Goal: Task Accomplishment & Management: Manage account settings

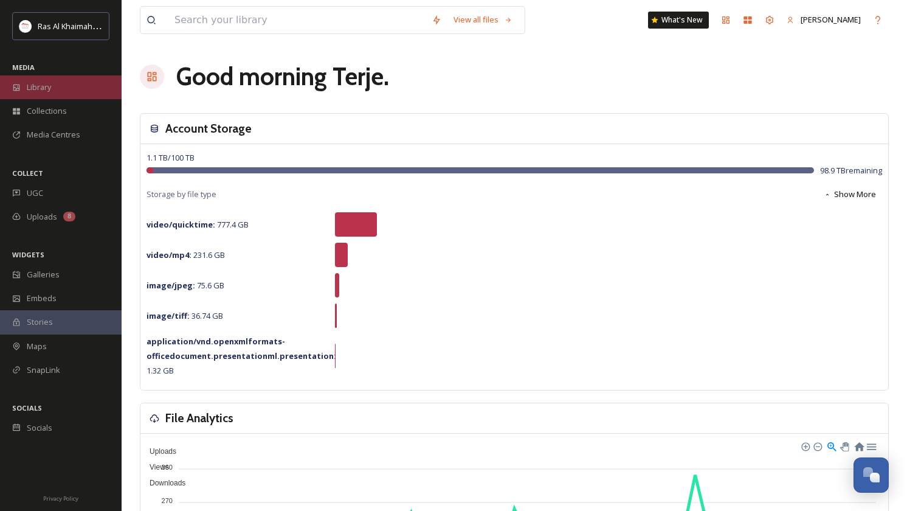
click at [43, 88] on span "Library" at bounding box center [39, 87] width 24 height 12
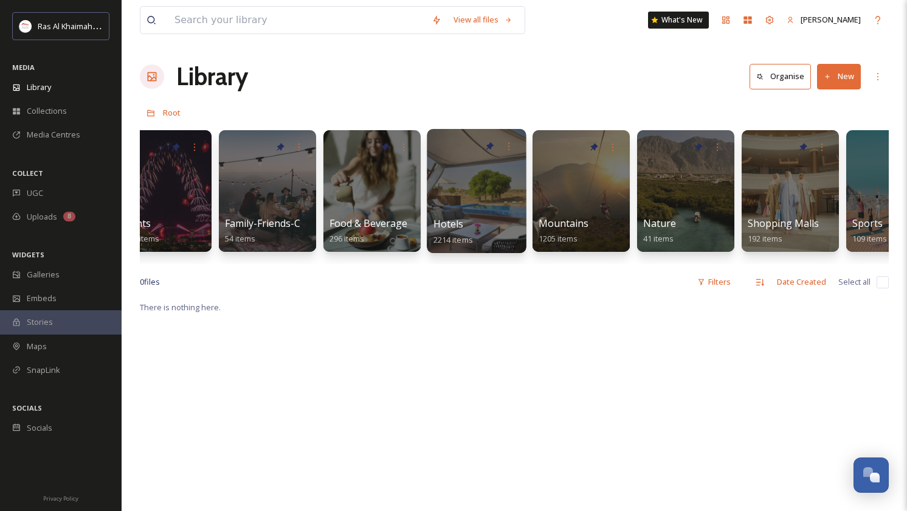
scroll to position [0, 446]
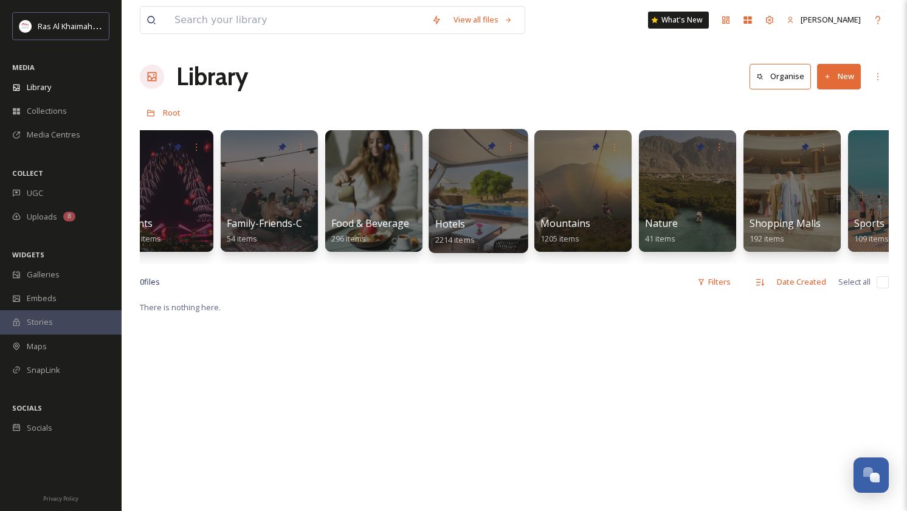
click at [475, 178] on div at bounding box center [478, 191] width 99 height 124
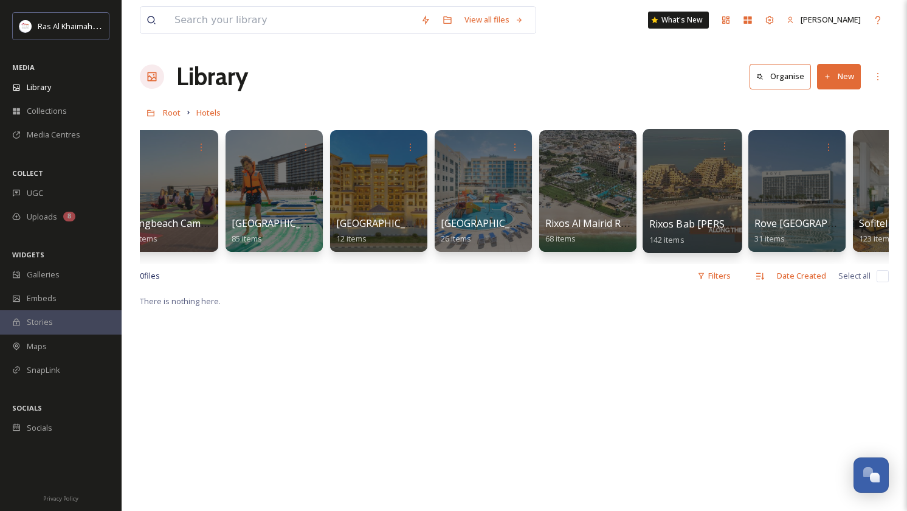
scroll to position [0, 968]
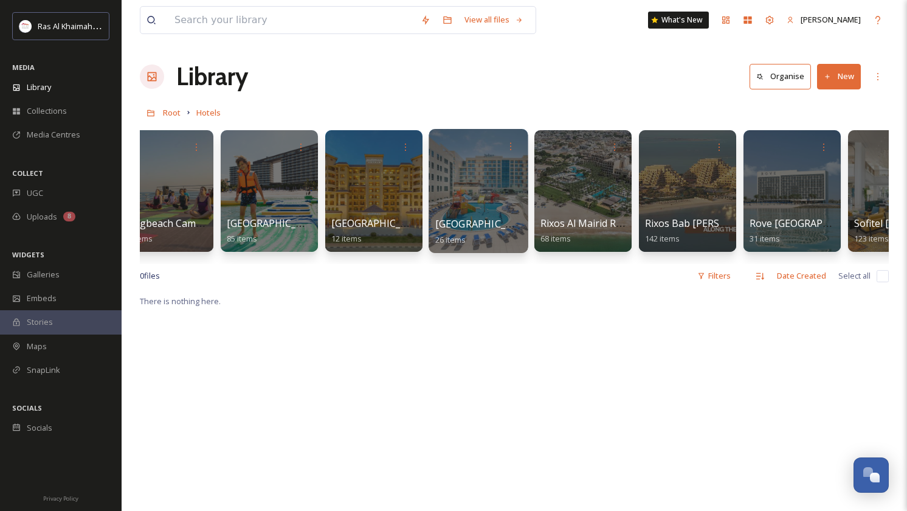
click at [463, 187] on div at bounding box center [478, 191] width 99 height 124
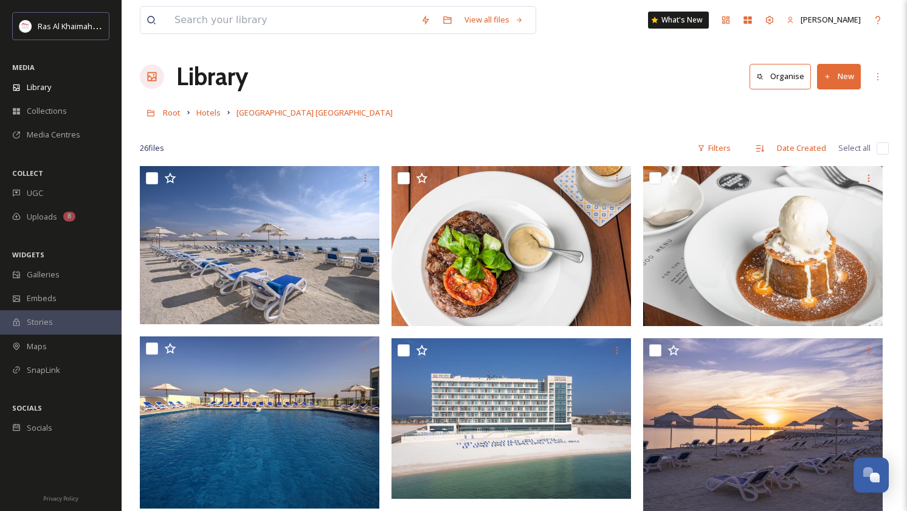
click at [840, 80] on button "New" at bounding box center [839, 76] width 44 height 25
click at [806, 147] on div "Folder" at bounding box center [826, 152] width 69 height 24
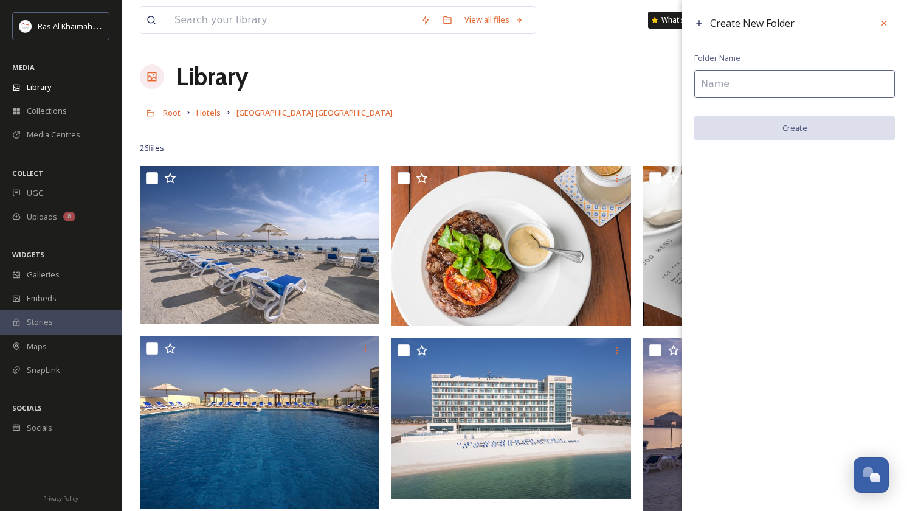
click at [737, 84] on input at bounding box center [794, 84] width 201 height 28
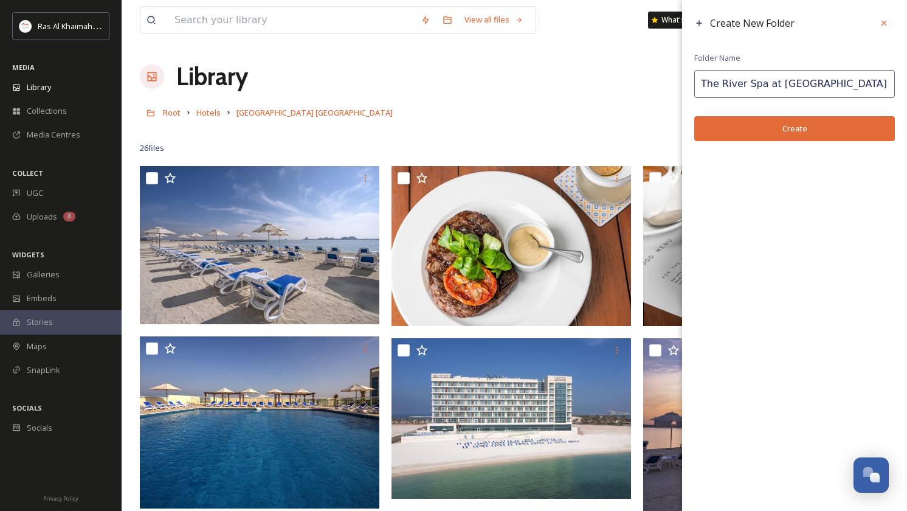
type input "The River Spa at Radisson"
click at [797, 134] on button "Create" at bounding box center [794, 128] width 201 height 25
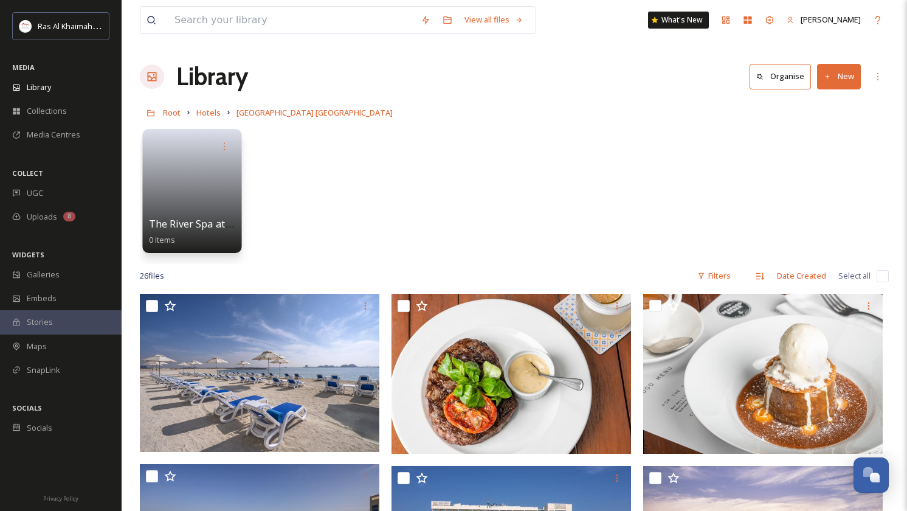
click at [207, 185] on link at bounding box center [192, 186] width 87 height 59
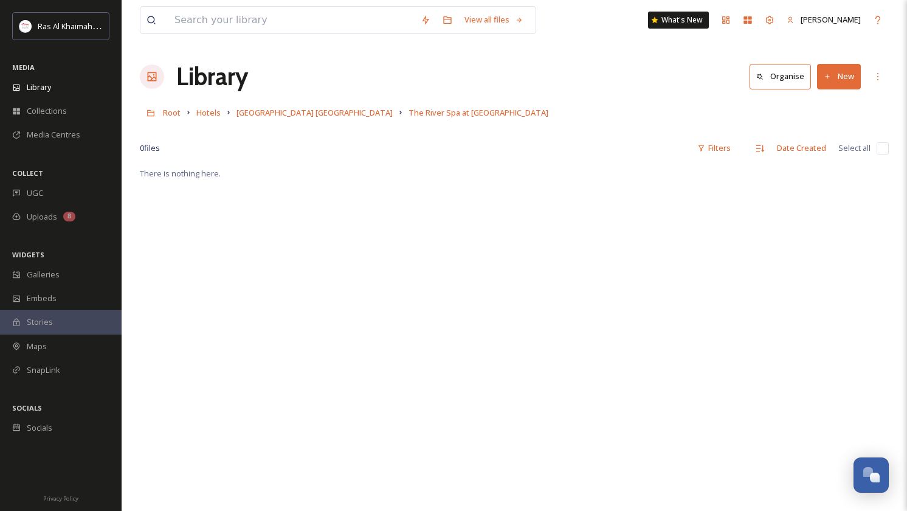
click at [845, 80] on button "New" at bounding box center [839, 76] width 44 height 25
click at [826, 107] on span "File Upload" at bounding box center [833, 105] width 40 height 12
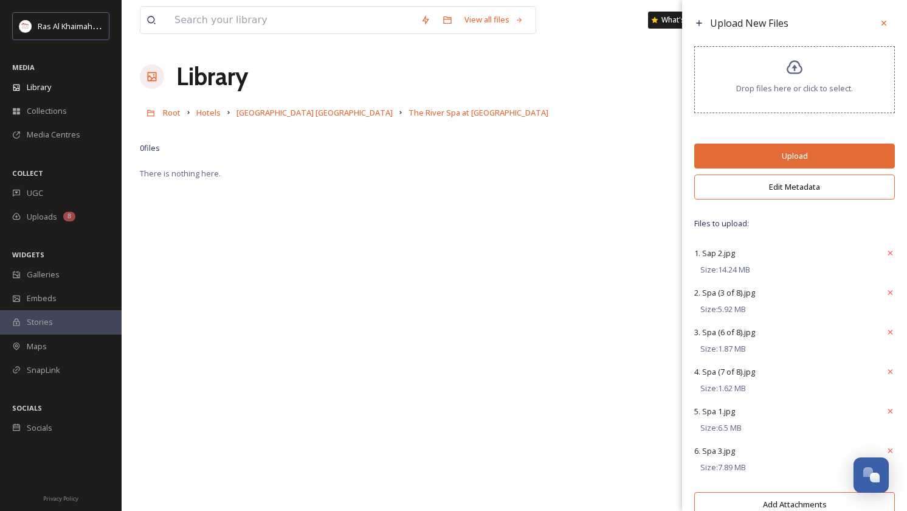
click at [806, 193] on button "Edit Metadata" at bounding box center [794, 186] width 201 height 25
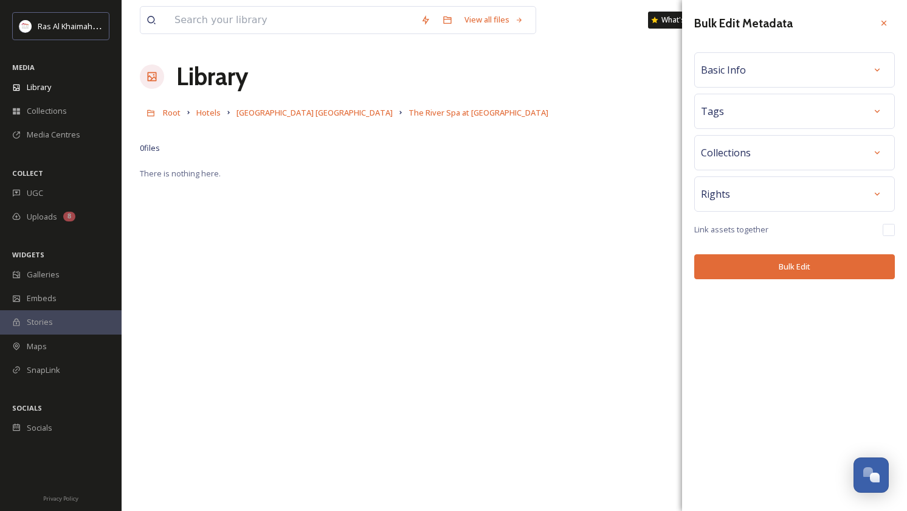
click at [826, 60] on div "Basic Info" at bounding box center [794, 70] width 187 height 22
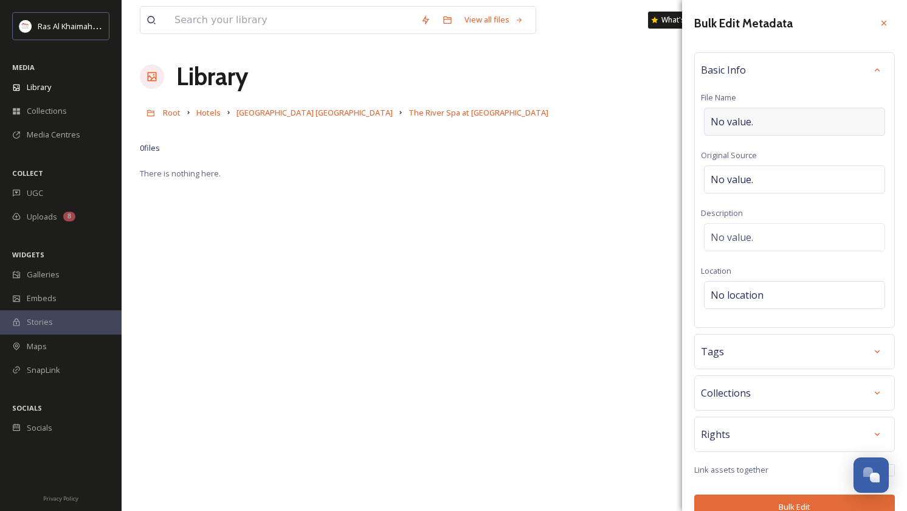
click at [759, 114] on div "No value." at bounding box center [794, 122] width 181 height 28
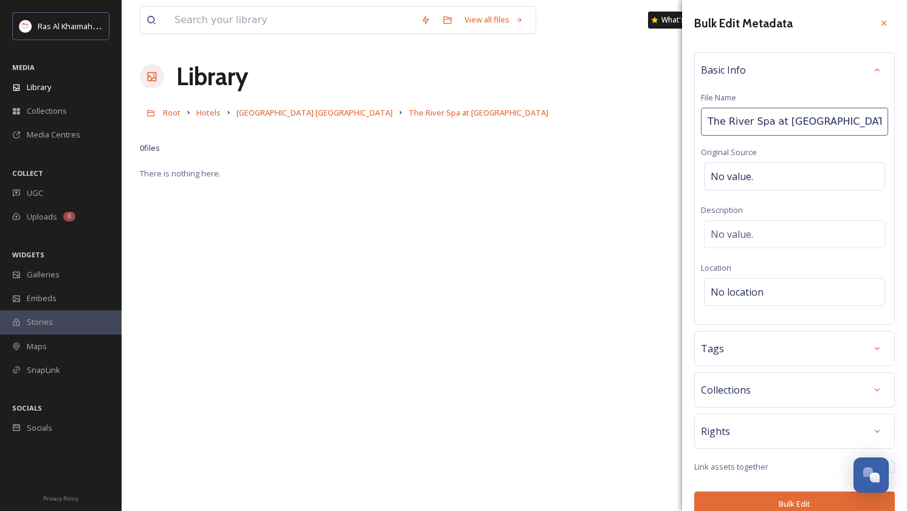
type input "The River Spa at Radisson Al Marjan Island"
click at [787, 502] on div "Bulk Edit Metadata Basic Info File Name The River Spa at Radisson Al Marjan Isl…" at bounding box center [794, 264] width 225 height 528
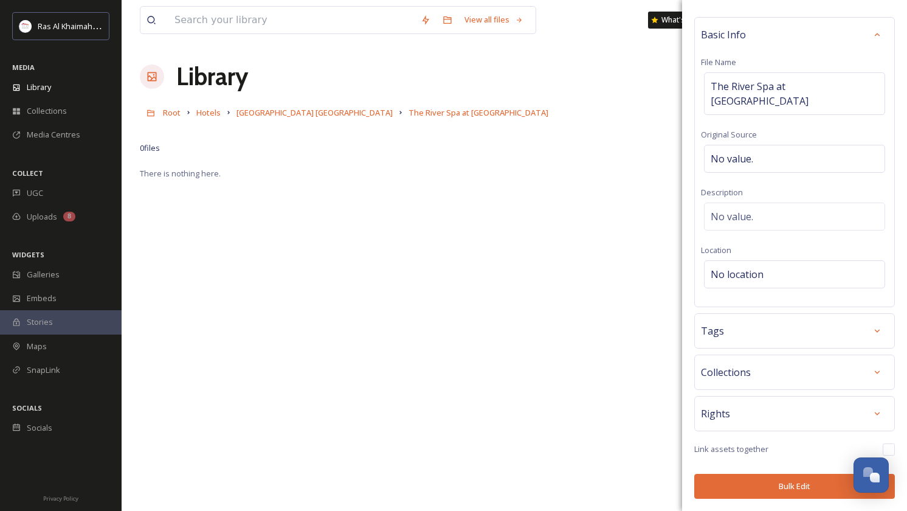
scroll to position [35, 0]
click at [785, 490] on button "Bulk Edit" at bounding box center [794, 486] width 201 height 25
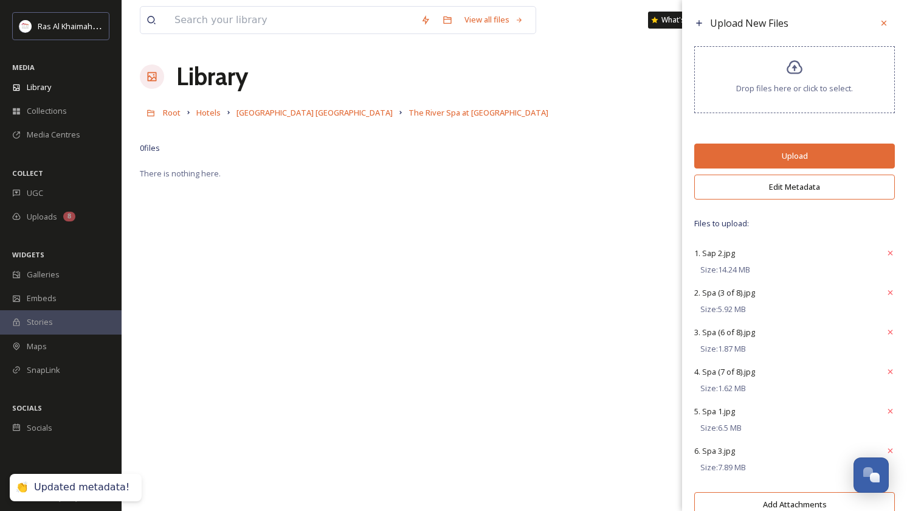
click at [802, 165] on button "Upload" at bounding box center [794, 155] width 201 height 25
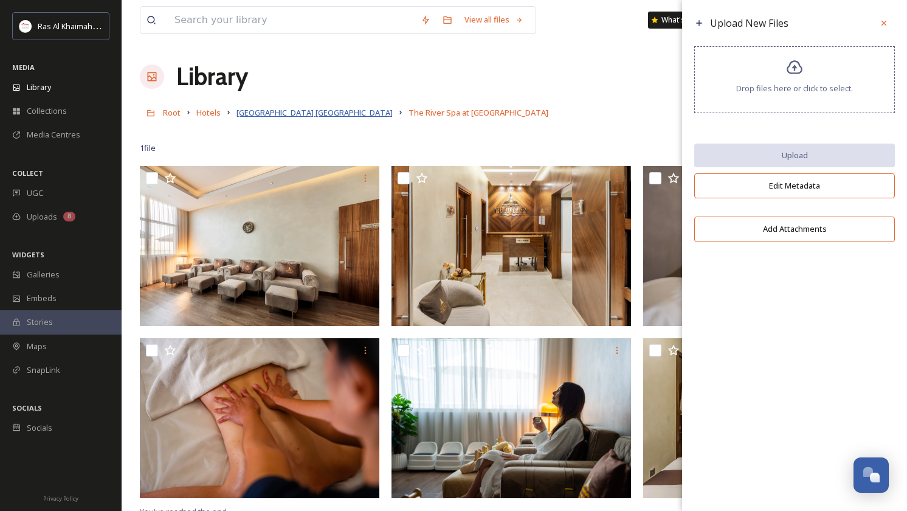
click at [350, 113] on span "[GEOGRAPHIC_DATA] [GEOGRAPHIC_DATA]" at bounding box center [314, 112] width 156 height 11
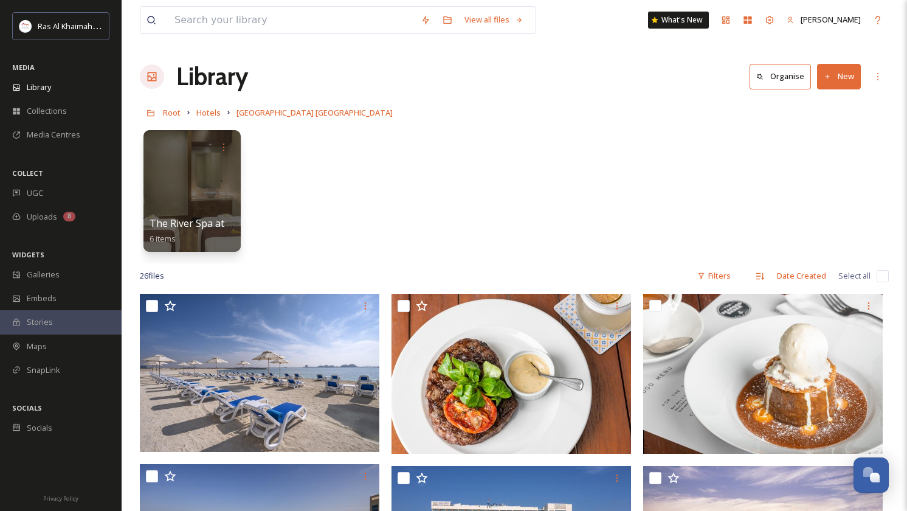
click at [837, 80] on button "New" at bounding box center [839, 76] width 44 height 25
click at [818, 150] on span "Folder" at bounding box center [824, 153] width 23 height 12
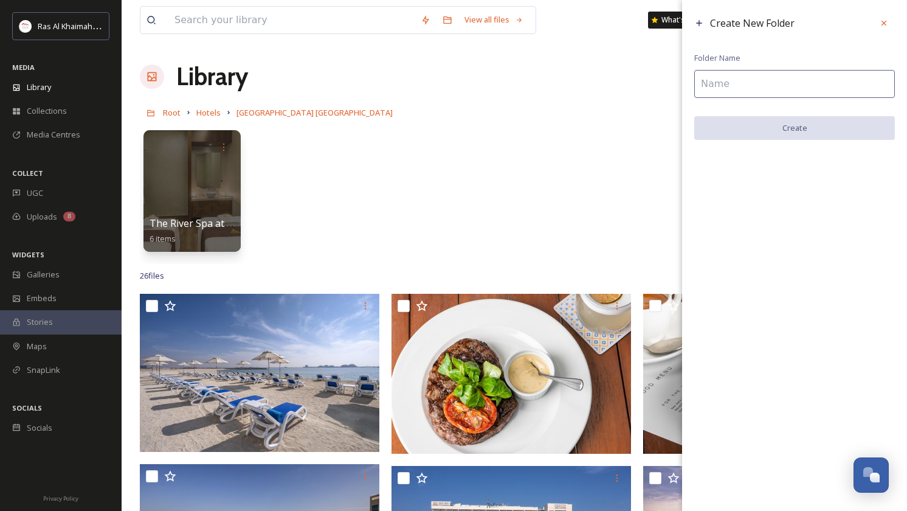
click at [781, 83] on input at bounding box center [794, 84] width 201 height 28
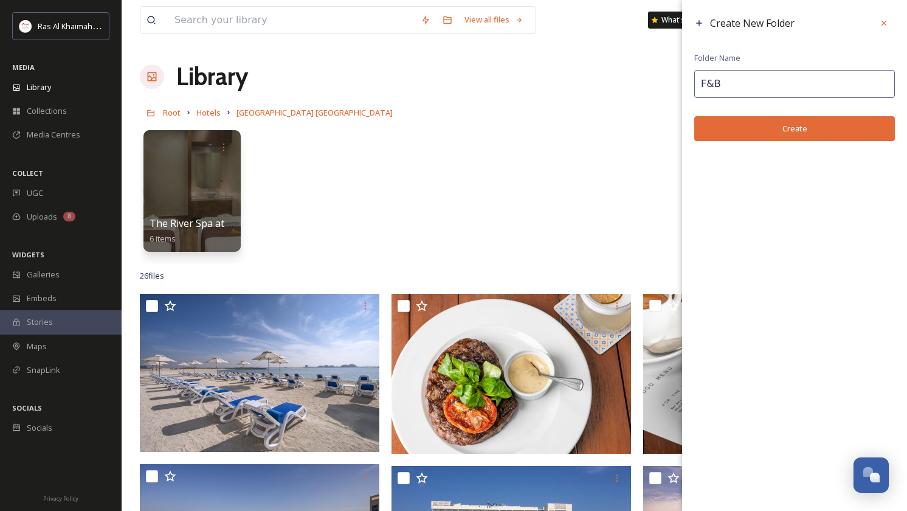
type input "F&B"
click at [803, 129] on button "Create" at bounding box center [794, 128] width 201 height 25
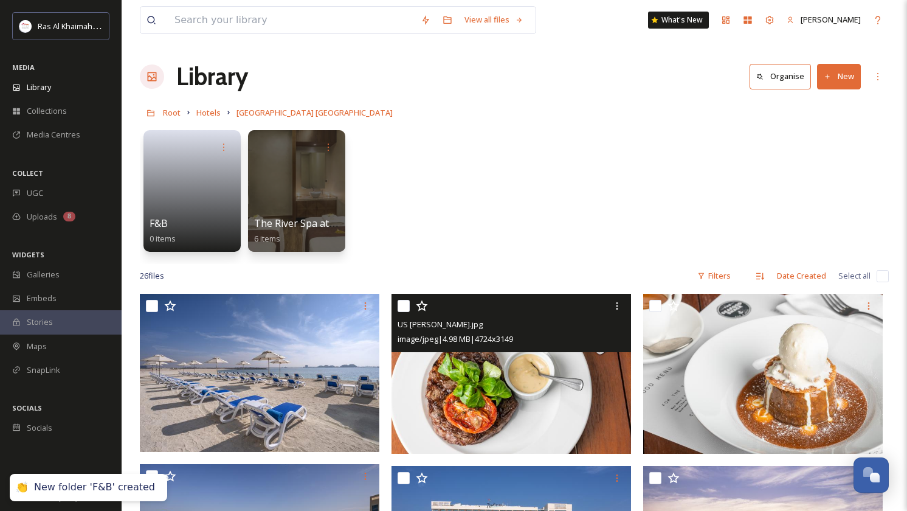
click at [404, 309] on input "checkbox" at bounding box center [404, 306] width 12 height 12
checkbox input "true"
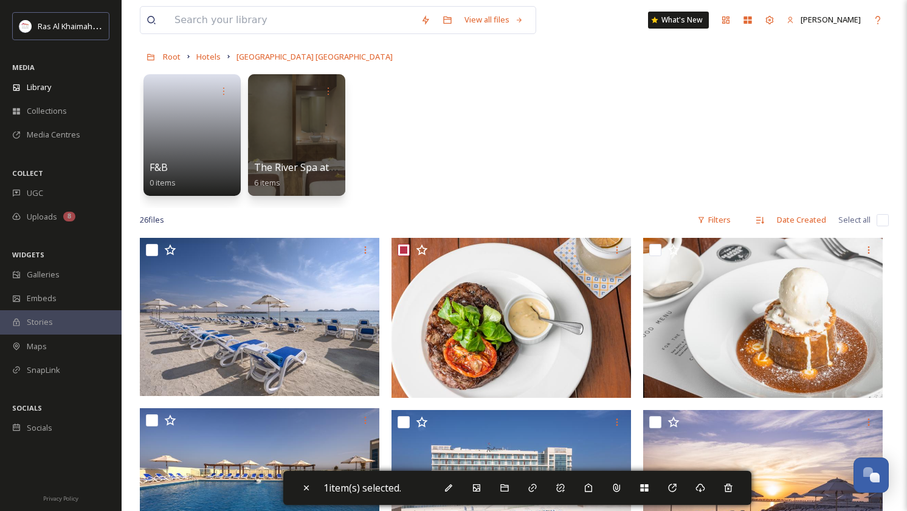
scroll to position [114, 0]
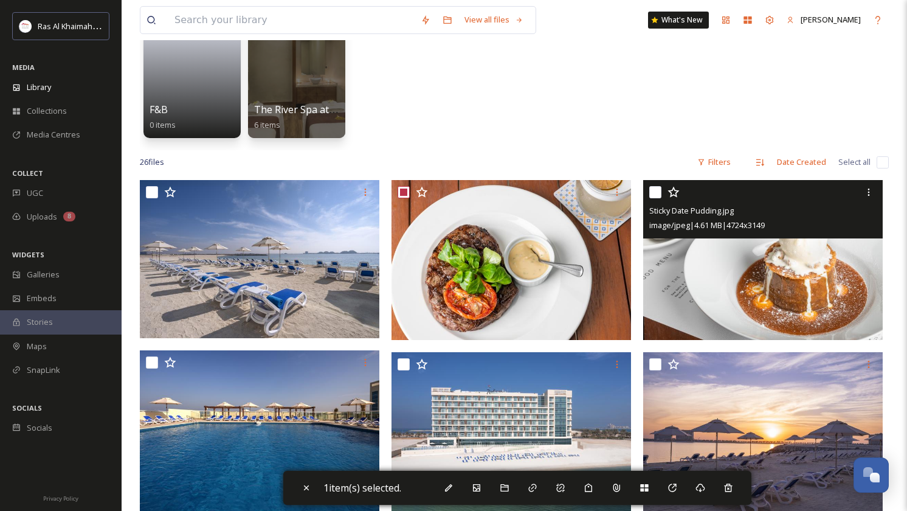
click at [654, 193] on input "checkbox" at bounding box center [655, 192] width 12 height 12
checkbox input "true"
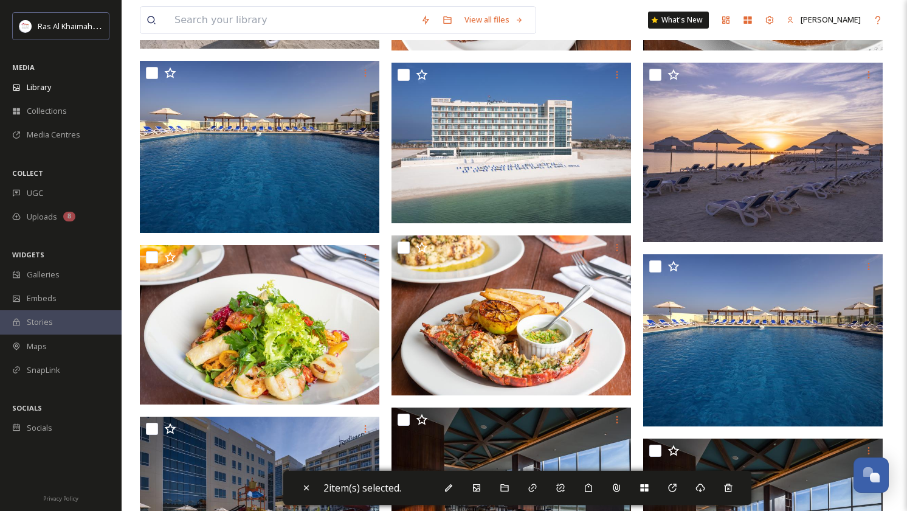
scroll to position [438, 0]
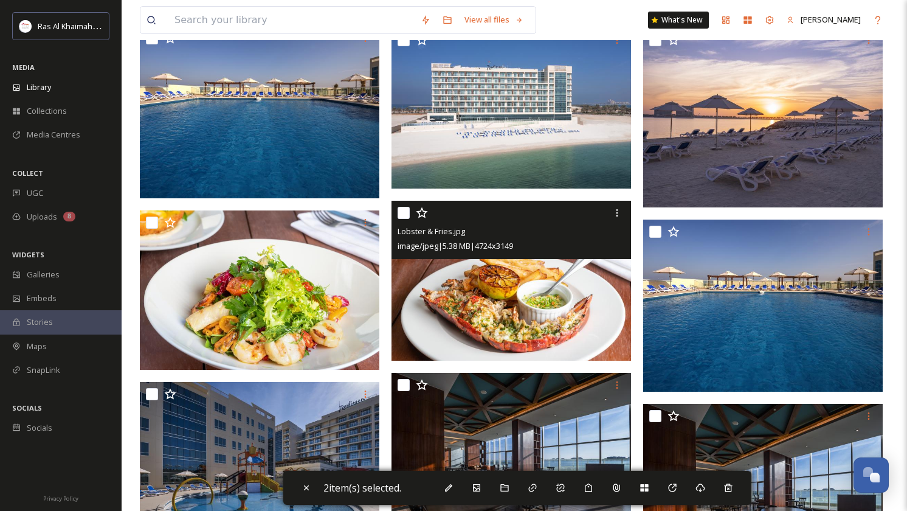
click at [402, 216] on input "checkbox" at bounding box center [404, 213] width 12 height 12
checkbox input "true"
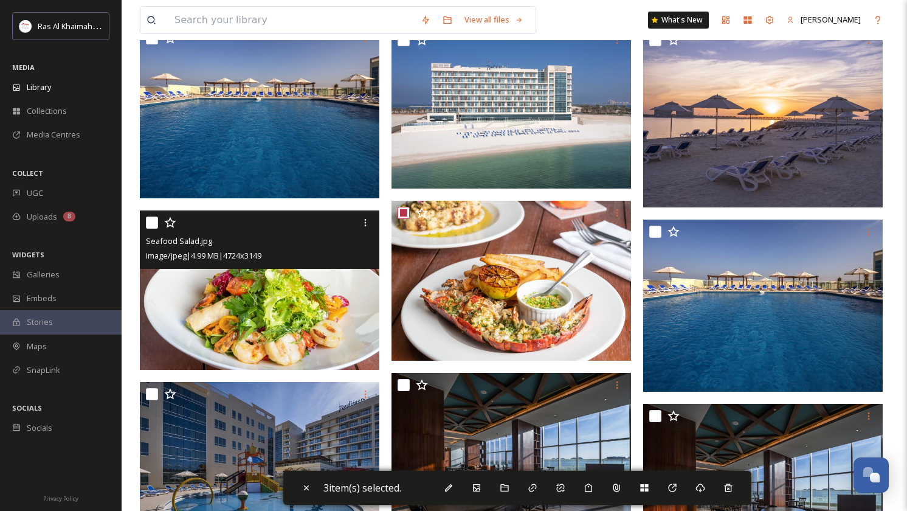
click at [150, 223] on input "checkbox" at bounding box center [152, 222] width 12 height 12
checkbox input "true"
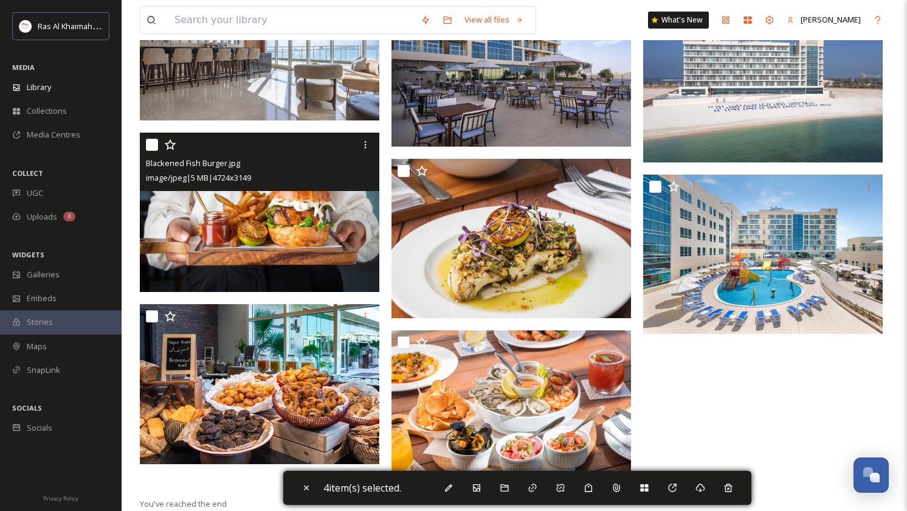
scroll to position [1381, 0]
click at [151, 144] on input "checkbox" at bounding box center [152, 145] width 12 height 12
checkbox input "true"
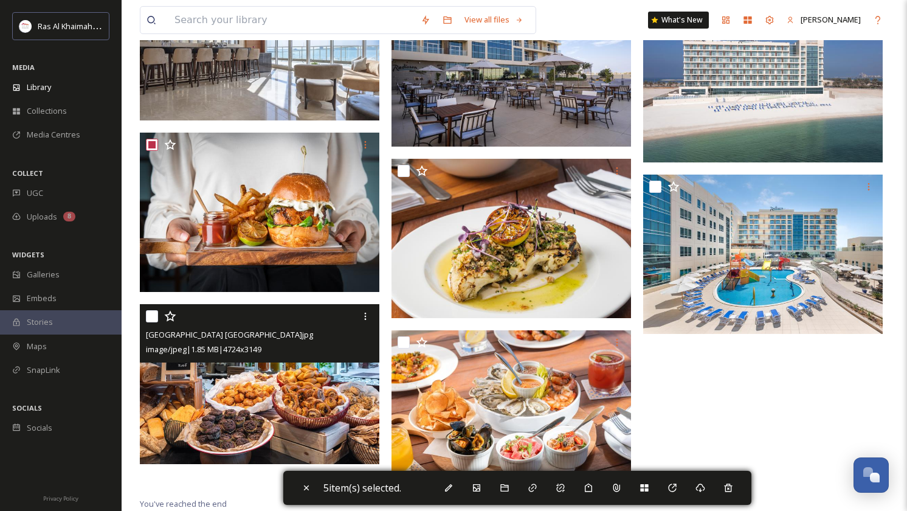
click at [150, 322] on input "checkbox" at bounding box center [152, 316] width 12 height 12
checkbox input "true"
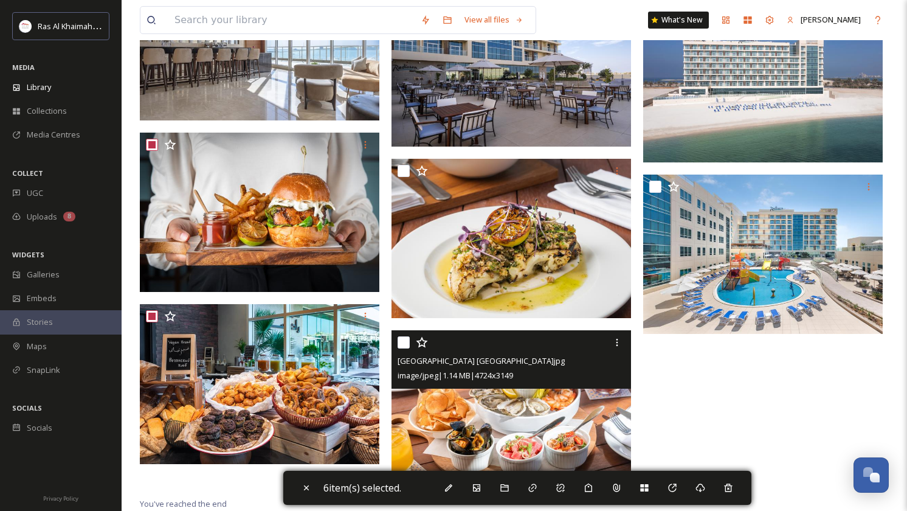
click at [404, 341] on input "checkbox" at bounding box center [404, 342] width 12 height 12
checkbox input "true"
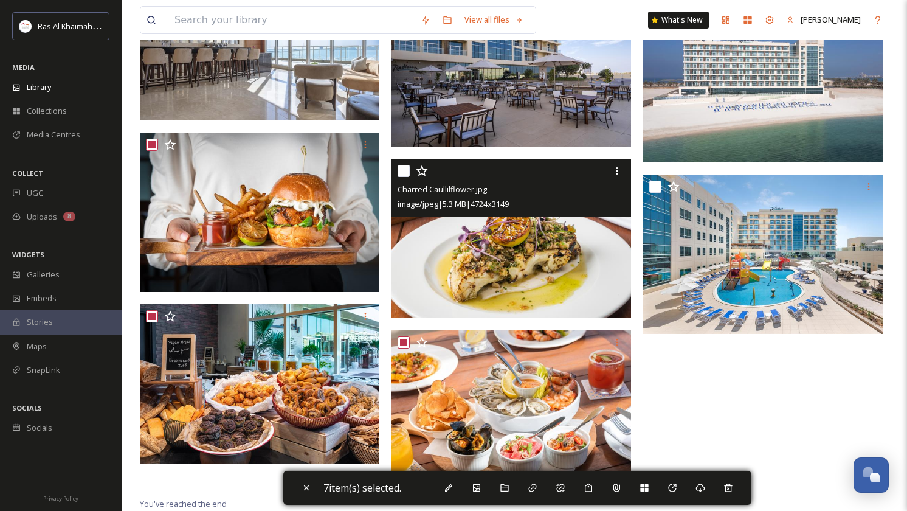
click at [406, 169] on input "checkbox" at bounding box center [404, 171] width 12 height 12
checkbox input "true"
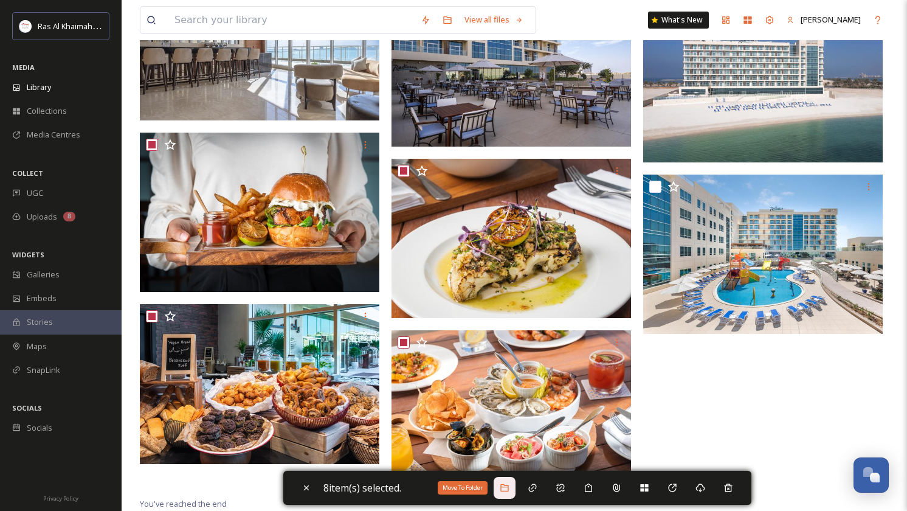
click at [502, 491] on div "Move To Folder" at bounding box center [505, 488] width 22 height 22
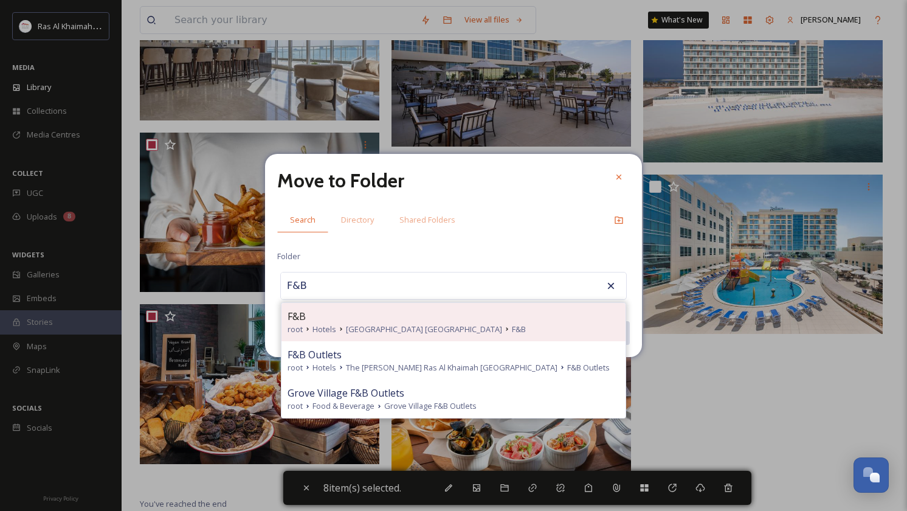
type input "F&B"
click at [398, 319] on div "F&B" at bounding box center [454, 316] width 332 height 15
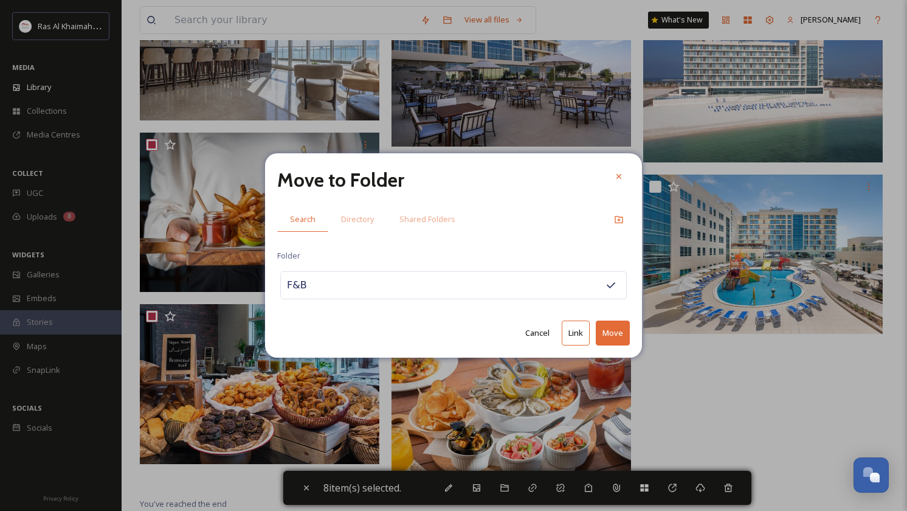
click at [607, 333] on button "Move" at bounding box center [613, 332] width 34 height 25
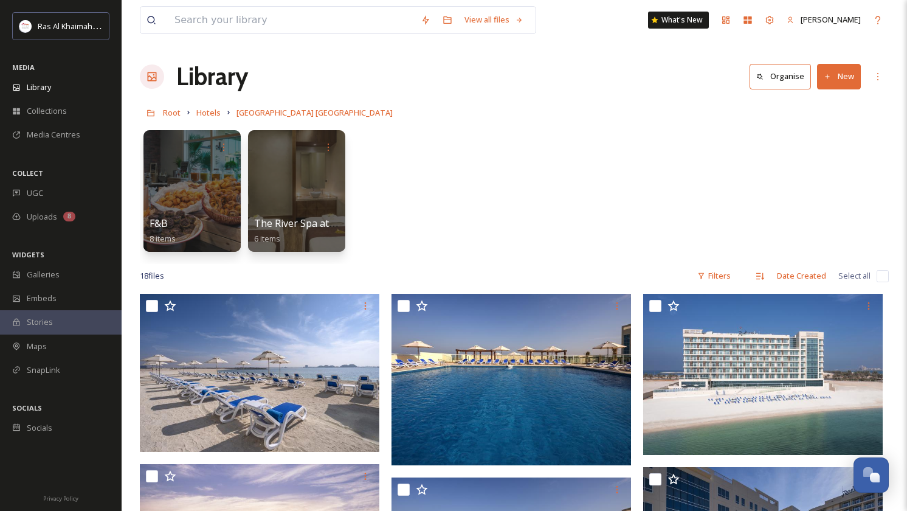
scroll to position [0, 0]
click at [837, 80] on button "New" at bounding box center [839, 76] width 44 height 25
click at [803, 148] on icon at bounding box center [803, 153] width 10 height 10
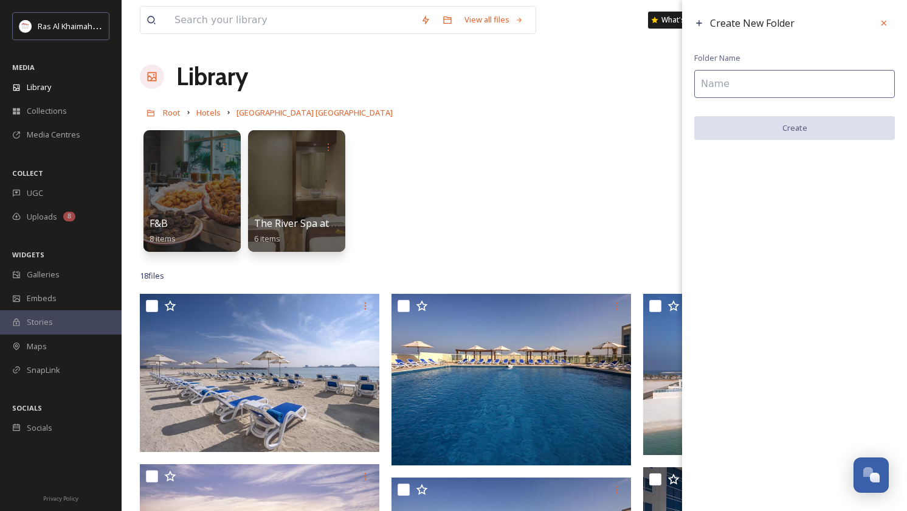
click at [747, 85] on input at bounding box center [794, 84] width 201 height 28
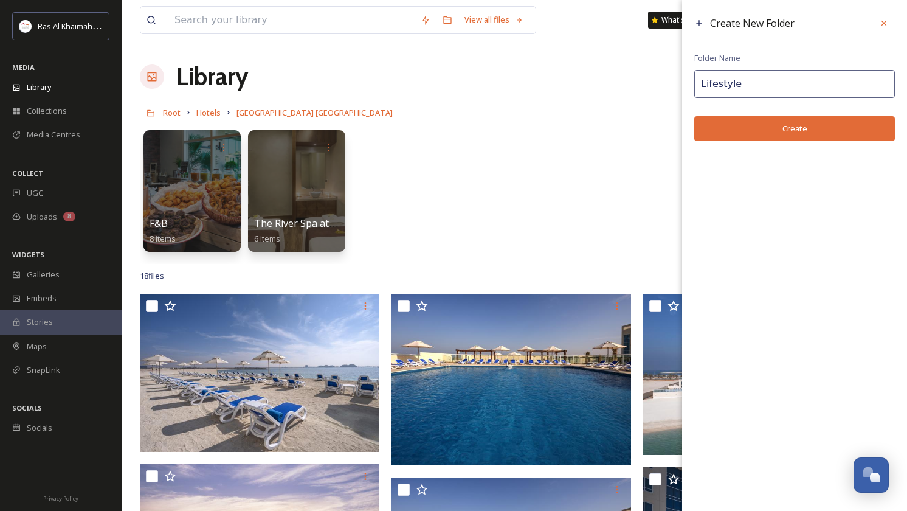
type input "Lifestyle"
click at [793, 128] on button "Create" at bounding box center [794, 128] width 201 height 25
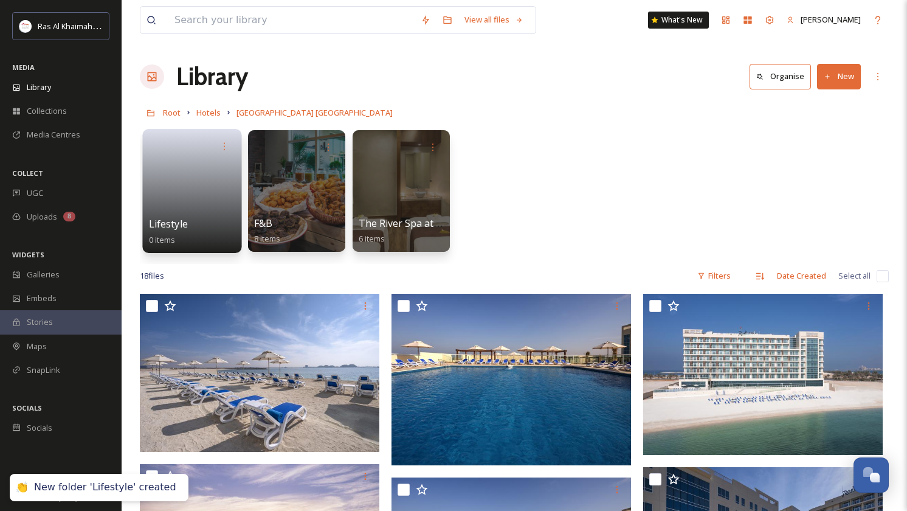
click at [171, 193] on link at bounding box center [192, 186] width 87 height 59
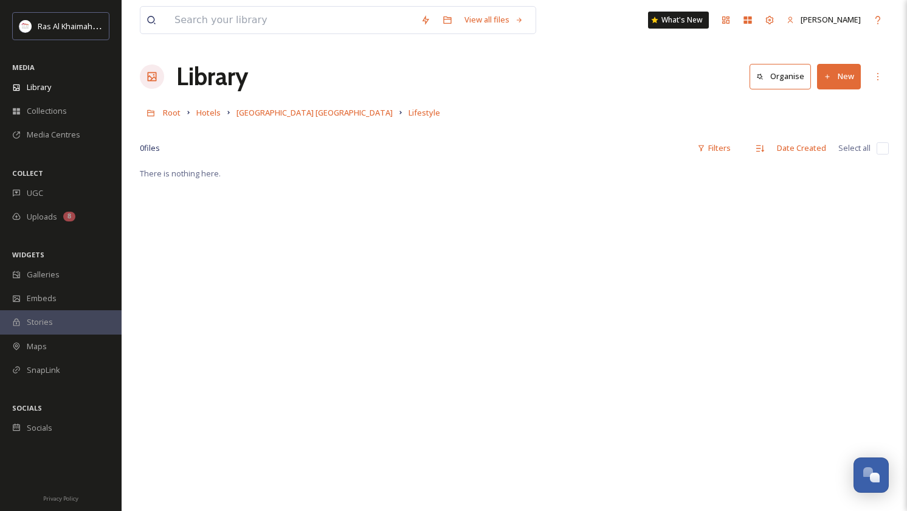
click at [827, 80] on icon at bounding box center [828, 77] width 8 height 8
click at [823, 106] on span "File Upload" at bounding box center [833, 105] width 40 height 12
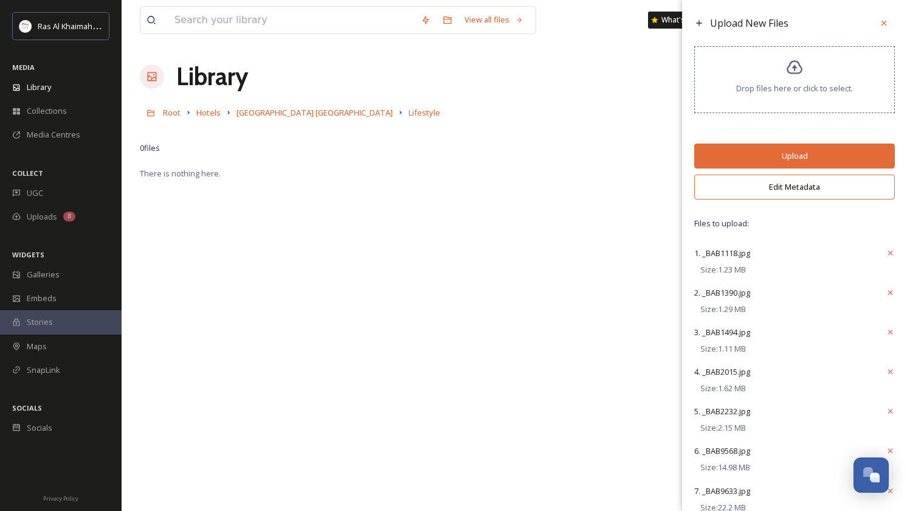
click at [801, 199] on button "Edit Metadata" at bounding box center [794, 186] width 201 height 25
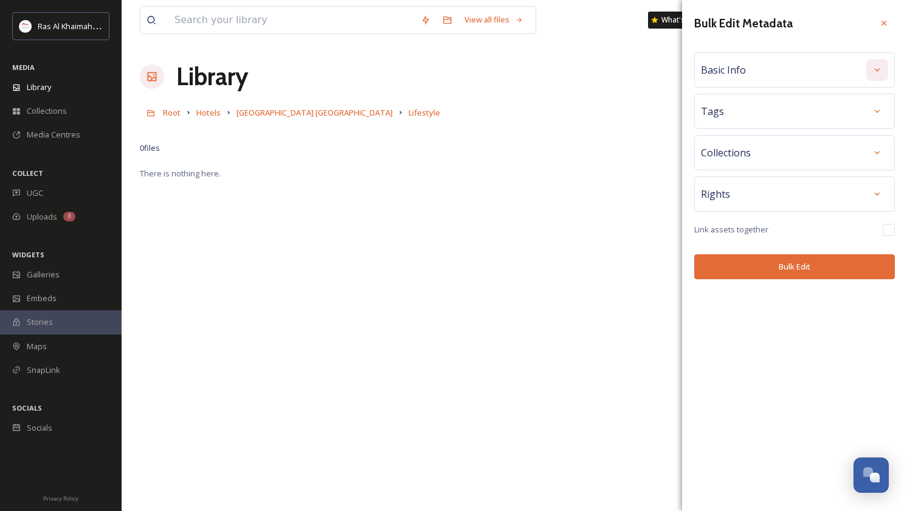
click at [886, 66] on div at bounding box center [877, 70] width 22 height 22
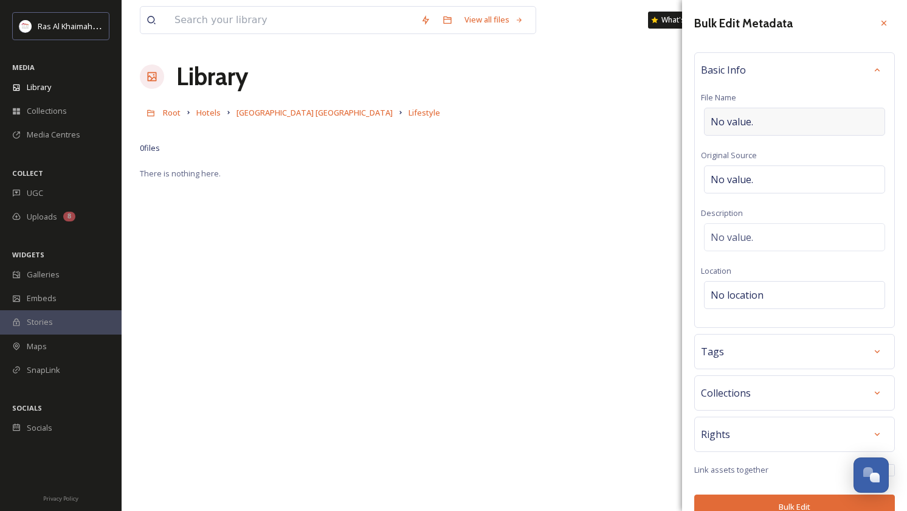
click at [784, 116] on div "No value." at bounding box center [794, 122] width 181 height 28
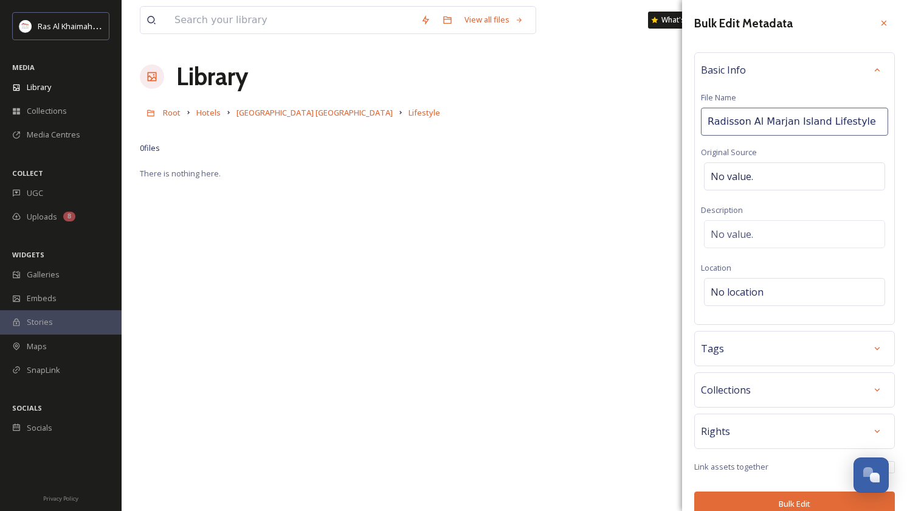
type input "Radisson Al Marjan Island Lifestyle"
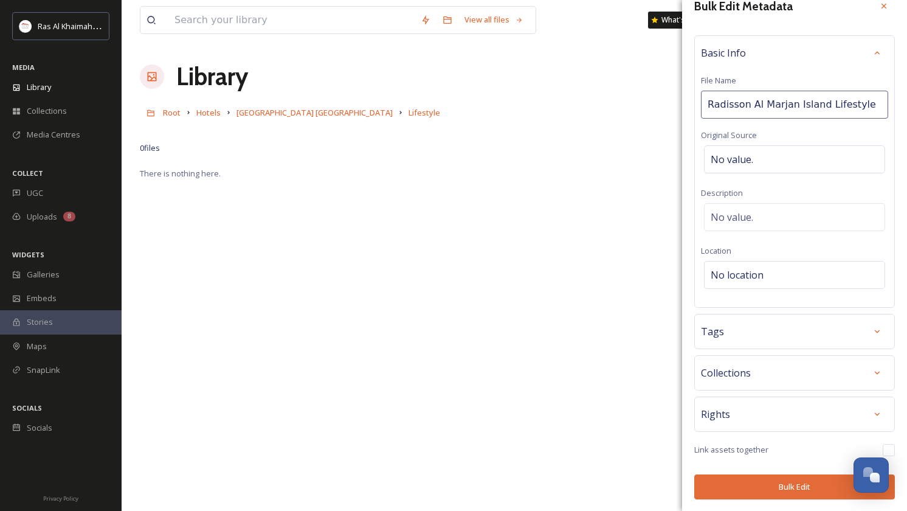
scroll to position [16, 0]
click at [789, 482] on button "Bulk Edit" at bounding box center [794, 487] width 201 height 25
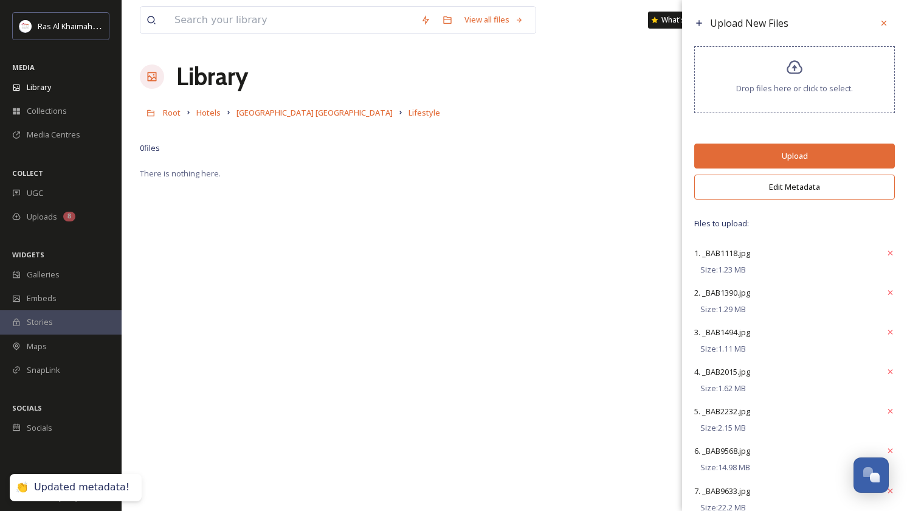
click at [812, 160] on button "Upload" at bounding box center [794, 155] width 201 height 25
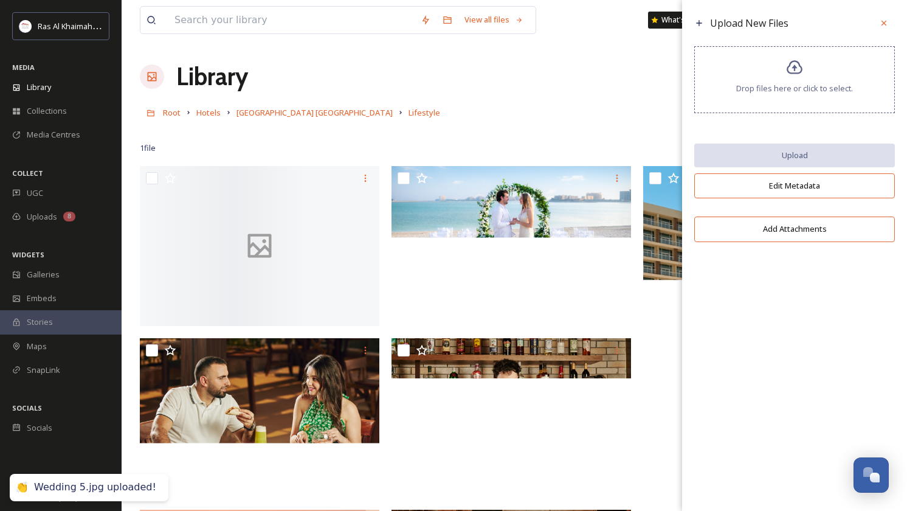
scroll to position [0, 0]
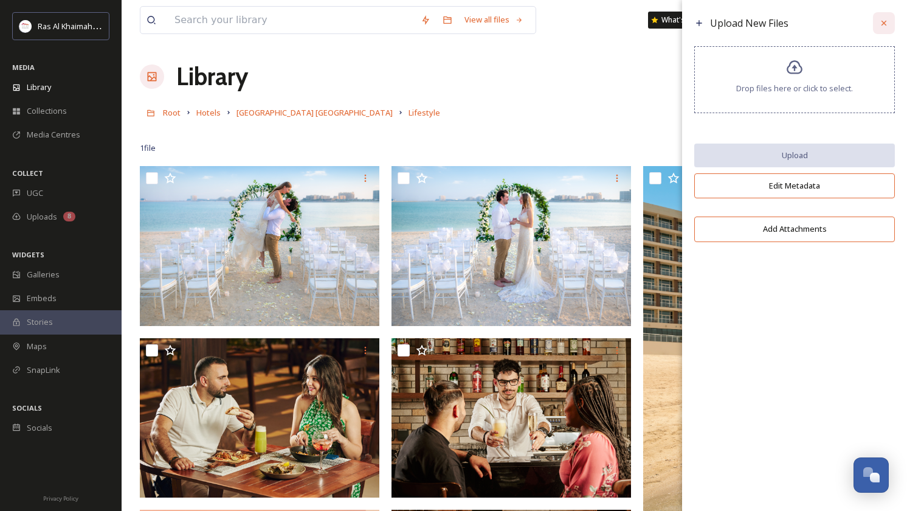
click at [881, 19] on icon at bounding box center [884, 23] width 10 height 10
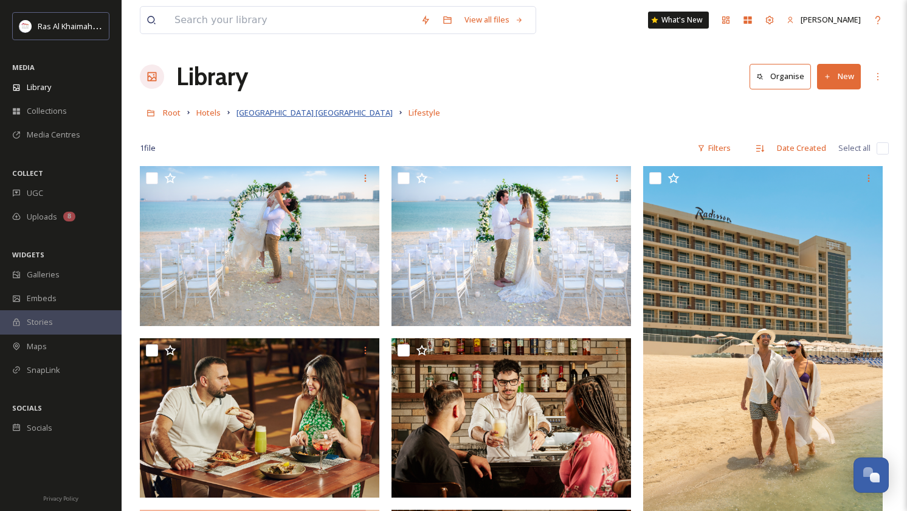
click at [274, 112] on span "[GEOGRAPHIC_DATA] [GEOGRAPHIC_DATA]" at bounding box center [314, 112] width 156 height 11
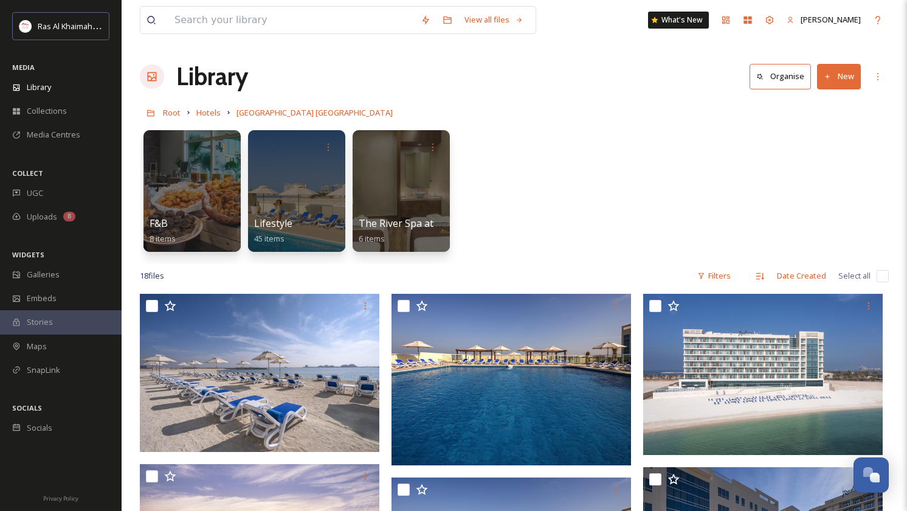
click at [845, 86] on button "New" at bounding box center [839, 76] width 44 height 25
click at [820, 102] on span "File Upload" at bounding box center [833, 105] width 40 height 12
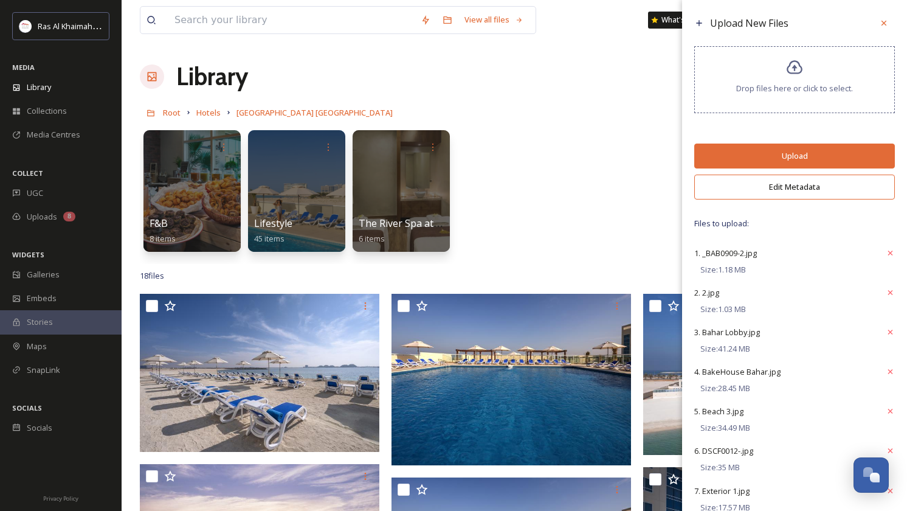
click at [791, 197] on button "Edit Metadata" at bounding box center [794, 186] width 201 height 25
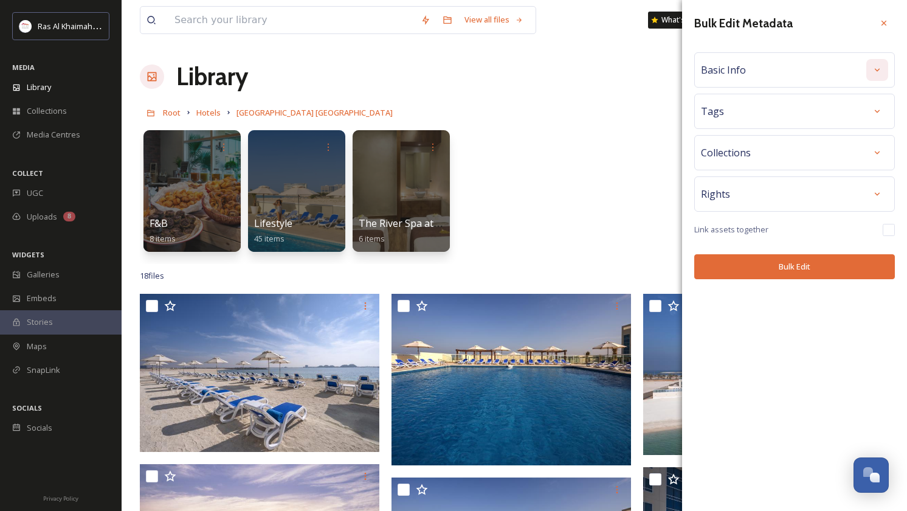
click at [877, 71] on icon at bounding box center [877, 69] width 5 height 3
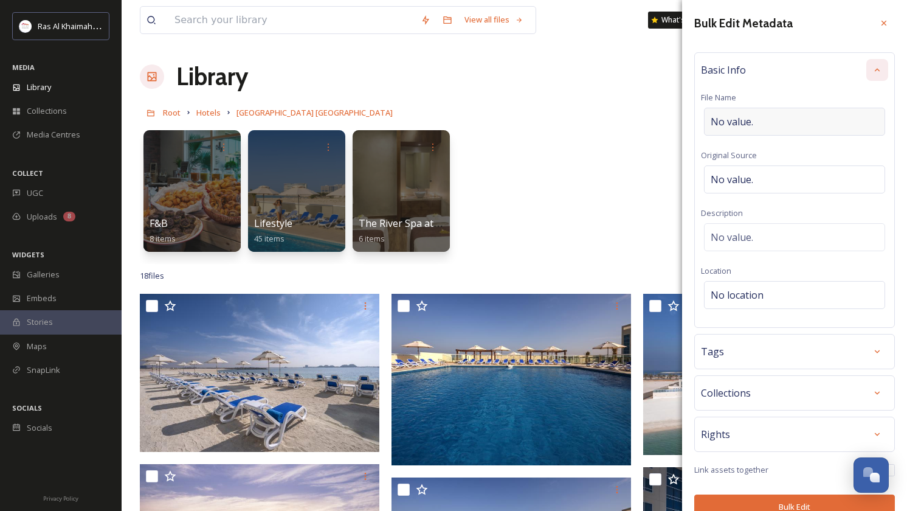
click at [772, 117] on div "No value." at bounding box center [794, 122] width 181 height 28
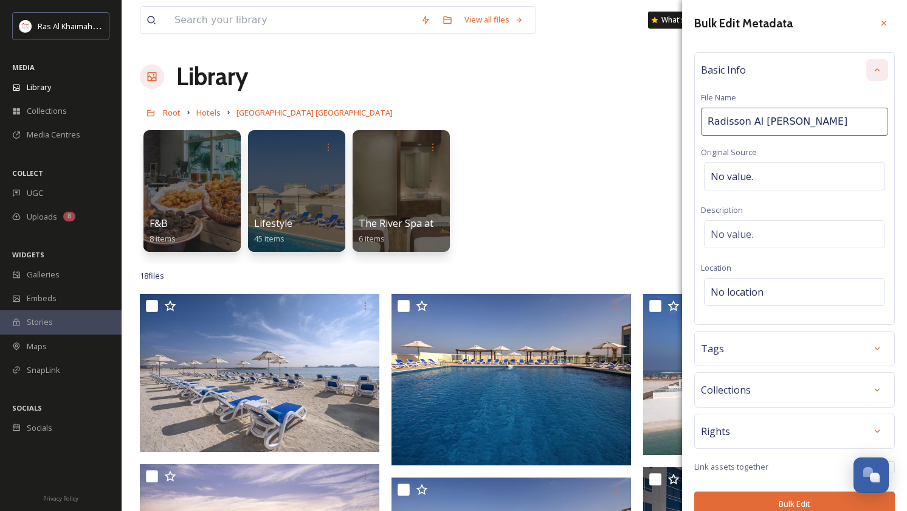
type input "Radisson Al Marjan Island"
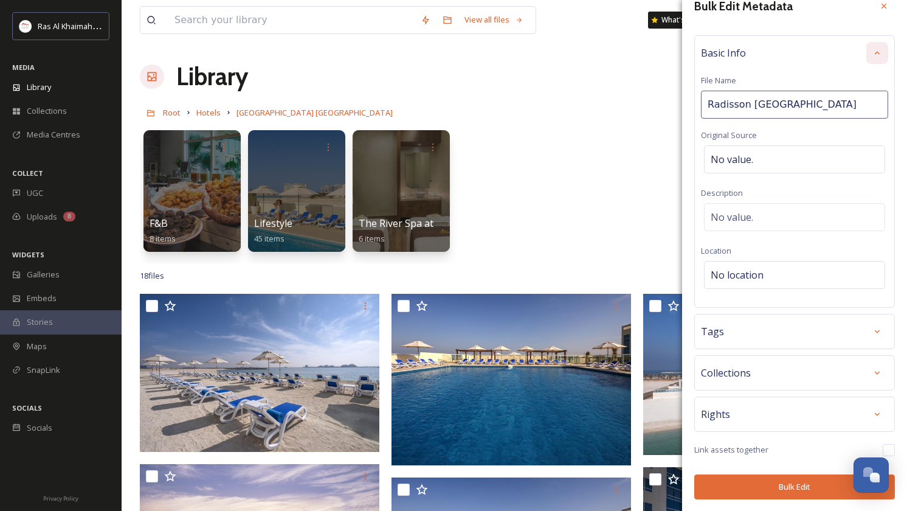
scroll to position [16, 0]
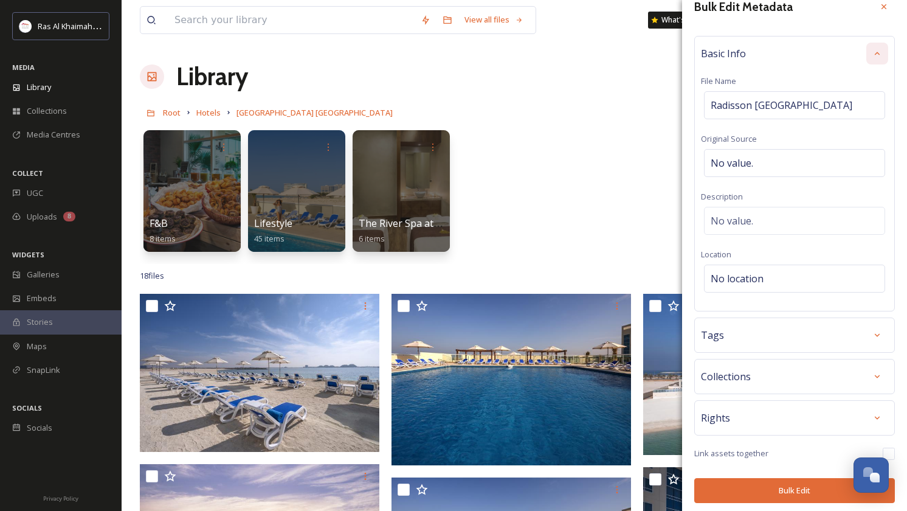
click at [796, 492] on button "Bulk Edit" at bounding box center [794, 490] width 201 height 25
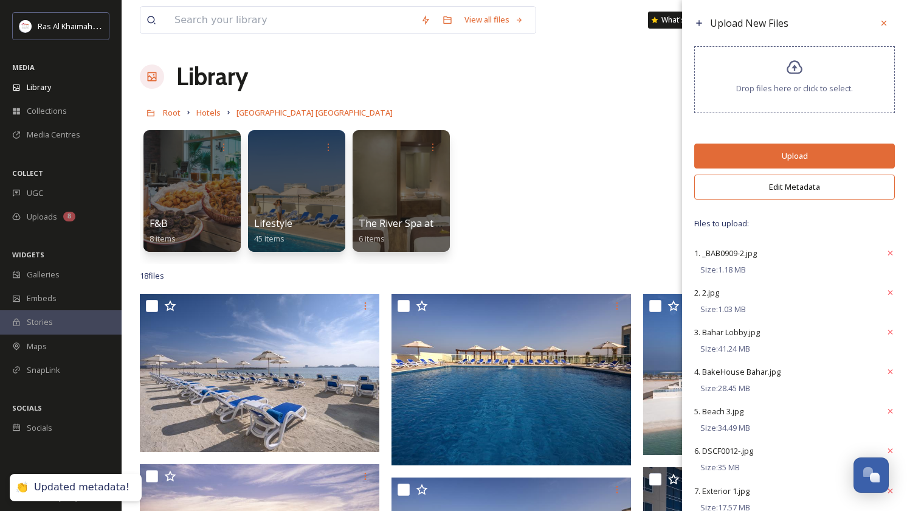
click at [804, 167] on button "Upload" at bounding box center [794, 155] width 201 height 25
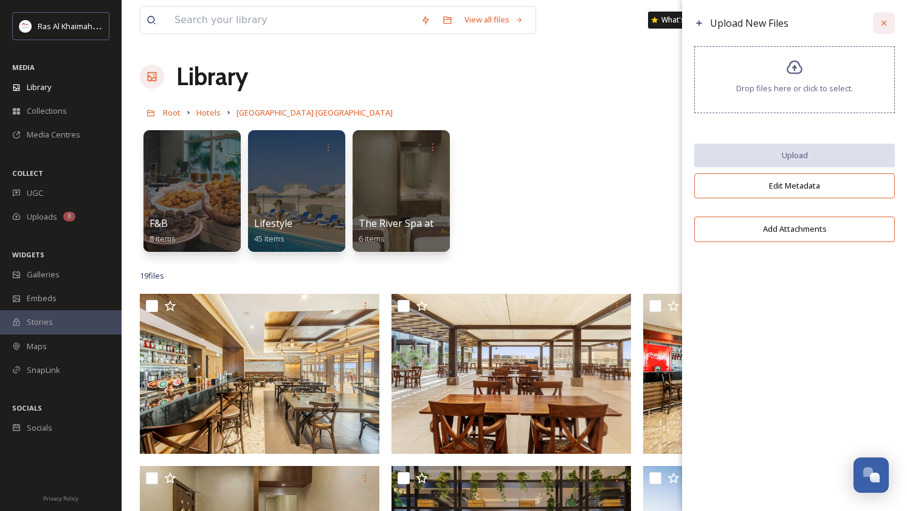
click at [888, 21] on icon at bounding box center [884, 23] width 10 height 10
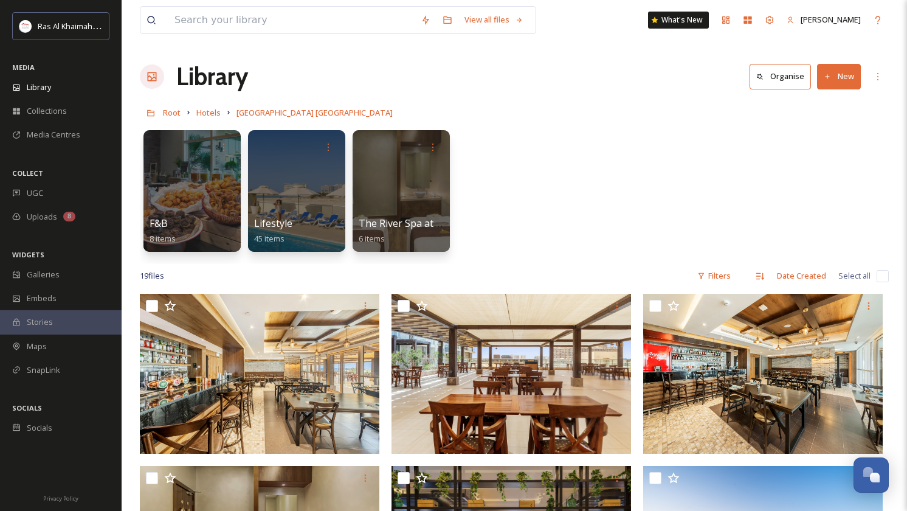
scroll to position [0, 0]
click at [207, 112] on span "Hotels" at bounding box center [208, 112] width 24 height 11
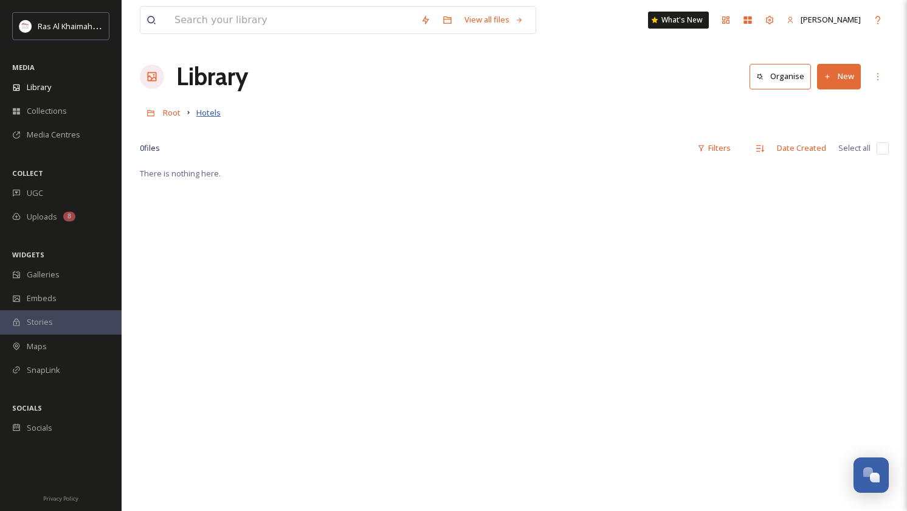
click at [206, 118] on span "Hotels" at bounding box center [208, 112] width 24 height 11
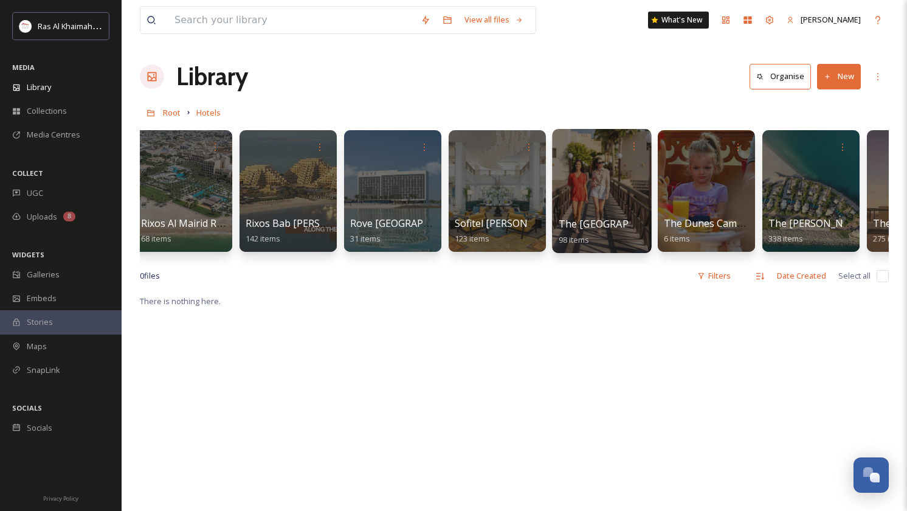
scroll to position [0, 1307]
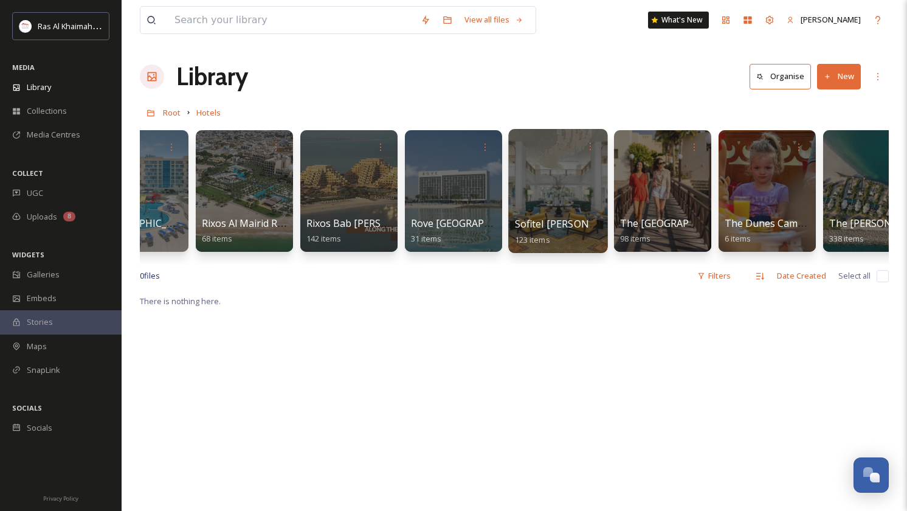
click at [571, 177] on div at bounding box center [557, 191] width 99 height 124
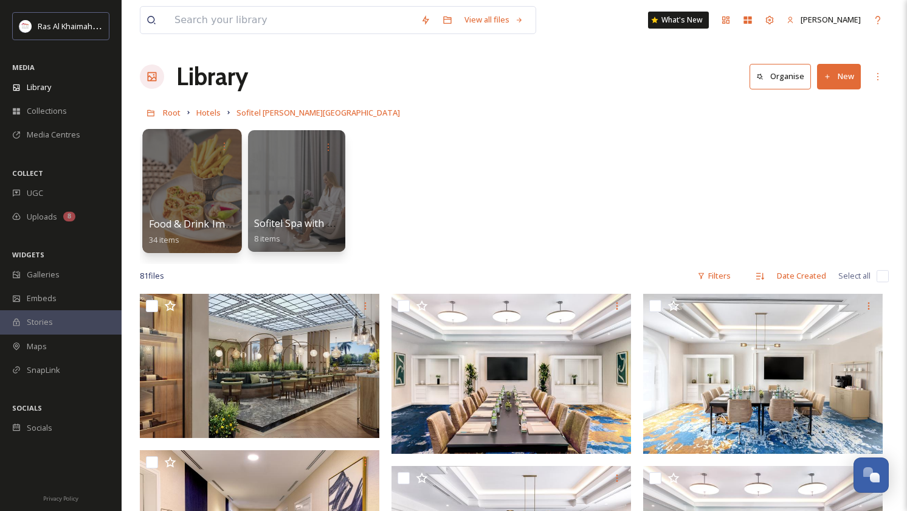
click at [211, 196] on div at bounding box center [191, 191] width 99 height 124
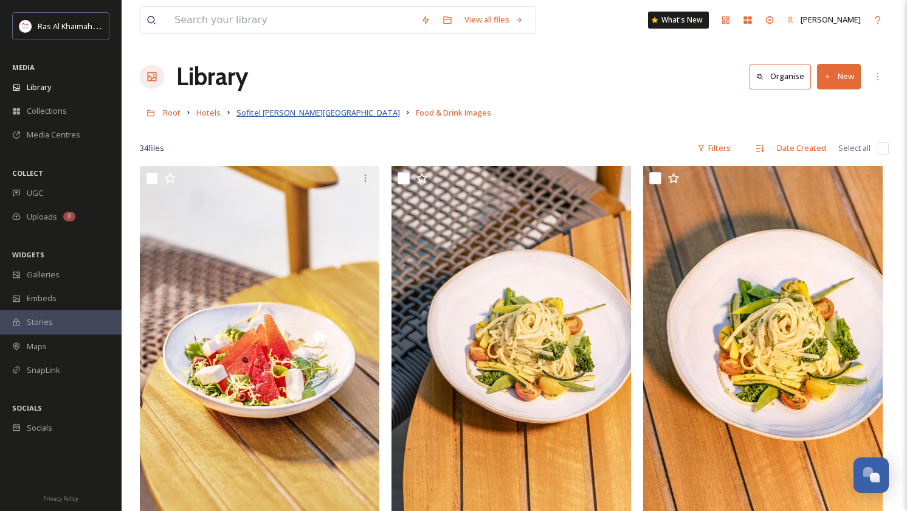
click at [303, 116] on span "Sofitel [PERSON_NAME][GEOGRAPHIC_DATA]" at bounding box center [318, 112] width 164 height 11
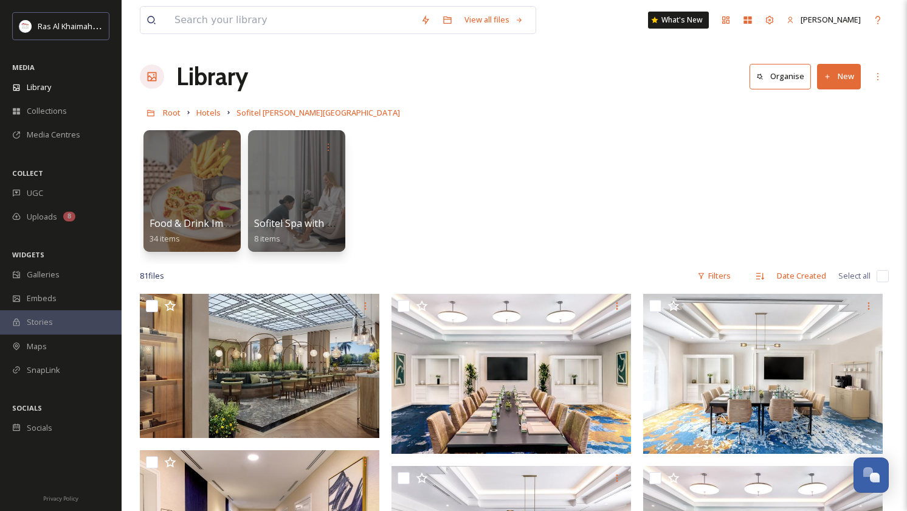
click at [833, 78] on button "New" at bounding box center [839, 76] width 44 height 25
click at [818, 148] on span "Folder" at bounding box center [824, 153] width 23 height 12
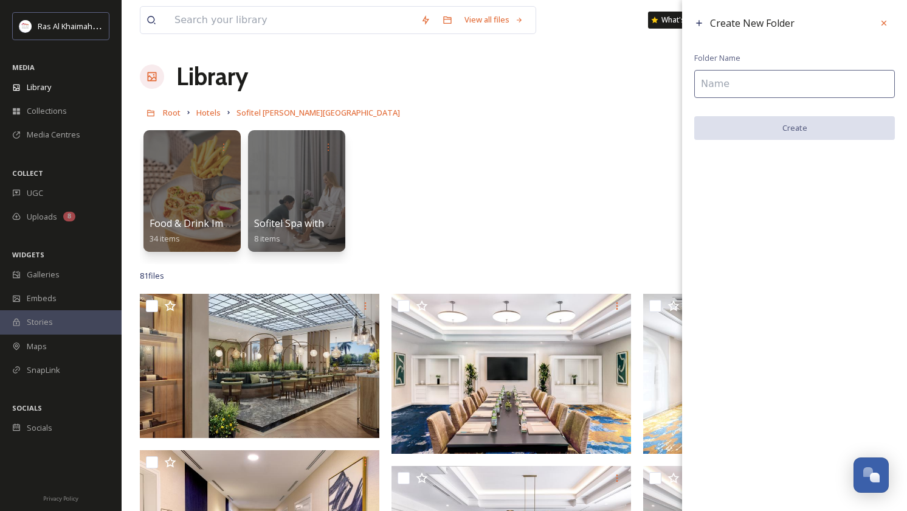
click at [752, 84] on input at bounding box center [794, 84] width 201 height 28
paste input "Blend & Squeeze Beach Bar"
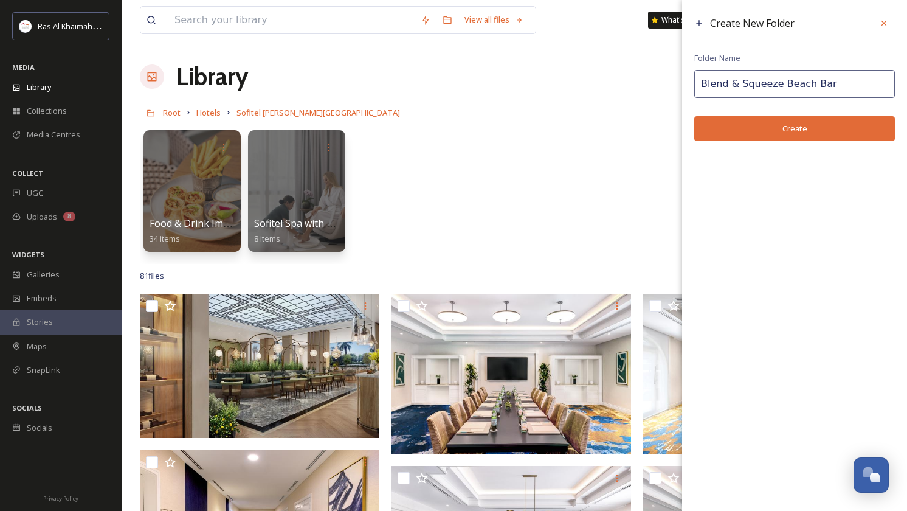
type input "Blend & Squeeze Beach Bar"
click at [796, 132] on button "Create" at bounding box center [794, 128] width 201 height 25
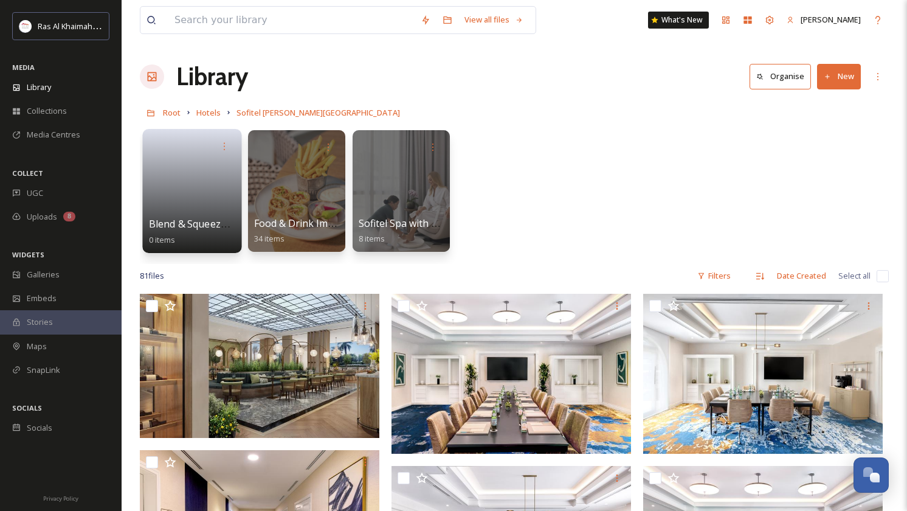
click at [199, 174] on link at bounding box center [192, 186] width 87 height 59
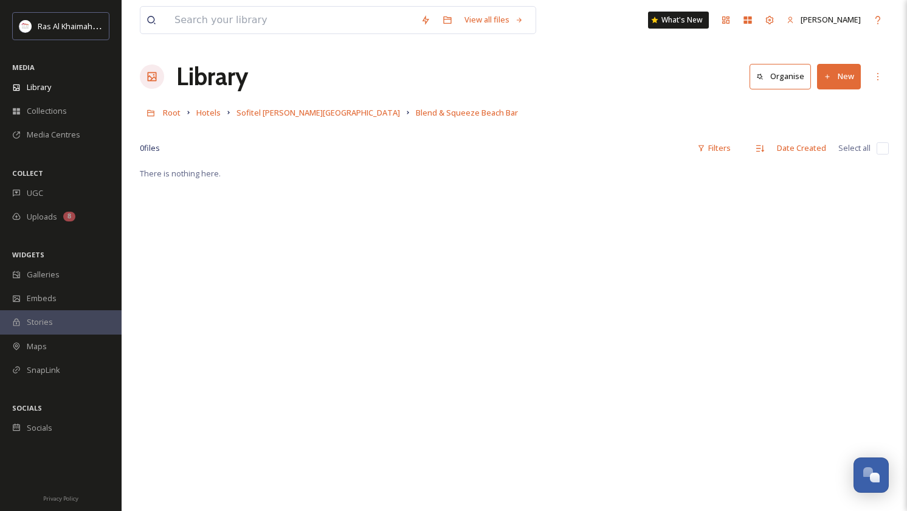
click at [843, 74] on button "New" at bounding box center [839, 76] width 44 height 25
click at [828, 103] on span "File Upload" at bounding box center [833, 105] width 40 height 12
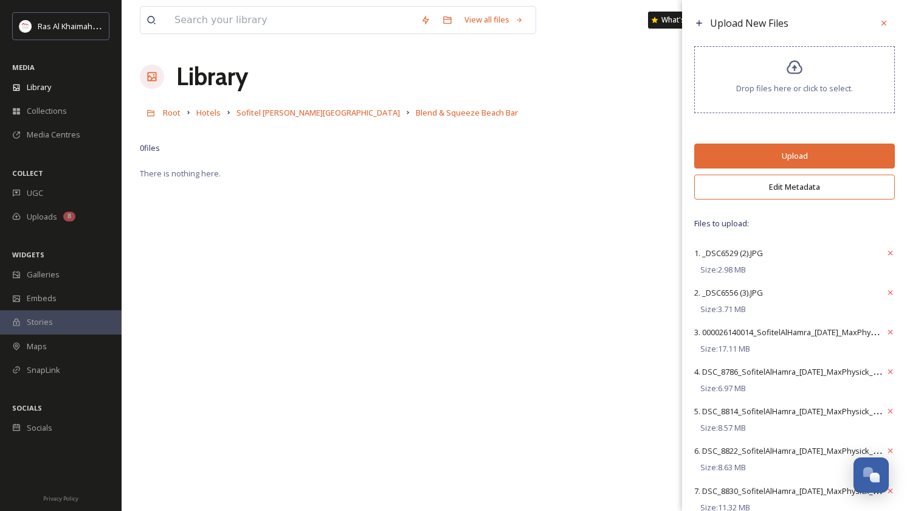
click at [810, 195] on button "Edit Metadata" at bounding box center [794, 186] width 201 height 25
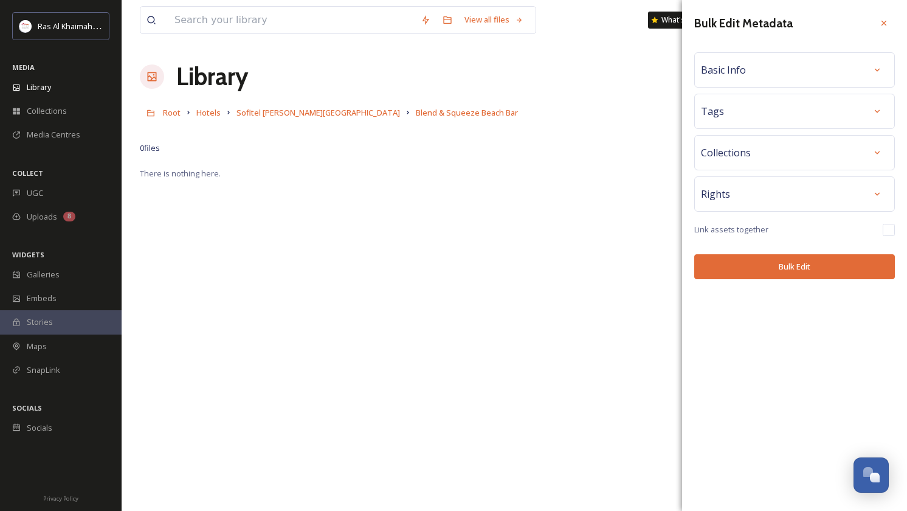
click at [791, 64] on div "Basic Info" at bounding box center [794, 70] width 187 height 22
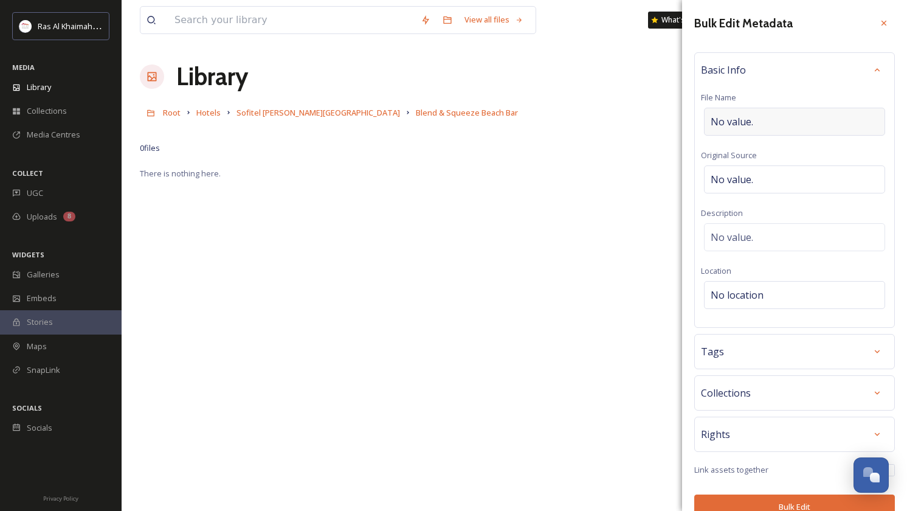
click at [753, 121] on div "No value." at bounding box center [794, 122] width 181 height 28
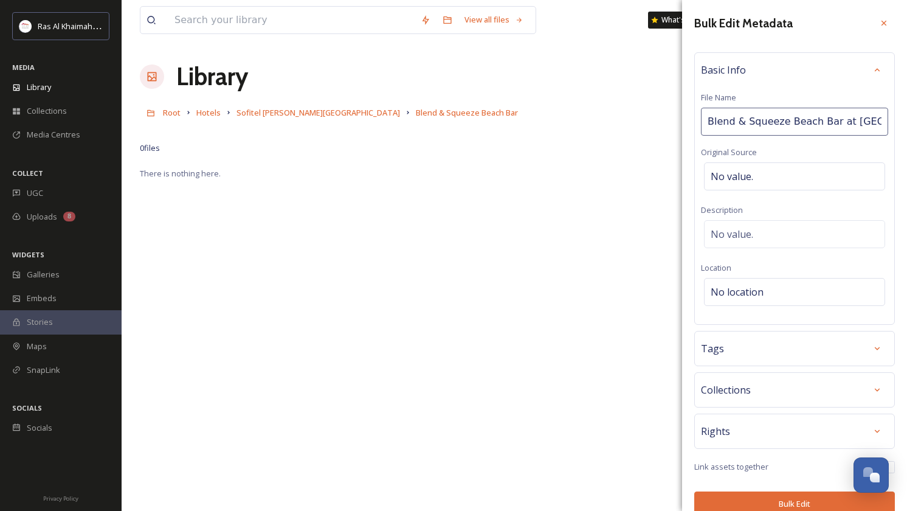
type input "Blend & Squeeze Beach Bar at Sofitel Al Hamra Beach Resort"
click at [786, 499] on div "Bulk Edit Metadata Basic Info File Name Blend & Squeeze Beach Bar at Sofitel Al…" at bounding box center [794, 264] width 225 height 528
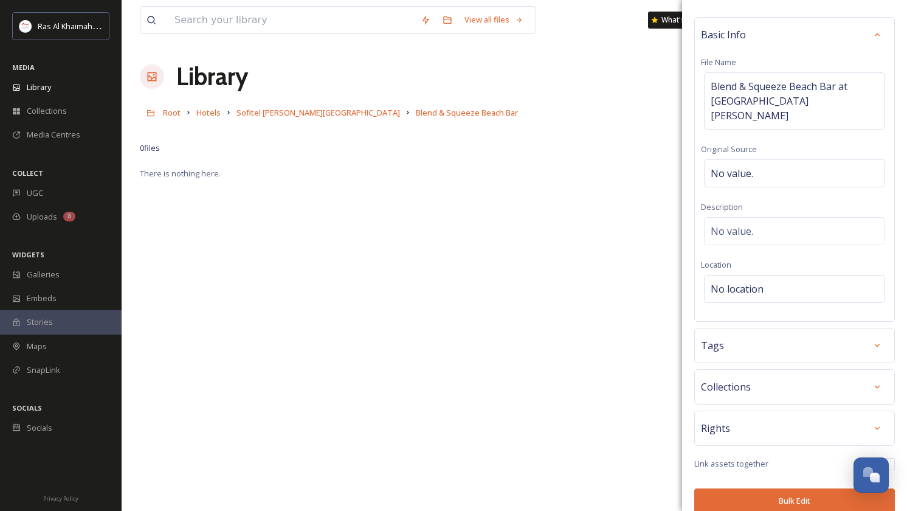
scroll to position [35, 0]
click at [798, 489] on button "Bulk Edit" at bounding box center [794, 501] width 201 height 25
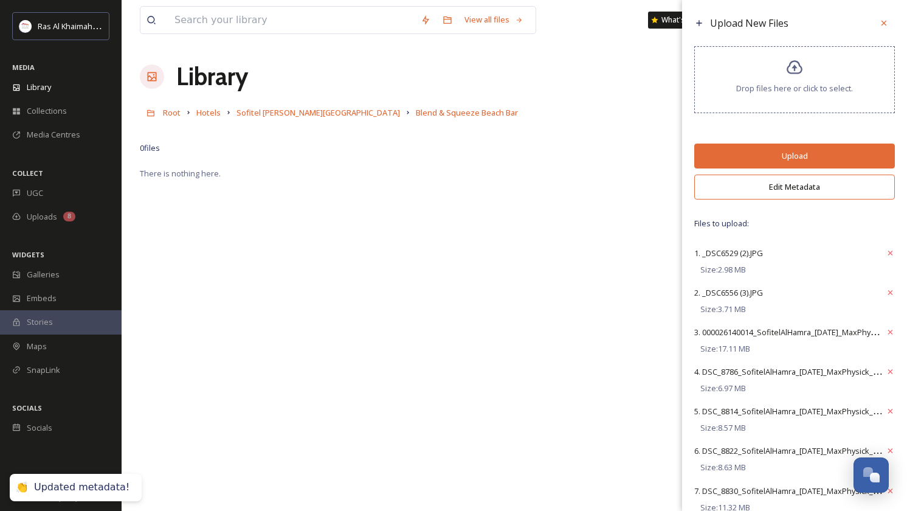
click at [800, 159] on button "Upload" at bounding box center [794, 155] width 201 height 25
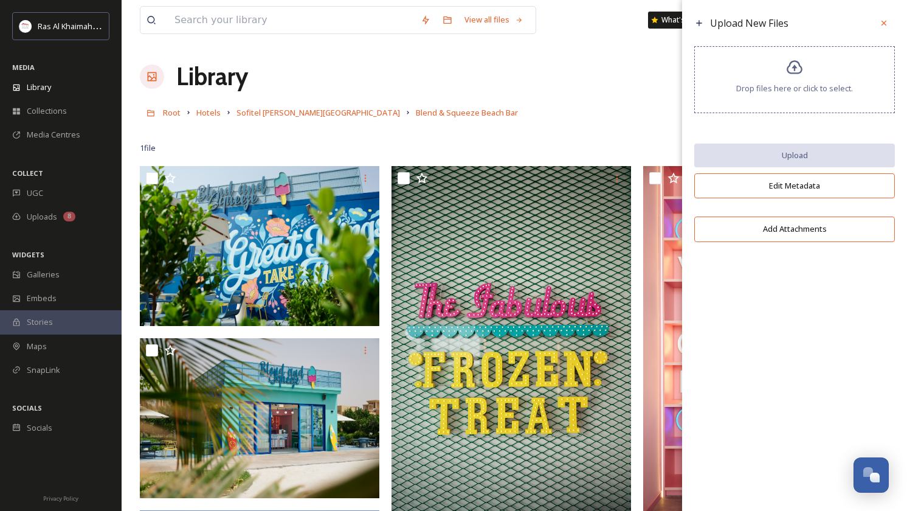
drag, startPoint x: 884, startPoint y: 21, endPoint x: 326, endPoint y: 123, distance: 566.7
click at [885, 21] on icon at bounding box center [884, 23] width 10 height 10
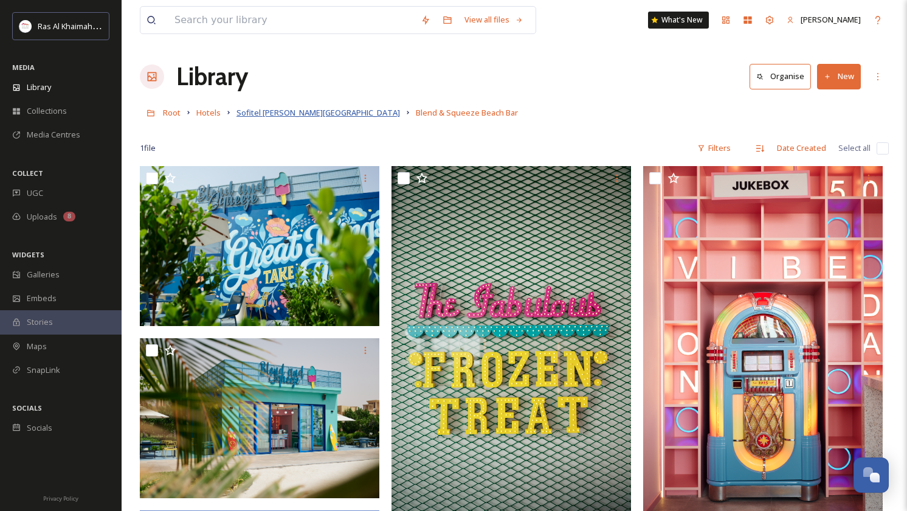
click at [308, 114] on span "Sofitel [PERSON_NAME][GEOGRAPHIC_DATA]" at bounding box center [318, 112] width 164 height 11
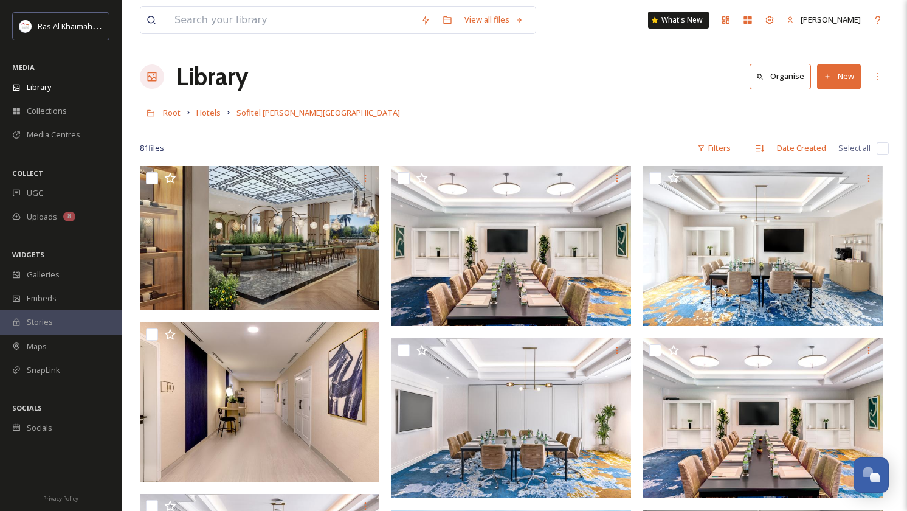
click at [446, 140] on div "81 file s Filters Date Created Select all" at bounding box center [514, 148] width 749 height 24
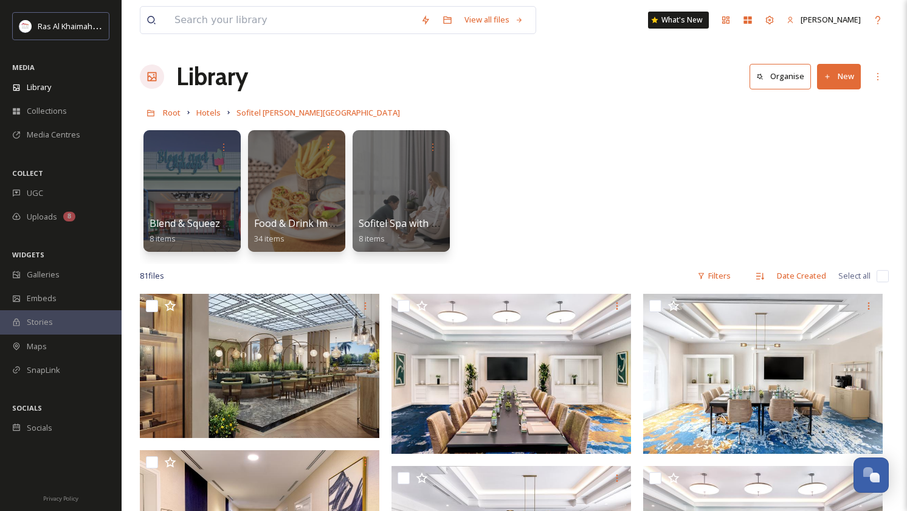
click at [827, 75] on icon at bounding box center [828, 77] width 8 height 8
click at [804, 150] on icon at bounding box center [803, 153] width 10 height 10
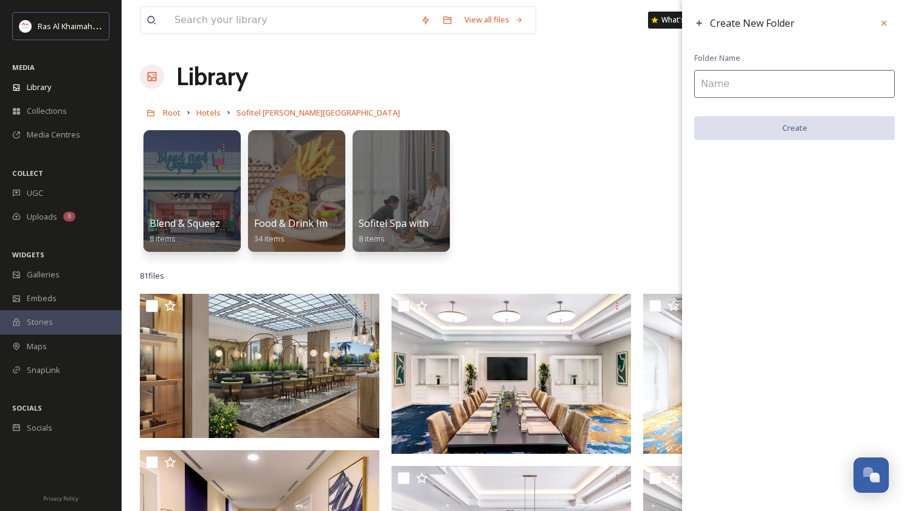
click at [731, 91] on input at bounding box center [794, 84] width 201 height 28
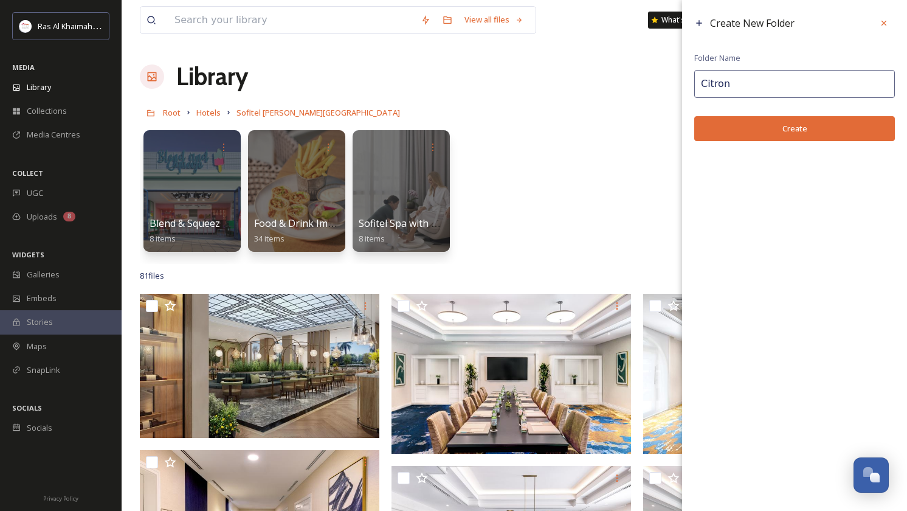
type input "Citron"
click at [763, 125] on button "Create" at bounding box center [794, 128] width 201 height 25
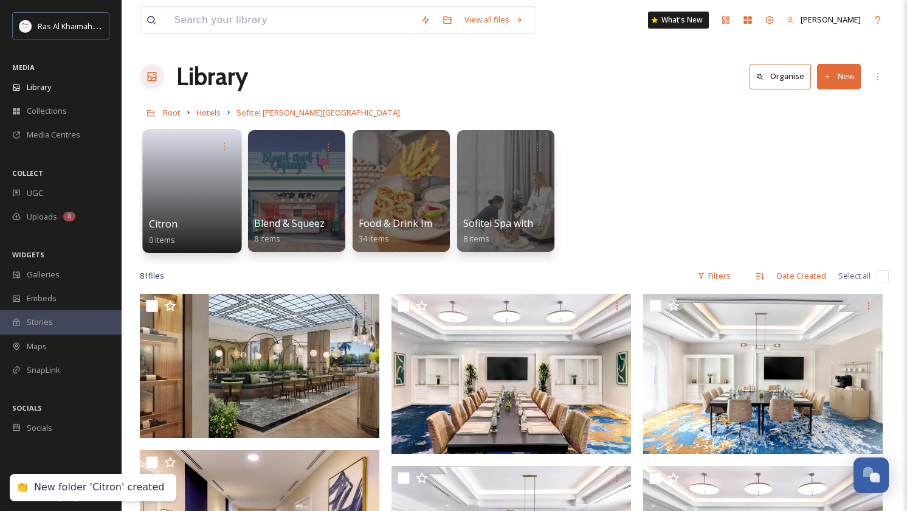
click at [195, 202] on link at bounding box center [192, 186] width 87 height 59
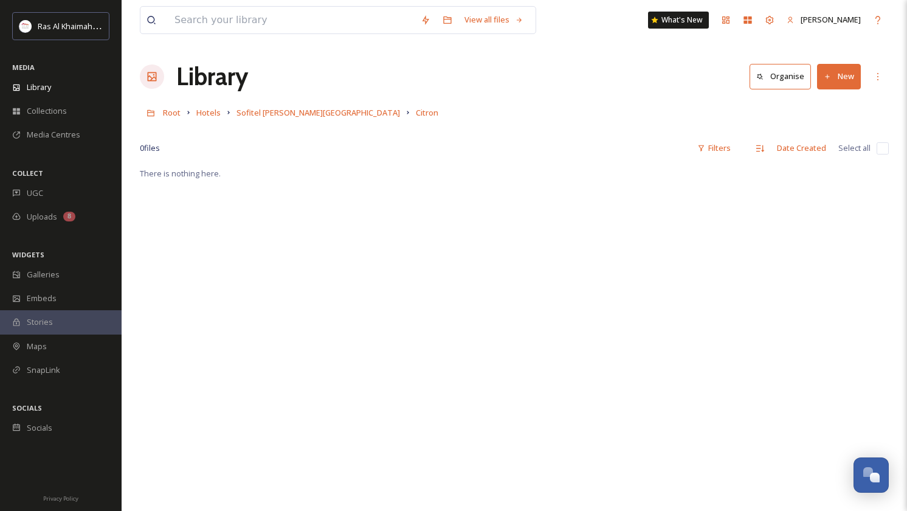
click at [848, 75] on button "New" at bounding box center [839, 76] width 44 height 25
click at [829, 104] on span "File Upload" at bounding box center [833, 105] width 40 height 12
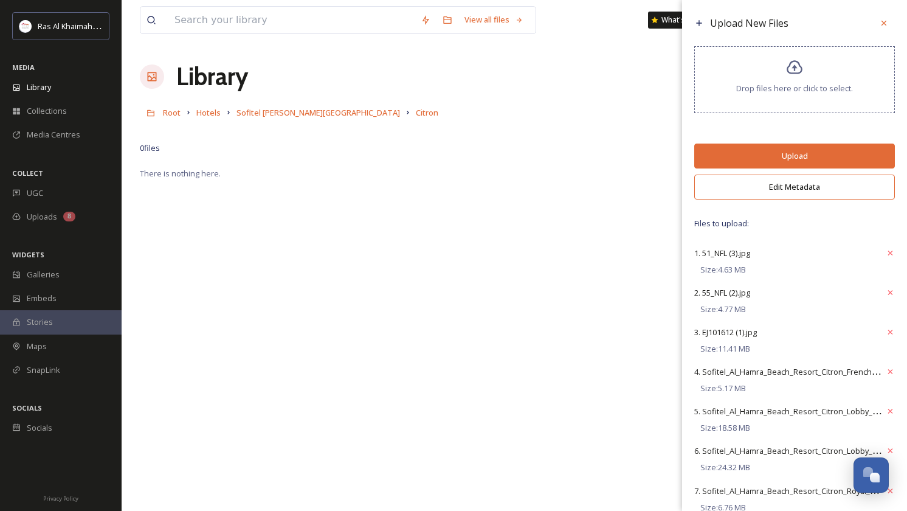
click at [794, 199] on button "Edit Metadata" at bounding box center [794, 186] width 201 height 25
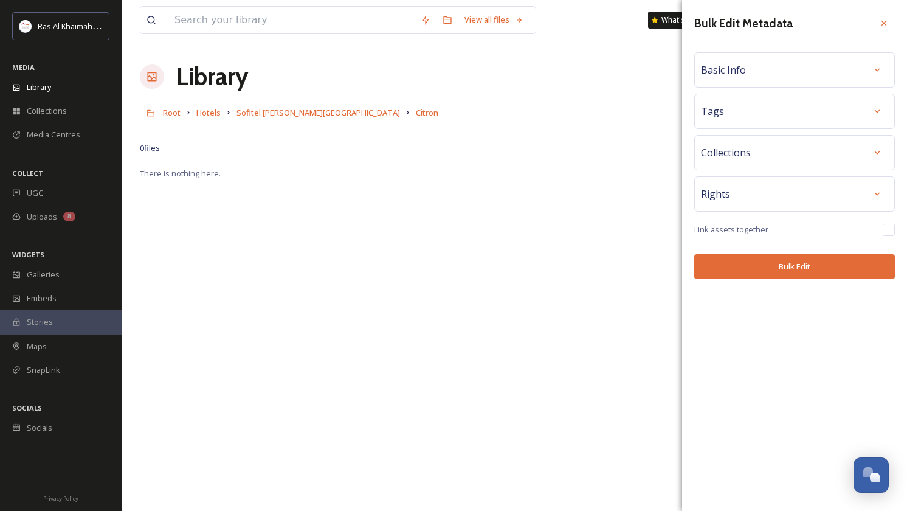
click at [865, 69] on div "Basic Info" at bounding box center [794, 70] width 187 height 22
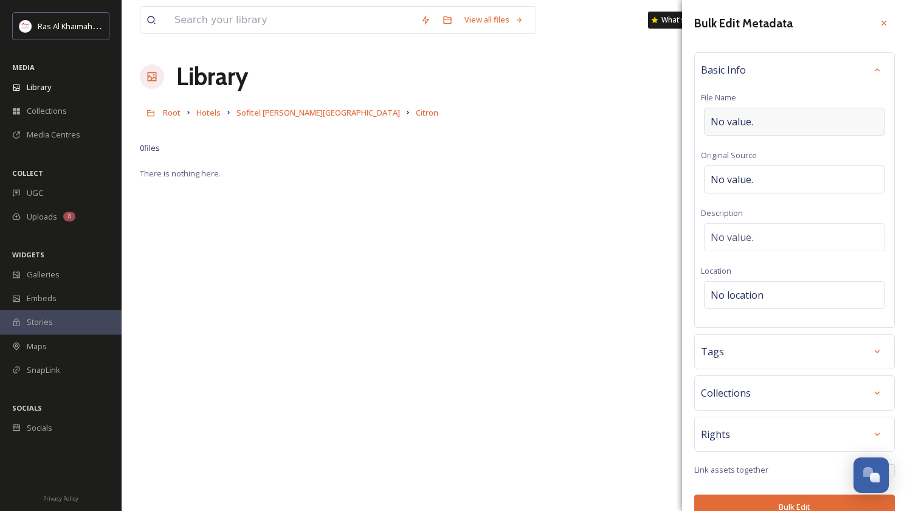
click at [763, 123] on div "No value." at bounding box center [794, 122] width 181 height 28
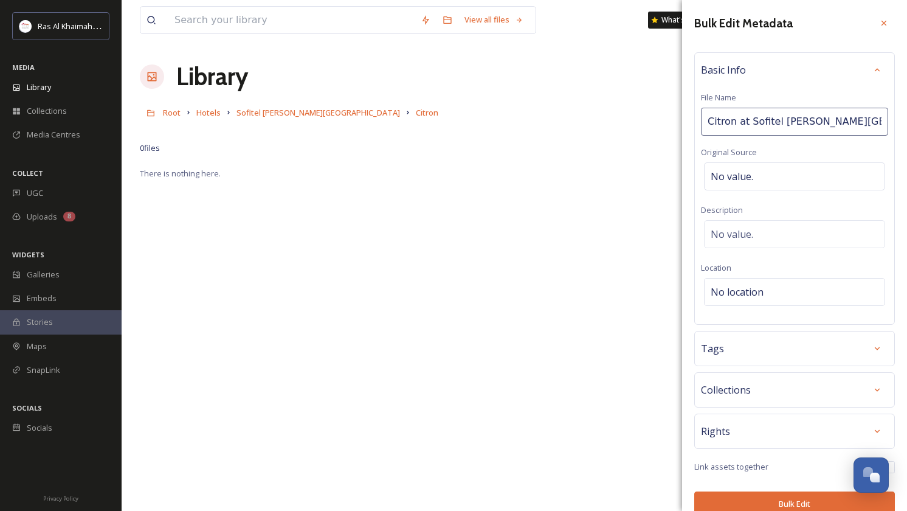
type input "Citron at Sofitel Al Hamra Beach Resort"
drag, startPoint x: 734, startPoint y: 121, endPoint x: 916, endPoint y: 119, distance: 182.4
click at [906, 119] on html "Ras Al Khaimah Tourism Development Authority MEDIA Library Collections Media Ce…" at bounding box center [453, 338] width 907 height 677
click at [824, 120] on input "Citron at Sofitel Al Hamra Beach Resort" at bounding box center [794, 122] width 187 height 28
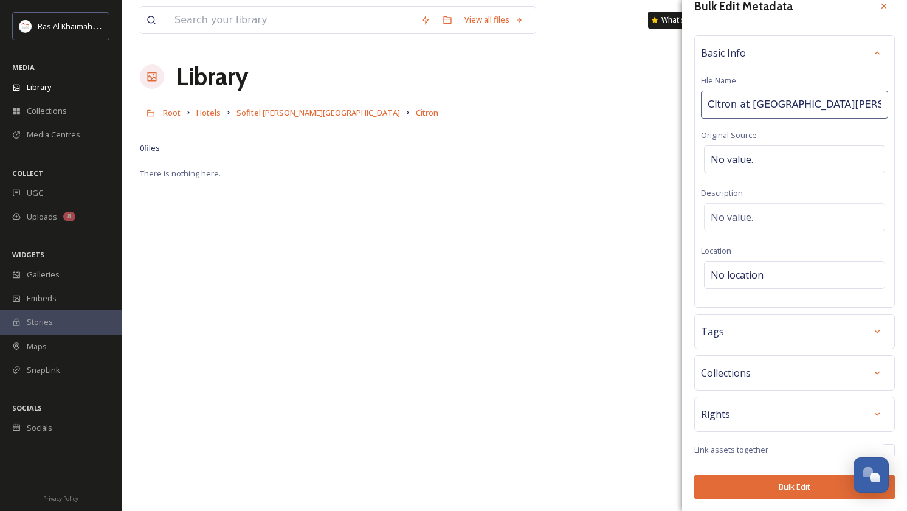
scroll to position [16, 0]
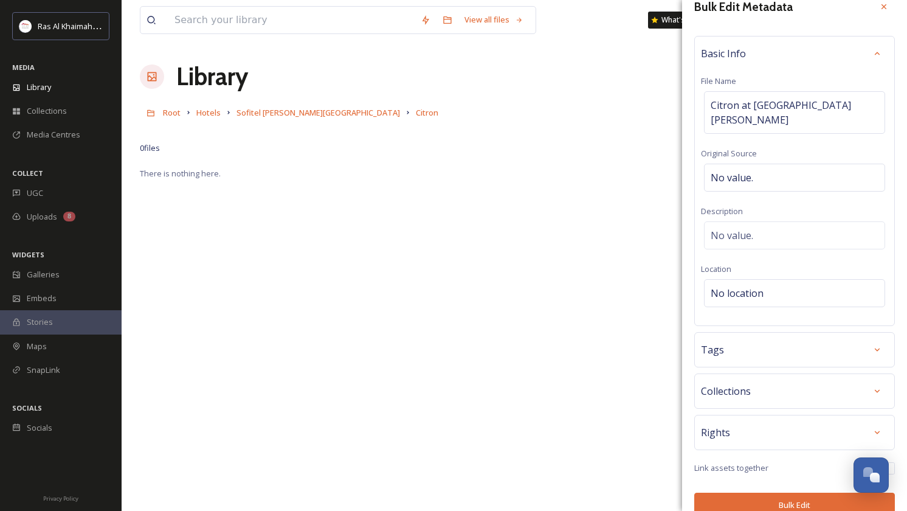
click at [792, 489] on div "Bulk Edit Metadata Basic Info File Name Citron at Sofitel Al Hamra Beach Resort…" at bounding box center [794, 257] width 225 height 546
click at [792, 502] on button "Bulk Edit" at bounding box center [794, 504] width 201 height 25
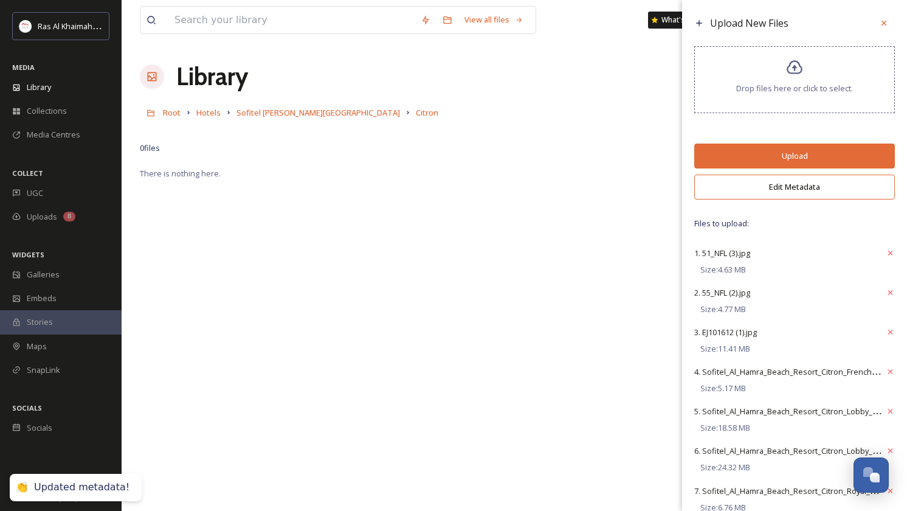
click at [797, 160] on button "Upload" at bounding box center [794, 155] width 201 height 25
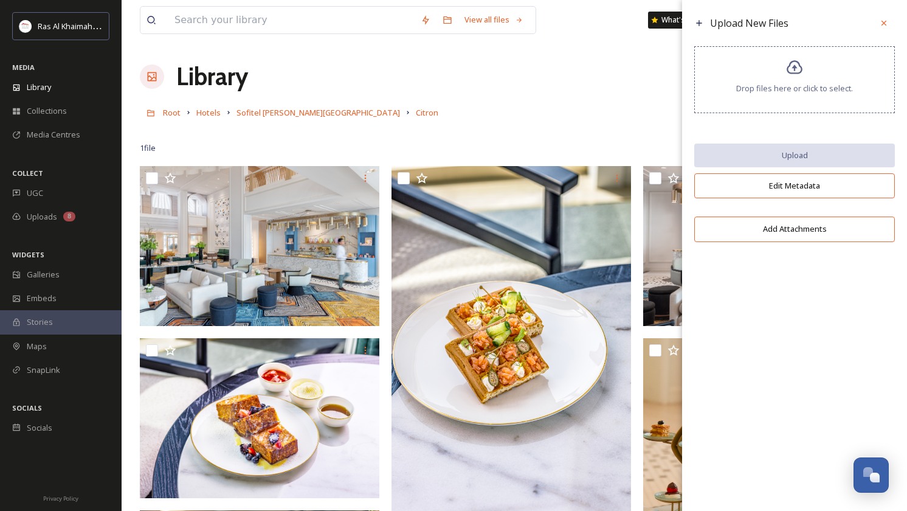
click at [883, 20] on icon at bounding box center [884, 23] width 10 height 10
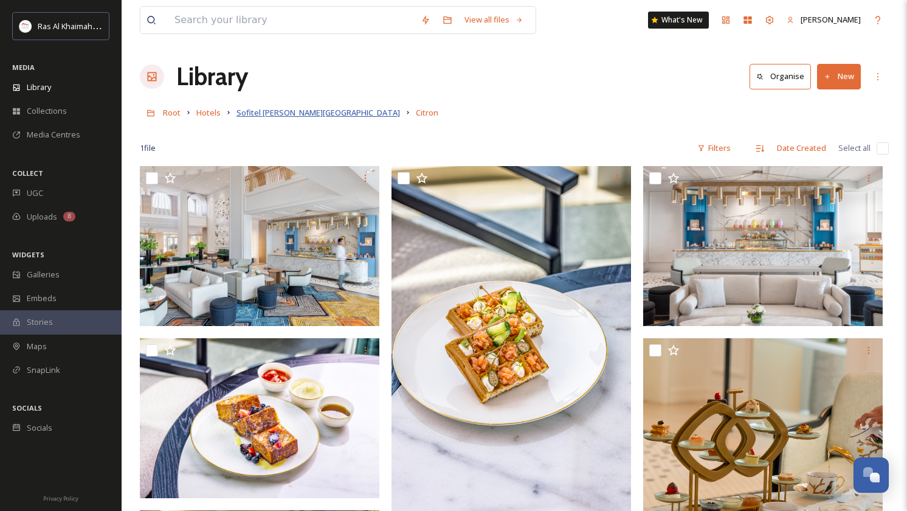
click at [278, 117] on span "Sofitel [PERSON_NAME][GEOGRAPHIC_DATA]" at bounding box center [318, 112] width 164 height 11
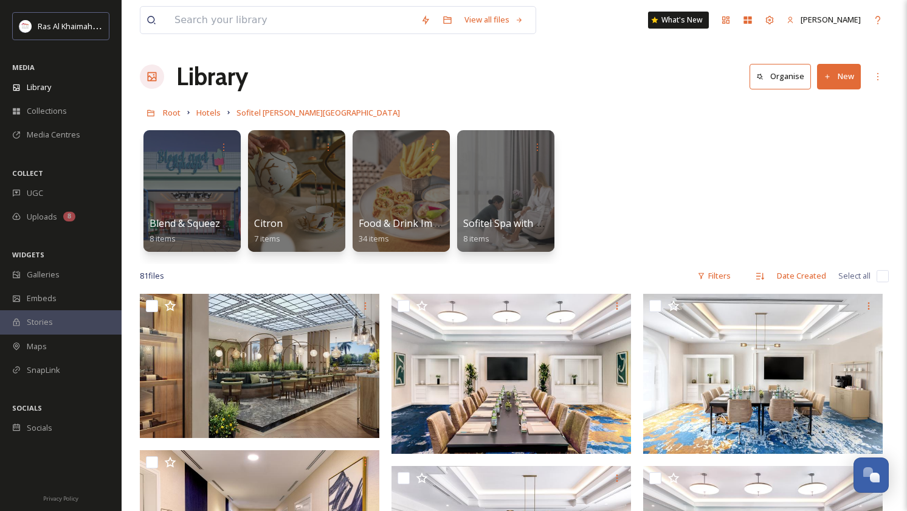
click at [843, 77] on button "New" at bounding box center [839, 76] width 44 height 25
click at [812, 153] on div "Folder" at bounding box center [826, 152] width 69 height 24
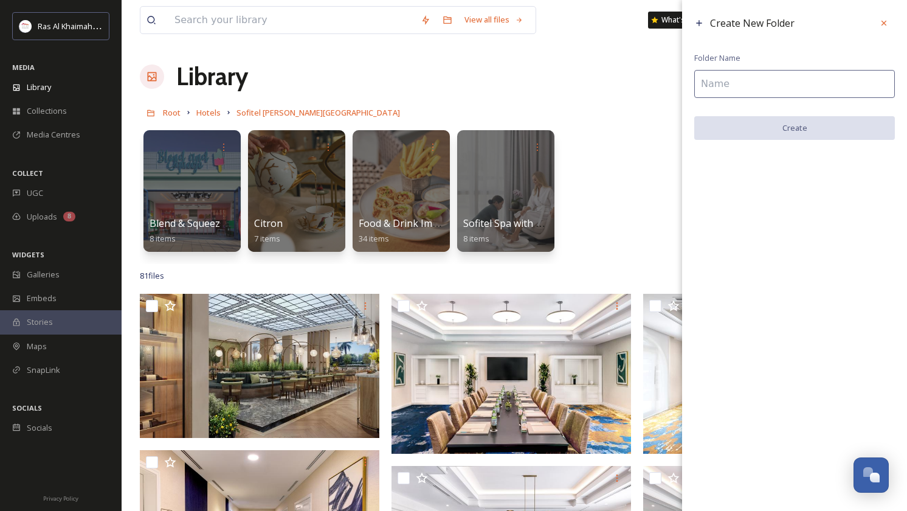
click at [718, 86] on input at bounding box center [794, 84] width 201 height 28
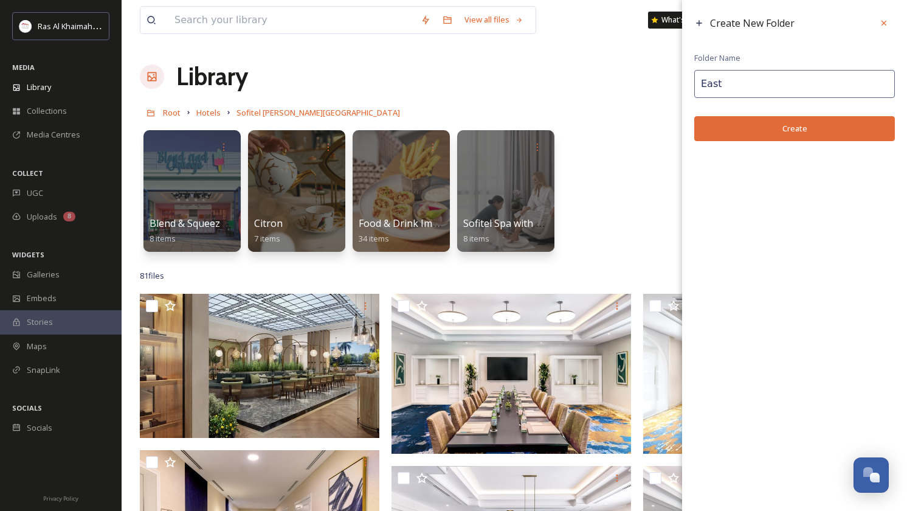
paste input "at Sofitel Al Hamra Beach Resort"
click at [723, 88] on input "East at Sofitel Al Hamra Beach Resort" at bounding box center [794, 84] width 201 height 28
type input "East at Sofitel Al Hamra Beach Resort"
click at [772, 123] on button "Create" at bounding box center [794, 128] width 201 height 25
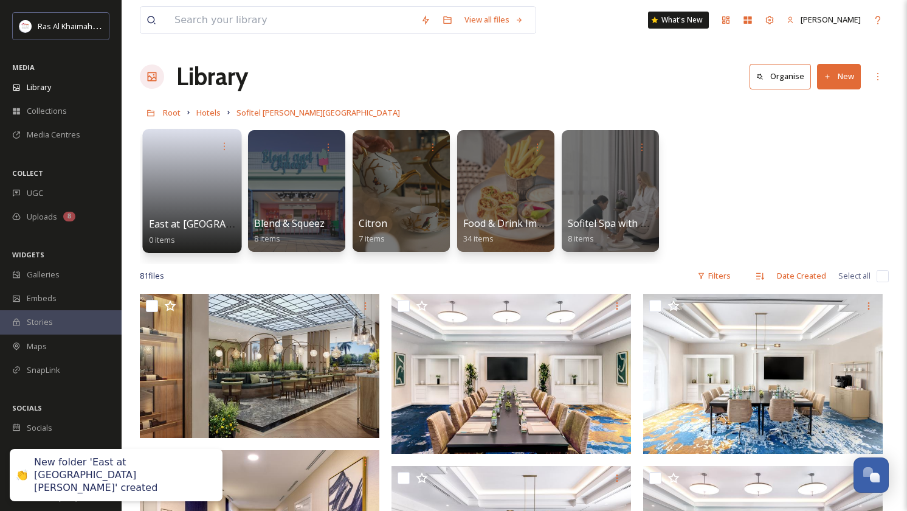
click at [202, 190] on link at bounding box center [192, 186] width 87 height 59
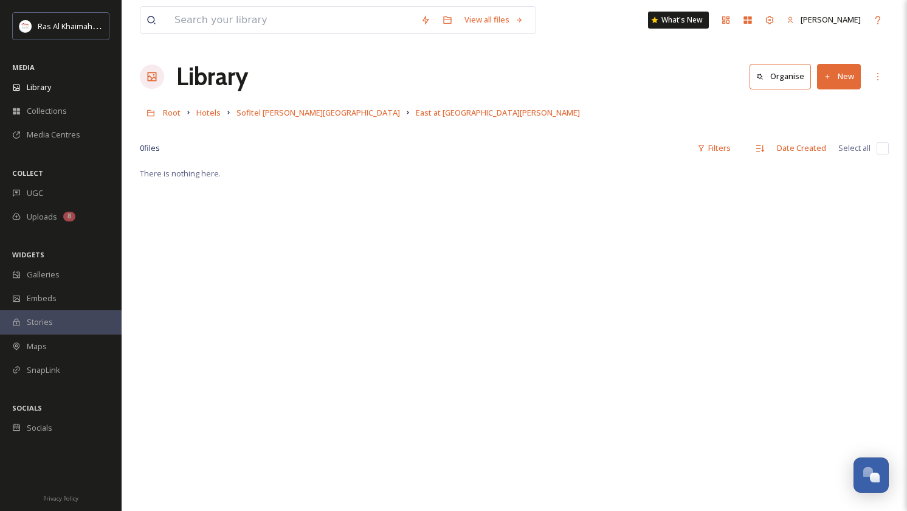
click at [848, 79] on button "New" at bounding box center [839, 76] width 44 height 25
click at [833, 105] on span "File Upload" at bounding box center [833, 105] width 40 height 12
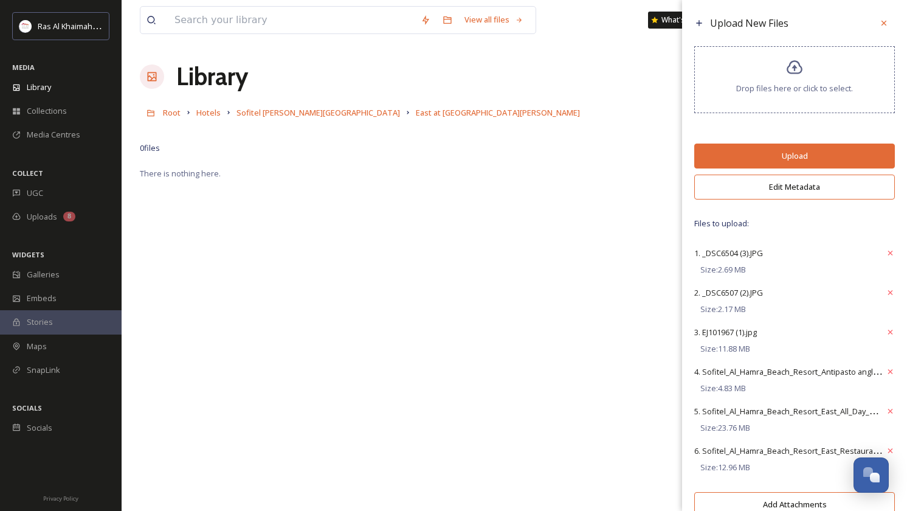
click at [812, 189] on button "Edit Metadata" at bounding box center [794, 186] width 201 height 25
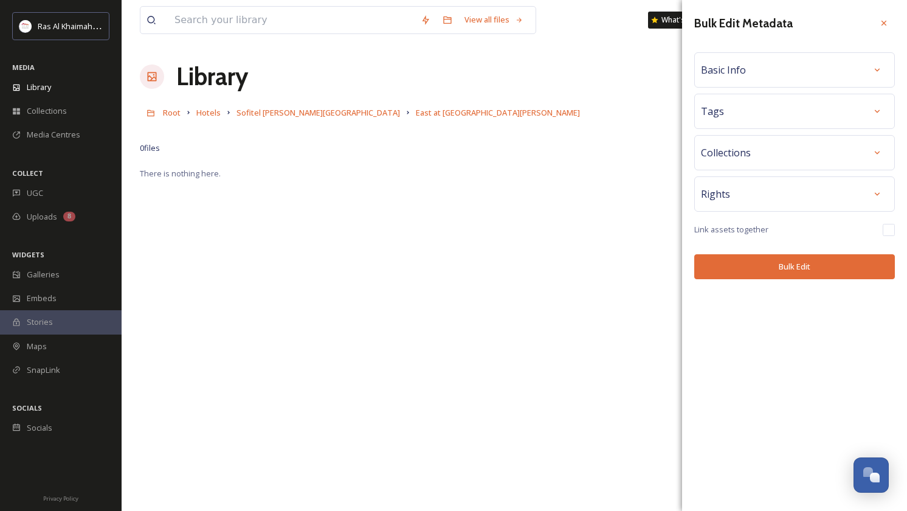
click at [785, 82] on div "Basic Info" at bounding box center [794, 69] width 201 height 35
click at [754, 80] on div "Basic Info" at bounding box center [794, 70] width 187 height 22
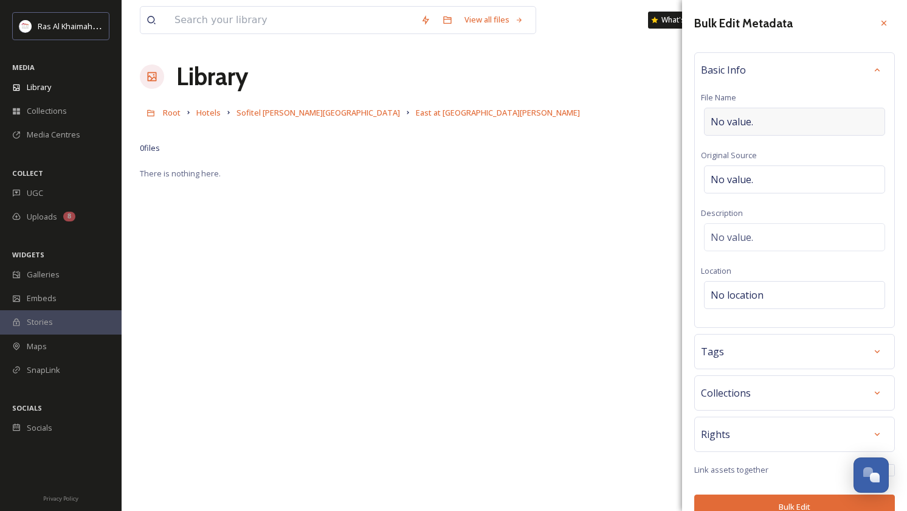
click at [745, 125] on span "No value." at bounding box center [732, 121] width 43 height 15
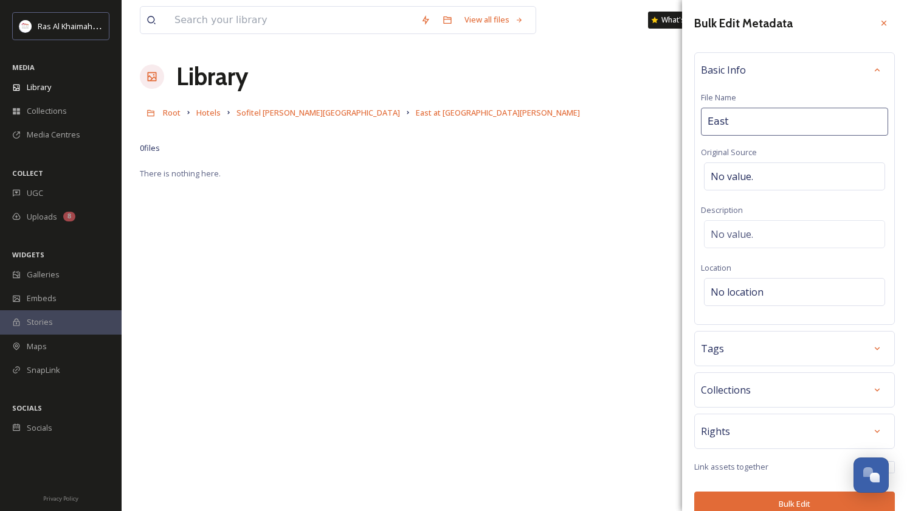
type input "East at Sofitel Al Hamra Beach Resort"
click at [787, 497] on div "Bulk Edit Metadata Basic Info File Name East at Sofitel Al Hamra Beach Resort O…" at bounding box center [794, 264] width 225 height 528
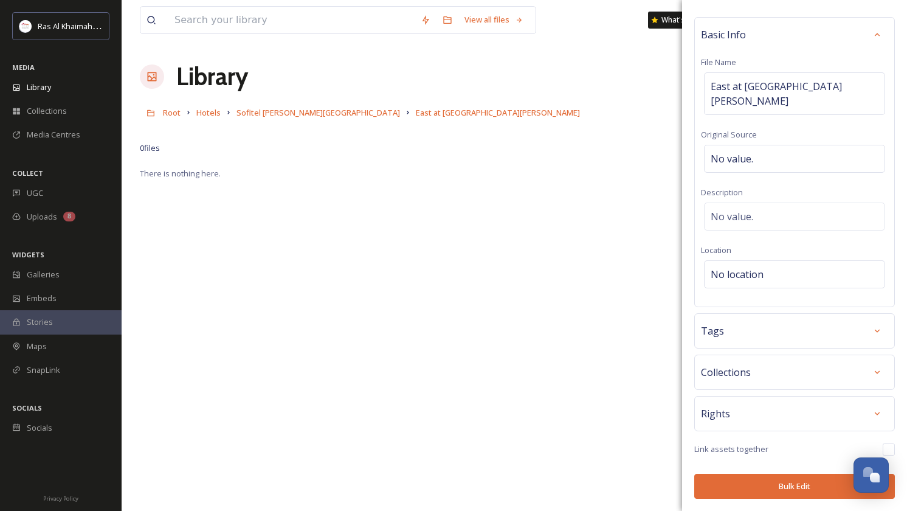
scroll to position [35, 0]
click at [798, 489] on button "Bulk Edit" at bounding box center [794, 486] width 201 height 25
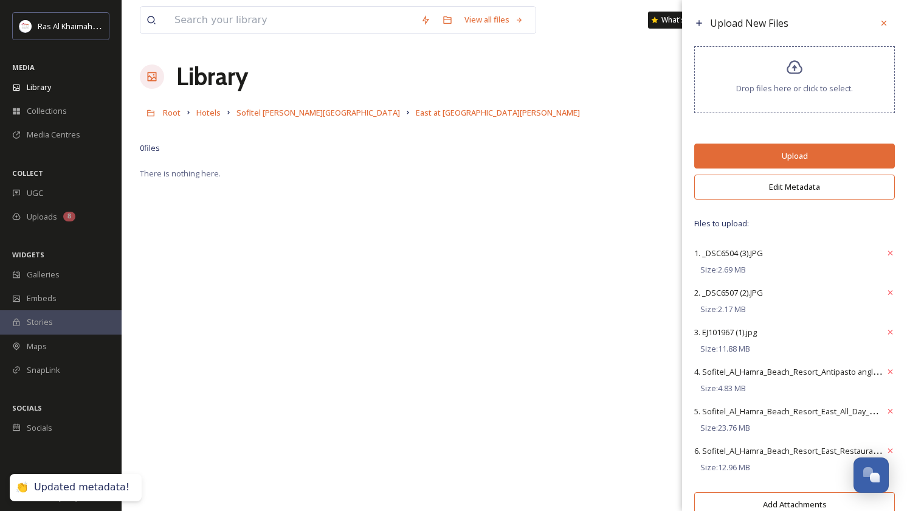
click at [802, 192] on button "Edit Metadata" at bounding box center [794, 186] width 201 height 25
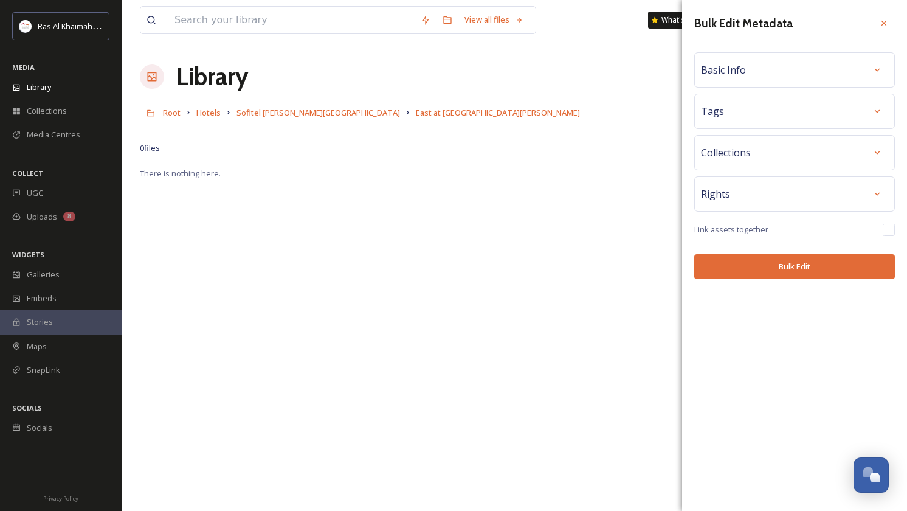
scroll to position [0, 0]
click at [883, 23] on icon at bounding box center [884, 23] width 10 height 10
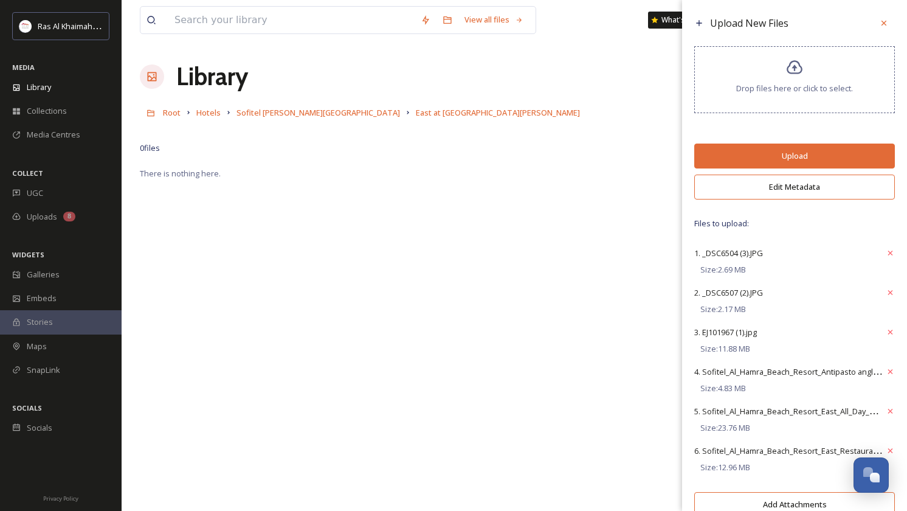
click at [791, 167] on button "Upload" at bounding box center [794, 155] width 201 height 25
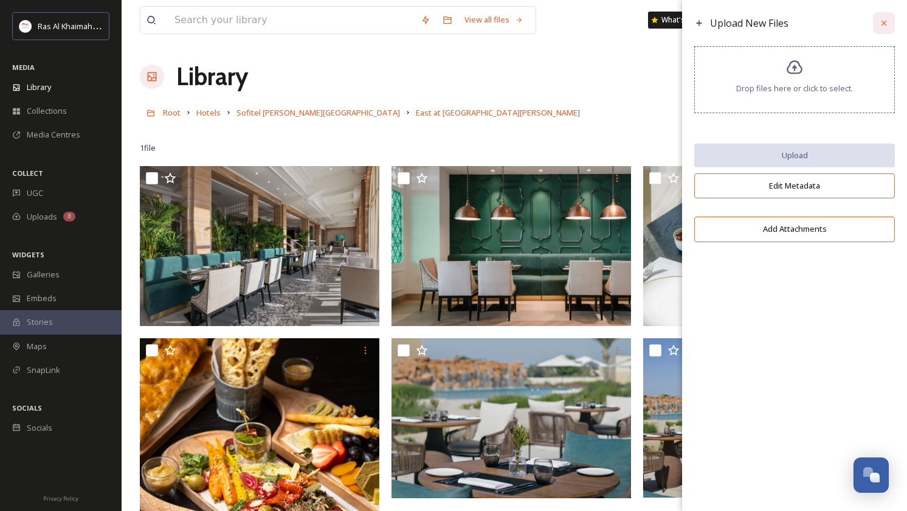
click at [883, 27] on icon at bounding box center [884, 23] width 10 height 10
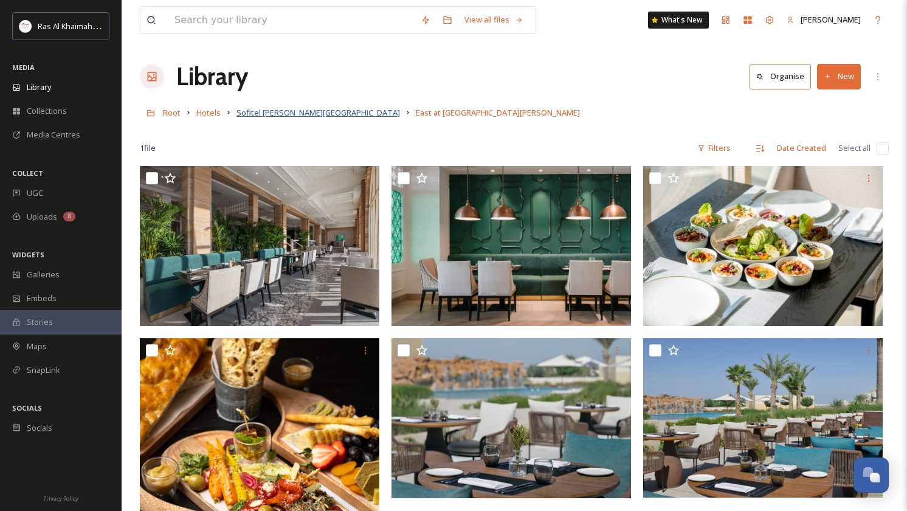
click at [314, 112] on span "Sofitel [PERSON_NAME][GEOGRAPHIC_DATA]" at bounding box center [318, 112] width 164 height 11
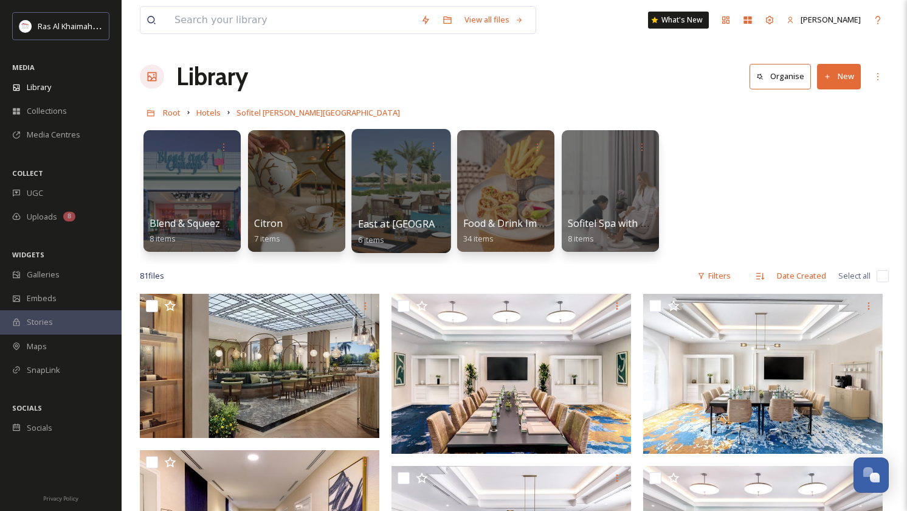
click at [432, 227] on span "East at Sofitel Al Hamra Beach Resort" at bounding box center [464, 223] width 213 height 13
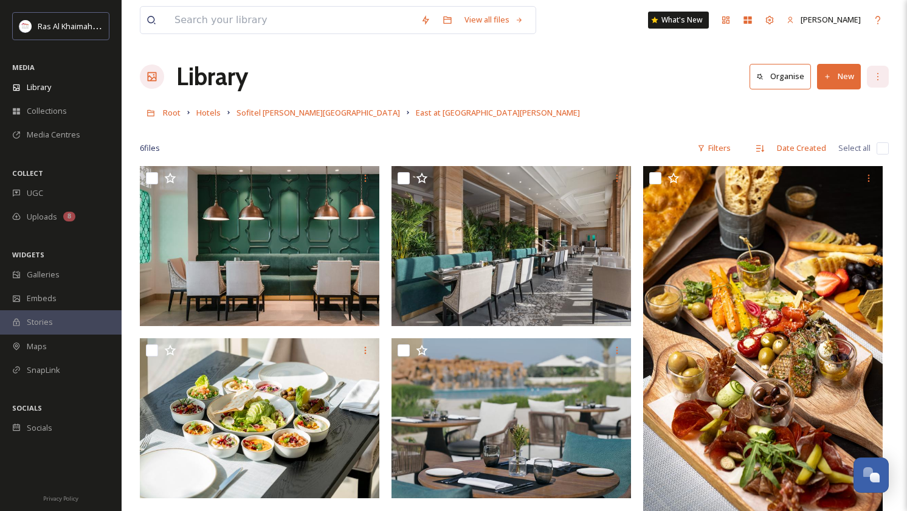
click at [875, 87] on div at bounding box center [878, 77] width 22 height 22
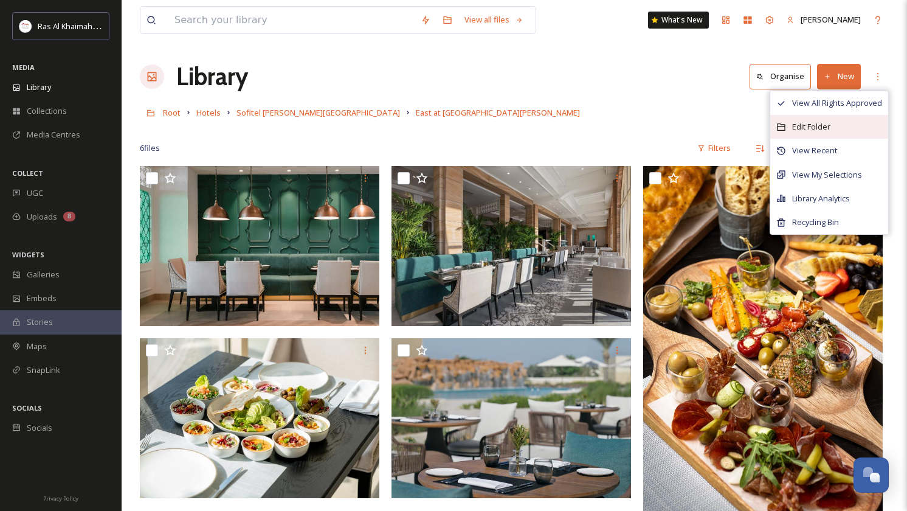
click at [824, 125] on span "Edit Folder" at bounding box center [811, 127] width 38 height 12
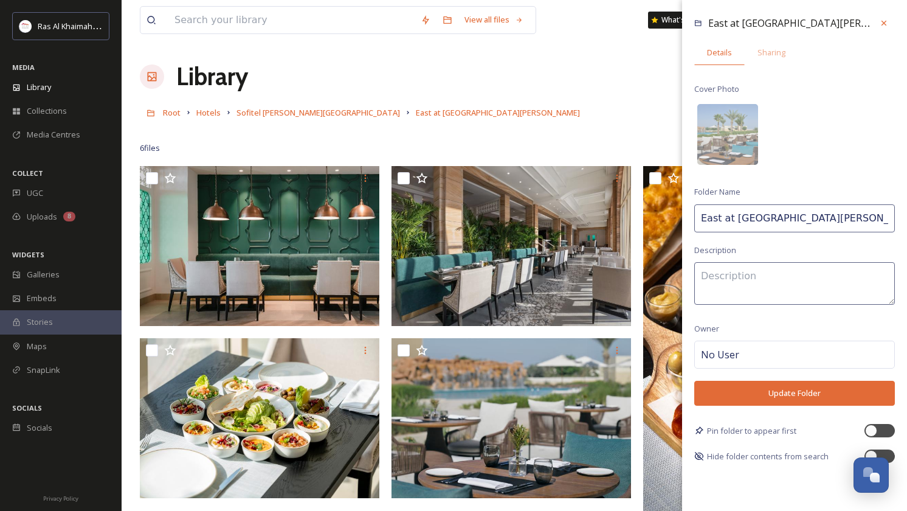
drag, startPoint x: 720, startPoint y: 221, endPoint x: 913, endPoint y: 219, distance: 192.1
click at [906, 219] on html "Ras Al Khaimah Tourism Development Authority MEDIA Library Collections Media Ce…" at bounding box center [453, 359] width 907 height 718
type input "East"
click at [806, 397] on button "Update Folder" at bounding box center [794, 393] width 201 height 25
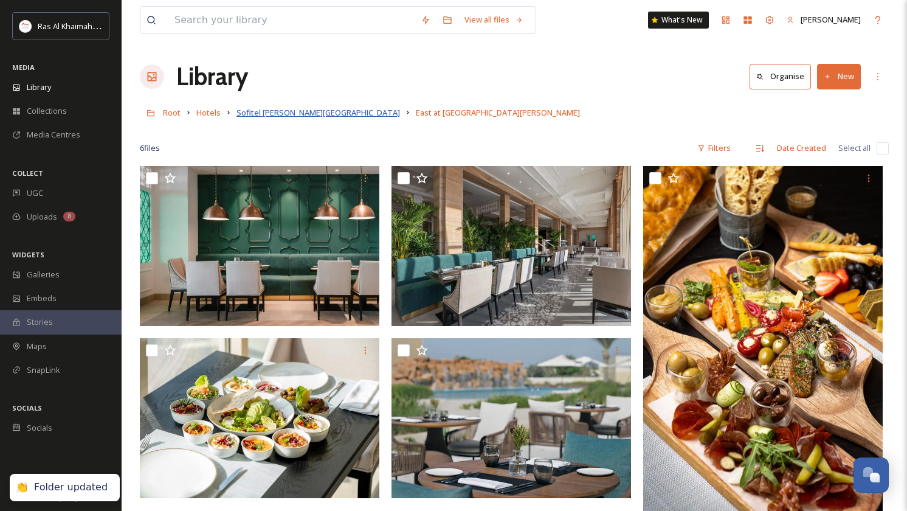
click at [297, 114] on span "Sofitel [PERSON_NAME][GEOGRAPHIC_DATA]" at bounding box center [318, 112] width 164 height 11
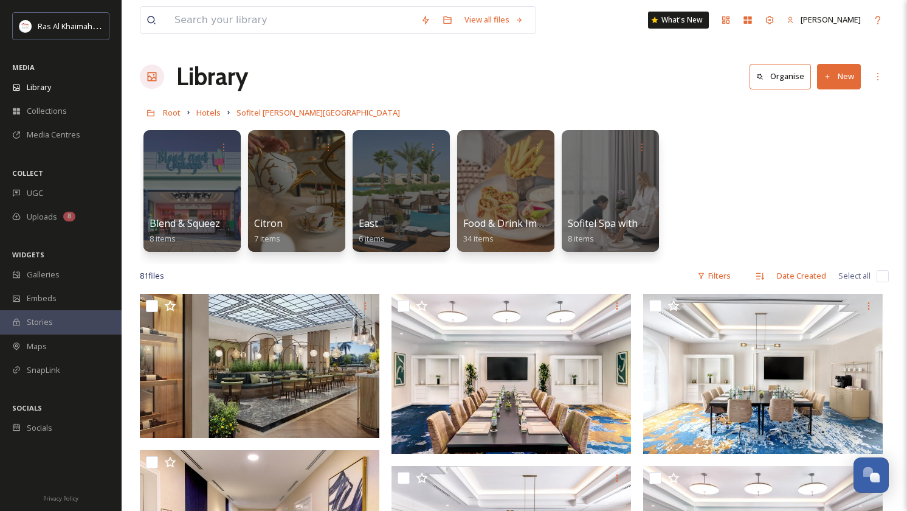
click at [846, 83] on button "New" at bounding box center [839, 76] width 44 height 25
click at [819, 149] on span "Folder" at bounding box center [824, 153] width 23 height 12
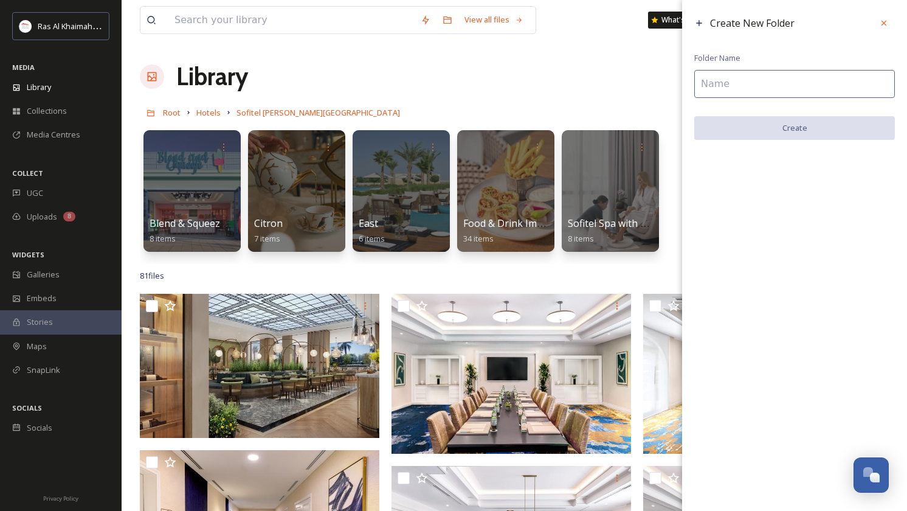
click at [758, 72] on input at bounding box center [794, 84] width 201 height 28
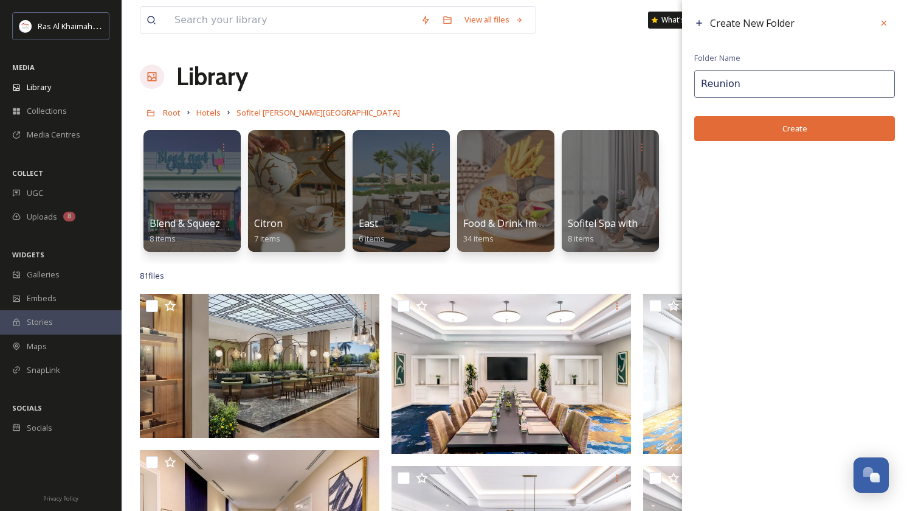
type input "Reunion"
click at [778, 141] on div "Create New Folder Folder Name Reunion Create" at bounding box center [794, 76] width 225 height 153
click at [789, 134] on button "Create" at bounding box center [794, 128] width 201 height 25
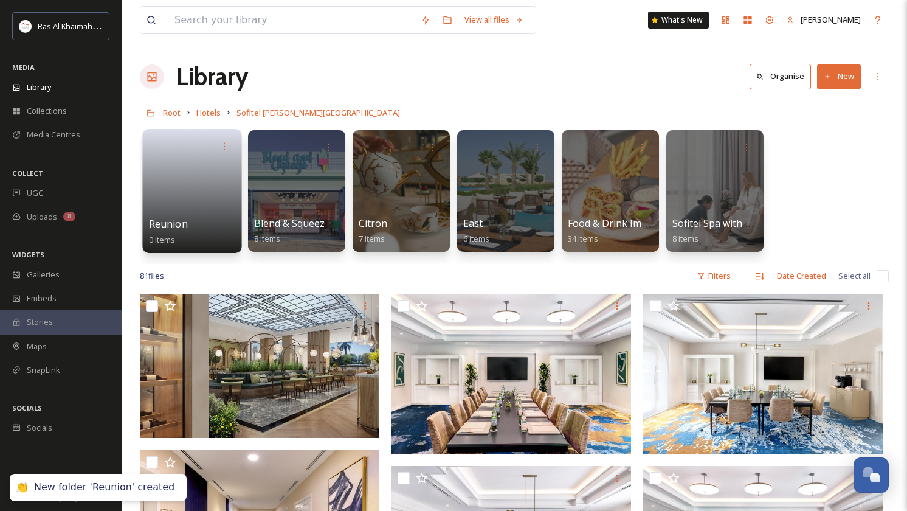
click at [179, 194] on link at bounding box center [192, 186] width 87 height 59
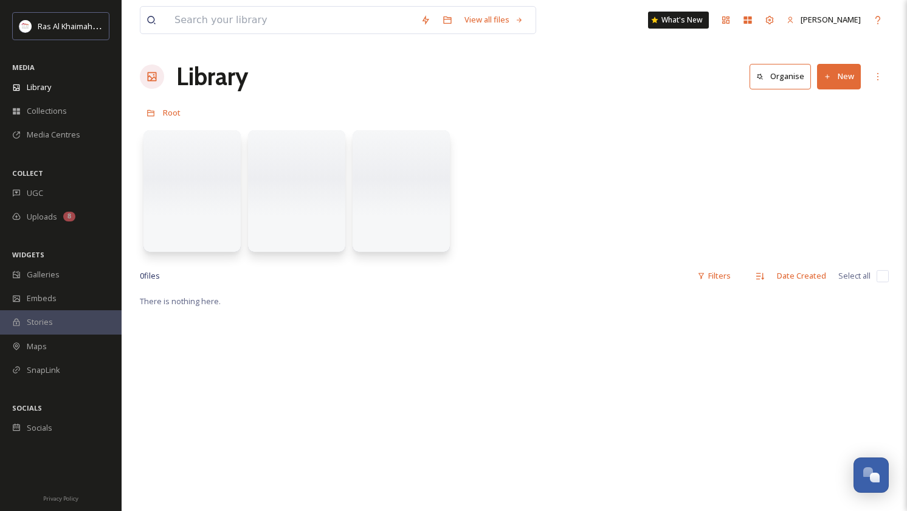
click at [852, 76] on button "New" at bounding box center [839, 76] width 44 height 25
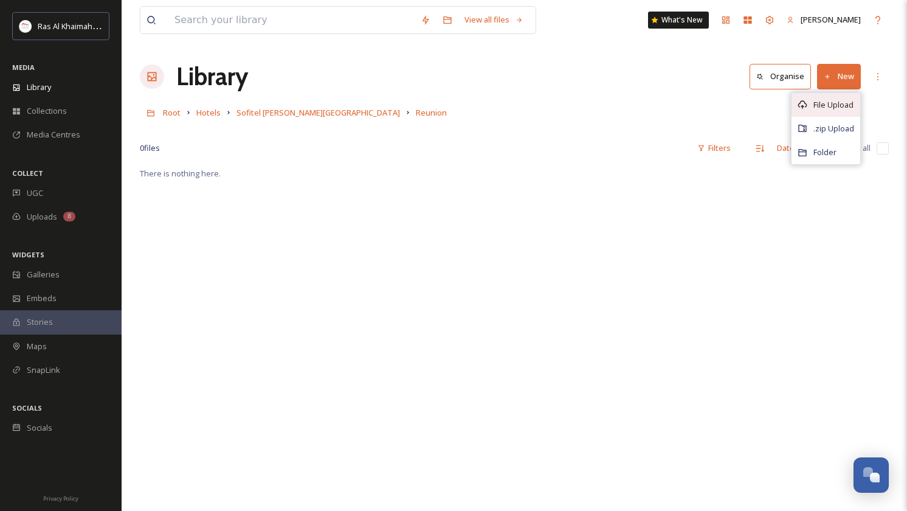
click at [841, 107] on span "File Upload" at bounding box center [833, 105] width 40 height 12
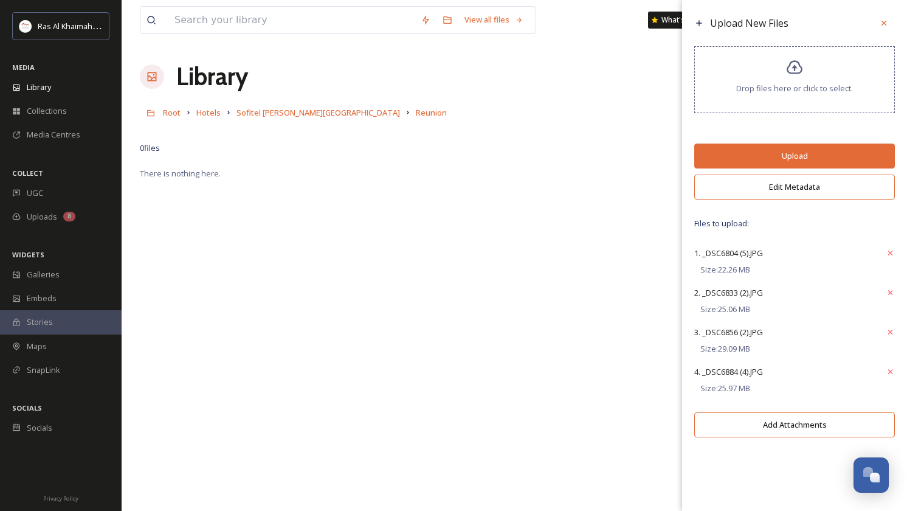
click at [815, 198] on button "Edit Metadata" at bounding box center [794, 186] width 201 height 25
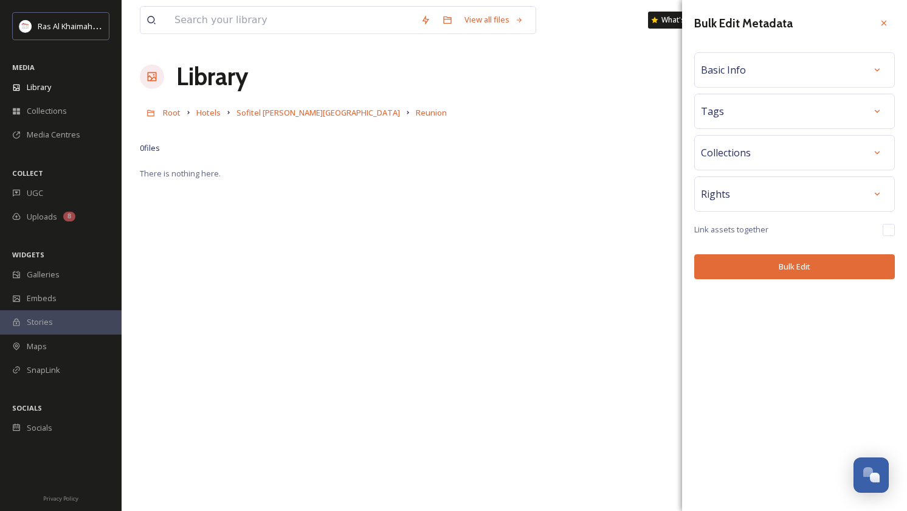
click at [815, 74] on div "Basic Info" at bounding box center [794, 70] width 187 height 22
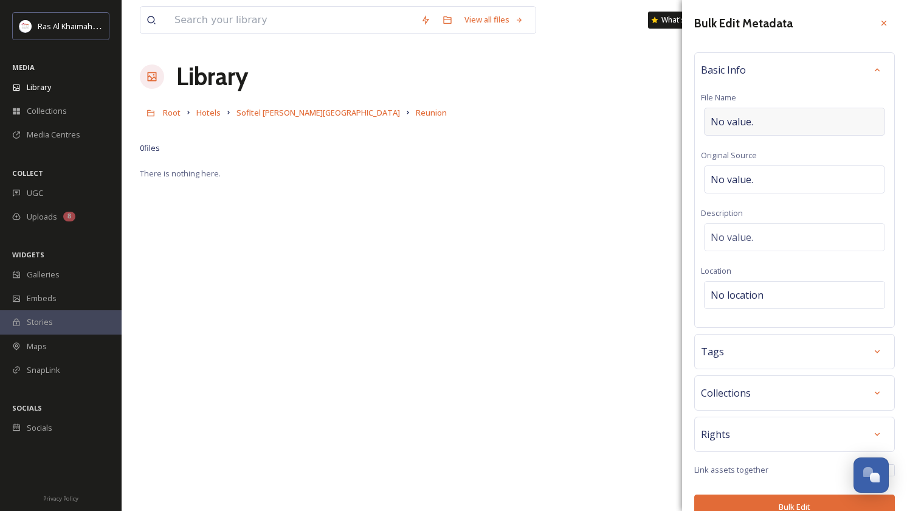
click at [754, 109] on div "No value." at bounding box center [794, 122] width 181 height 28
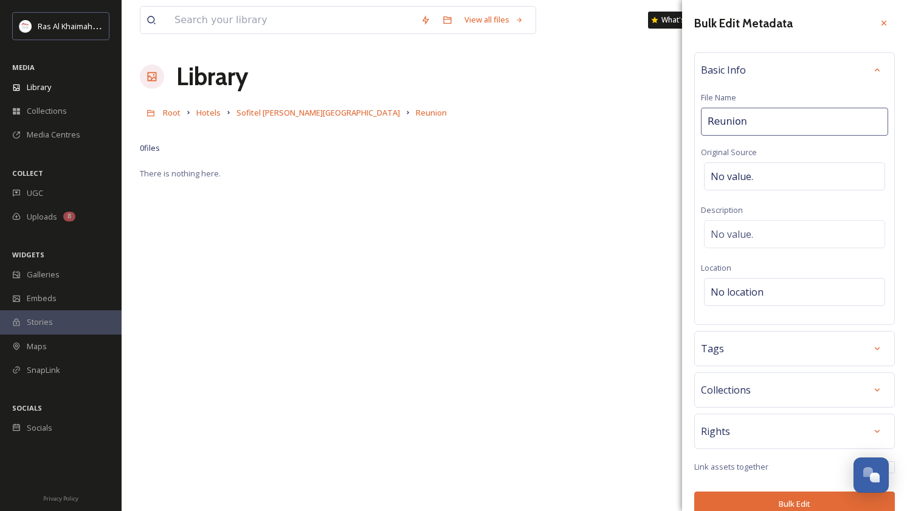
type input "Reunion at Sofitel Al Hamra Beach Resort"
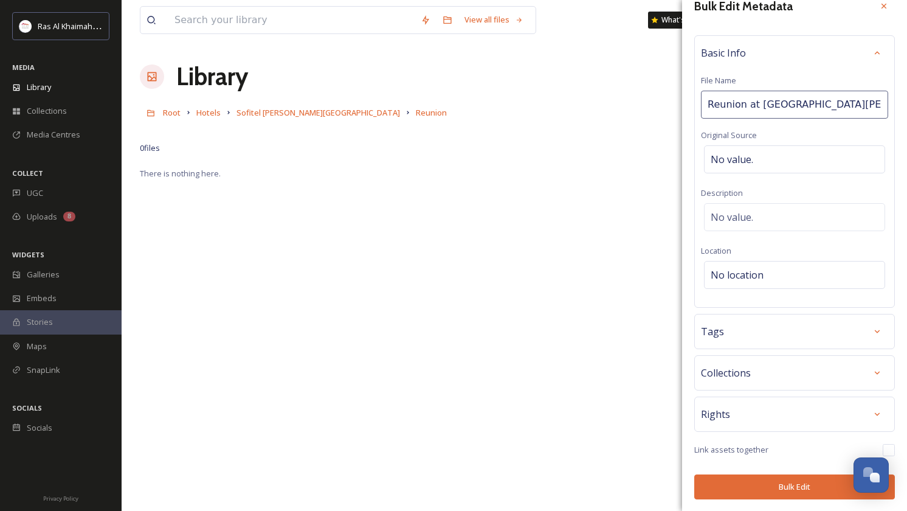
scroll to position [16, 0]
click at [792, 483] on div "Bulk Edit Metadata Basic Info File Name Reunion at Sofitel Al Hamra Beach Resor…" at bounding box center [794, 248] width 225 height 528
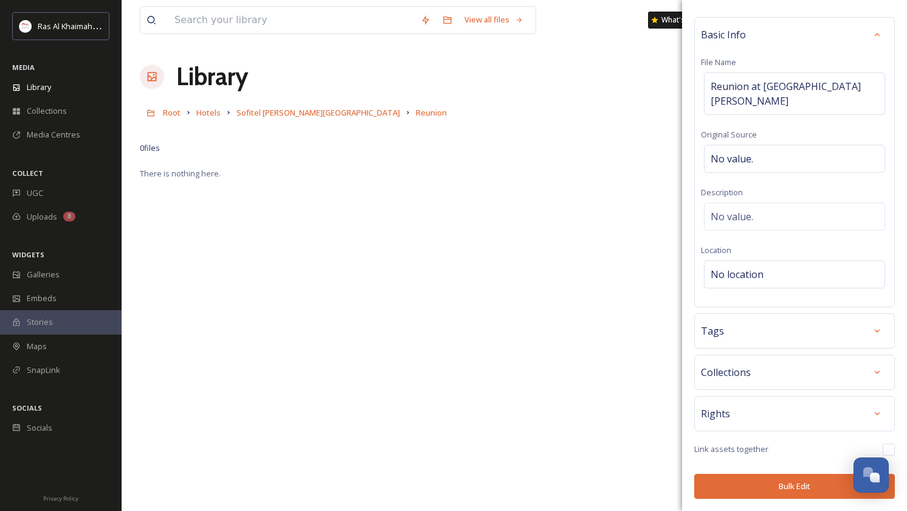
scroll to position [35, 0]
click at [797, 488] on button "Bulk Edit" at bounding box center [794, 486] width 201 height 25
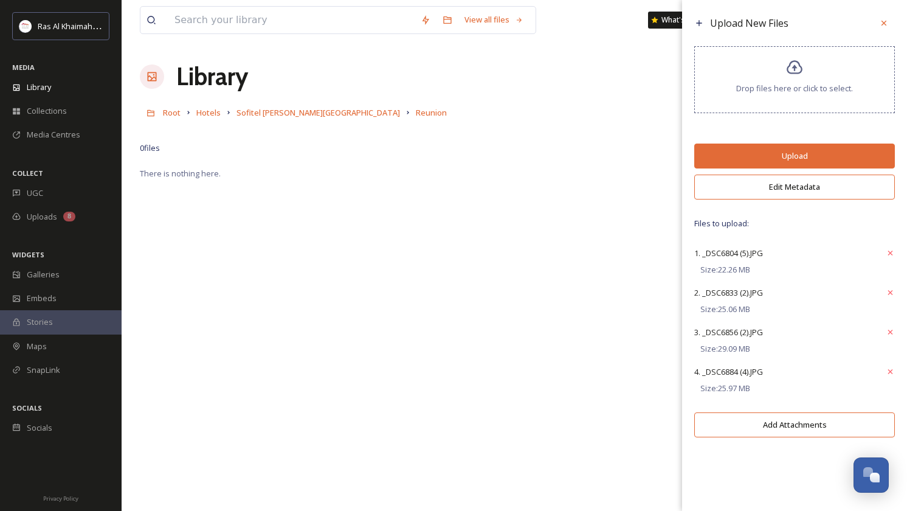
click at [801, 165] on button "Upload" at bounding box center [794, 155] width 201 height 25
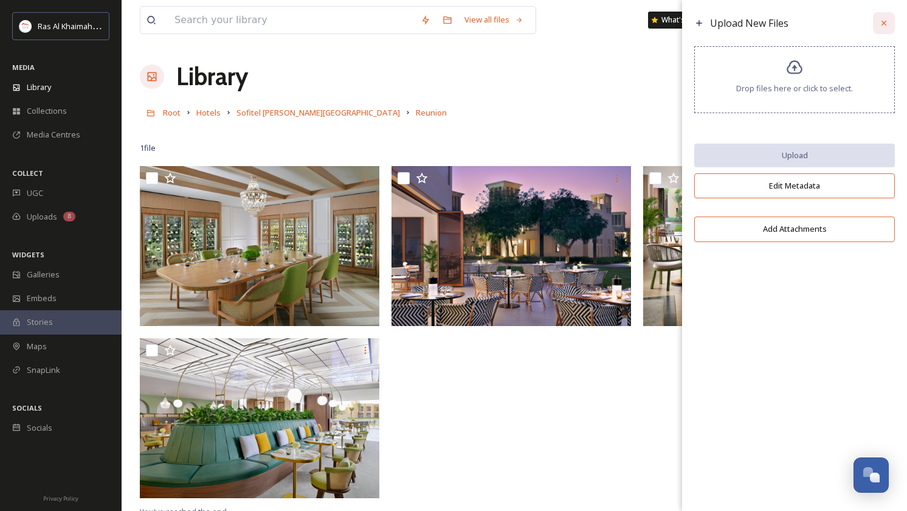
click at [883, 24] on icon at bounding box center [884, 23] width 5 height 5
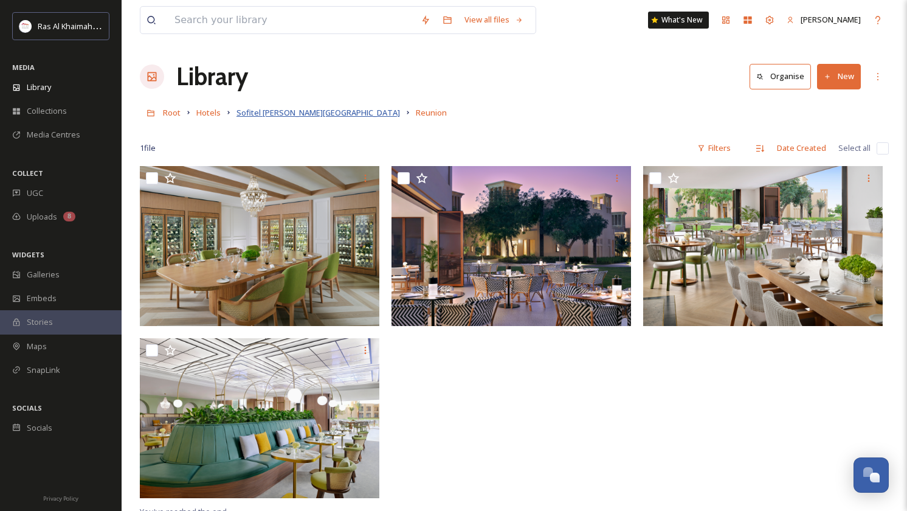
click at [292, 117] on span "Sofitel [PERSON_NAME][GEOGRAPHIC_DATA]" at bounding box center [318, 112] width 164 height 11
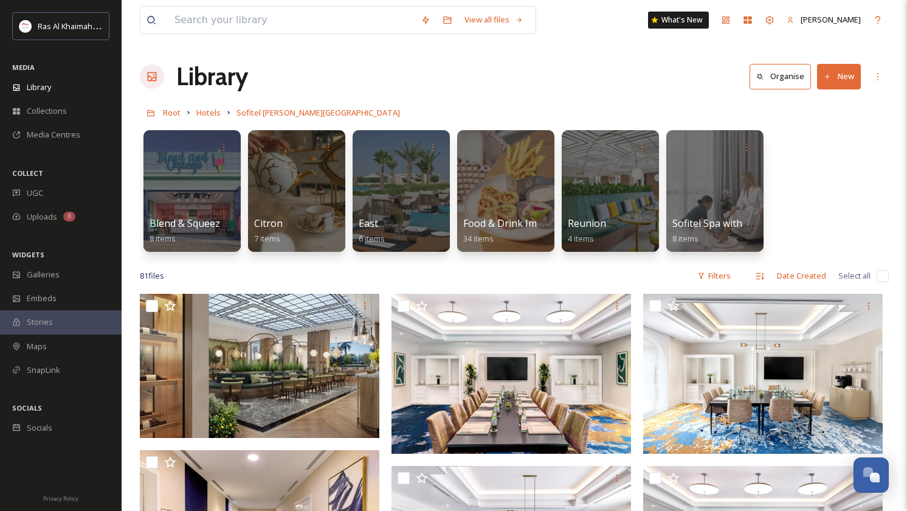
click at [844, 77] on button "New" at bounding box center [839, 76] width 44 height 25
click at [826, 152] on span "Folder" at bounding box center [824, 153] width 23 height 12
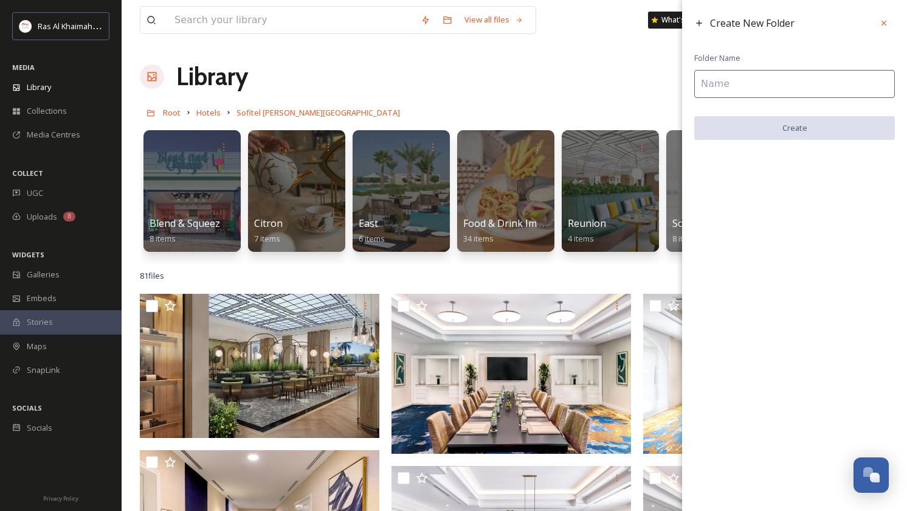
click at [745, 92] on input at bounding box center [794, 84] width 201 height 28
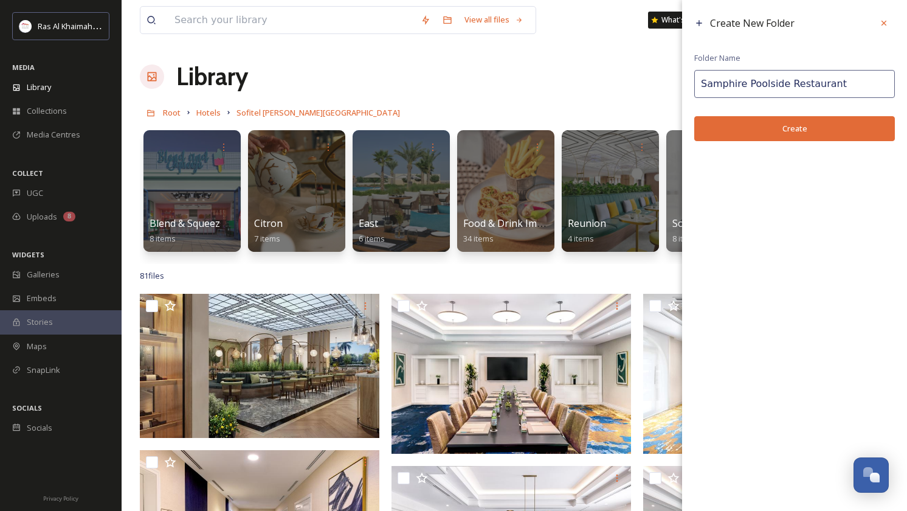
type input "Samphire Poolside Restaurant"
click at [783, 128] on button "Create" at bounding box center [794, 128] width 201 height 25
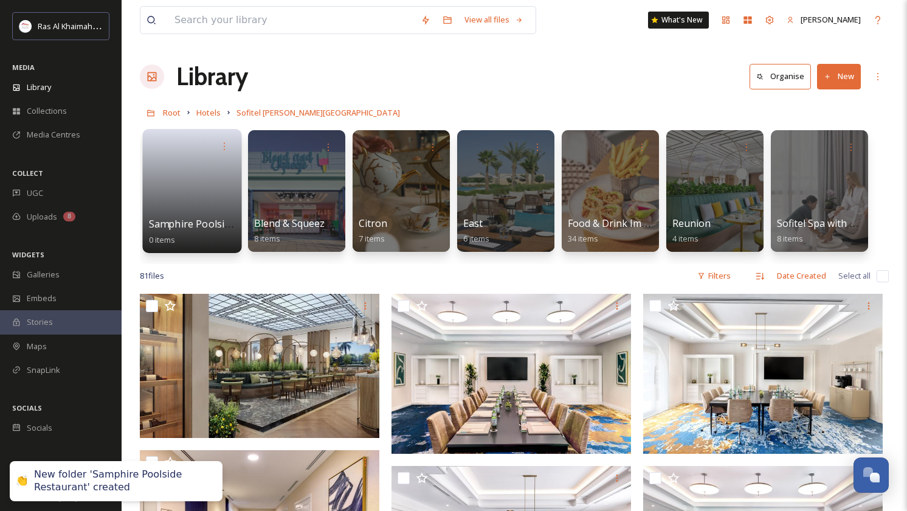
click at [220, 195] on link at bounding box center [192, 186] width 87 height 59
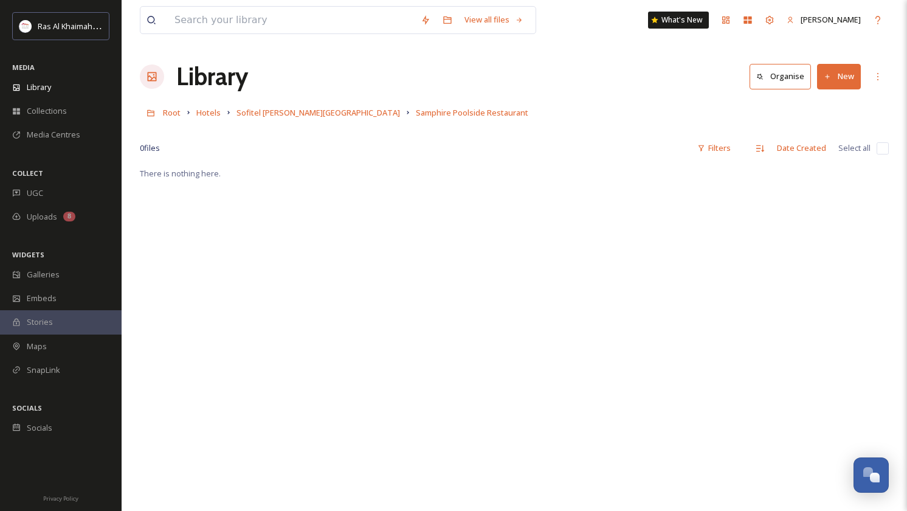
click at [838, 74] on button "New" at bounding box center [839, 76] width 44 height 25
click at [822, 102] on span "File Upload" at bounding box center [833, 105] width 40 height 12
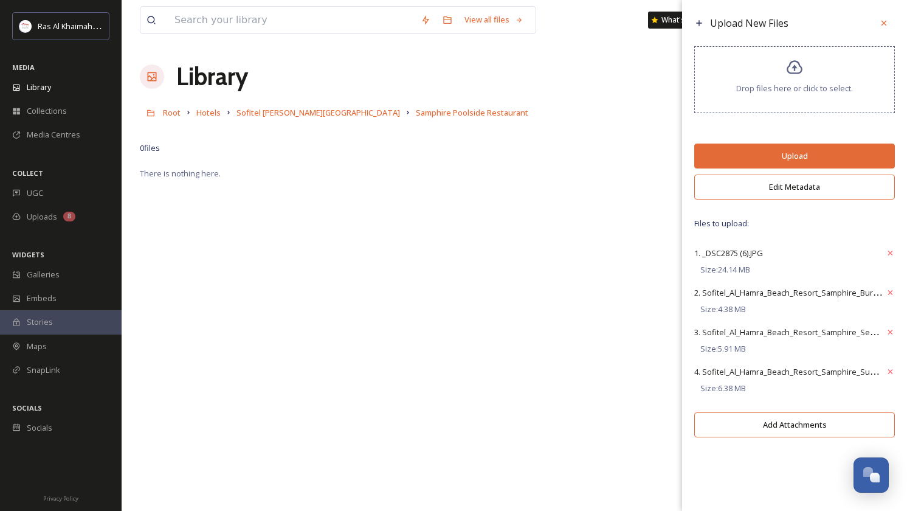
click at [784, 193] on button "Edit Metadata" at bounding box center [794, 186] width 201 height 25
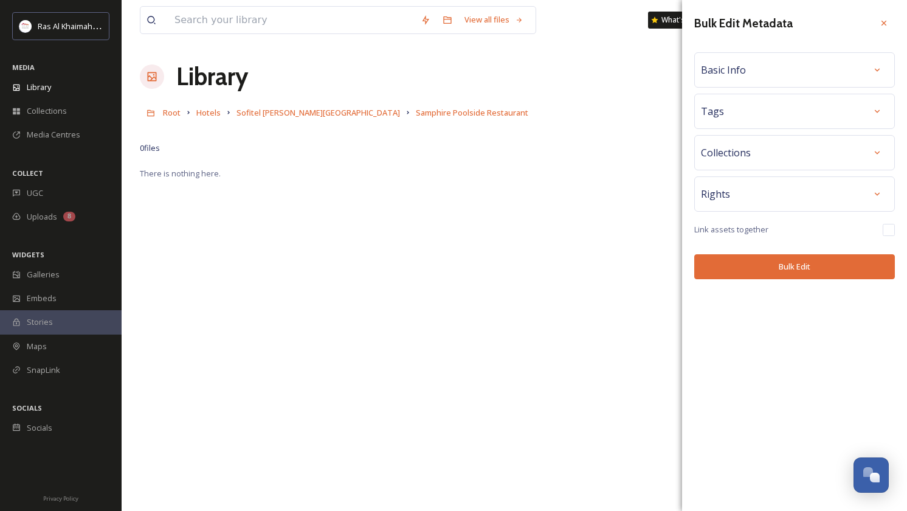
click at [827, 79] on div "Basic Info" at bounding box center [794, 70] width 187 height 22
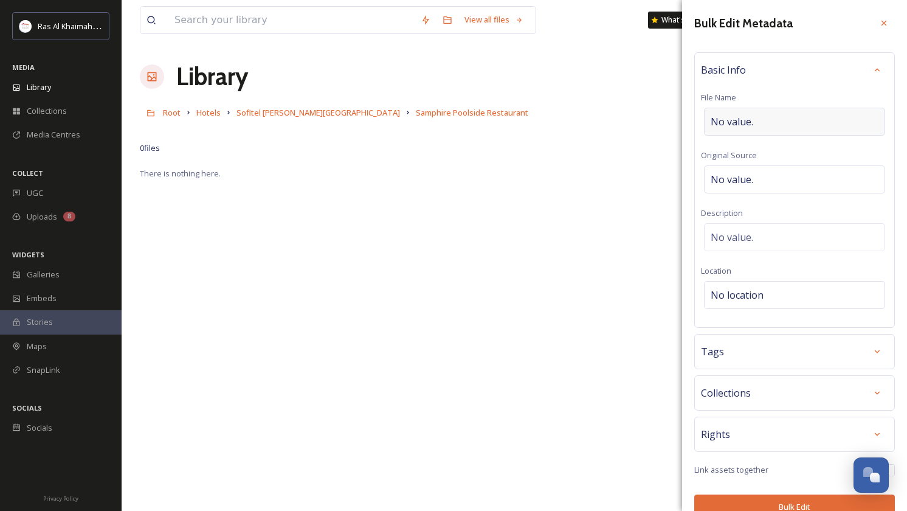
click at [738, 121] on span "No value." at bounding box center [732, 121] width 43 height 15
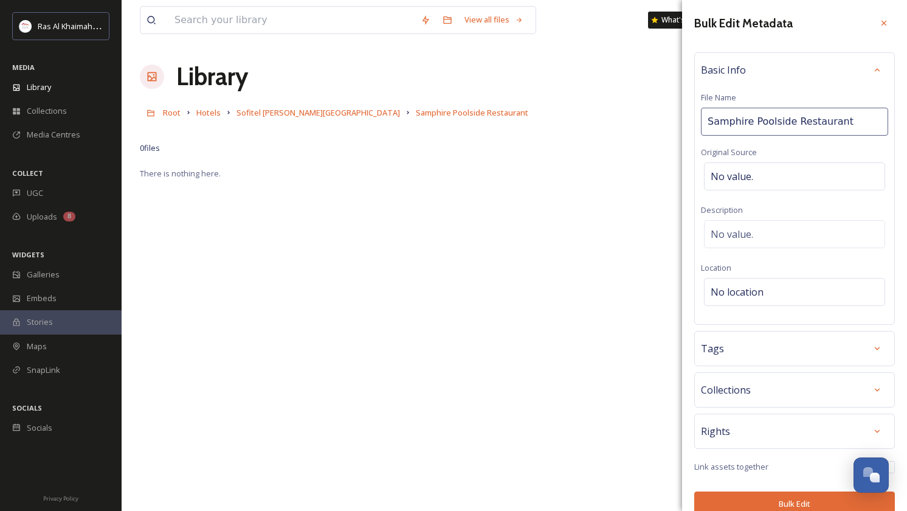
type input "Samphire Poolside Restaurant at Sofitel Al Hamra Beach Resort"
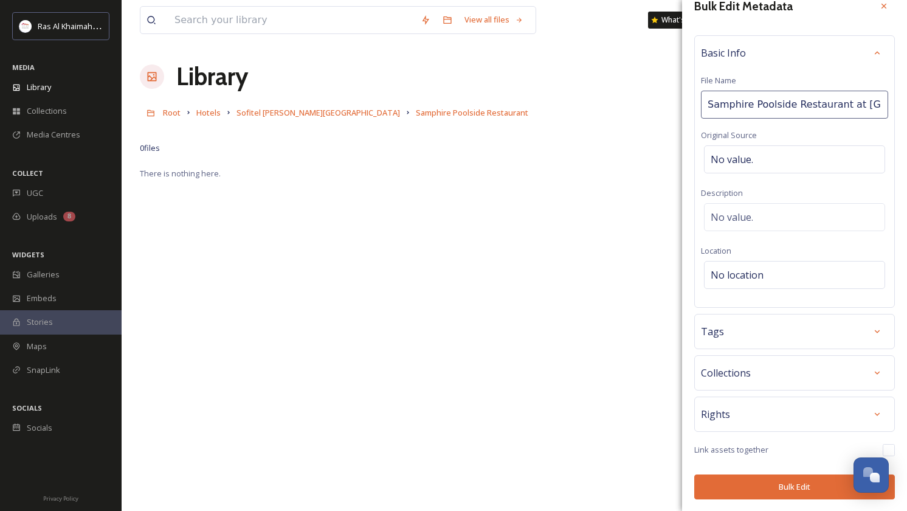
scroll to position [16, 0]
click at [798, 494] on button "Bulk Edit" at bounding box center [794, 487] width 201 height 25
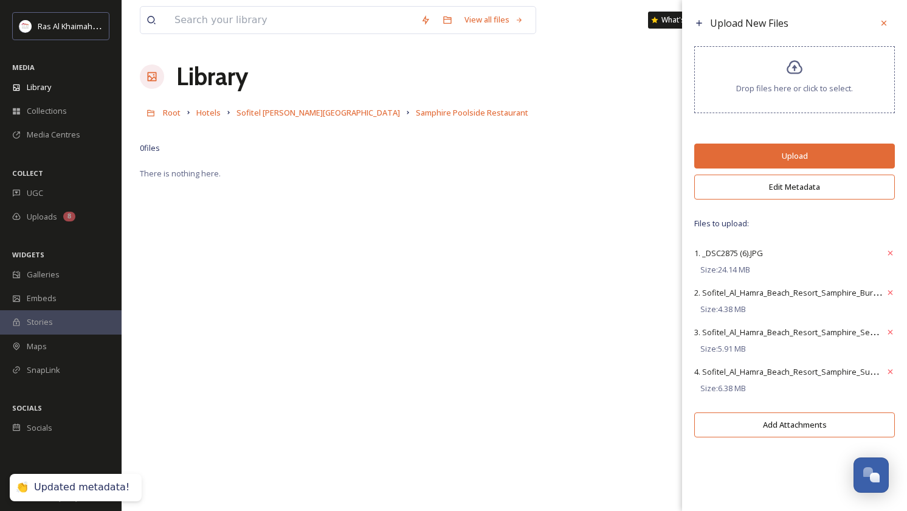
click at [802, 160] on button "Upload" at bounding box center [794, 155] width 201 height 25
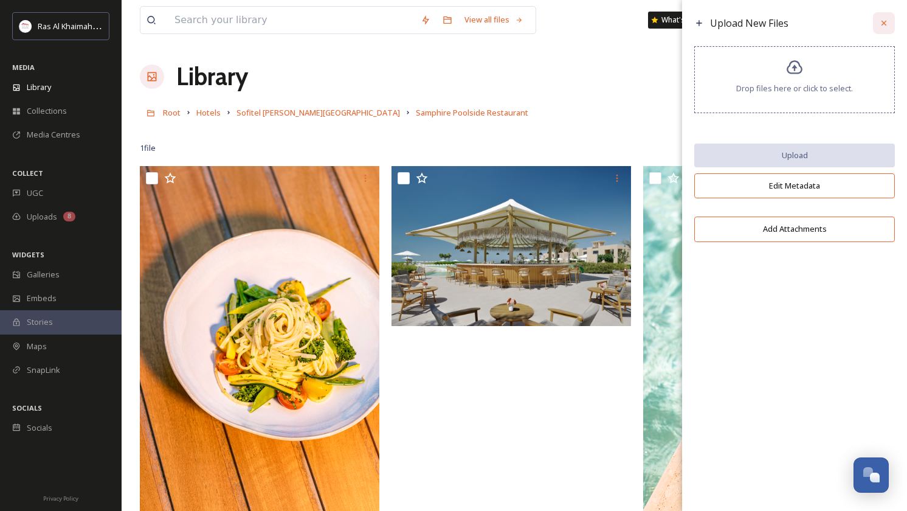
click at [888, 18] on icon at bounding box center [884, 23] width 10 height 10
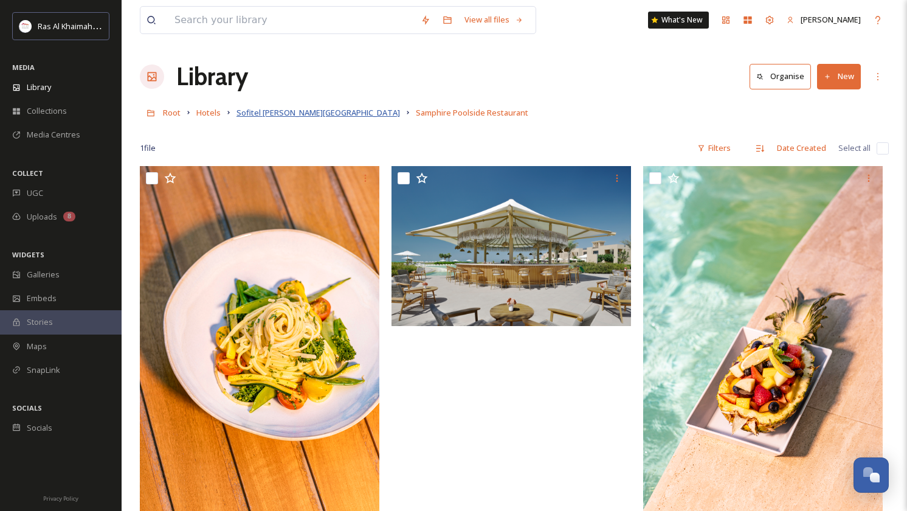
click at [302, 111] on span "Sofitel [PERSON_NAME][GEOGRAPHIC_DATA]" at bounding box center [318, 112] width 164 height 11
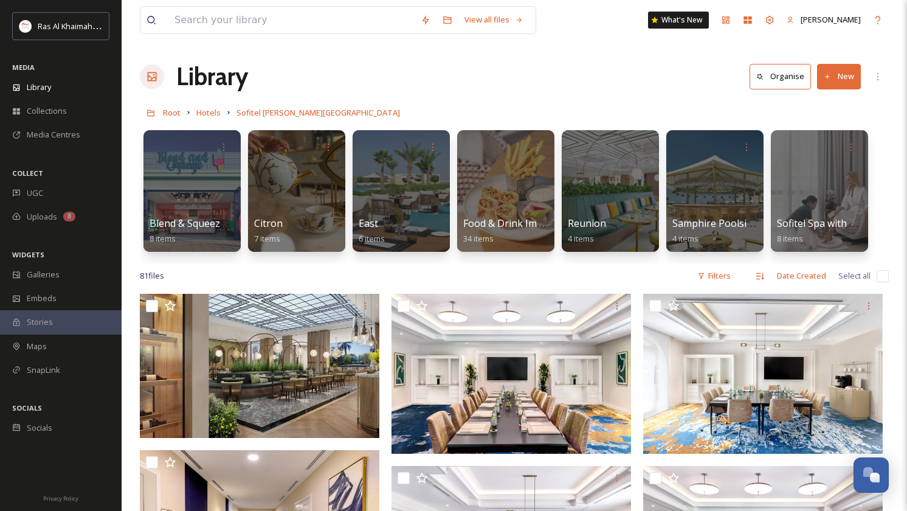
click at [846, 81] on button "New" at bounding box center [839, 76] width 44 height 25
click at [816, 149] on span "Folder" at bounding box center [824, 153] width 23 height 12
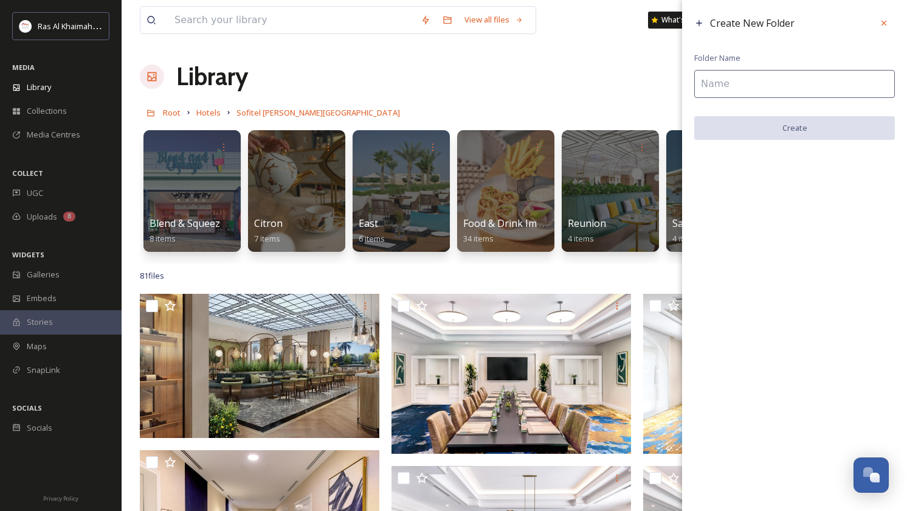
click at [739, 85] on input at bounding box center [794, 84] width 201 height 28
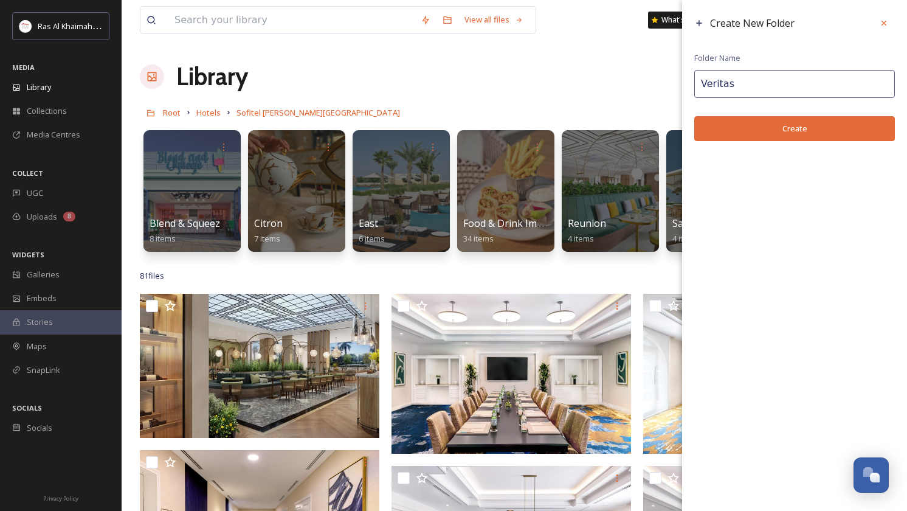
type input "Veritas"
click at [776, 136] on button "Create" at bounding box center [794, 128] width 201 height 25
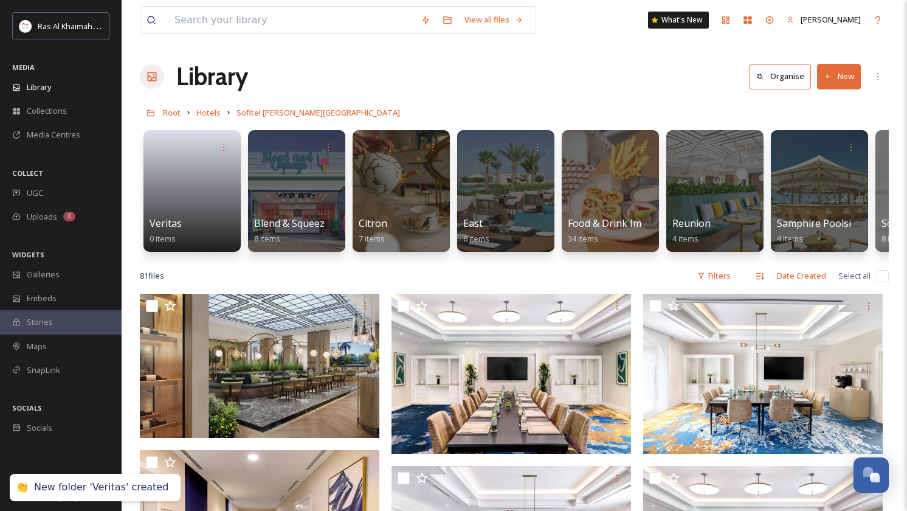
click at [840, 78] on button "New" at bounding box center [839, 76] width 44 height 25
click at [823, 150] on span "Folder" at bounding box center [824, 153] width 23 height 12
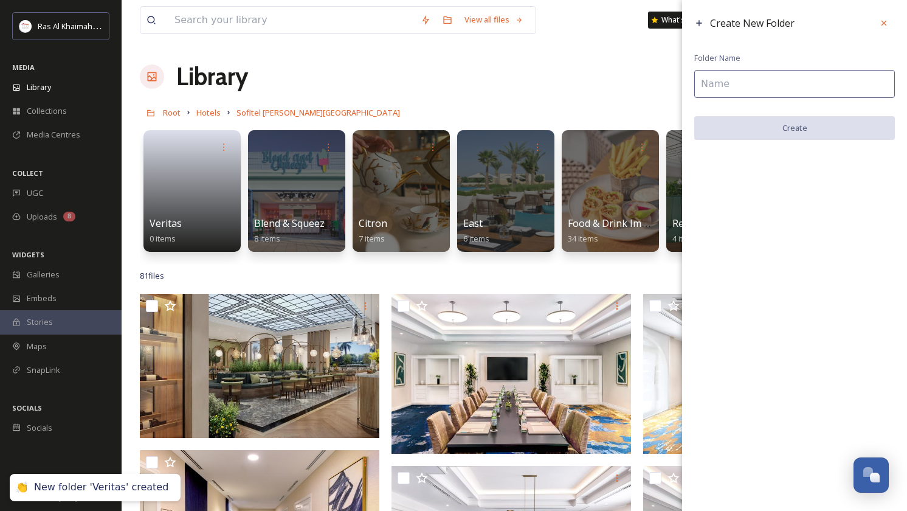
click at [744, 88] on input at bounding box center [794, 84] width 201 height 28
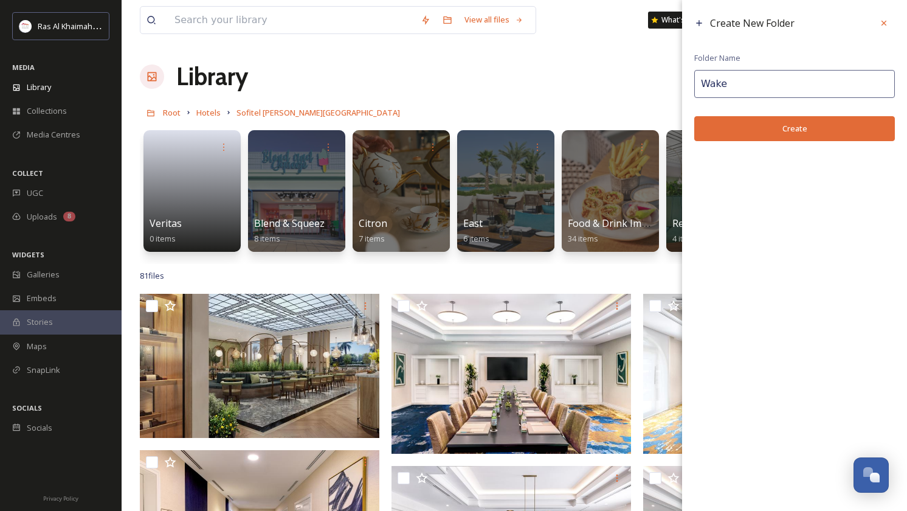
type input "Wake"
click at [764, 125] on button "Create" at bounding box center [794, 128] width 201 height 25
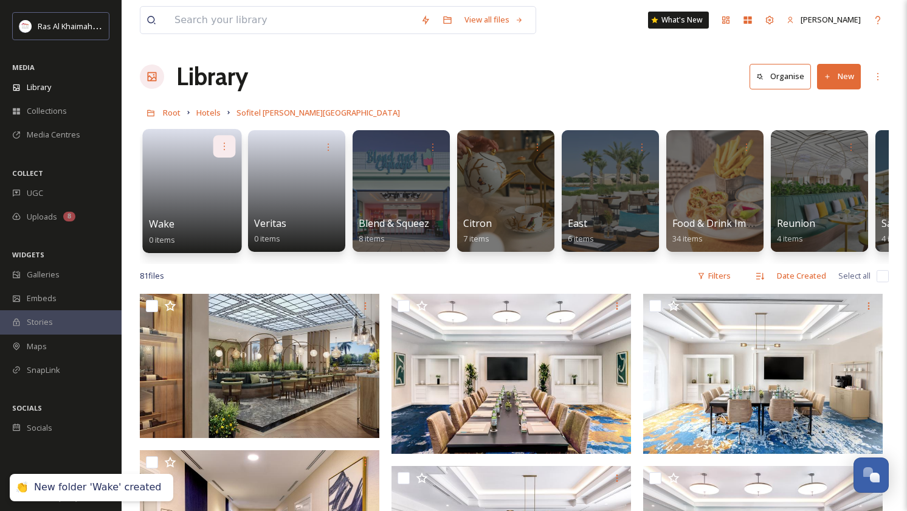
click at [225, 148] on icon at bounding box center [224, 146] width 10 height 10
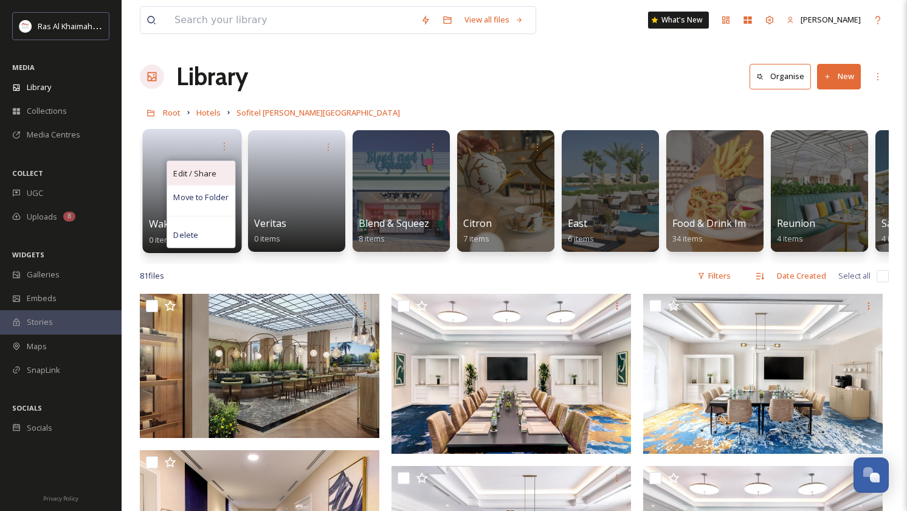
click at [207, 165] on div "Edit / Share" at bounding box center [200, 173] width 67 height 24
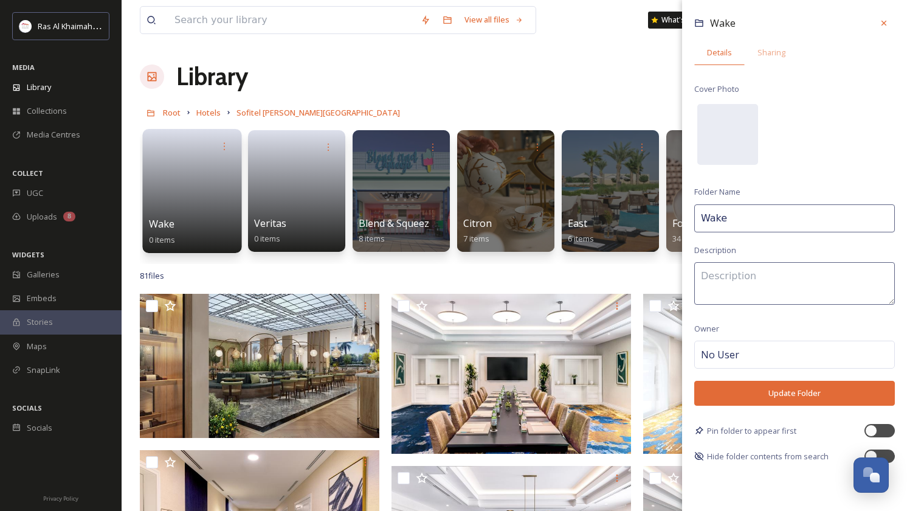
click at [751, 223] on input "Wake" at bounding box center [794, 218] width 201 height 28
type input "Waka"
click at [792, 393] on button "Update Folder" at bounding box center [794, 393] width 201 height 25
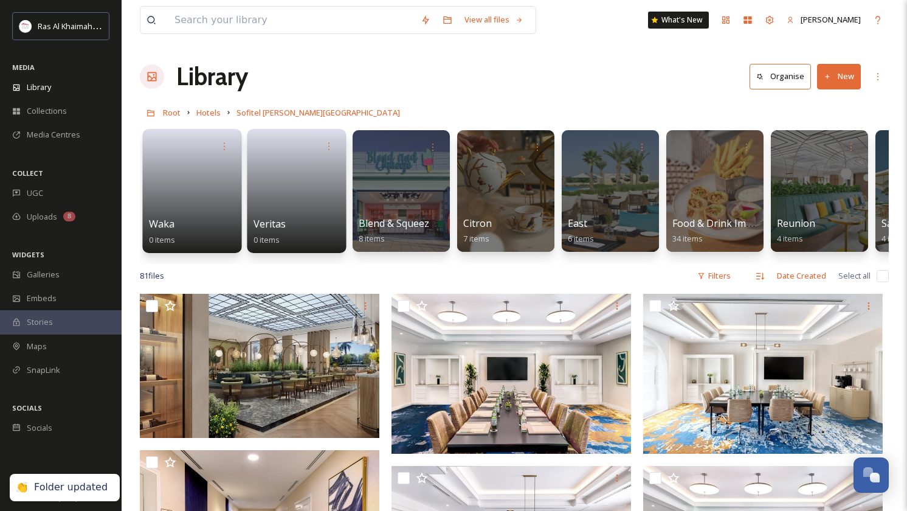
click at [298, 186] on link at bounding box center [297, 186] width 87 height 59
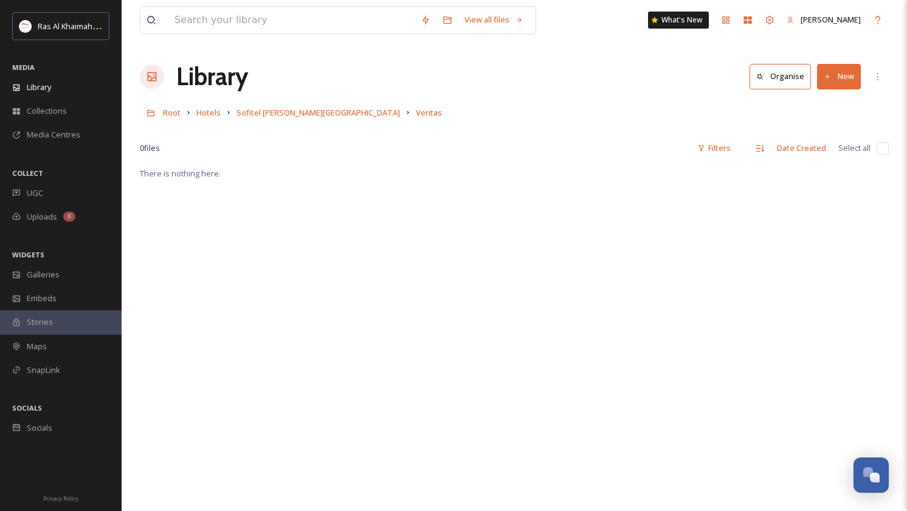
click at [842, 78] on button "New" at bounding box center [839, 76] width 44 height 25
click at [827, 108] on span "File Upload" at bounding box center [833, 105] width 40 height 12
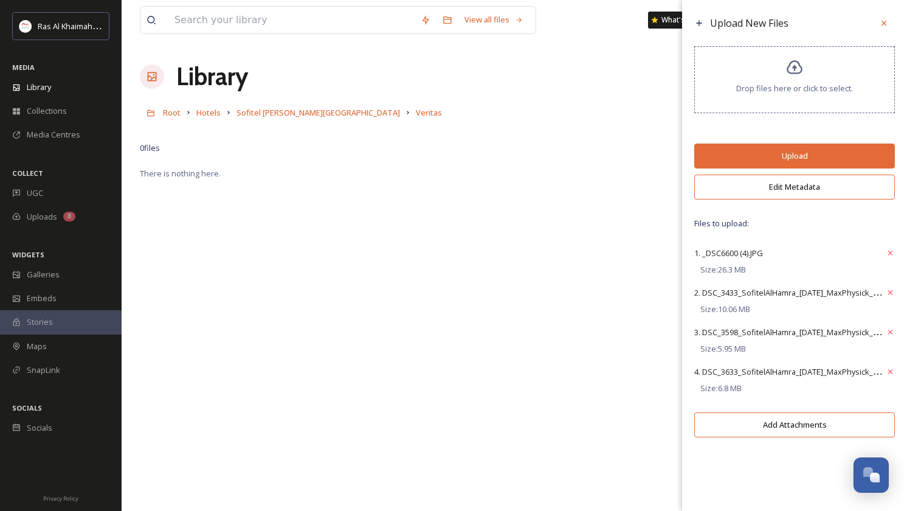
click at [804, 199] on button "Edit Metadata" at bounding box center [794, 186] width 201 height 25
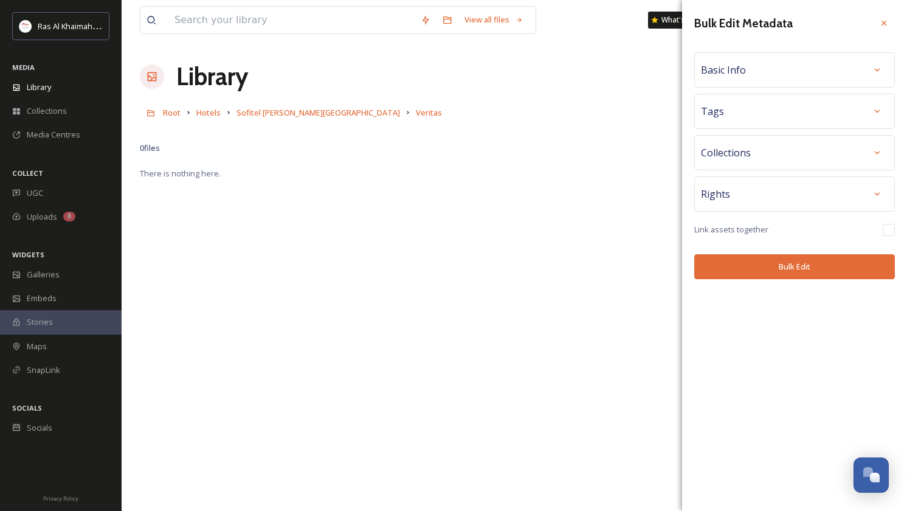
click at [791, 63] on div "Basic Info" at bounding box center [794, 70] width 187 height 22
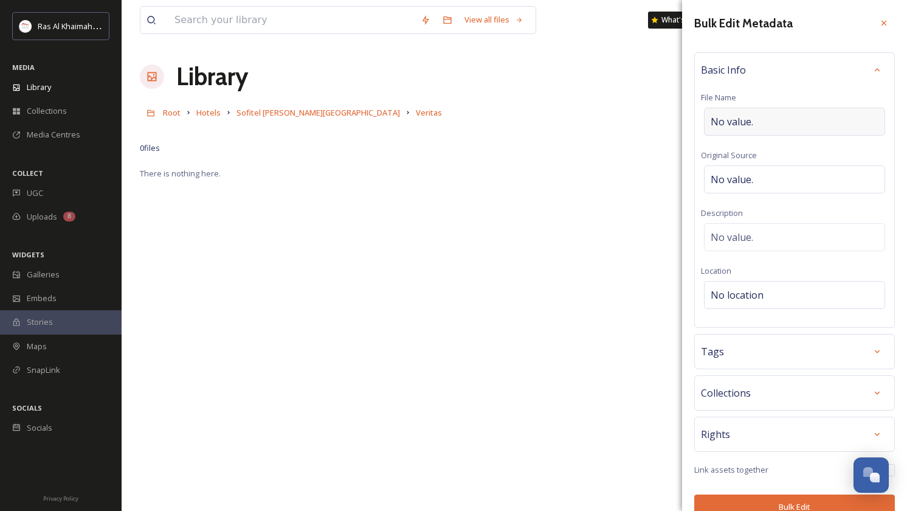
click at [753, 113] on div "No value." at bounding box center [794, 122] width 181 height 28
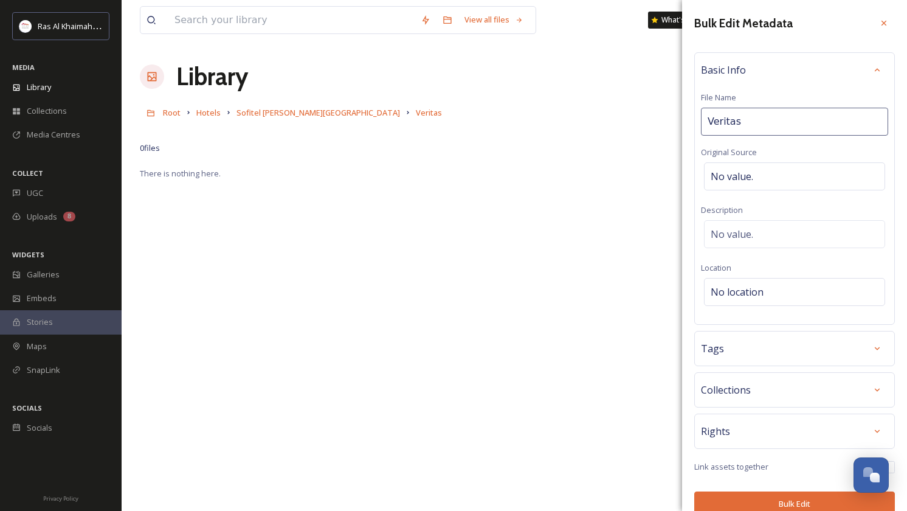
type input "Veritas at Sofitel Al Hamra Beach Resort"
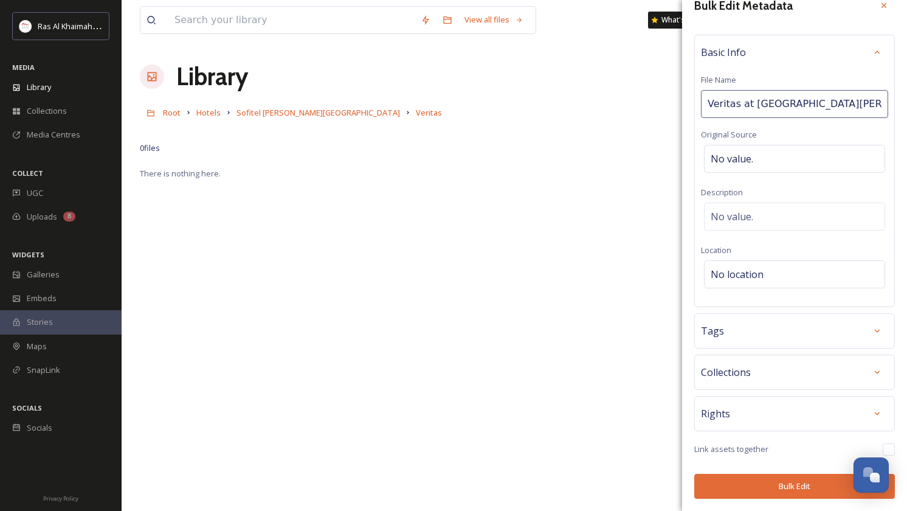
scroll to position [17, 0]
click at [796, 491] on button "Bulk Edit" at bounding box center [794, 486] width 201 height 25
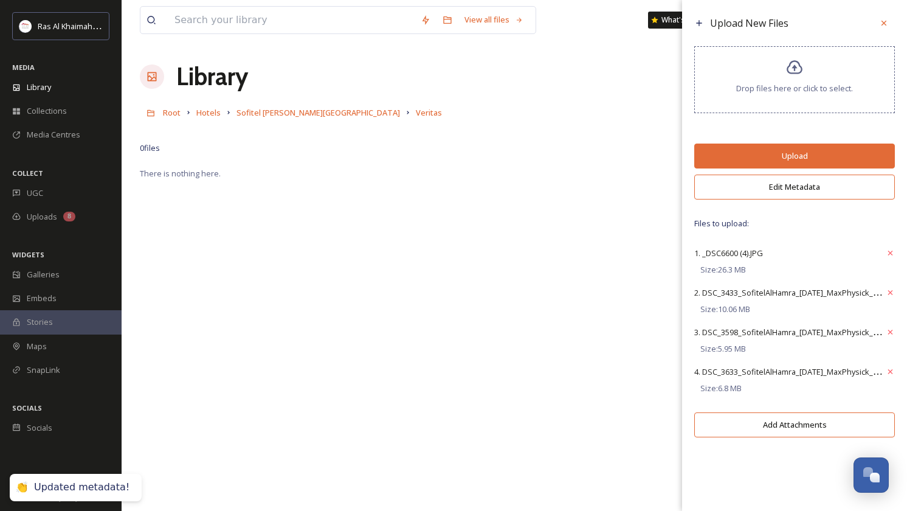
click at [802, 156] on button "Upload" at bounding box center [794, 155] width 201 height 25
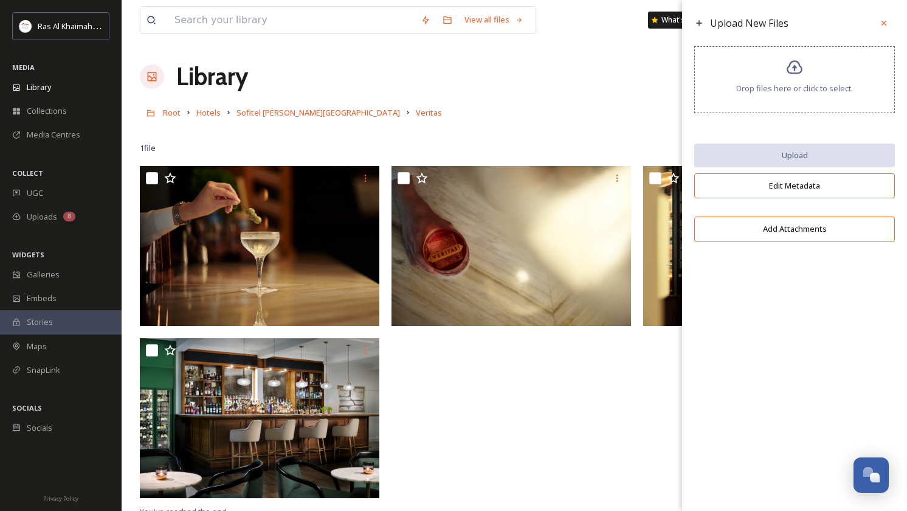
click at [540, 120] on div "Root Hotels Sofitel Al Hamra Beach Resort Veritas" at bounding box center [514, 112] width 749 height 23
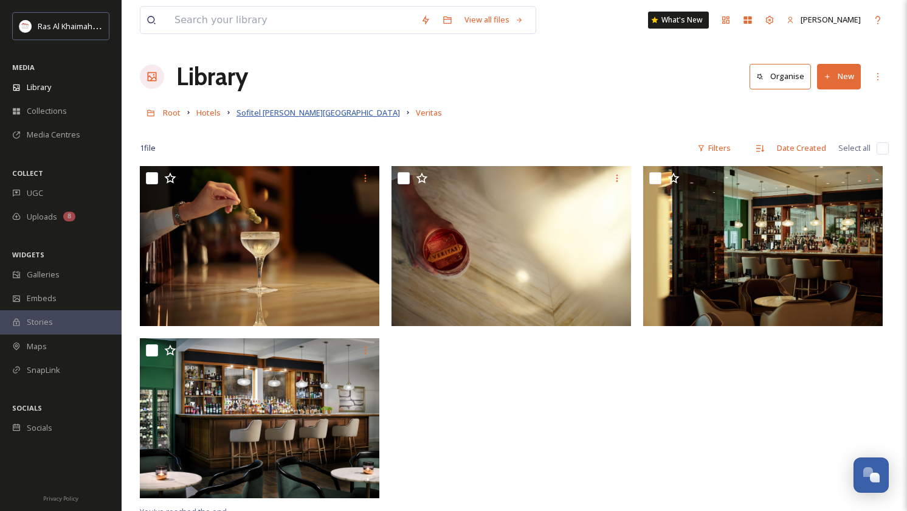
click at [313, 116] on span "Sofitel [PERSON_NAME][GEOGRAPHIC_DATA]" at bounding box center [318, 112] width 164 height 11
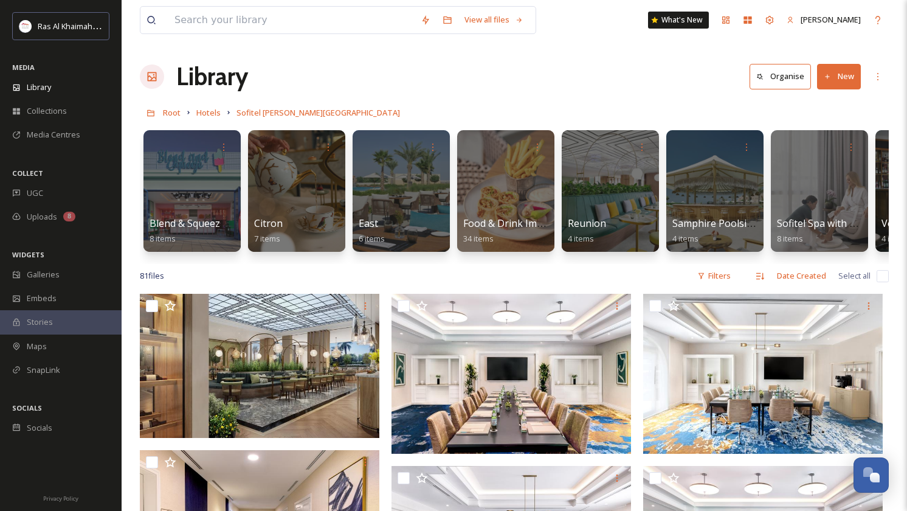
click at [826, 88] on button "New" at bounding box center [839, 76] width 44 height 25
click at [809, 156] on div "Folder" at bounding box center [826, 152] width 69 height 24
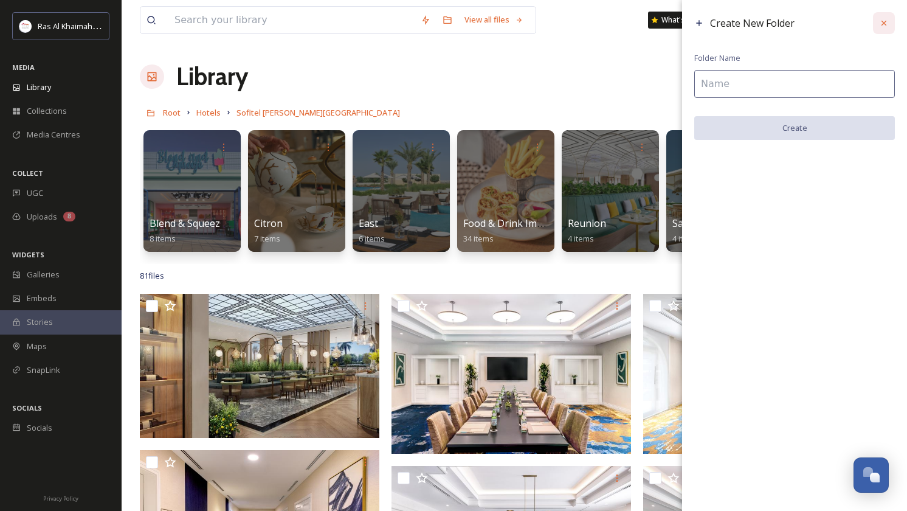
click at [884, 22] on icon at bounding box center [884, 23] width 10 height 10
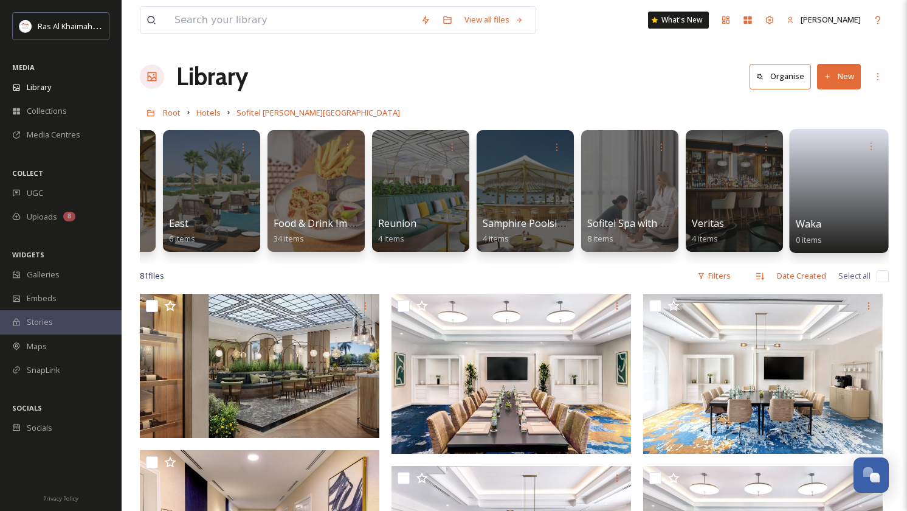
scroll to position [0, 189]
click at [837, 178] on link at bounding box center [839, 186] width 87 height 59
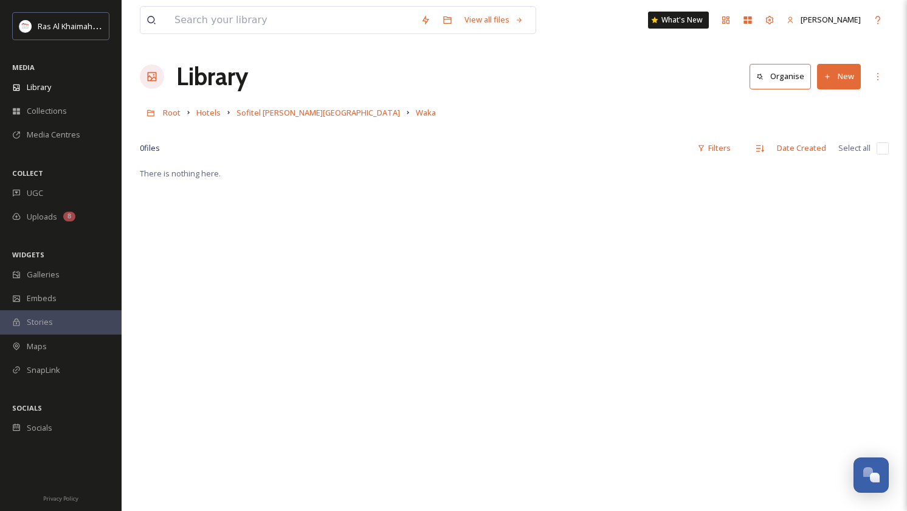
click at [843, 78] on button "New" at bounding box center [839, 76] width 44 height 25
click at [829, 103] on span "File Upload" at bounding box center [833, 105] width 40 height 12
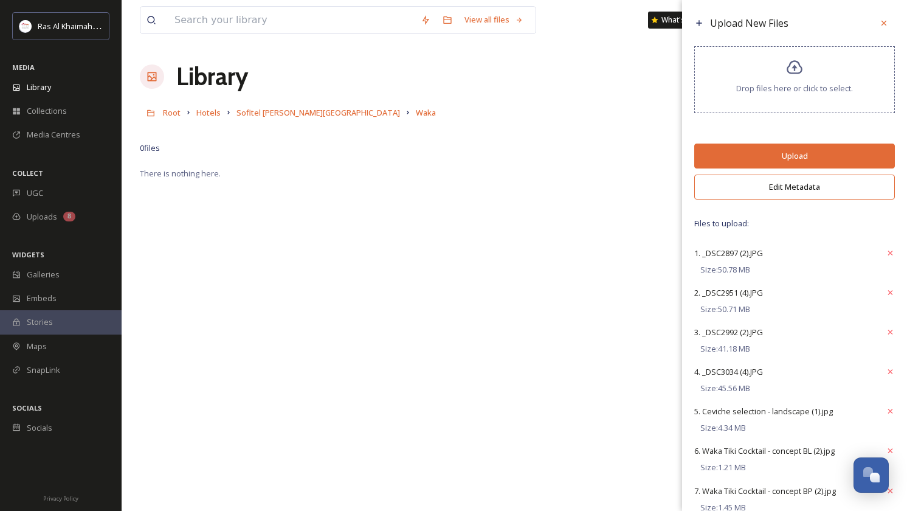
click at [784, 190] on button "Edit Metadata" at bounding box center [794, 186] width 201 height 25
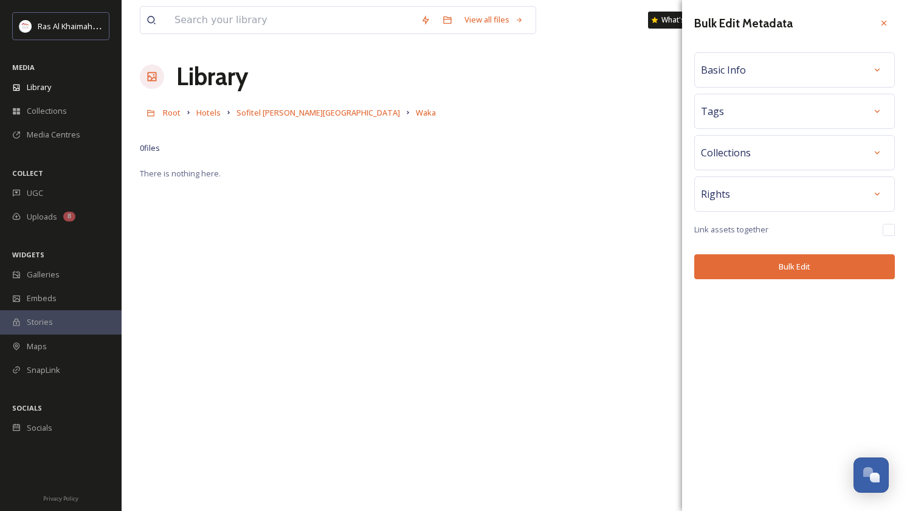
click at [789, 64] on div "Basic Info" at bounding box center [794, 70] width 187 height 22
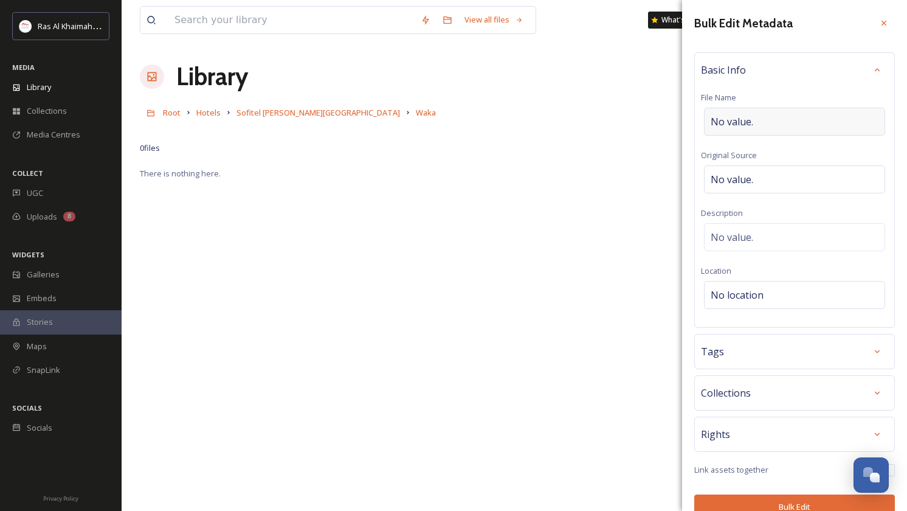
click at [756, 112] on div "No value." at bounding box center [794, 122] width 181 height 28
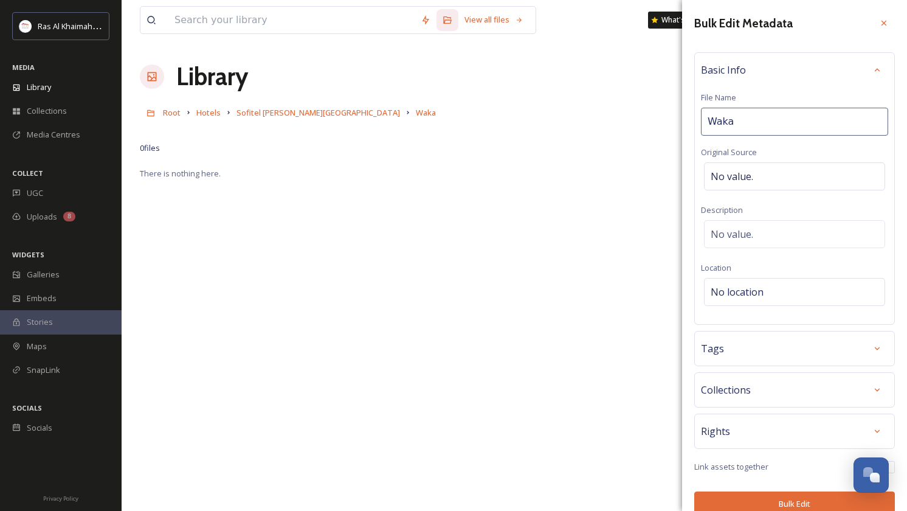
type input "Waka at Sofitel Al Hamra Beach Resort"
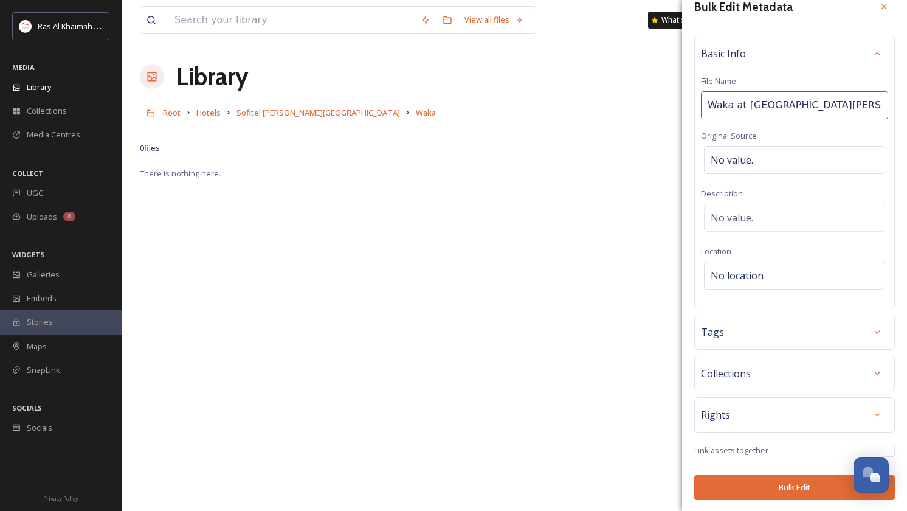
click at [781, 483] on div "Bulk Edit Metadata Basic Info File Name Waka at Sofitel Al Hamra Beach Resort O…" at bounding box center [794, 248] width 225 height 528
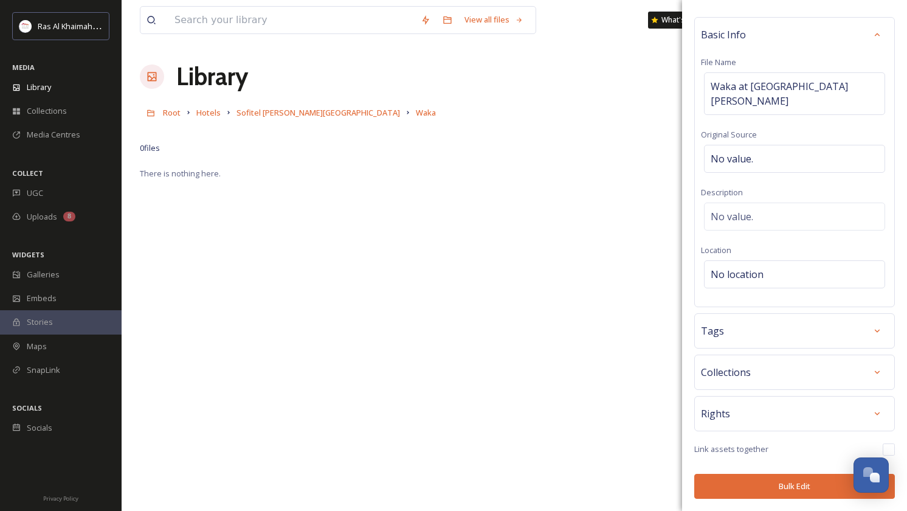
scroll to position [35, 0]
click at [792, 484] on button "Bulk Edit" at bounding box center [794, 486] width 201 height 25
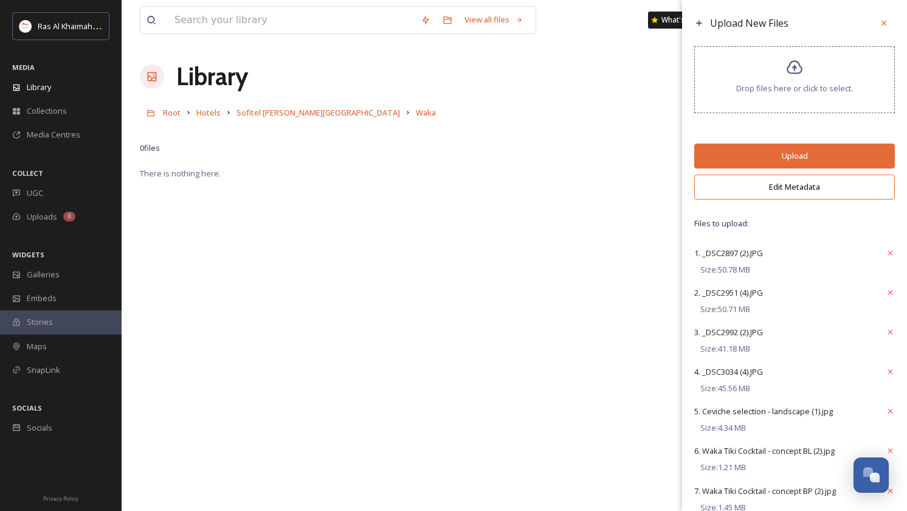
click at [806, 196] on button "Edit Metadata" at bounding box center [794, 186] width 201 height 25
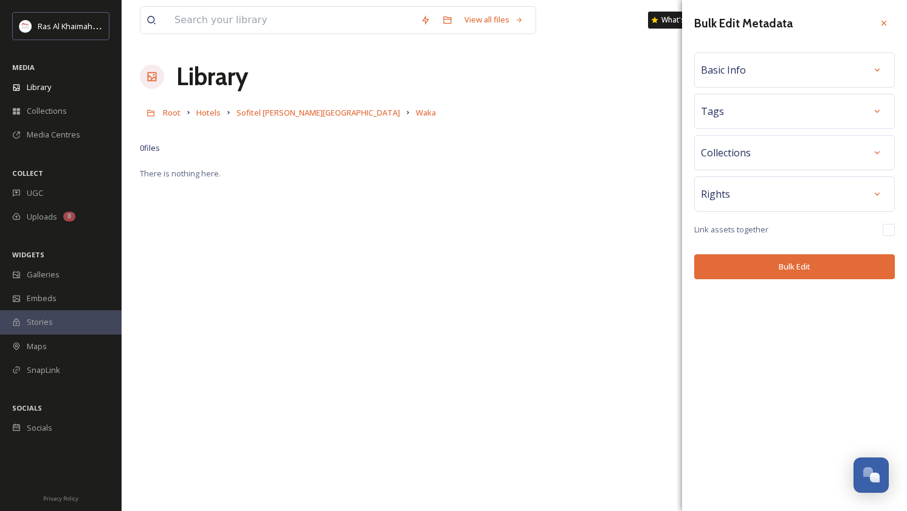
click at [808, 80] on div "Basic Info" at bounding box center [794, 70] width 187 height 22
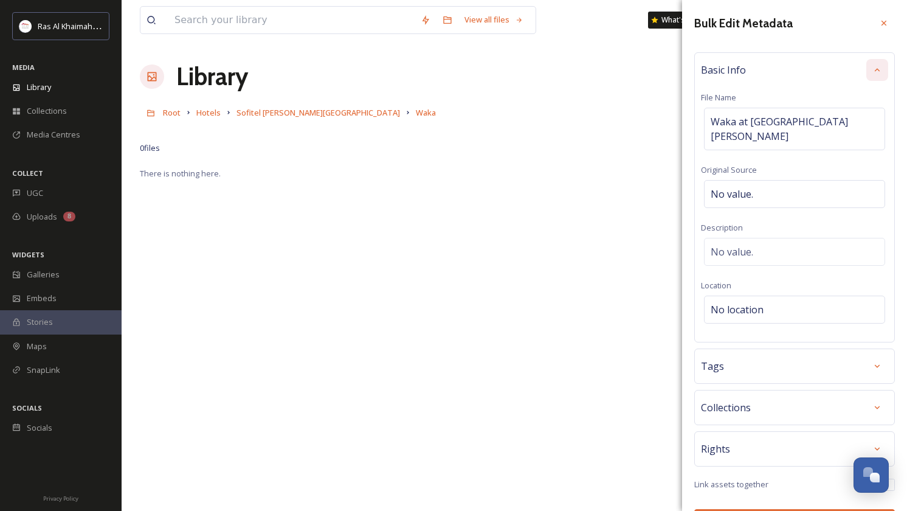
click at [874, 69] on icon at bounding box center [877, 70] width 10 height 10
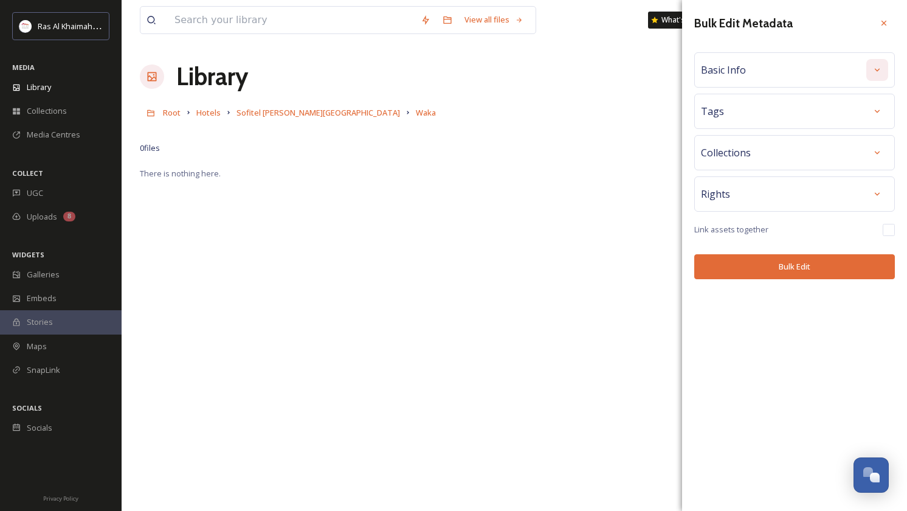
click at [808, 269] on button "Bulk Edit" at bounding box center [794, 266] width 201 height 25
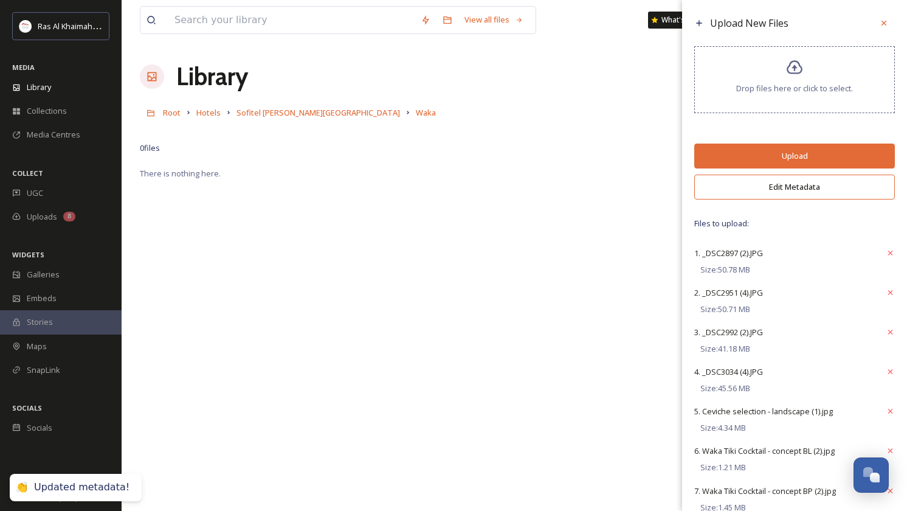
click at [792, 166] on button "Upload" at bounding box center [794, 155] width 201 height 25
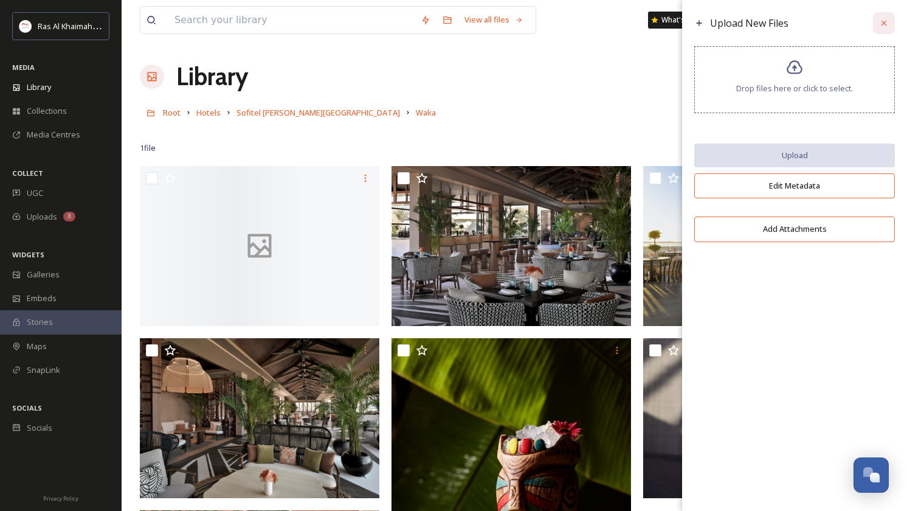
click at [886, 24] on icon at bounding box center [884, 23] width 10 height 10
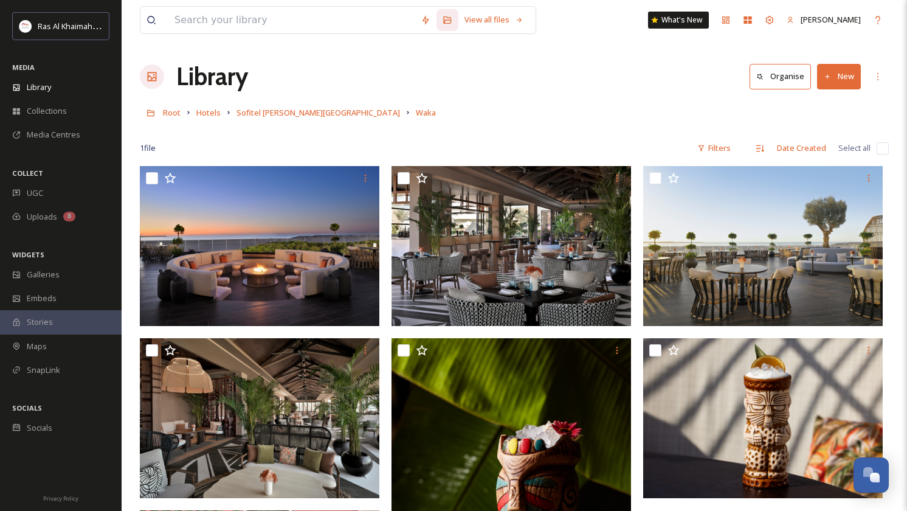
click at [209, 166] on img at bounding box center [260, 246] width 240 height 160
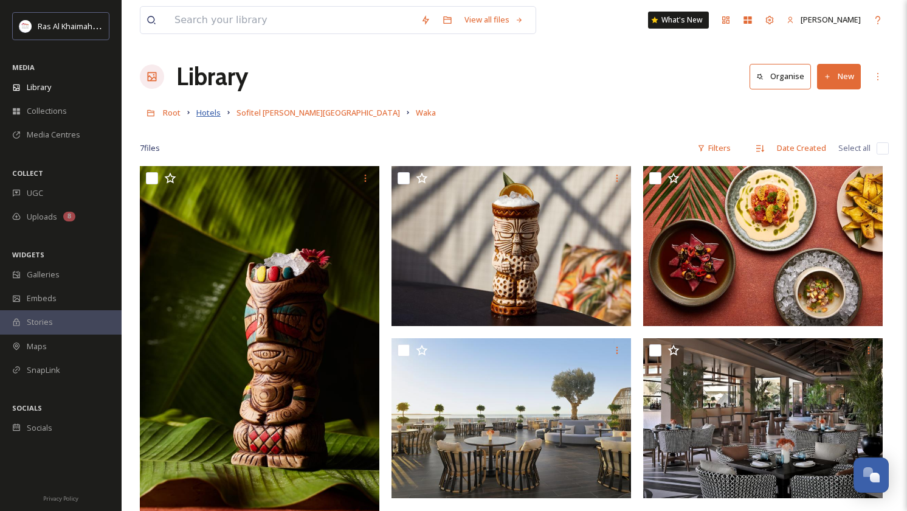
click at [202, 117] on span "Hotels" at bounding box center [208, 112] width 24 height 11
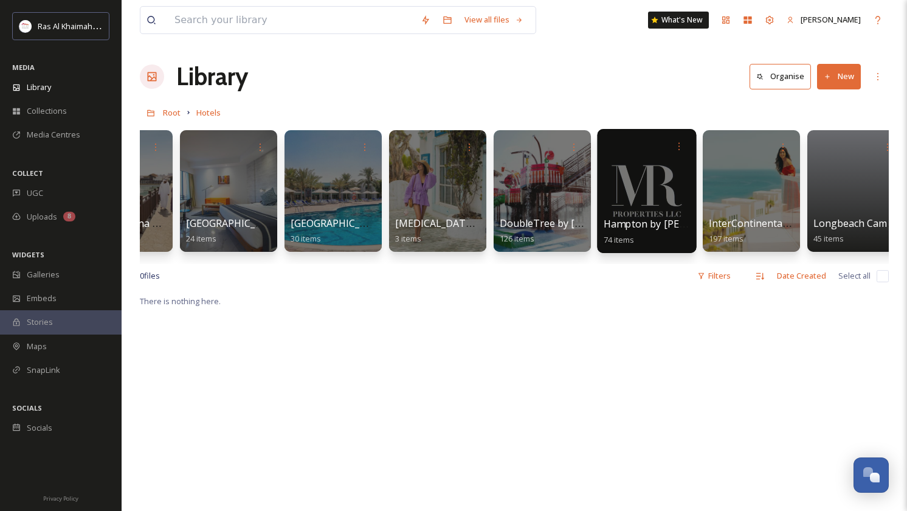
scroll to position [0, 301]
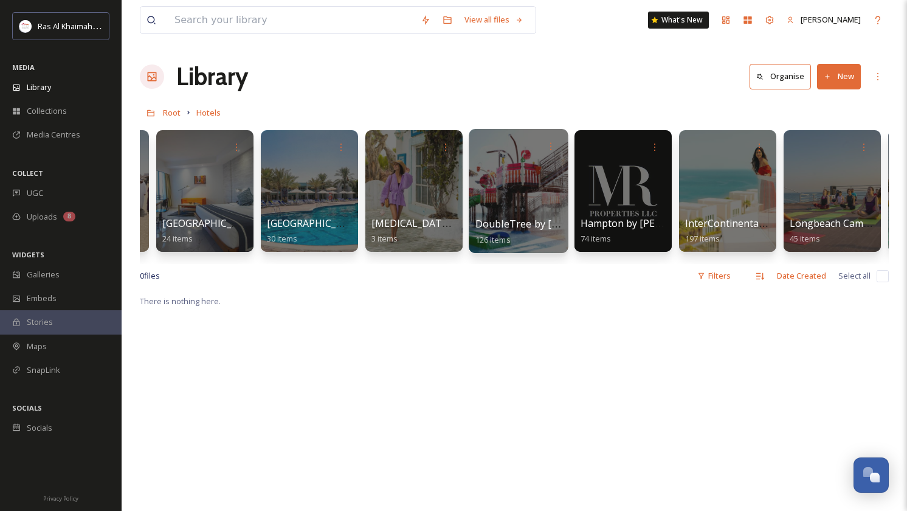
click at [514, 188] on div at bounding box center [518, 191] width 99 height 124
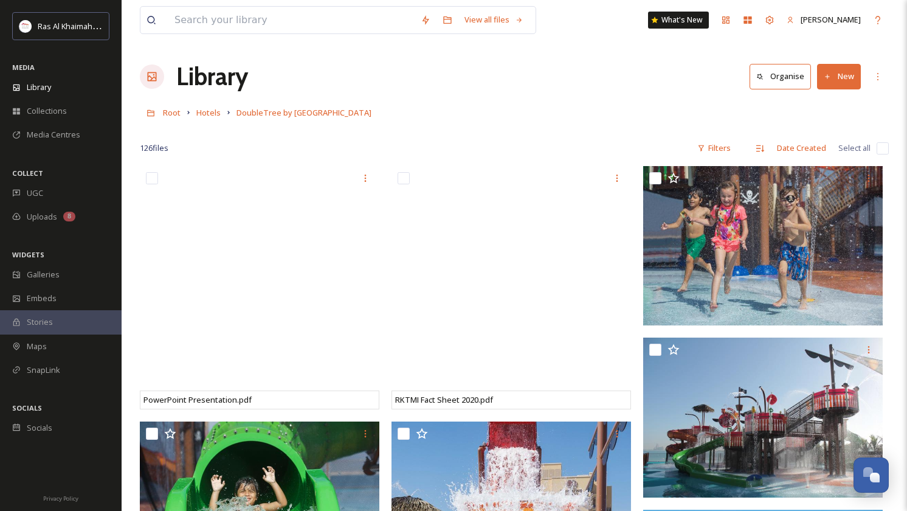
click at [839, 85] on button "New" at bounding box center [839, 76] width 44 height 25
click at [833, 154] on span "Folder" at bounding box center [824, 153] width 23 height 12
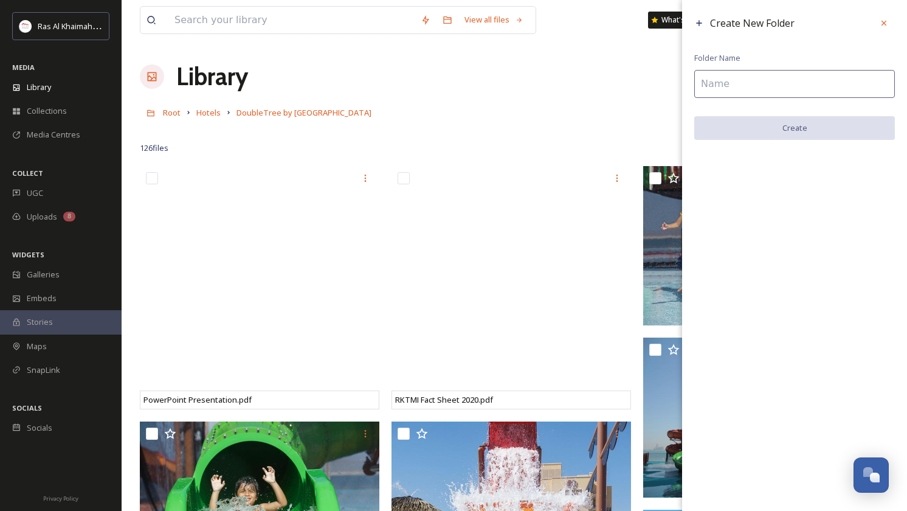
click at [756, 80] on input at bounding box center [794, 84] width 201 height 28
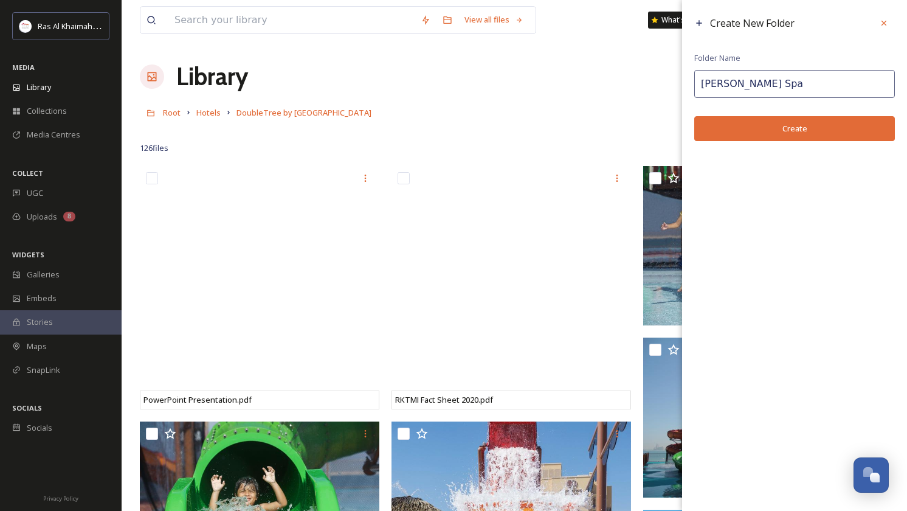
type input "[PERSON_NAME] Spa"
click at [792, 128] on button "Create" at bounding box center [794, 128] width 201 height 25
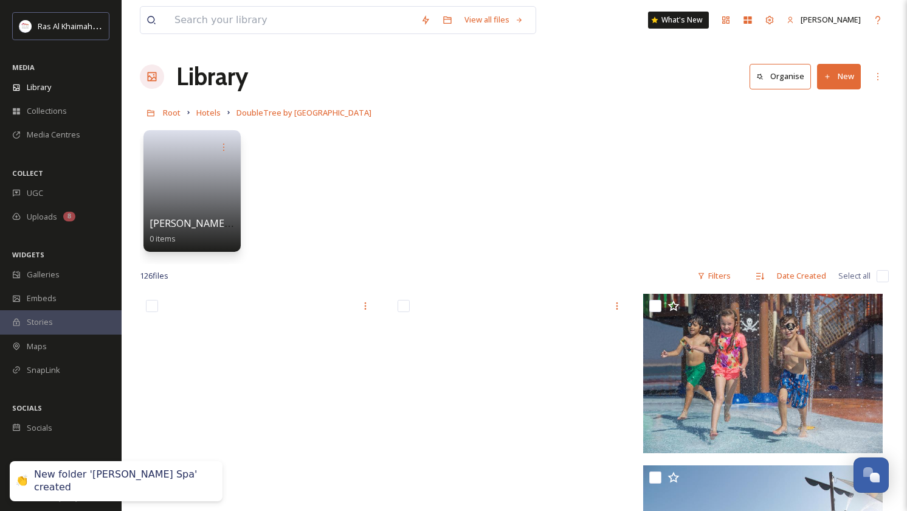
drag, startPoint x: 189, startPoint y: 171, endPoint x: 539, endPoint y: 83, distance: 360.5
click at [189, 171] on link at bounding box center [192, 187] width 85 height 58
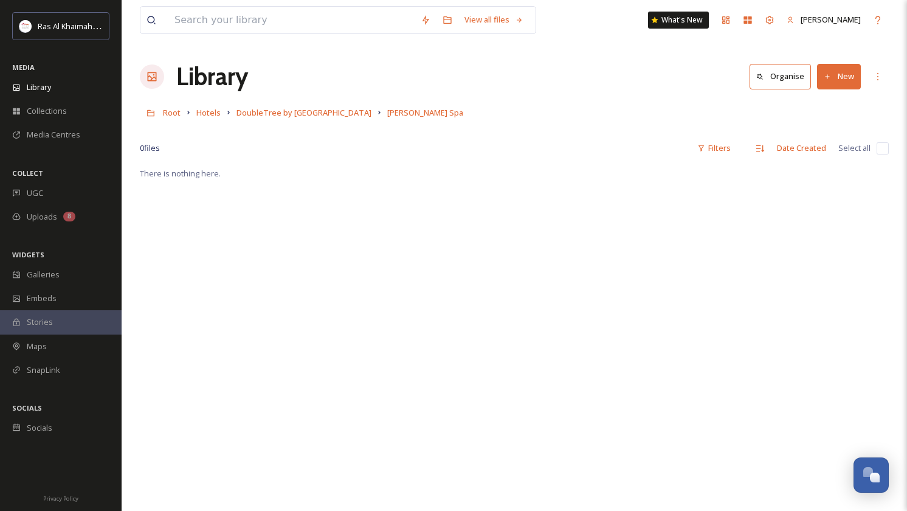
click at [838, 78] on button "New" at bounding box center [839, 76] width 44 height 25
click at [834, 103] on span "File Upload" at bounding box center [833, 105] width 40 height 12
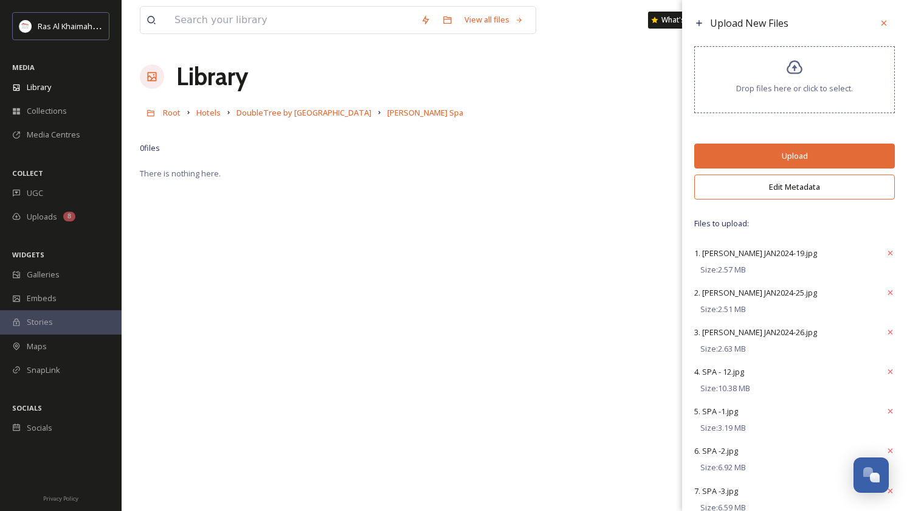
click at [840, 196] on button "Edit Metadata" at bounding box center [794, 186] width 201 height 25
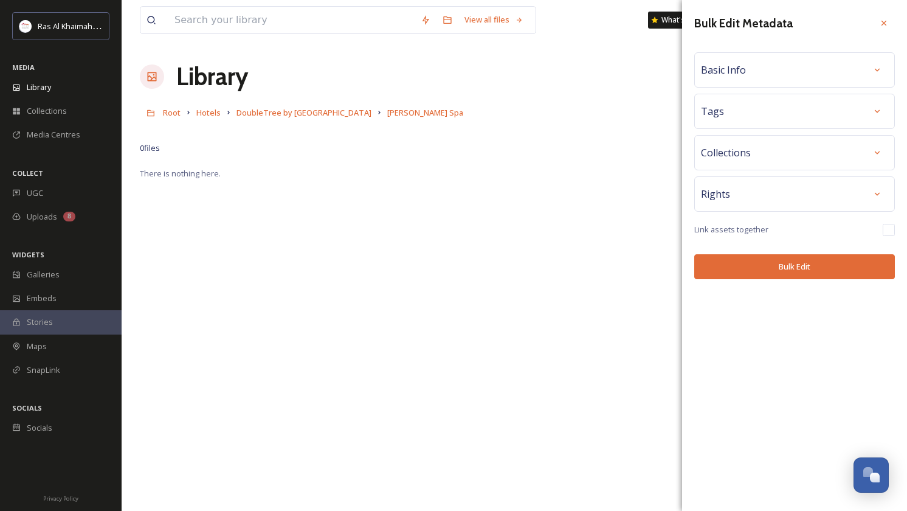
click at [847, 61] on div "Basic Info" at bounding box center [794, 70] width 187 height 22
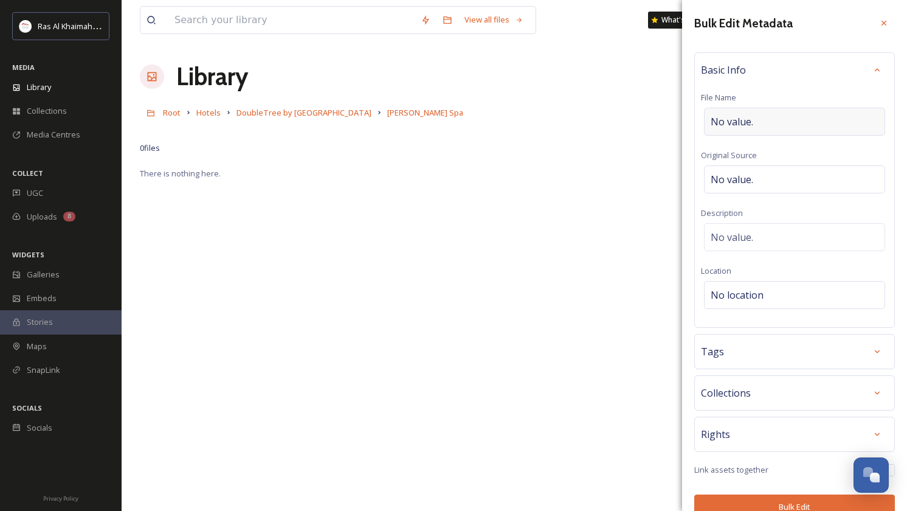
click at [736, 116] on span "No value." at bounding box center [732, 121] width 43 height 15
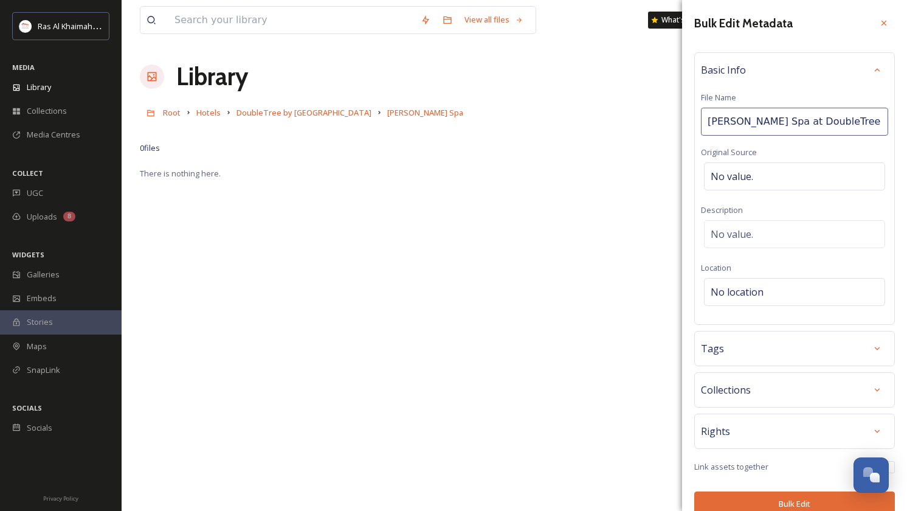
type input "[PERSON_NAME] Spa at [GEOGRAPHIC_DATA]"
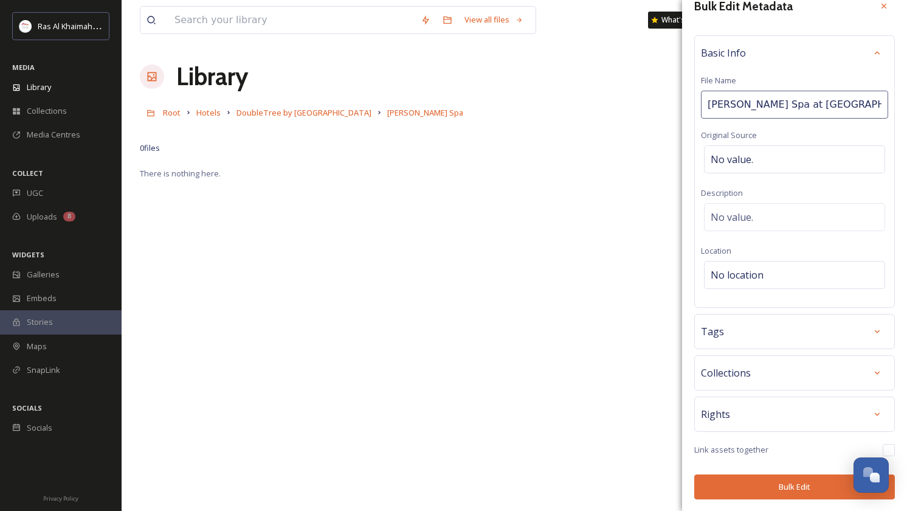
scroll to position [16, 0]
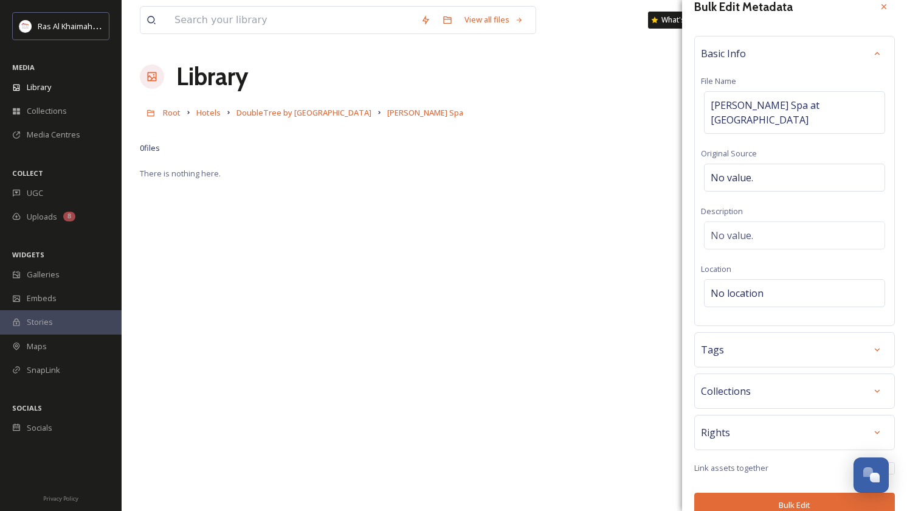
click at [790, 486] on div "Bulk Edit Metadata Basic Info File Name [PERSON_NAME] Spa at [GEOGRAPHIC_DATA] …" at bounding box center [794, 257] width 225 height 546
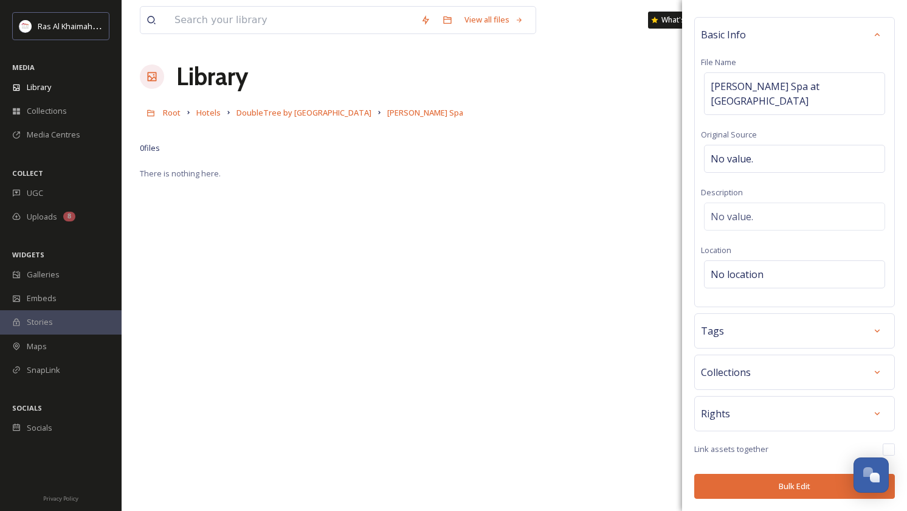
scroll to position [35, 0]
click at [799, 488] on button "Bulk Edit" at bounding box center [794, 486] width 201 height 25
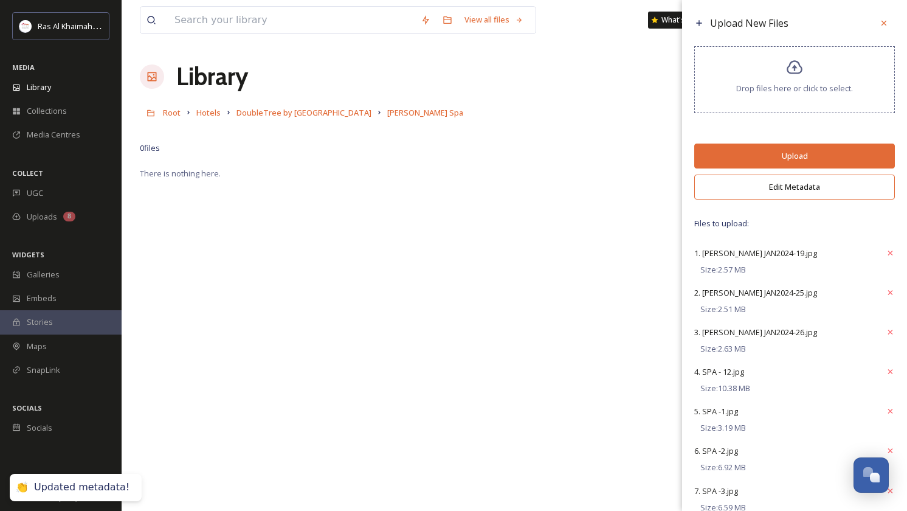
click at [800, 160] on button "Upload" at bounding box center [794, 155] width 201 height 25
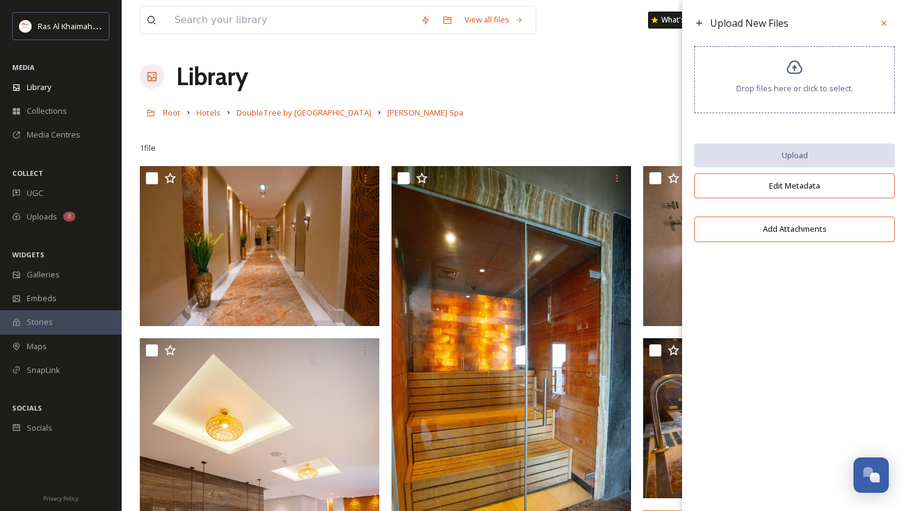
drag, startPoint x: 879, startPoint y: 26, endPoint x: 886, endPoint y: 22, distance: 7.9
click at [879, 26] on icon at bounding box center [884, 23] width 10 height 10
click at [886, 22] on div at bounding box center [878, 20] width 22 height 22
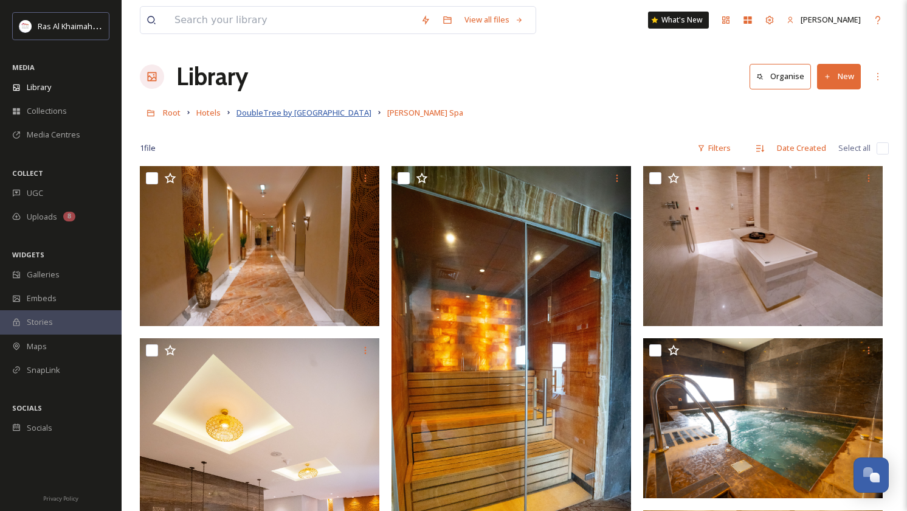
click at [309, 115] on span "DoubleTree by [GEOGRAPHIC_DATA]" at bounding box center [303, 112] width 135 height 11
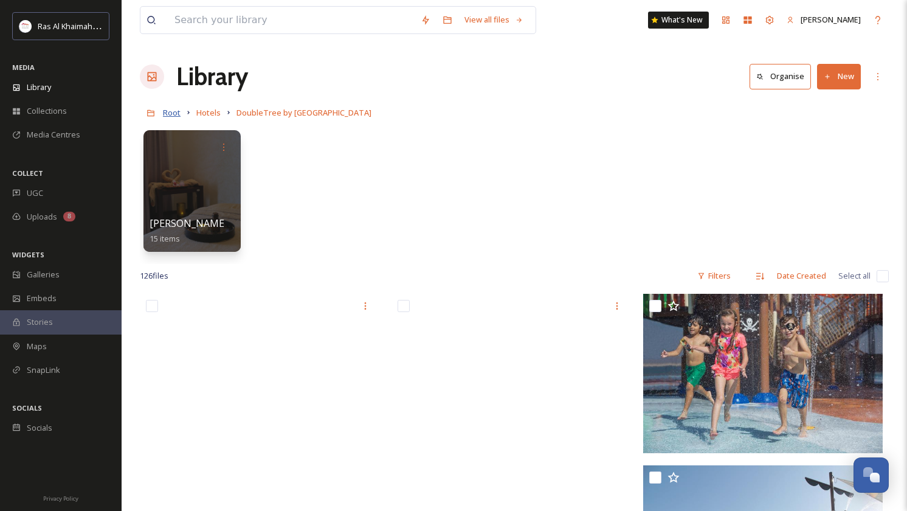
click at [172, 114] on span "Root" at bounding box center [172, 112] width 18 height 11
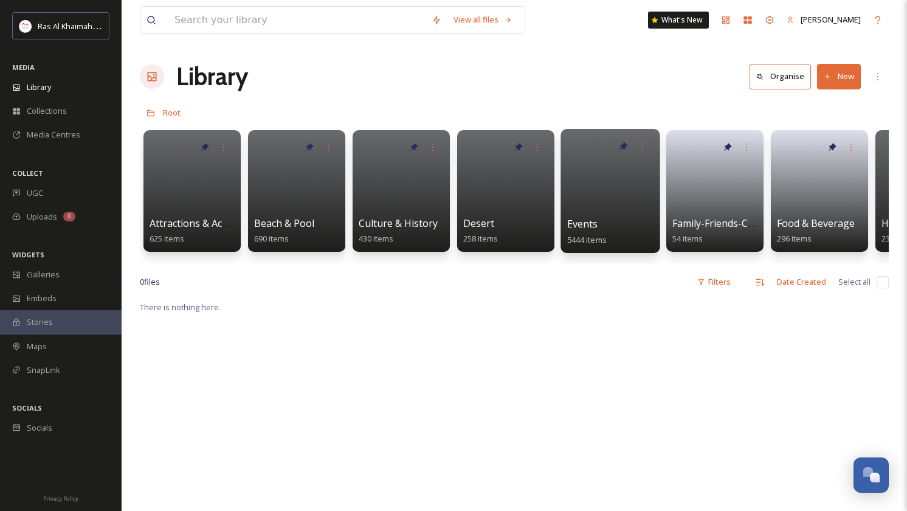
click at [608, 198] on link at bounding box center [610, 186] width 87 height 59
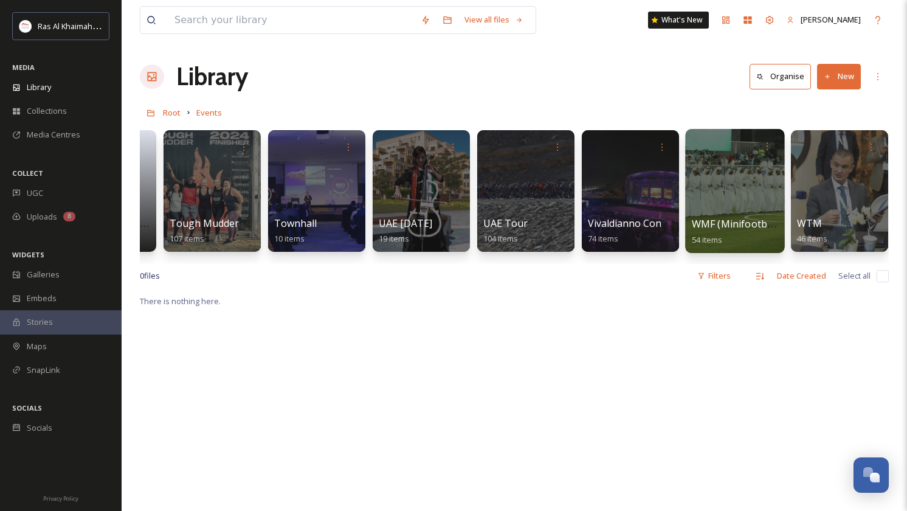
scroll to position [0, 2071]
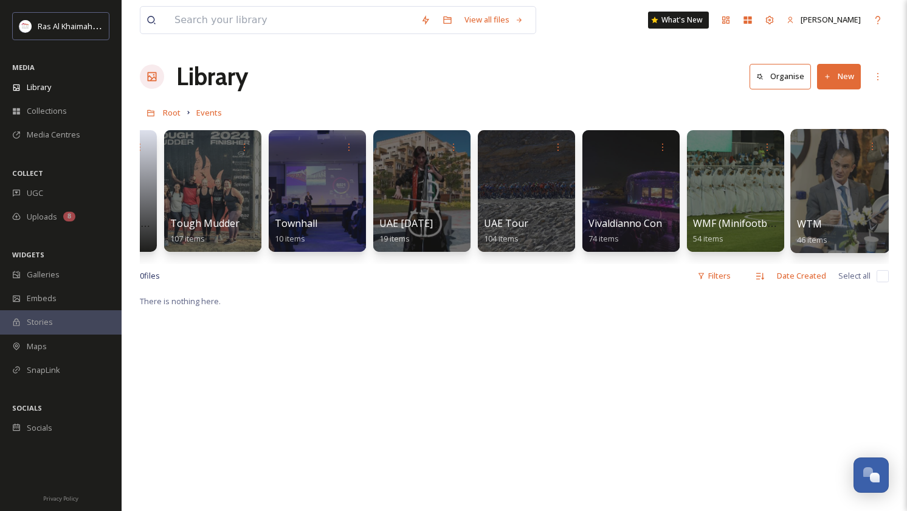
click at [830, 179] on div at bounding box center [839, 191] width 99 height 124
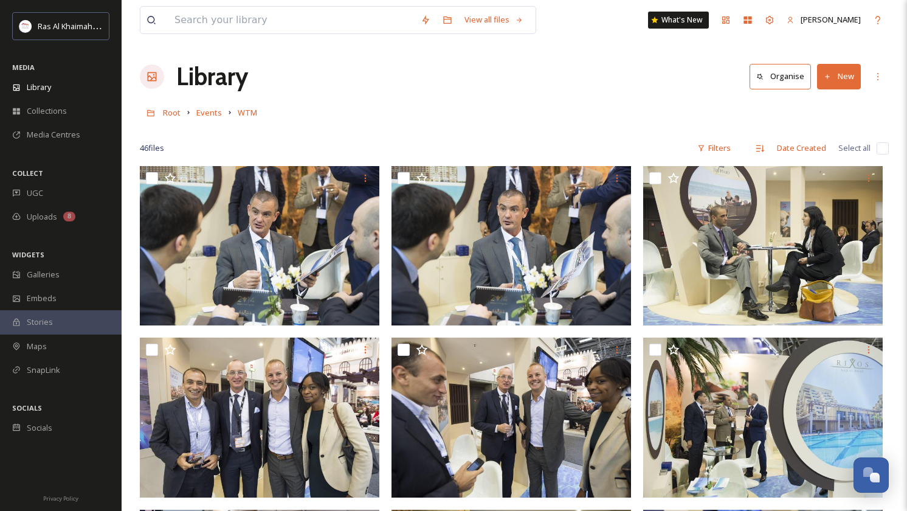
click at [846, 85] on button "New" at bounding box center [839, 76] width 44 height 25
click at [835, 150] on span "Folder" at bounding box center [824, 153] width 23 height 12
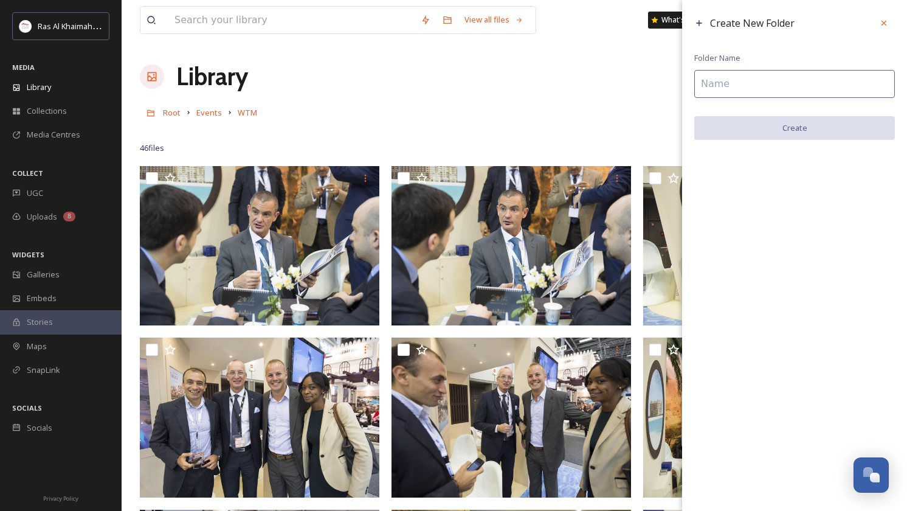
click at [745, 92] on input at bounding box center [794, 84] width 201 height 28
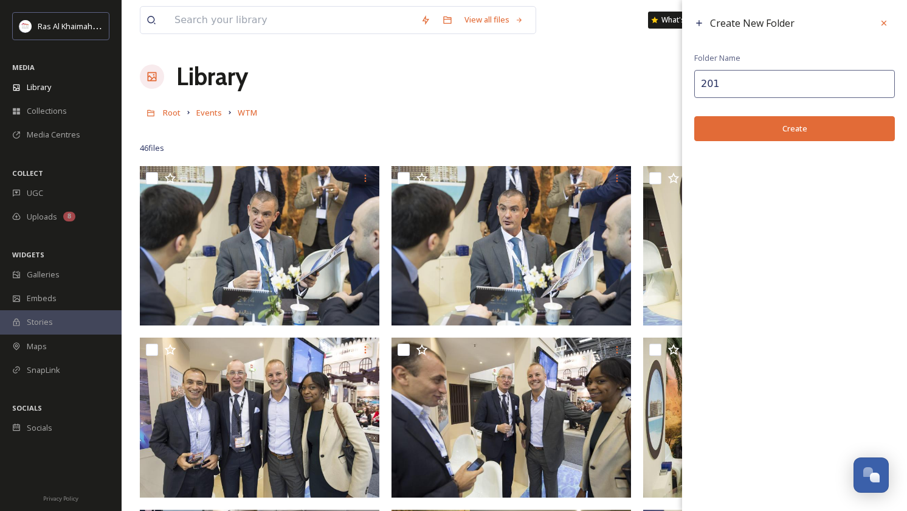
type input "2014"
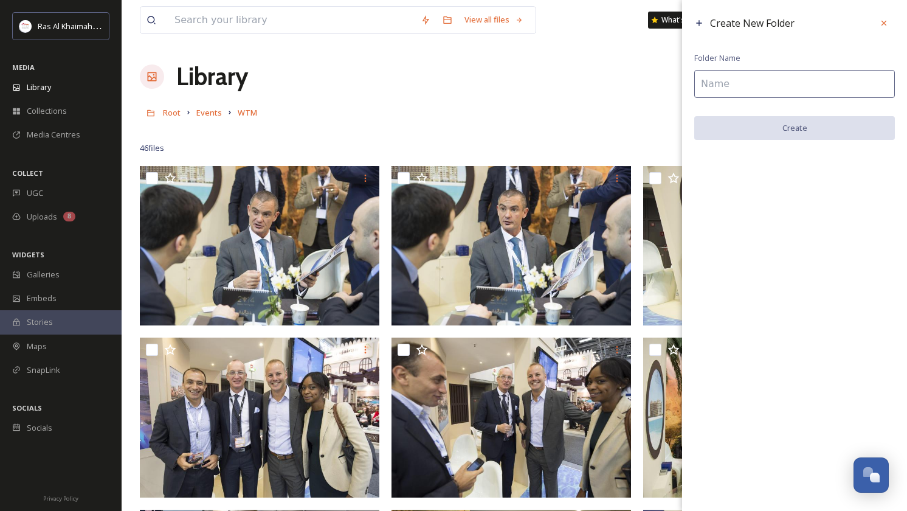
click at [887, 24] on icon at bounding box center [884, 23] width 10 height 10
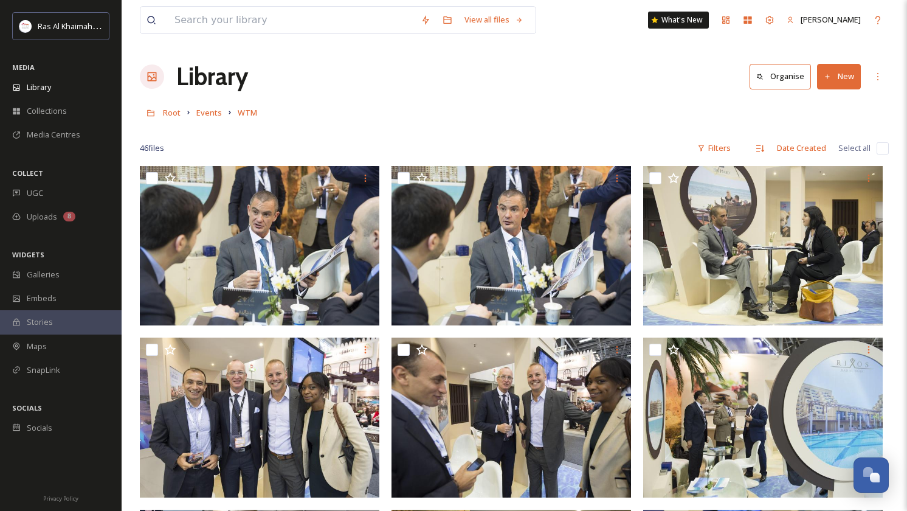
click at [883, 150] on input "checkbox" at bounding box center [883, 148] width 12 height 12
checkbox input "true"
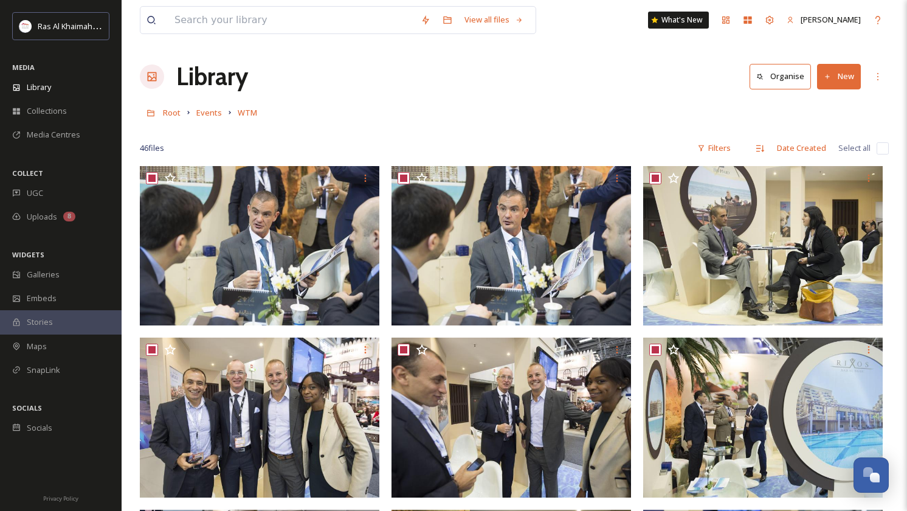
checkbox input "true"
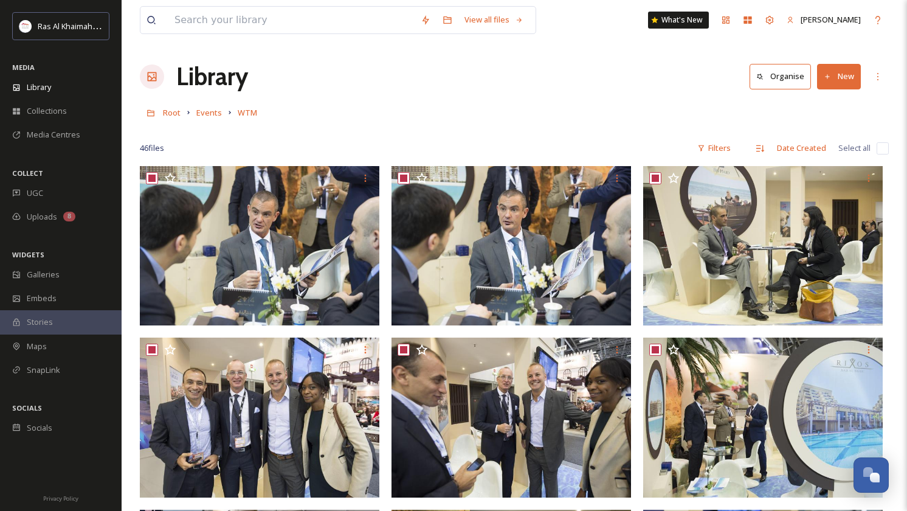
checkbox input "true"
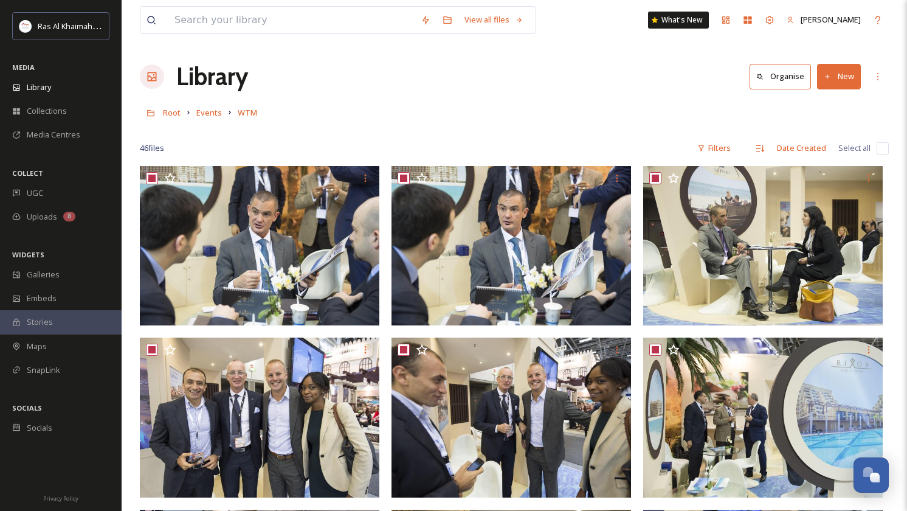
checkbox input "true"
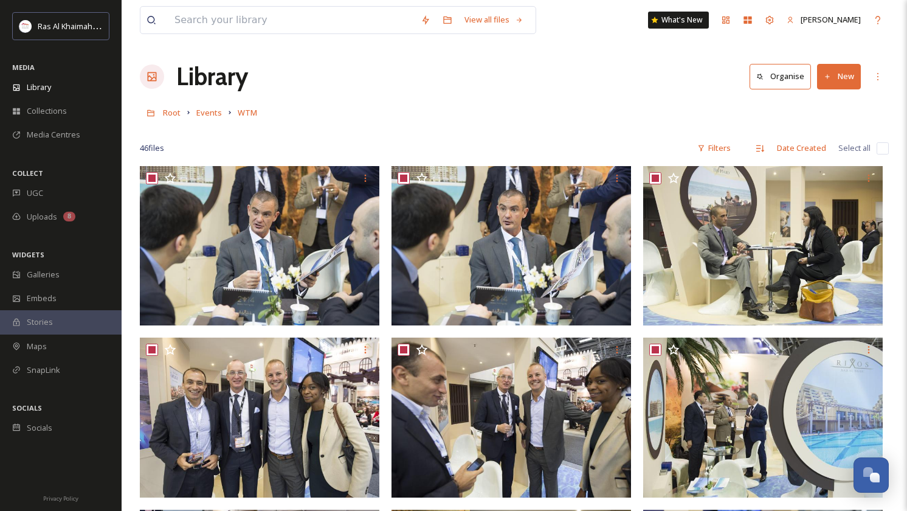
checkbox input "true"
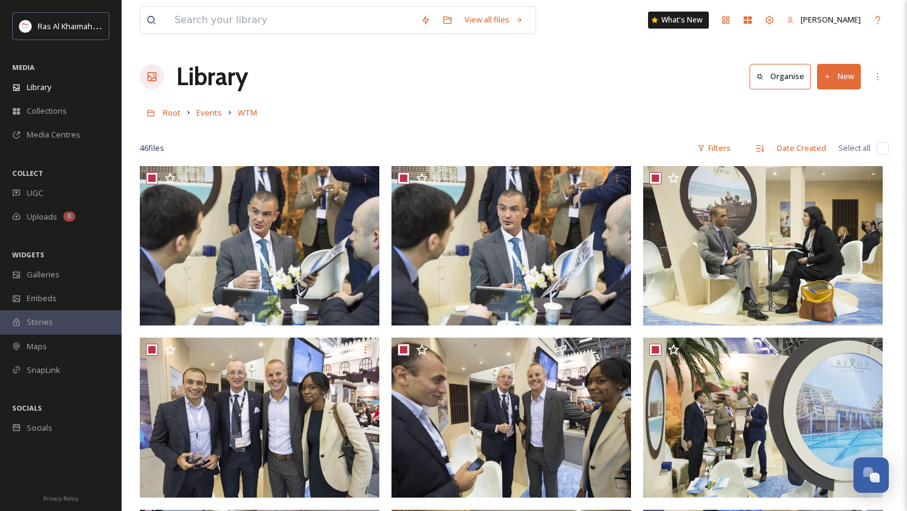
checkbox input "true"
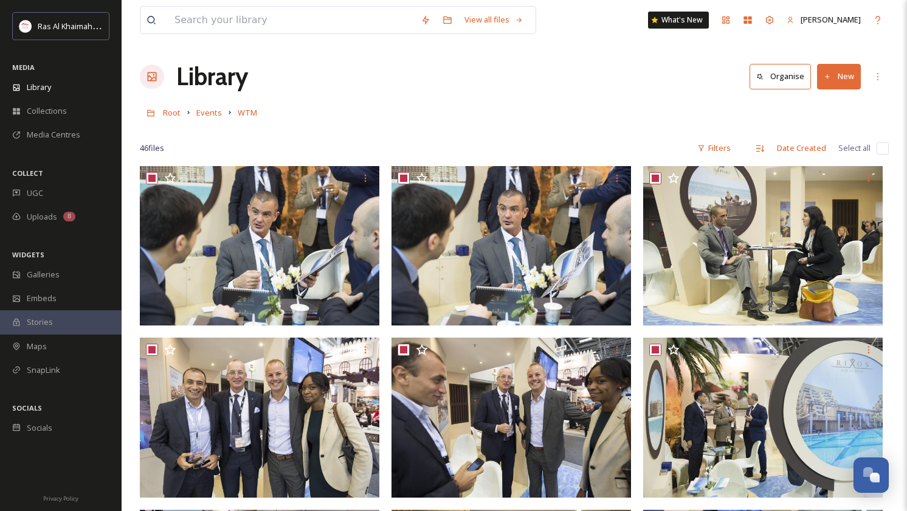
checkbox input "true"
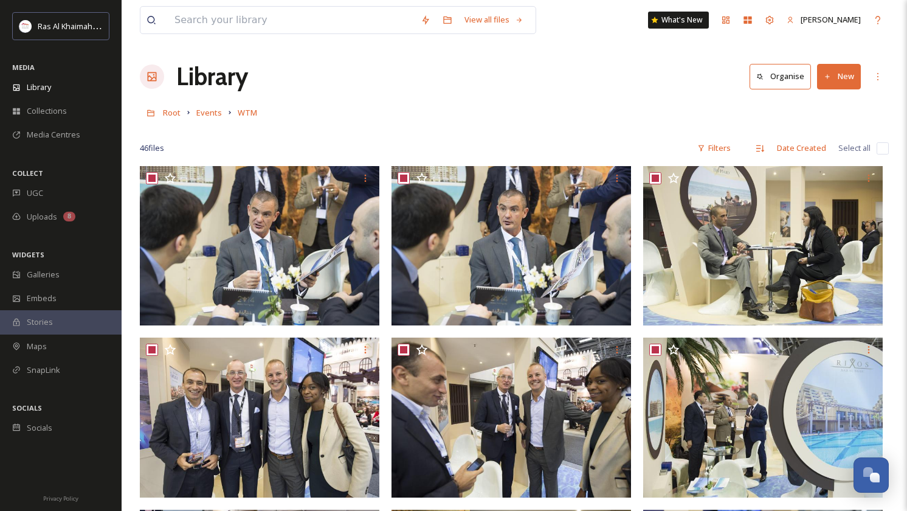
checkbox input "true"
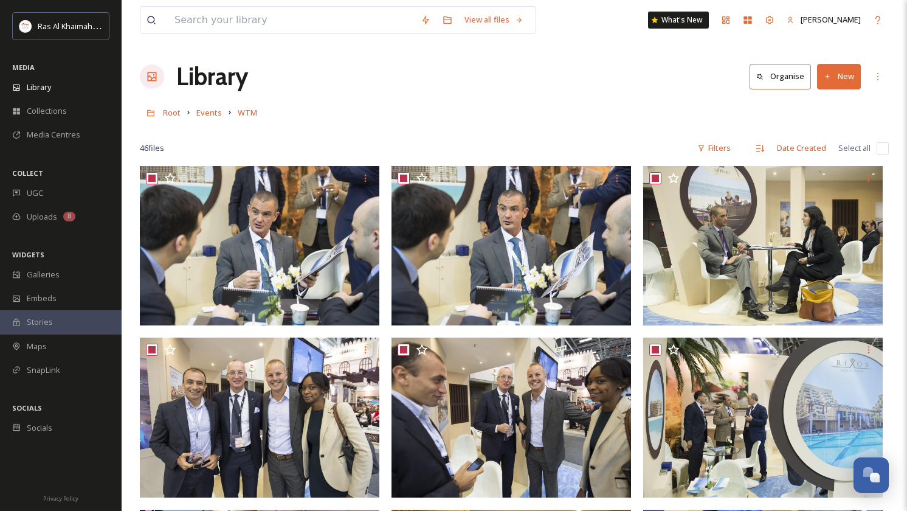
checkbox input "true"
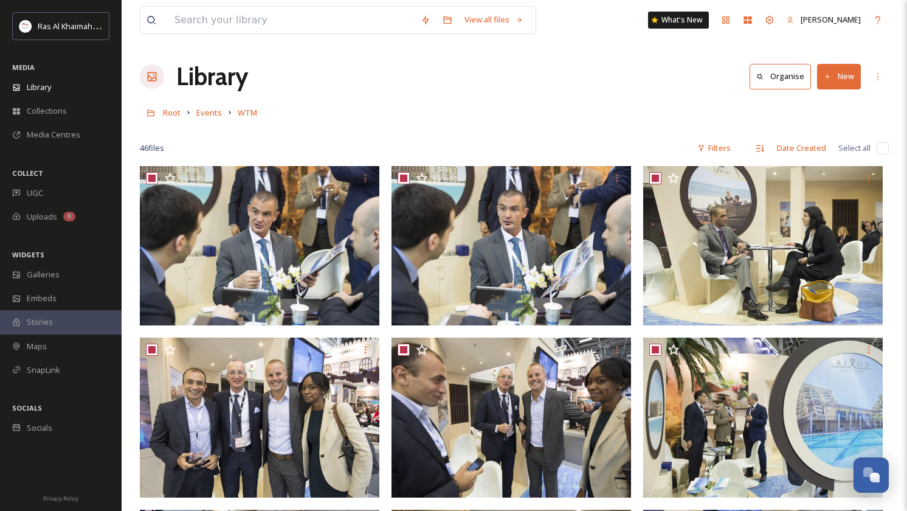
checkbox input "true"
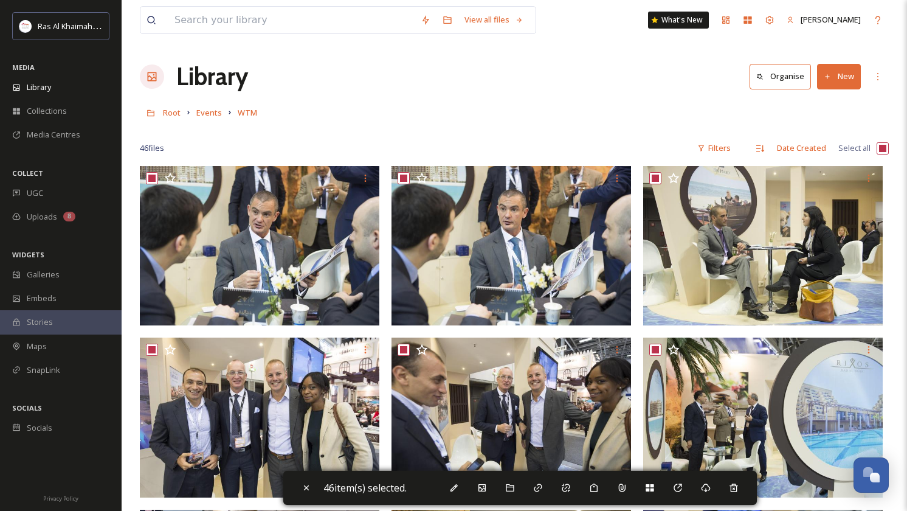
click at [736, 488] on icon at bounding box center [738, 486] width 9 height 9
click at [736, 489] on icon at bounding box center [738, 486] width 9 height 9
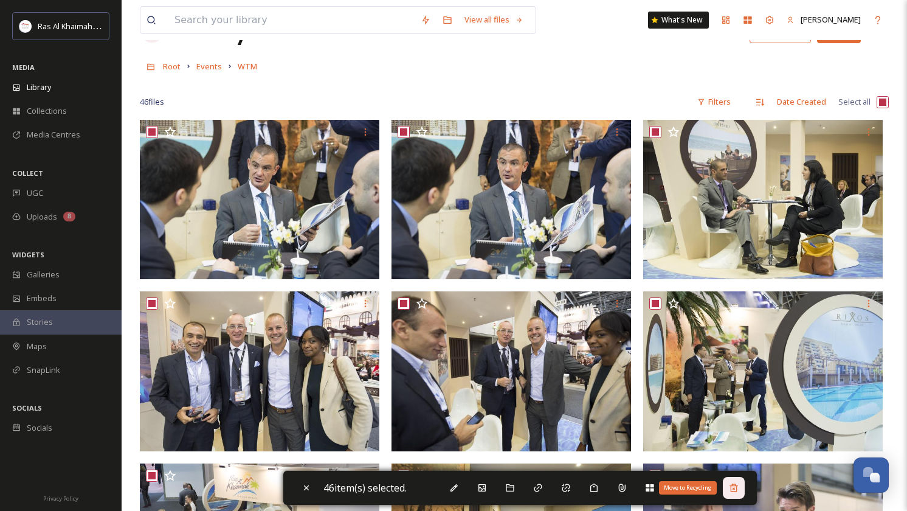
scroll to position [25, 0]
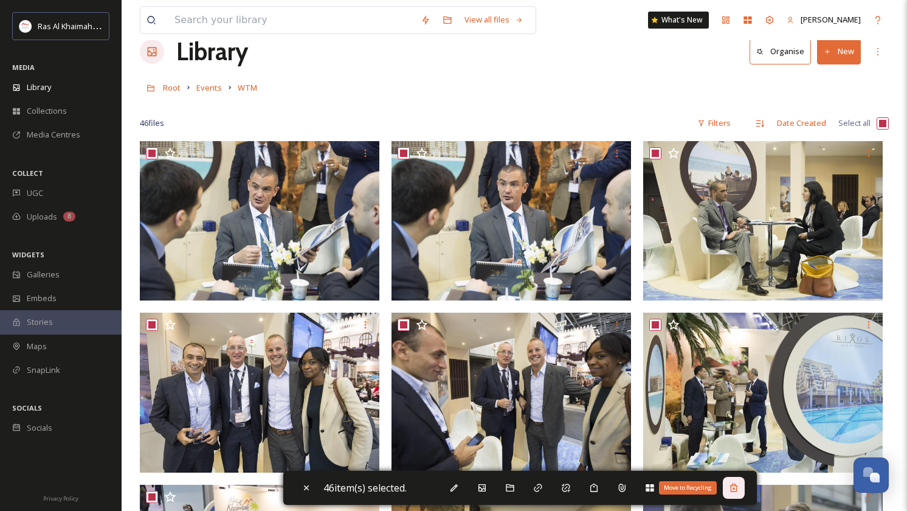
click at [735, 485] on icon at bounding box center [734, 488] width 10 height 10
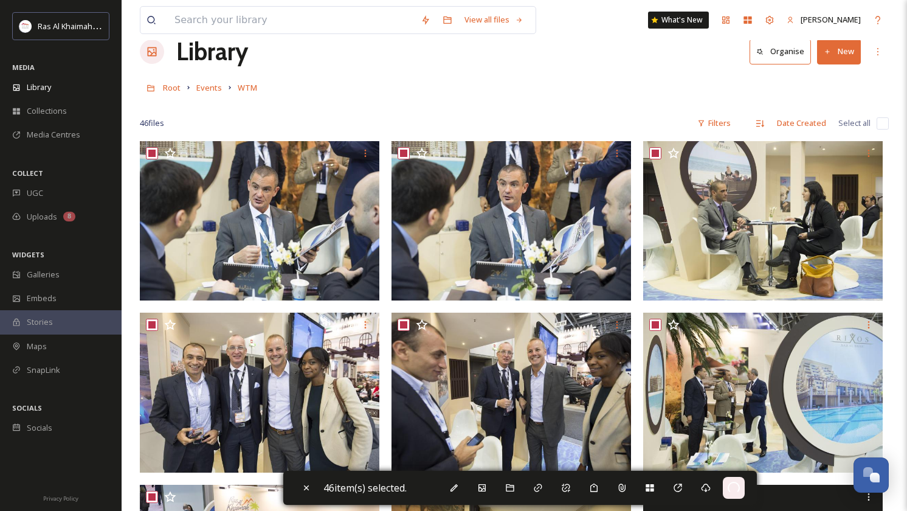
checkbox input "false"
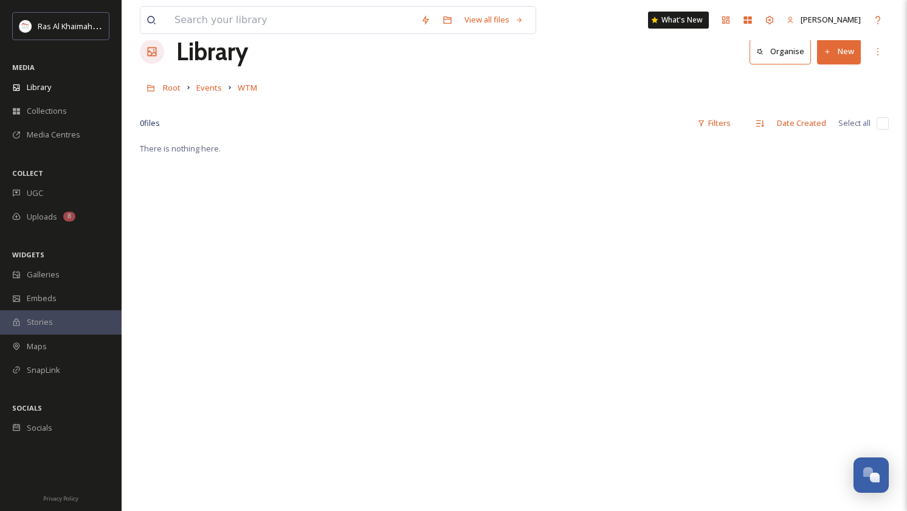
click at [850, 49] on button "New" at bounding box center [839, 51] width 44 height 25
click at [817, 128] on span "Folder" at bounding box center [824, 128] width 23 height 12
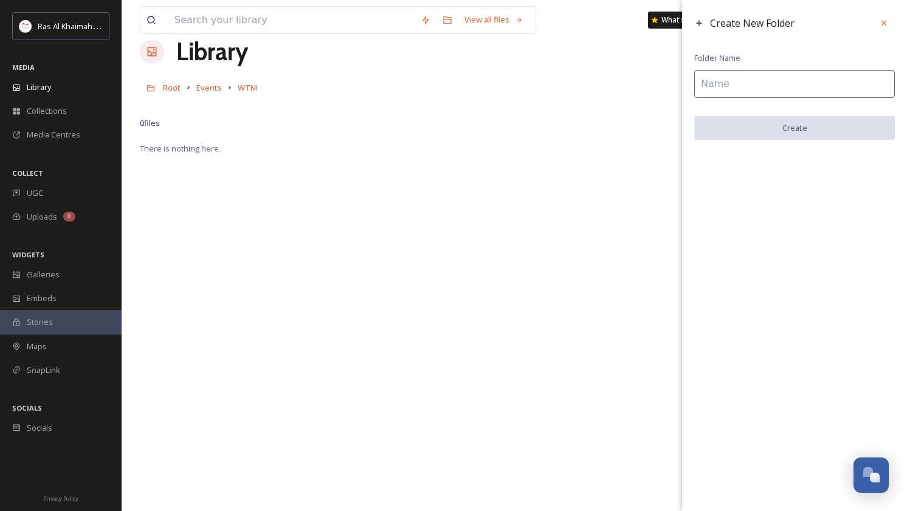
click at [757, 88] on input at bounding box center [794, 84] width 201 height 28
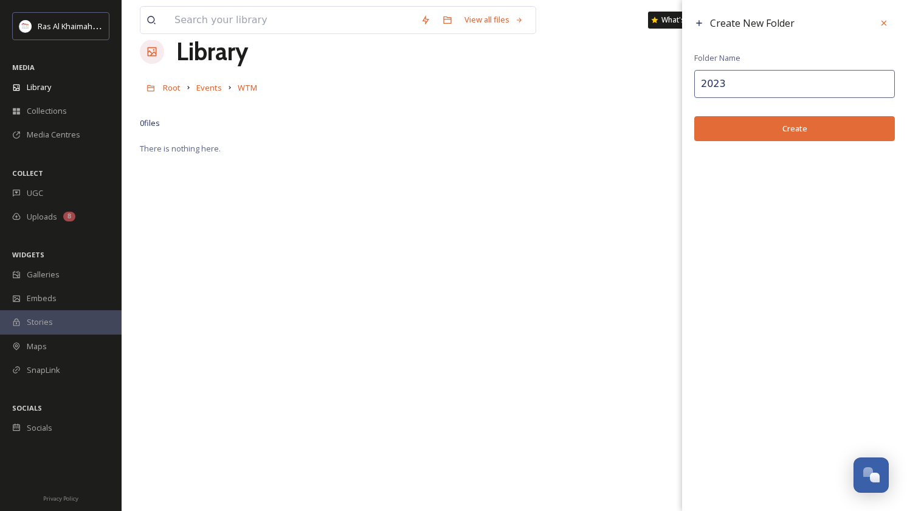
type input "2023"
click at [800, 131] on button "Create" at bounding box center [794, 128] width 201 height 25
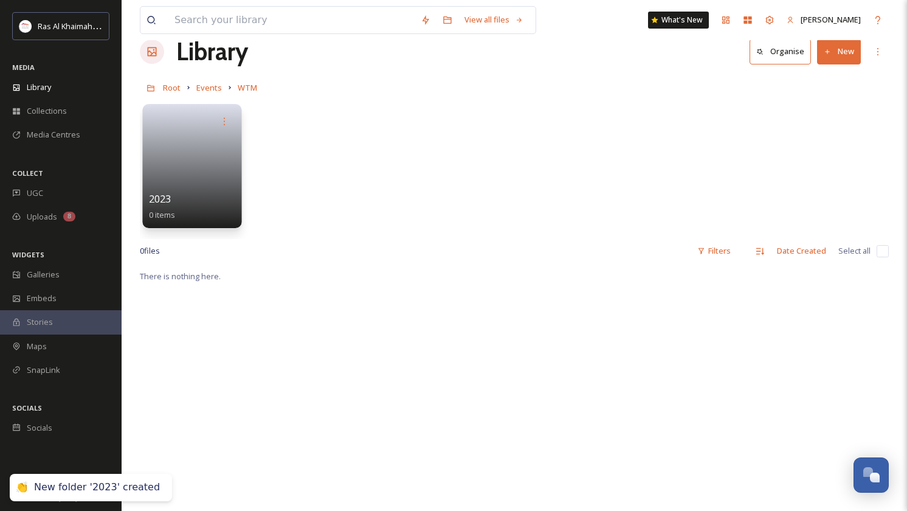
click at [198, 162] on link at bounding box center [192, 162] width 87 height 59
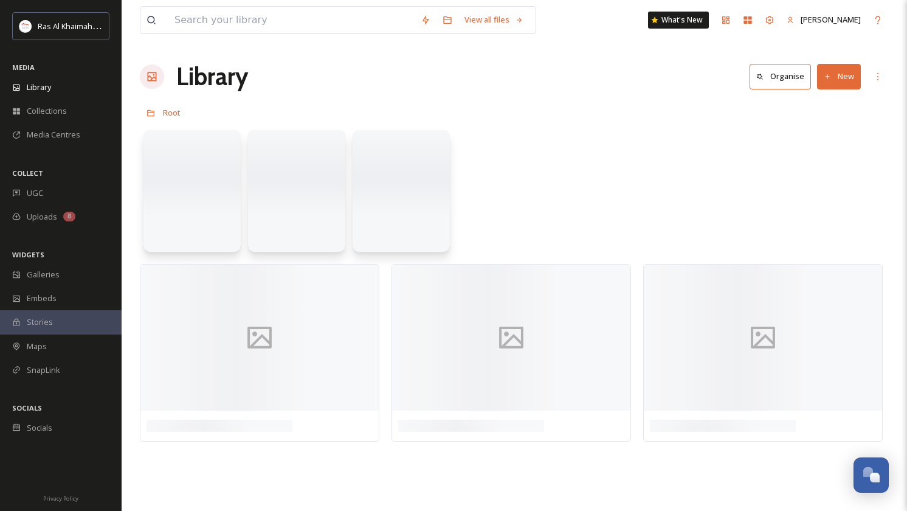
click at [844, 81] on button "New" at bounding box center [839, 76] width 44 height 25
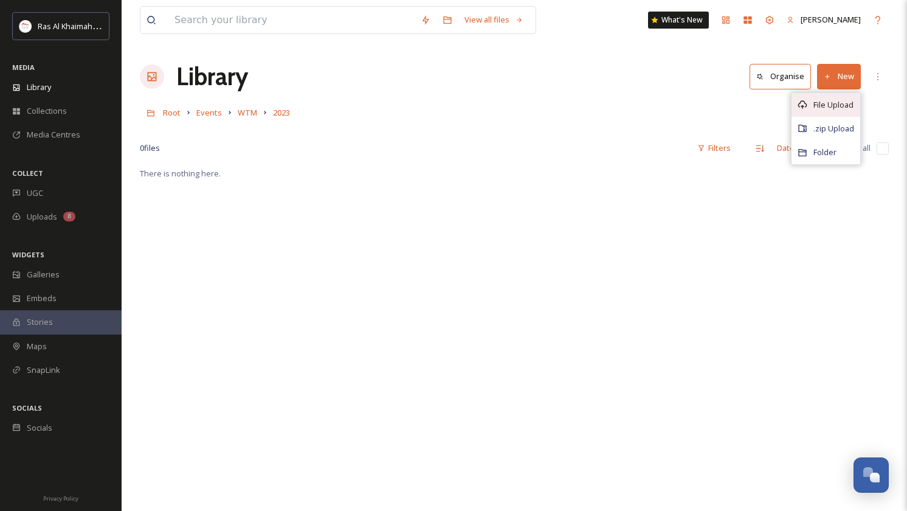
click at [836, 108] on span "File Upload" at bounding box center [833, 105] width 40 height 12
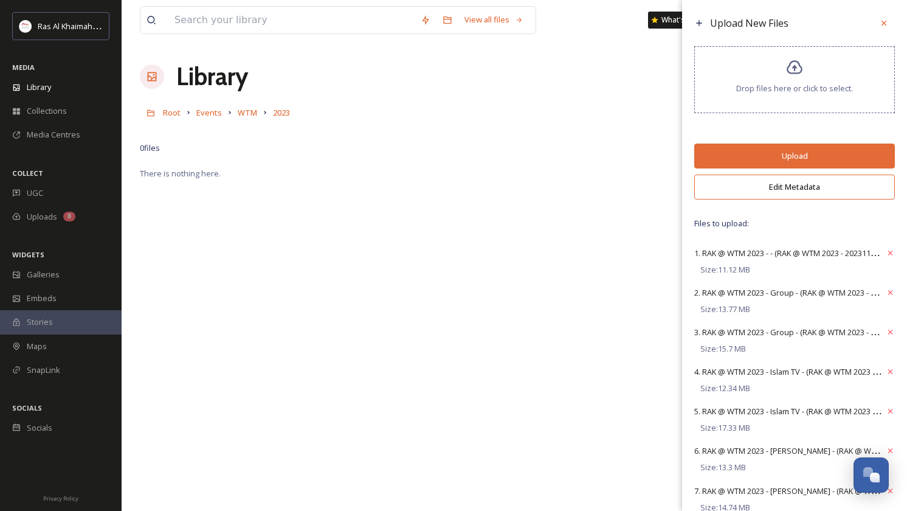
click at [789, 188] on button "Edit Metadata" at bounding box center [794, 186] width 201 height 25
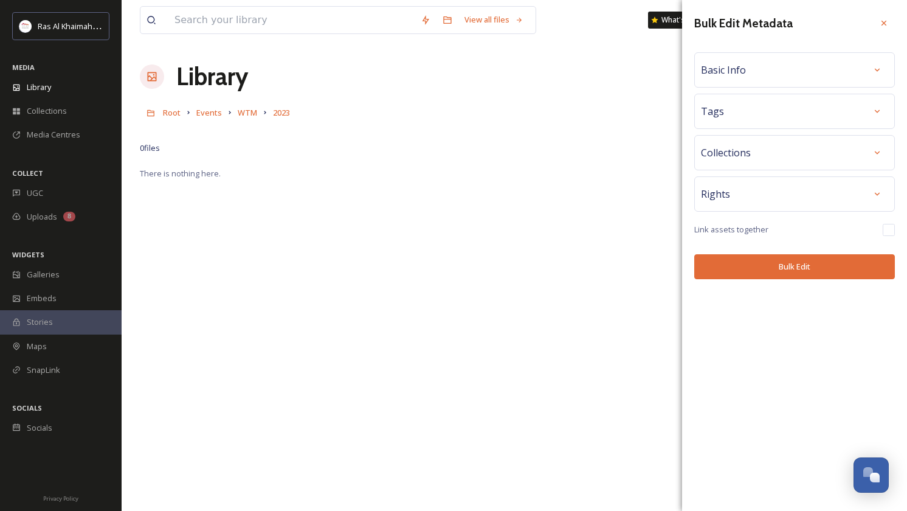
click at [771, 78] on div "Basic Info" at bounding box center [794, 70] width 187 height 22
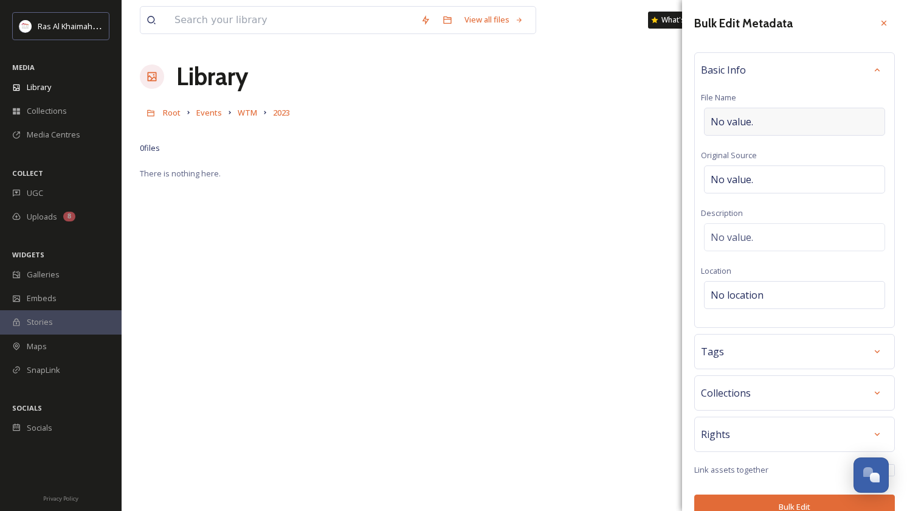
click at [744, 114] on span "No value." at bounding box center [732, 121] width 43 height 15
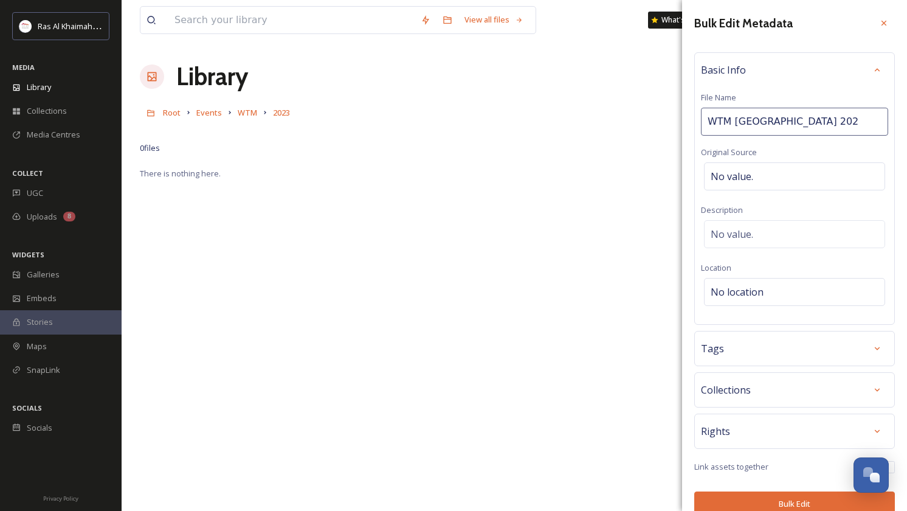
type input "WTM [GEOGRAPHIC_DATA] 2023"
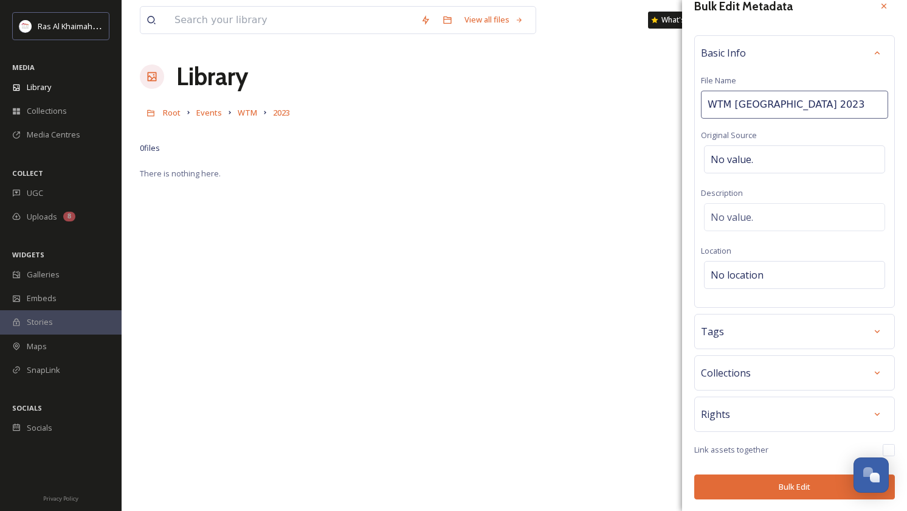
scroll to position [16, 0]
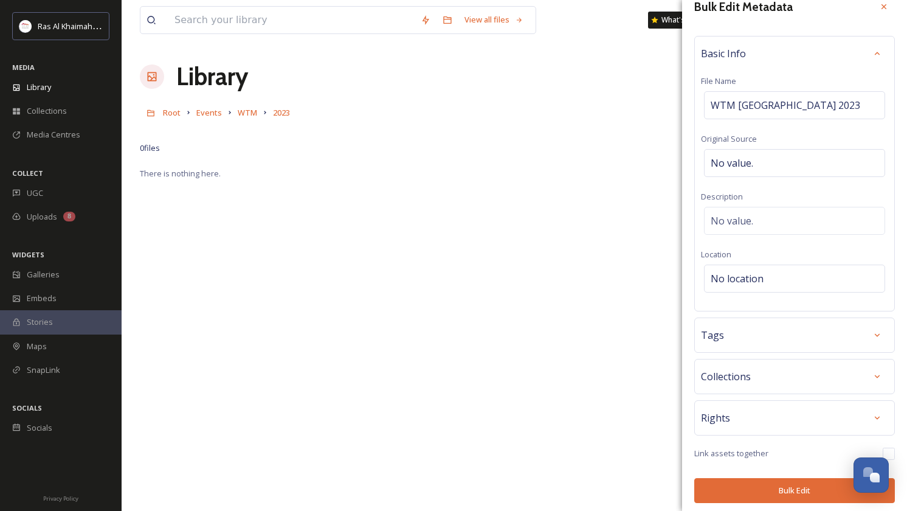
click at [795, 485] on button "Bulk Edit" at bounding box center [794, 490] width 201 height 25
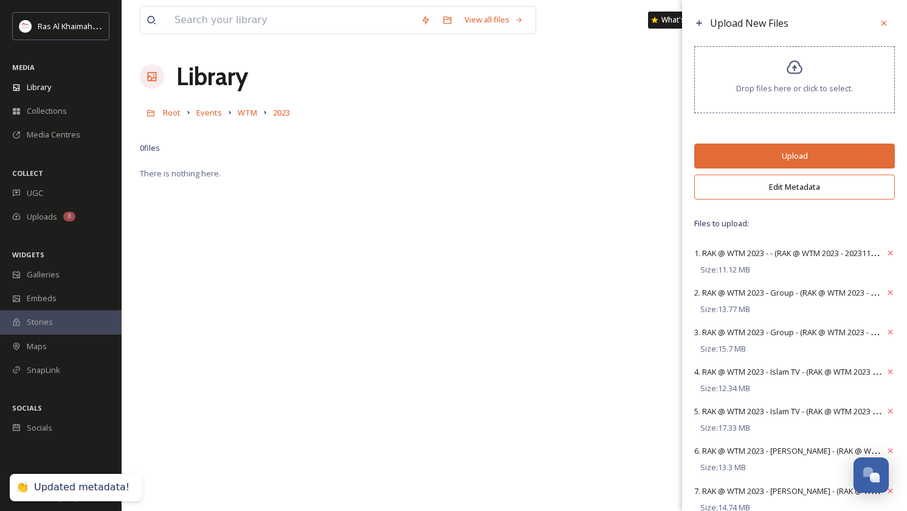
click at [803, 164] on button "Upload" at bounding box center [794, 155] width 201 height 25
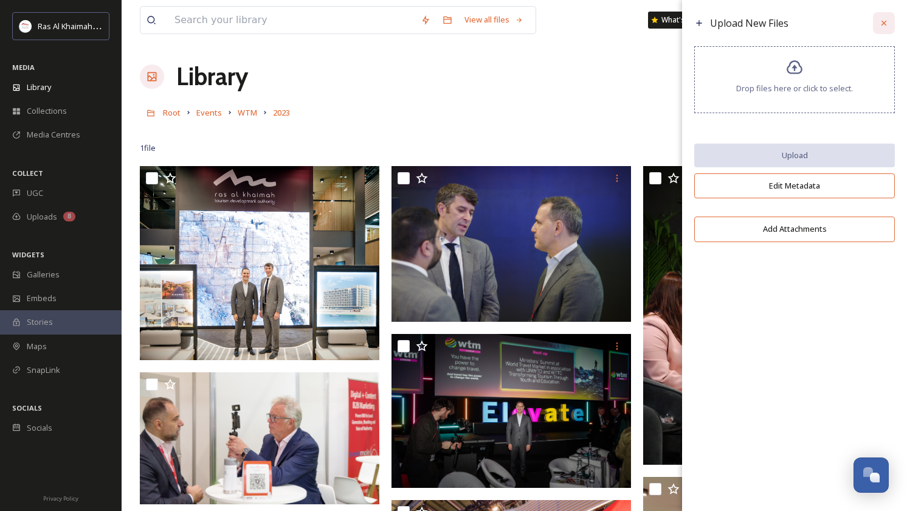
click at [888, 23] on icon at bounding box center [884, 23] width 10 height 10
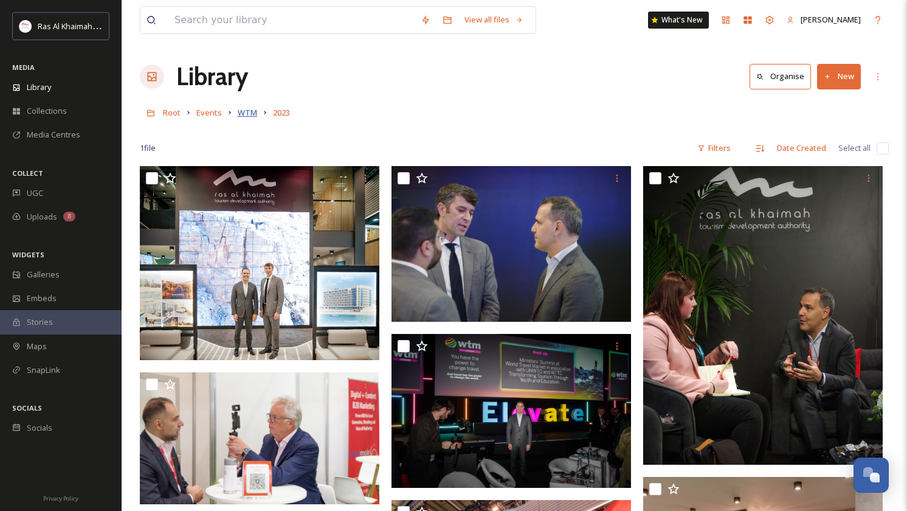
click at [245, 116] on span "WTM" at bounding box center [247, 112] width 19 height 11
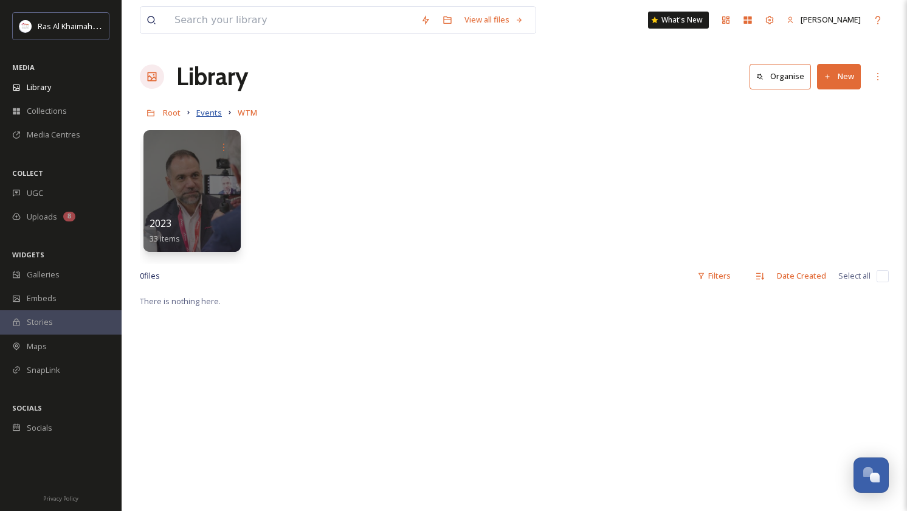
click at [209, 114] on span "Events" at bounding box center [209, 112] width 26 height 11
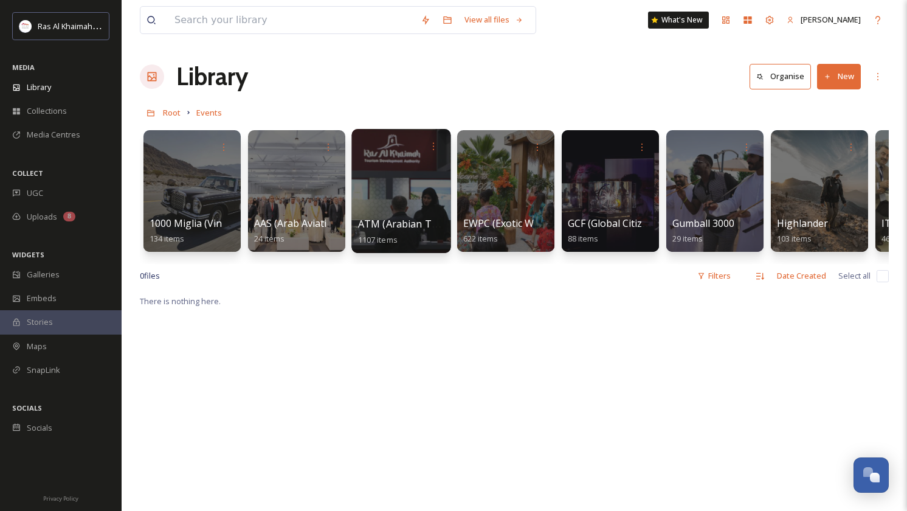
click at [395, 197] on div at bounding box center [400, 191] width 99 height 124
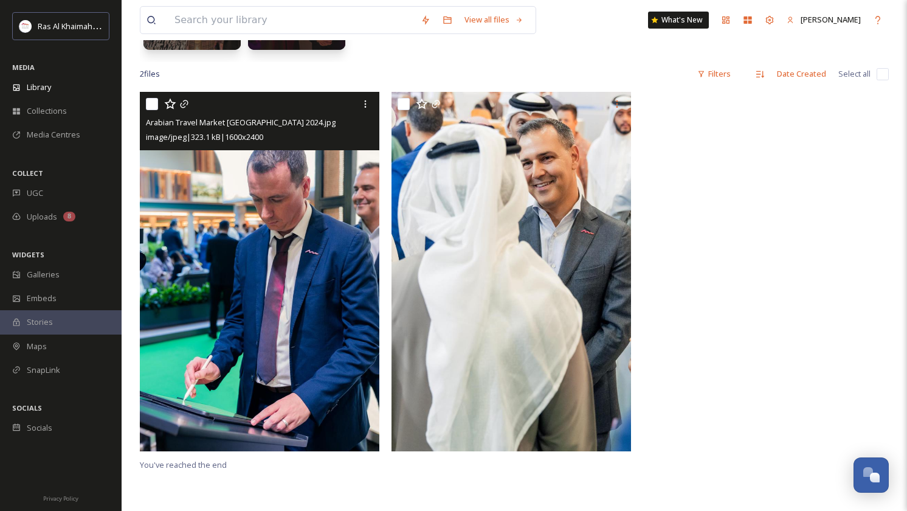
scroll to position [213, 0]
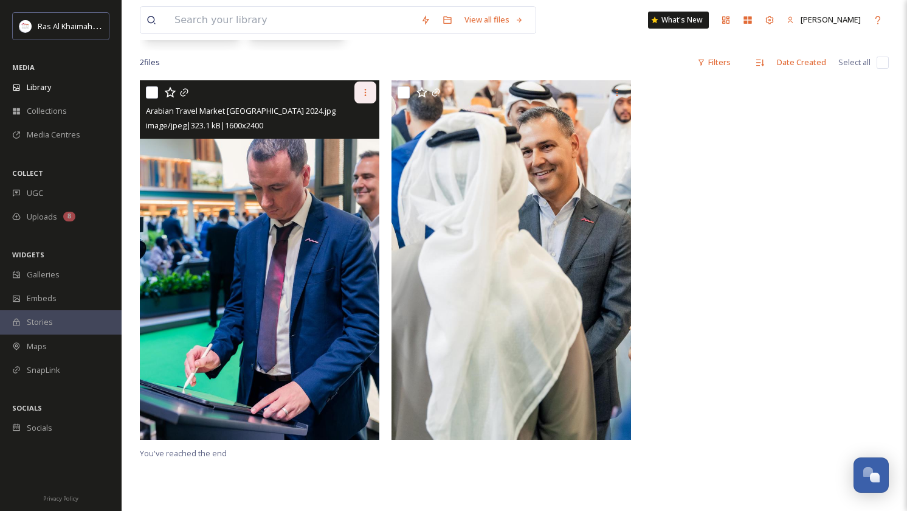
click at [364, 96] on icon at bounding box center [366, 93] width 10 height 10
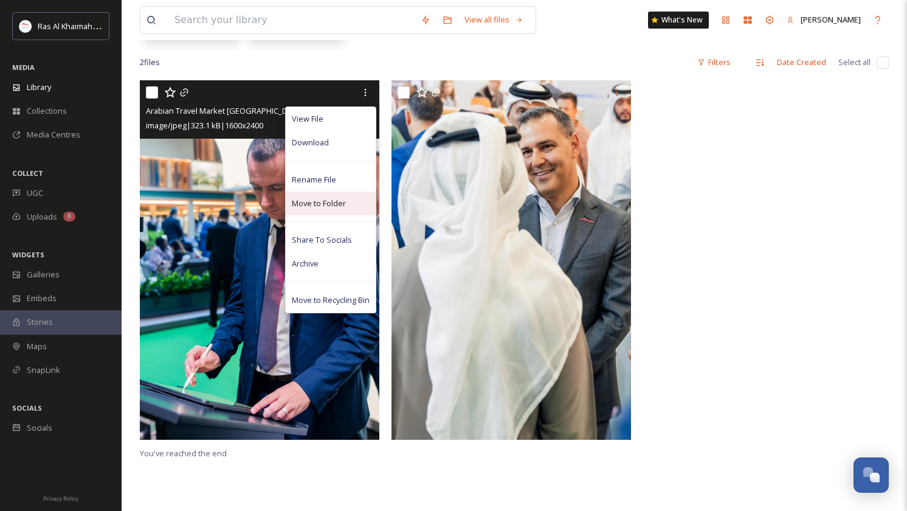
click at [330, 204] on span "Move to Folder" at bounding box center [319, 204] width 54 height 12
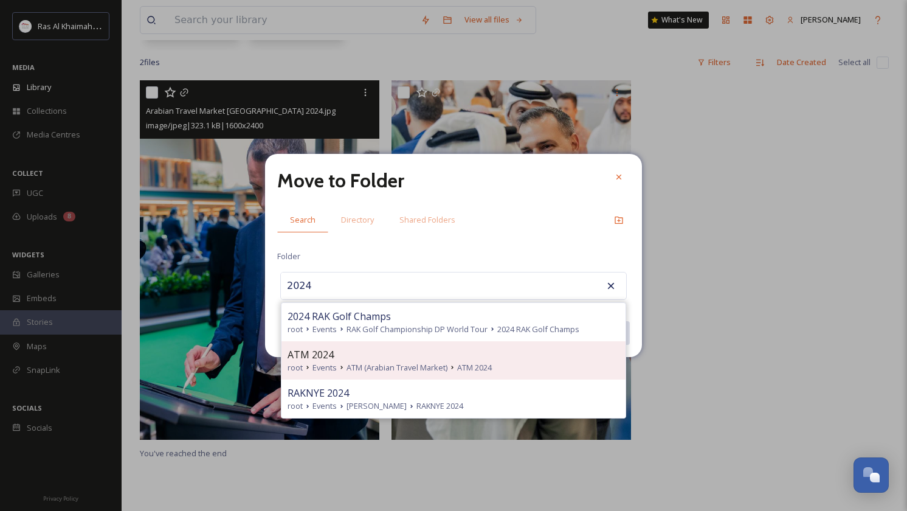
click at [381, 359] on div "ATM 2024" at bounding box center [454, 354] width 332 height 15
type input "ATM 2024"
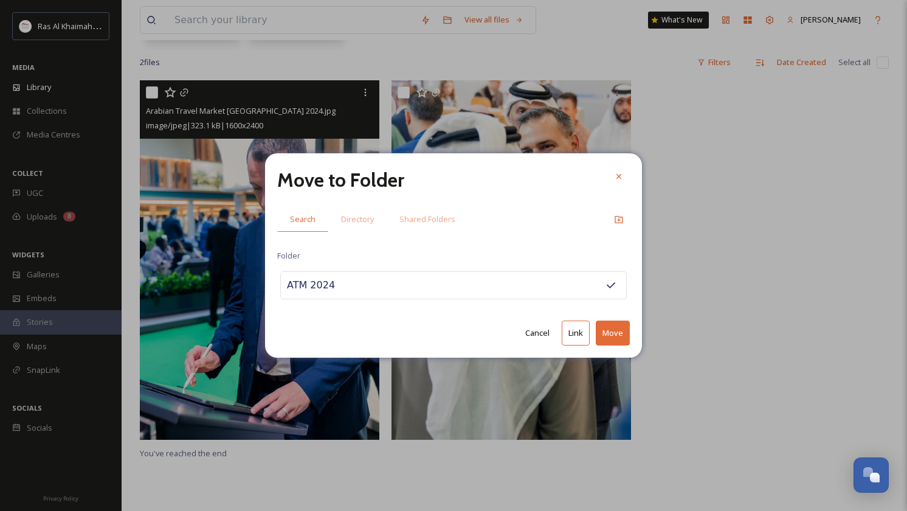
click at [610, 328] on button "Move" at bounding box center [613, 332] width 34 height 25
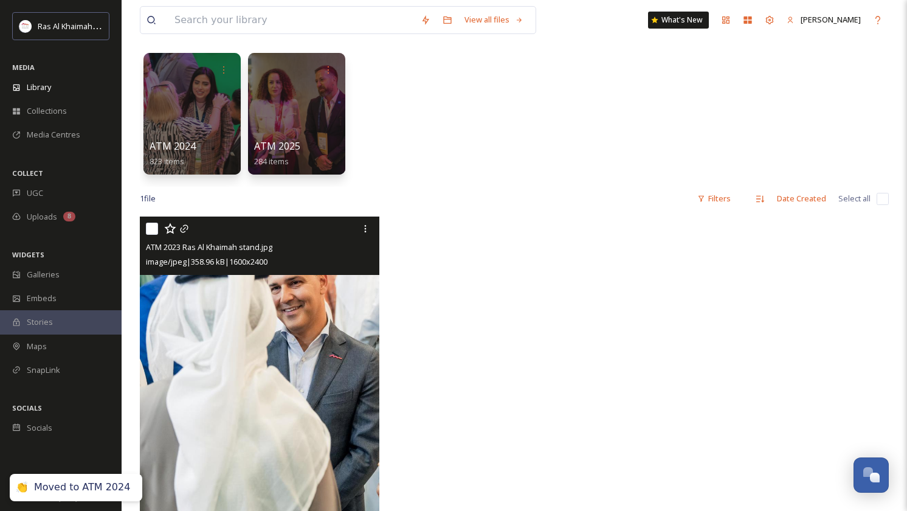
scroll to position [61, 0]
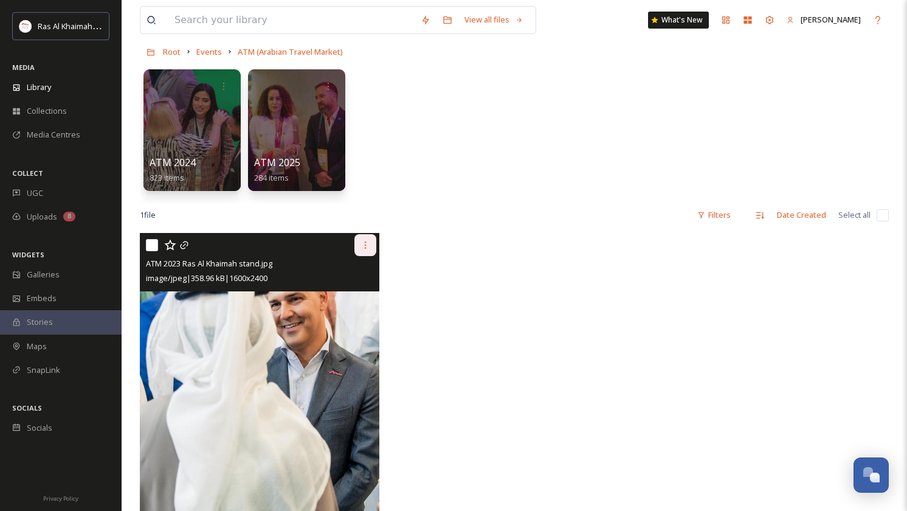
click at [362, 247] on icon at bounding box center [366, 245] width 10 height 10
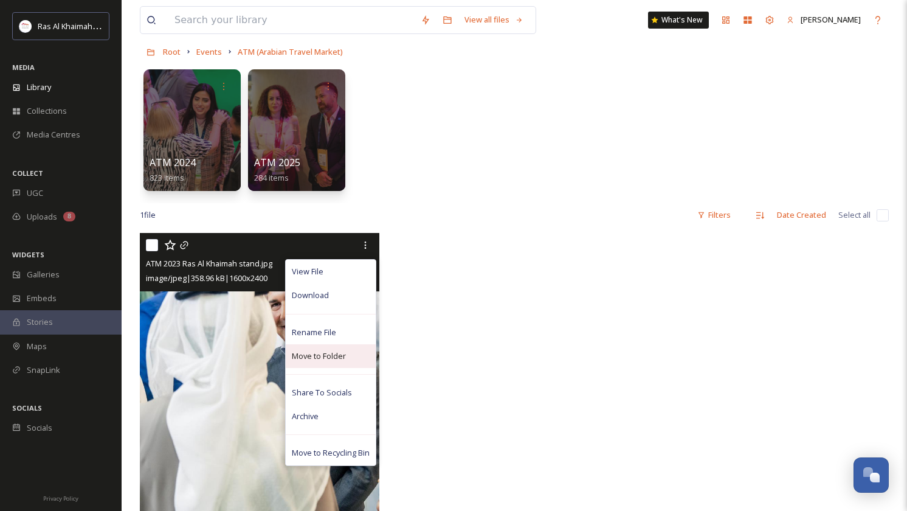
click at [329, 359] on span "Move to Folder" at bounding box center [319, 356] width 54 height 12
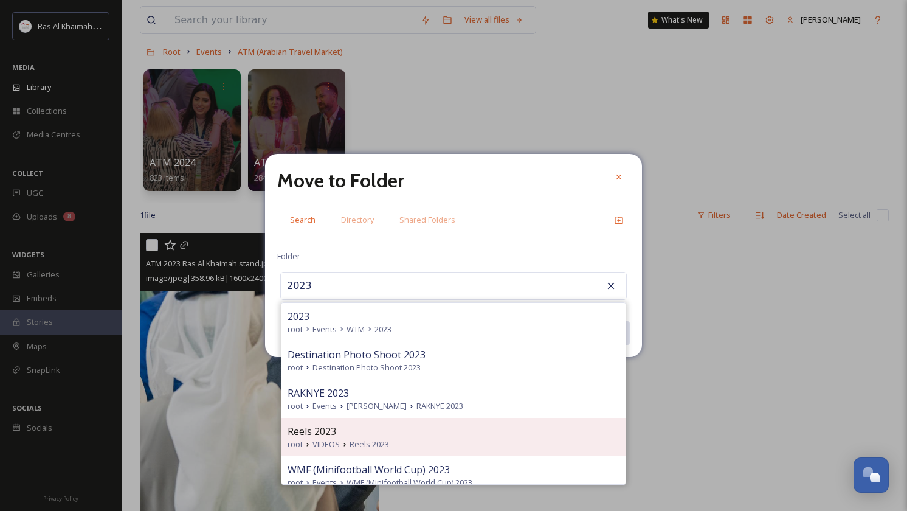
scroll to position [0, 0]
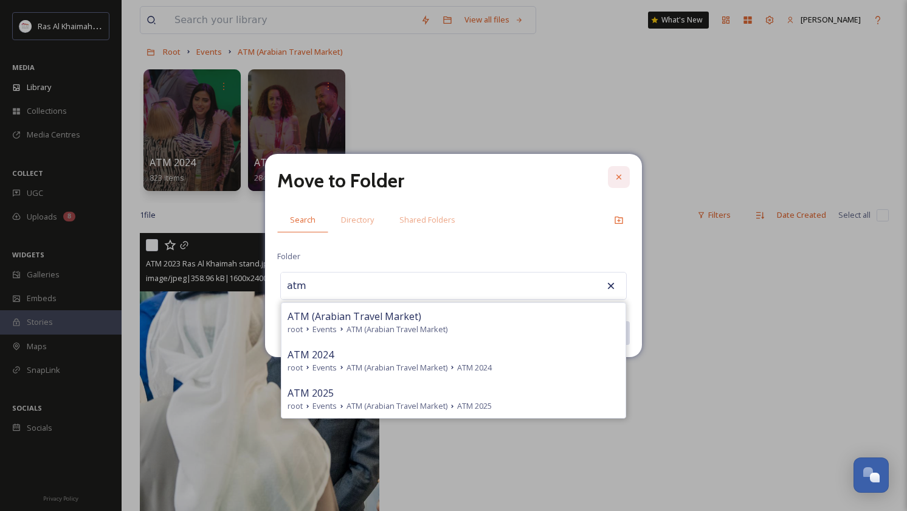
type input "atm"
click at [614, 174] on icon at bounding box center [619, 177] width 10 height 10
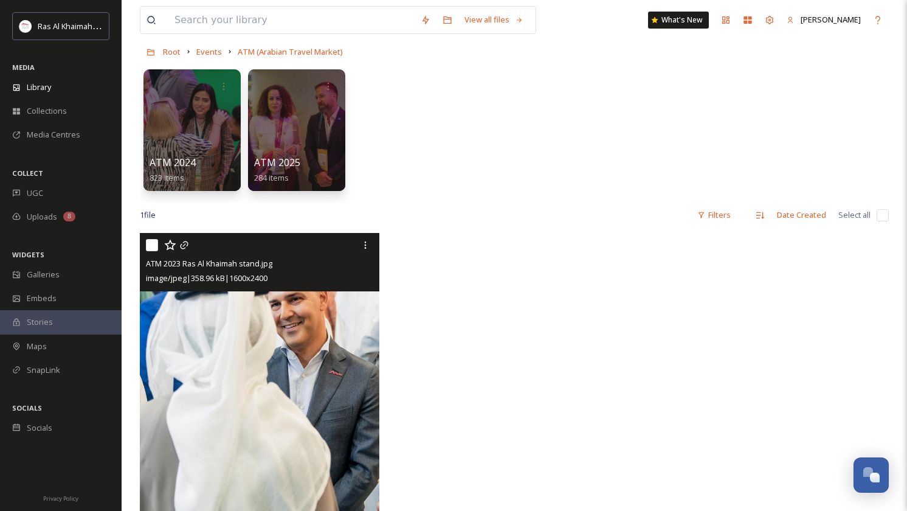
click at [422, 226] on div "1 file Filters Date Created Select all" at bounding box center [514, 215] width 749 height 24
click at [207, 51] on span "Events" at bounding box center [209, 51] width 26 height 11
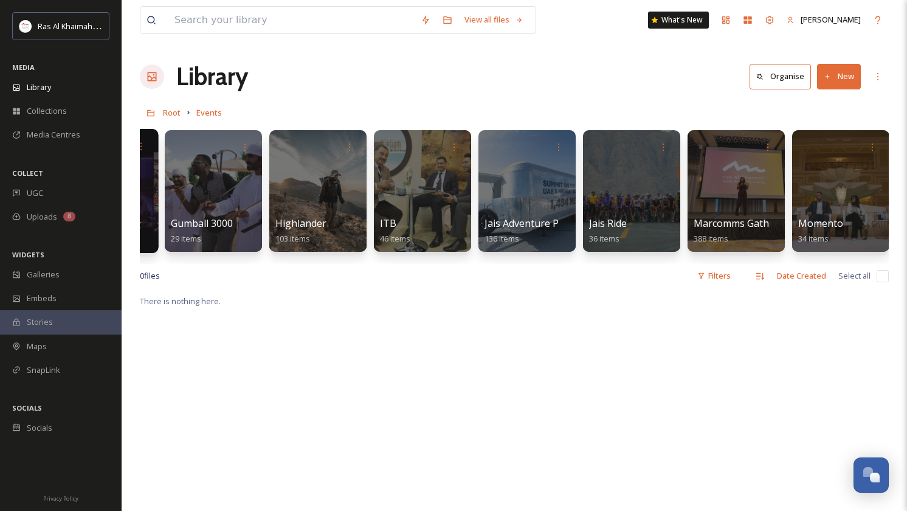
scroll to position [0, 506]
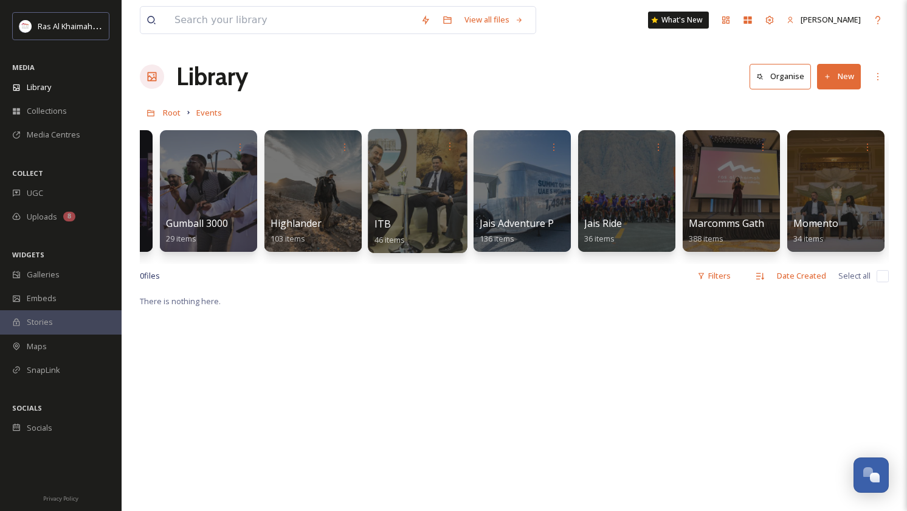
click at [422, 190] on div at bounding box center [417, 191] width 99 height 124
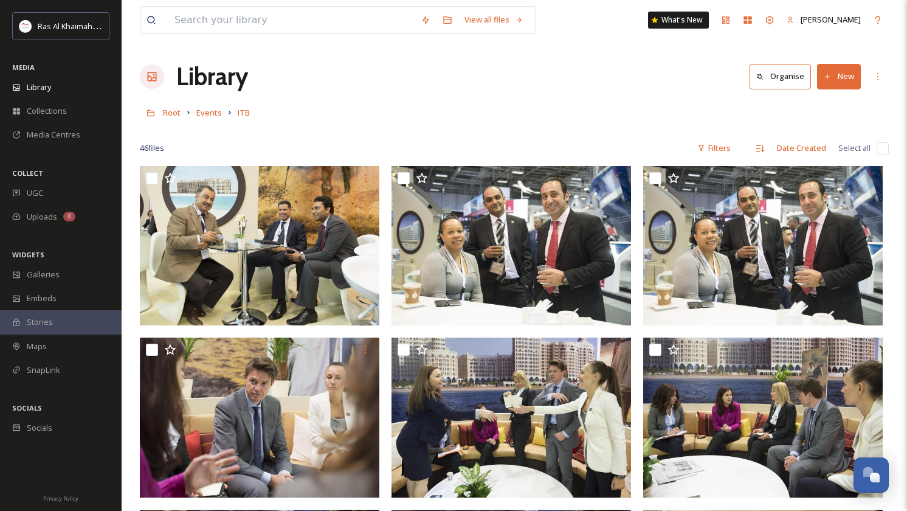
click at [879, 148] on input "checkbox" at bounding box center [883, 148] width 12 height 12
checkbox input "true"
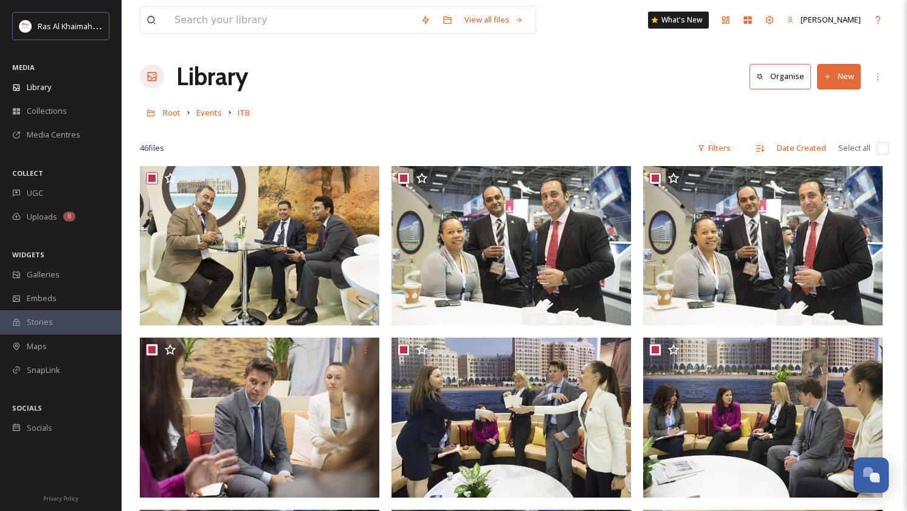
checkbox input "true"
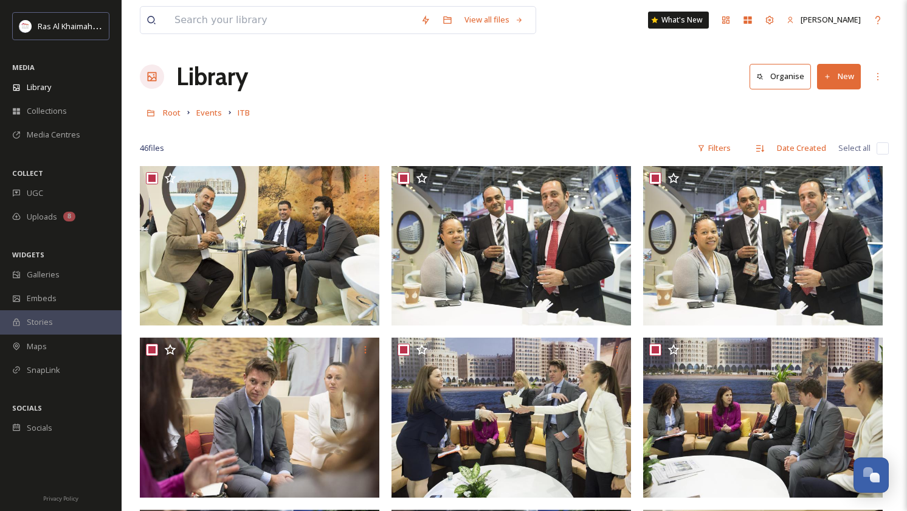
checkbox input "true"
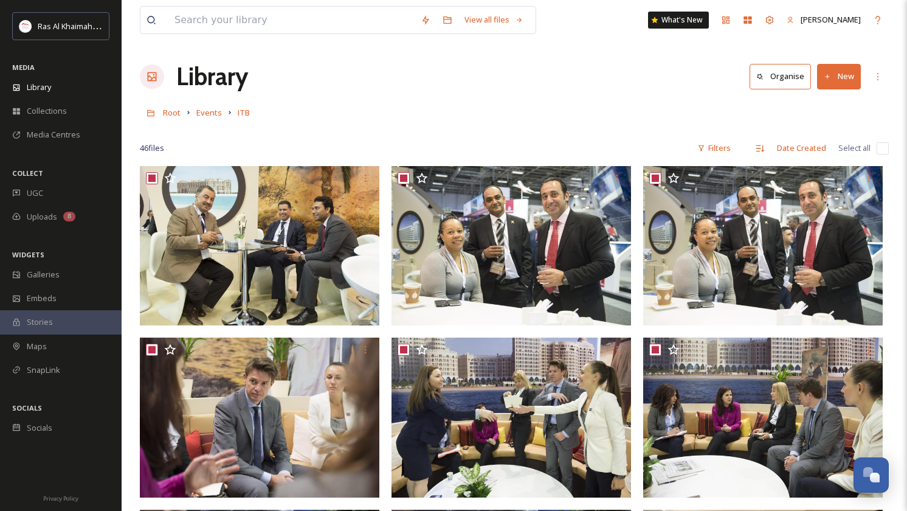
checkbox input "true"
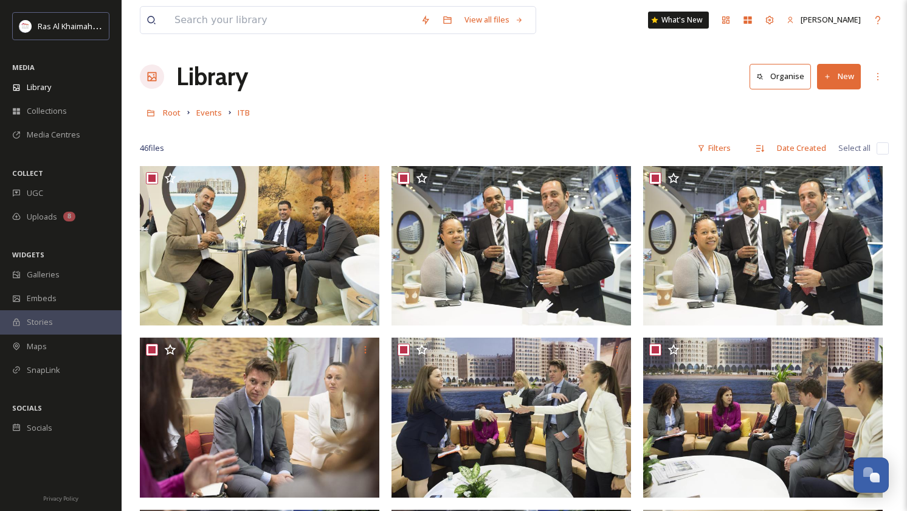
checkbox input "true"
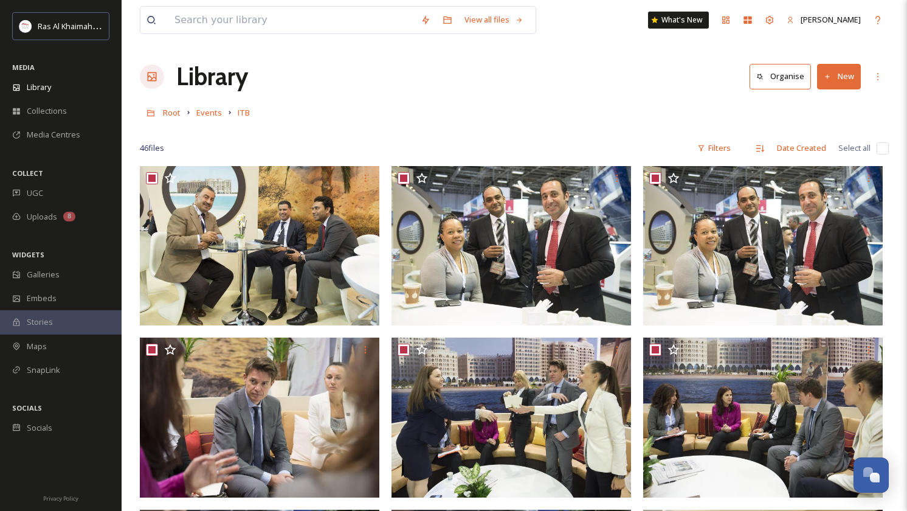
checkbox input "true"
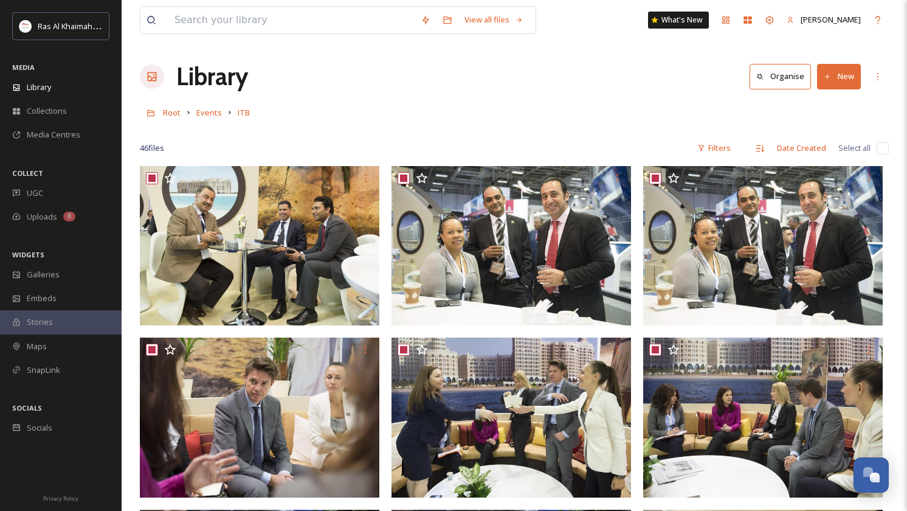
checkbox input "true"
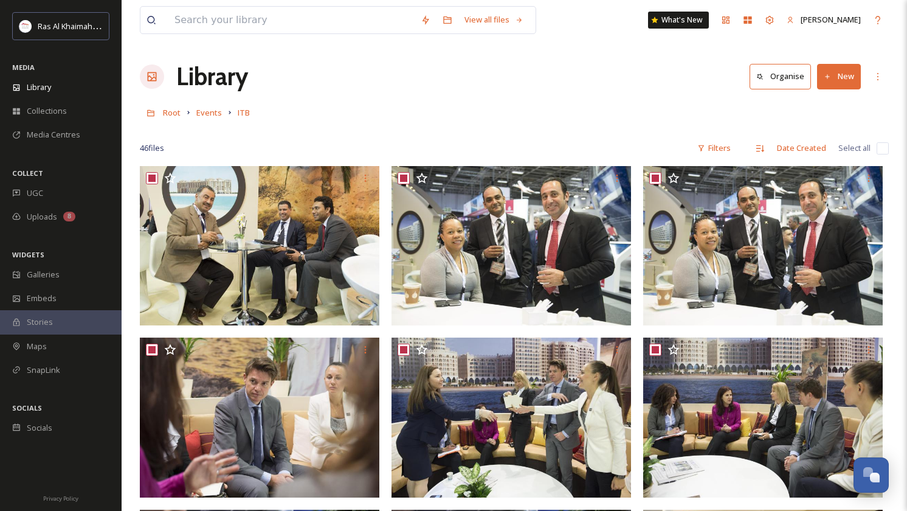
checkbox input "true"
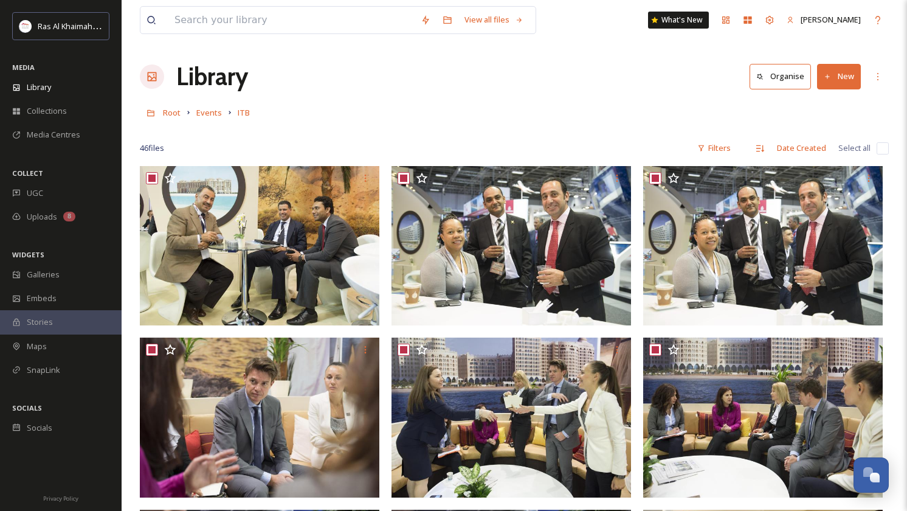
checkbox input "true"
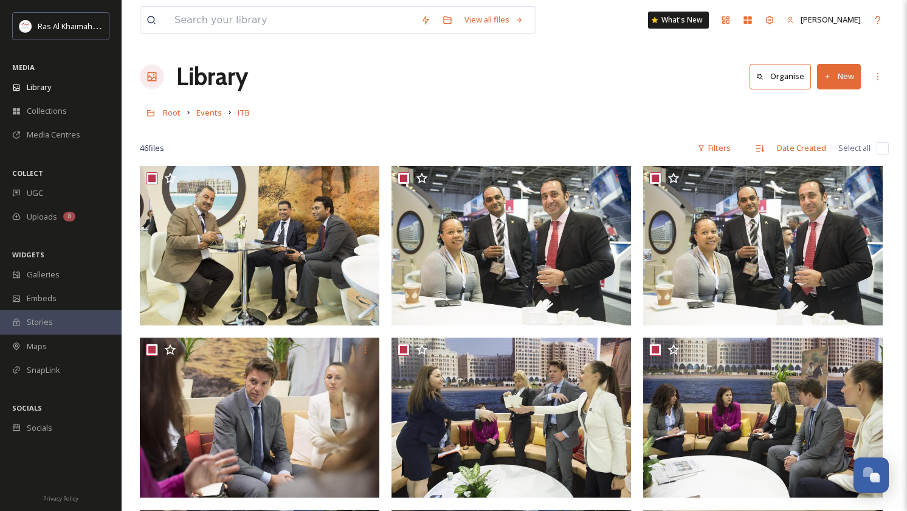
checkbox input "true"
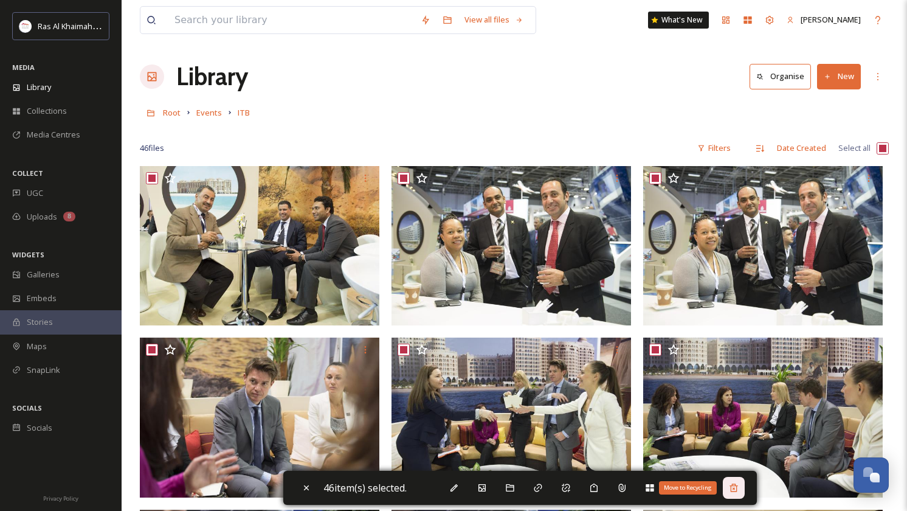
click at [737, 487] on icon at bounding box center [734, 488] width 10 height 10
checkbox input "false"
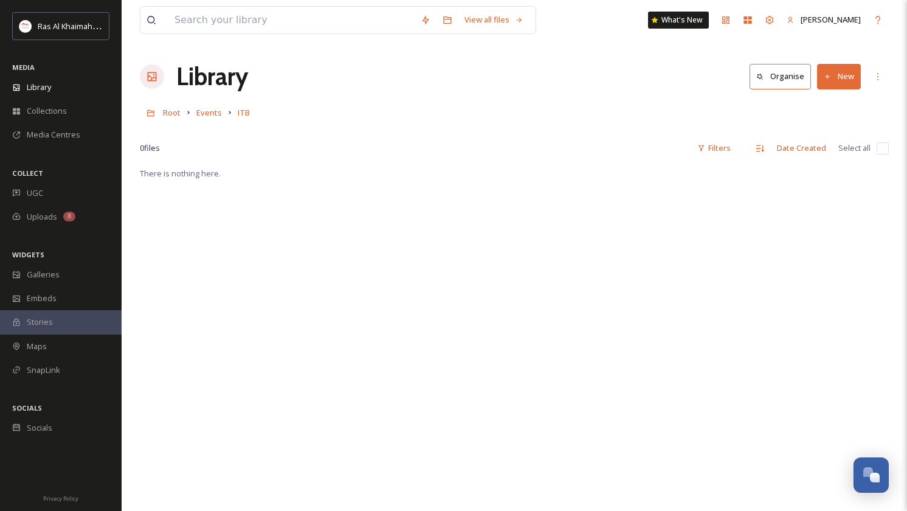
click at [835, 80] on button "New" at bounding box center [839, 76] width 44 height 25
click at [824, 147] on span "Folder" at bounding box center [824, 153] width 23 height 12
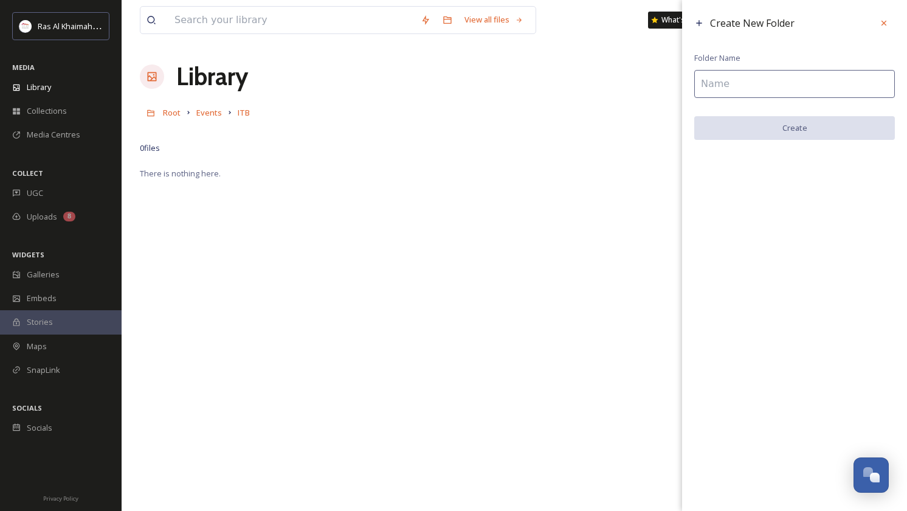
click at [777, 96] on input at bounding box center [794, 84] width 201 height 28
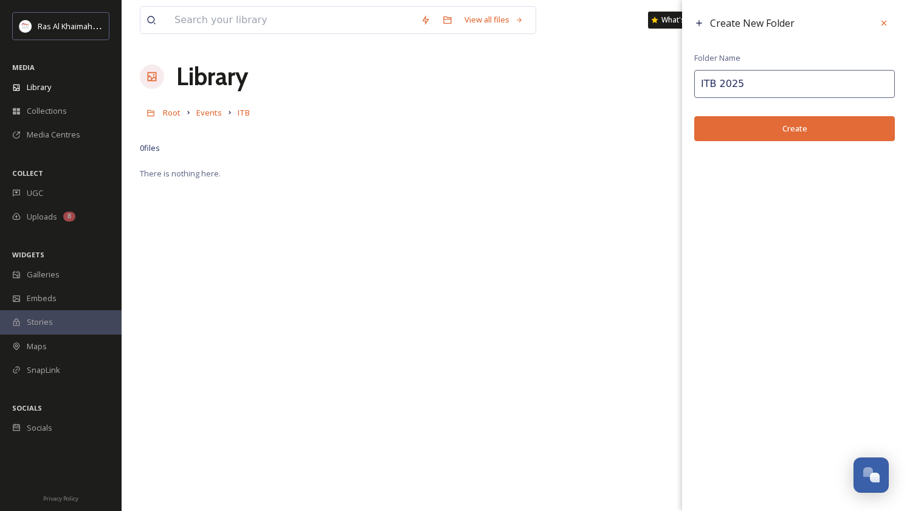
type input "ITB 2025"
click at [809, 129] on button "Create" at bounding box center [794, 128] width 201 height 25
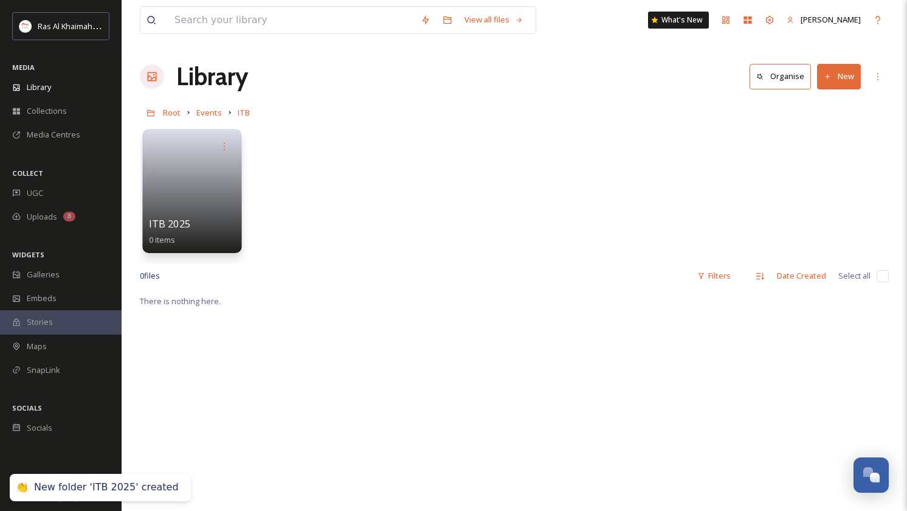
click at [190, 202] on link at bounding box center [192, 186] width 87 height 59
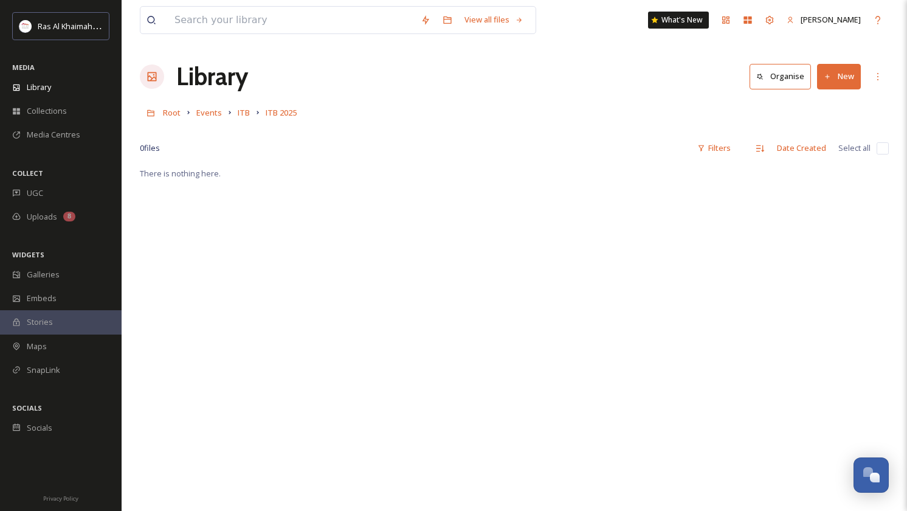
click at [838, 82] on button "New" at bounding box center [839, 76] width 44 height 25
click at [830, 103] on span "File Upload" at bounding box center [833, 105] width 40 height 12
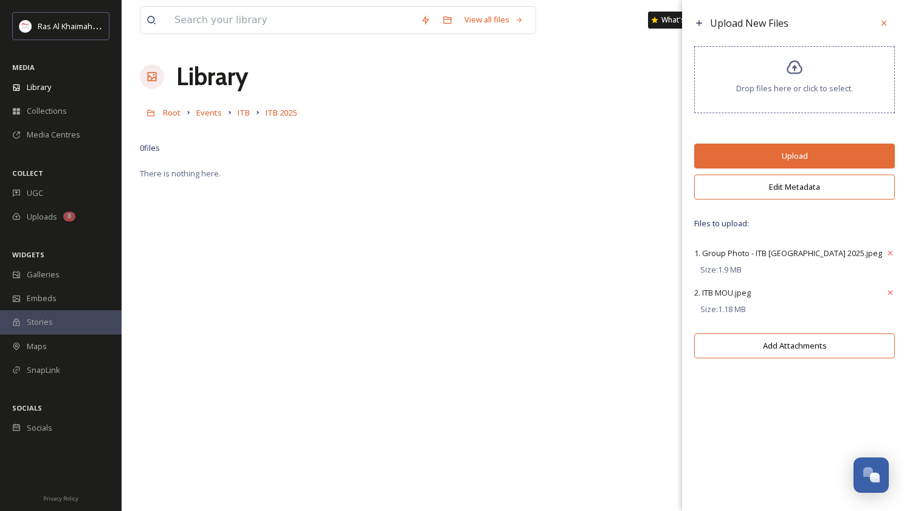
click at [801, 190] on button "Edit Metadata" at bounding box center [794, 186] width 201 height 25
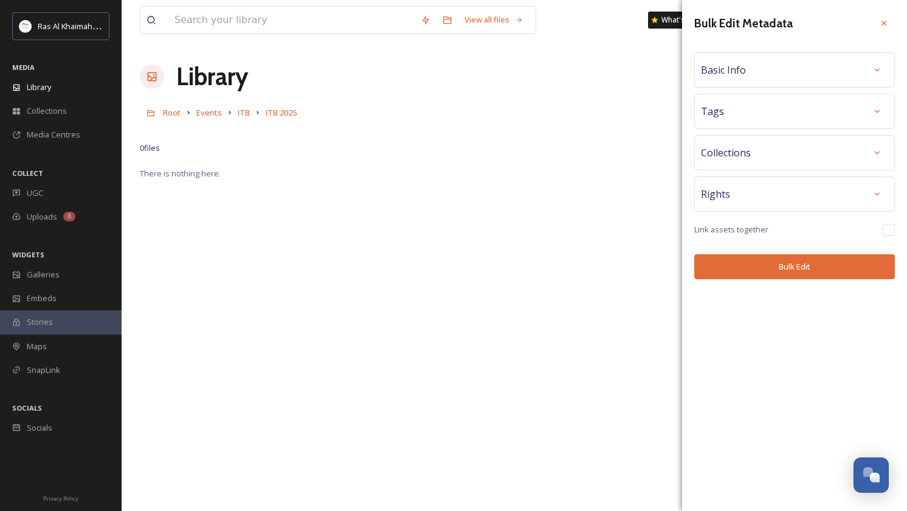
click at [806, 77] on div "Basic Info" at bounding box center [794, 70] width 187 height 22
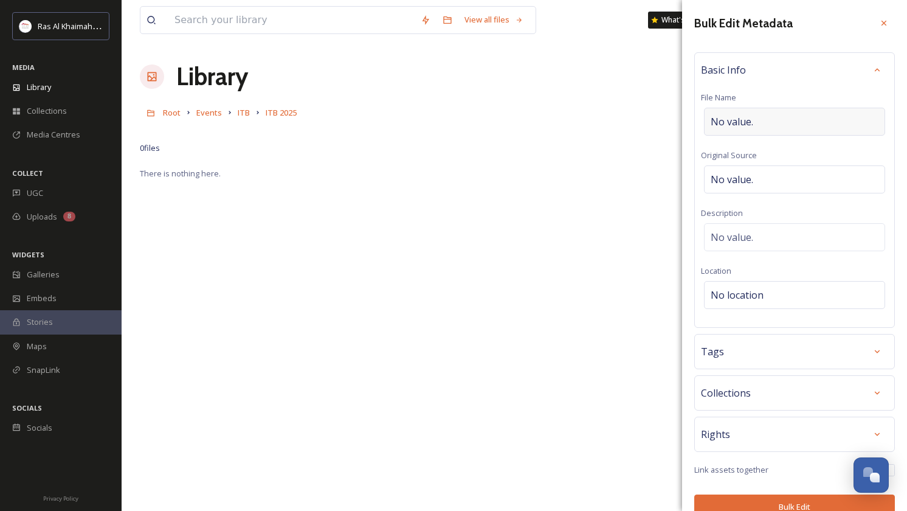
click at [753, 124] on span "No value." at bounding box center [732, 121] width 43 height 15
type input "ITB 2025"
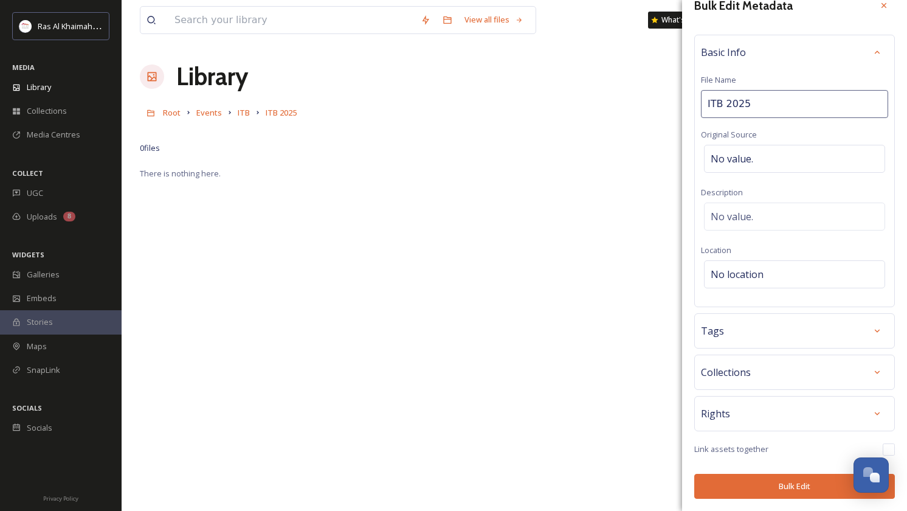
scroll to position [17, 0]
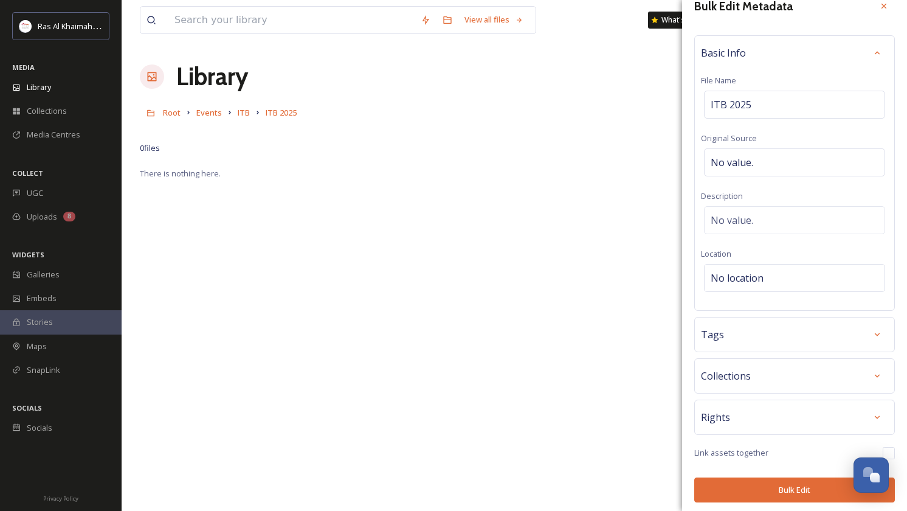
click at [805, 486] on button "Bulk Edit" at bounding box center [794, 489] width 201 height 25
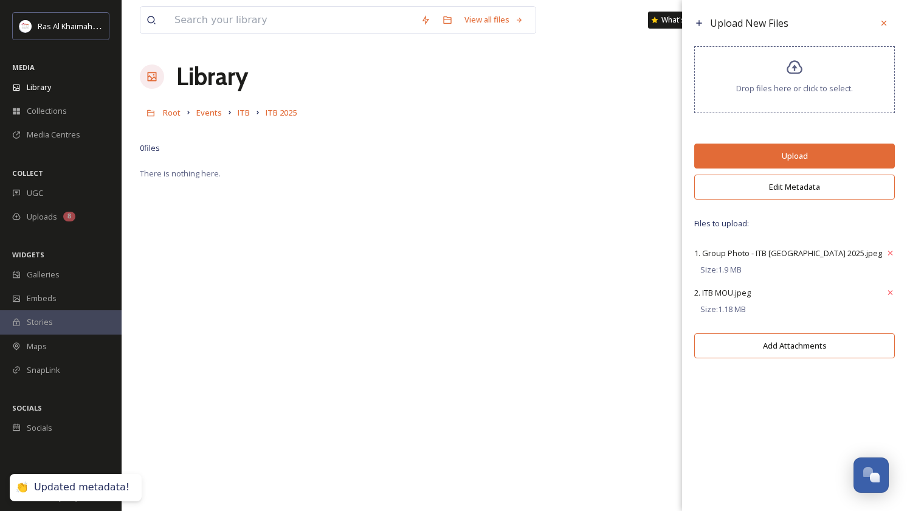
click at [807, 156] on button "Upload" at bounding box center [794, 155] width 201 height 25
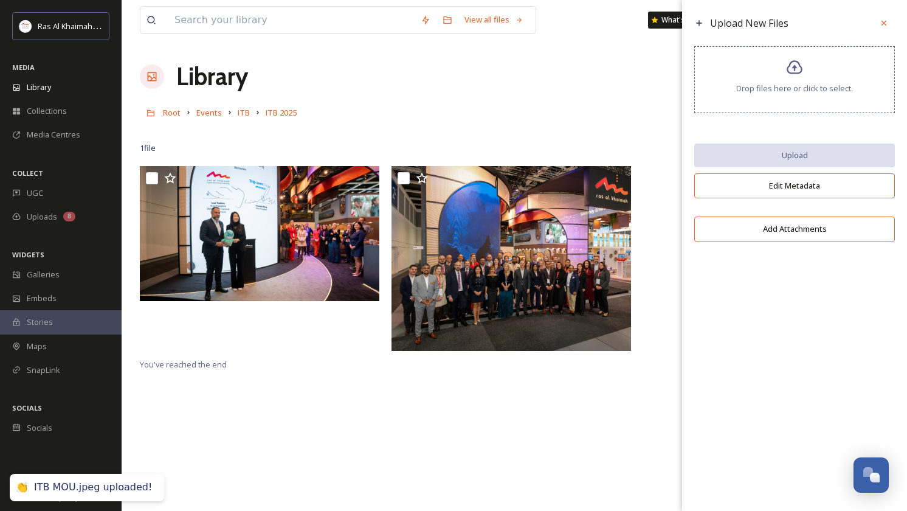
click at [266, 144] on div "1 file Filters Date Created Select all" at bounding box center [514, 148] width 749 height 24
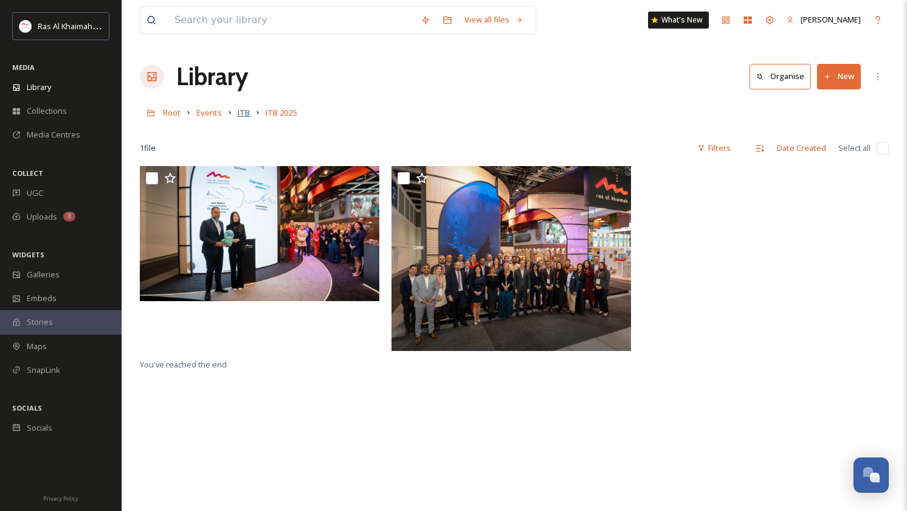
click at [244, 112] on span "ITB" at bounding box center [244, 112] width 12 height 11
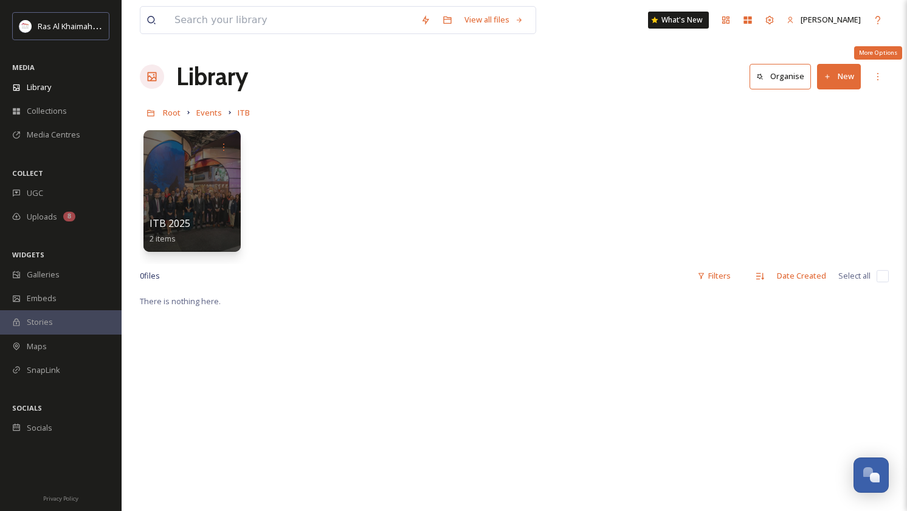
click at [864, 71] on div "Library Organise New More Options" at bounding box center [514, 76] width 749 height 36
click at [851, 73] on button "New" at bounding box center [839, 76] width 44 height 25
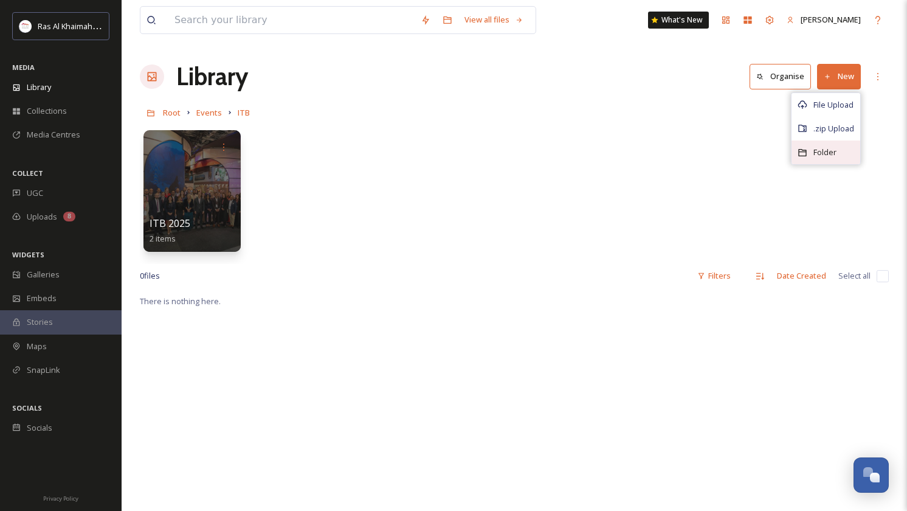
click at [815, 151] on span "Folder" at bounding box center [824, 153] width 23 height 12
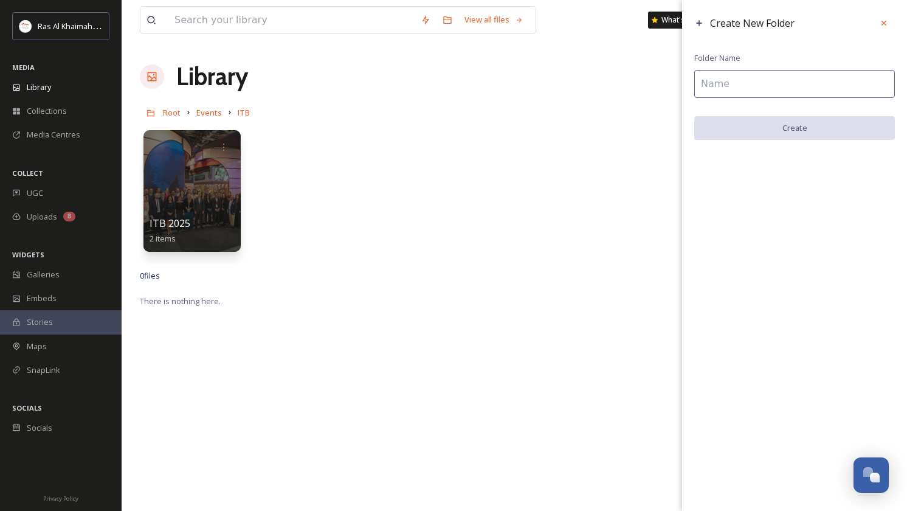
click at [744, 86] on input at bounding box center [794, 84] width 201 height 28
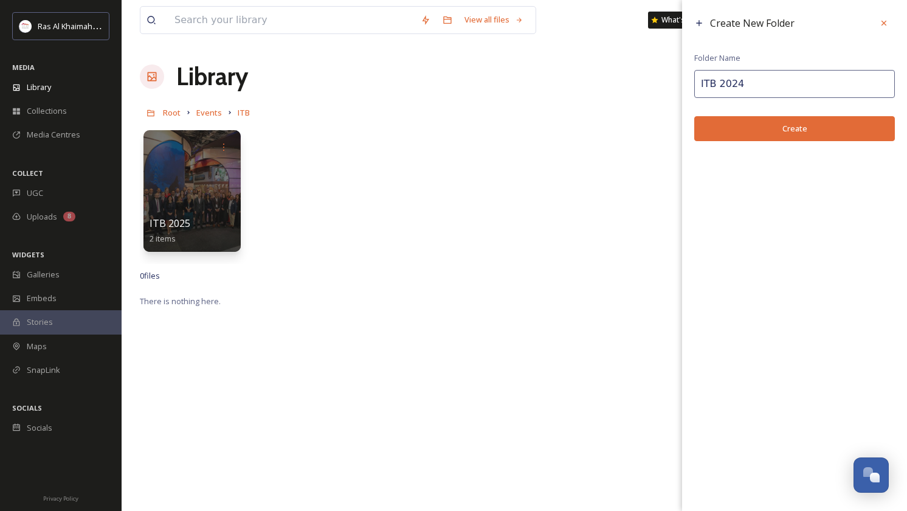
type input "ITB 2024"
click at [757, 128] on button "Create" at bounding box center [794, 128] width 201 height 25
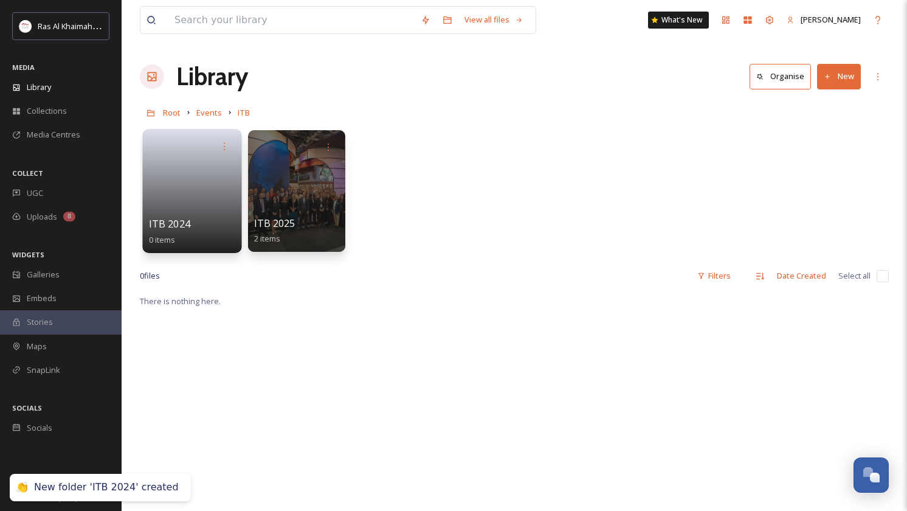
click at [212, 178] on link at bounding box center [192, 186] width 87 height 59
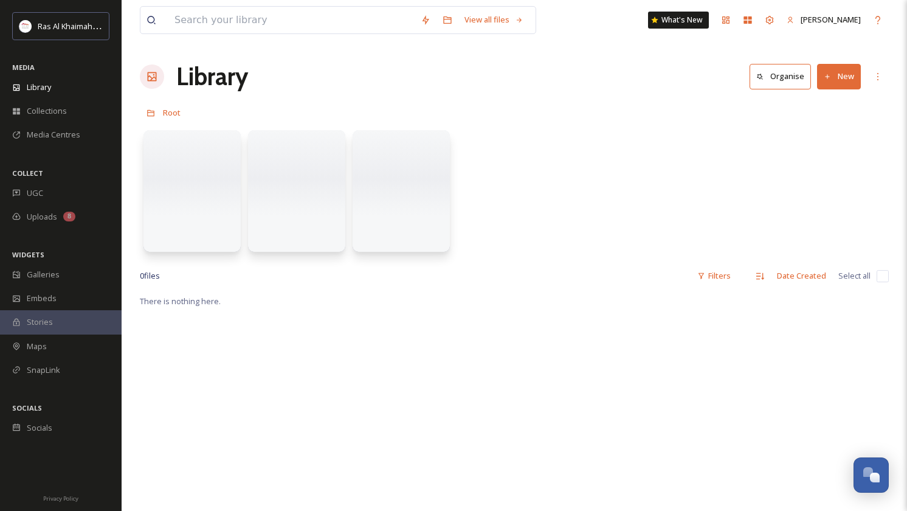
click at [835, 78] on button "New" at bounding box center [839, 76] width 44 height 25
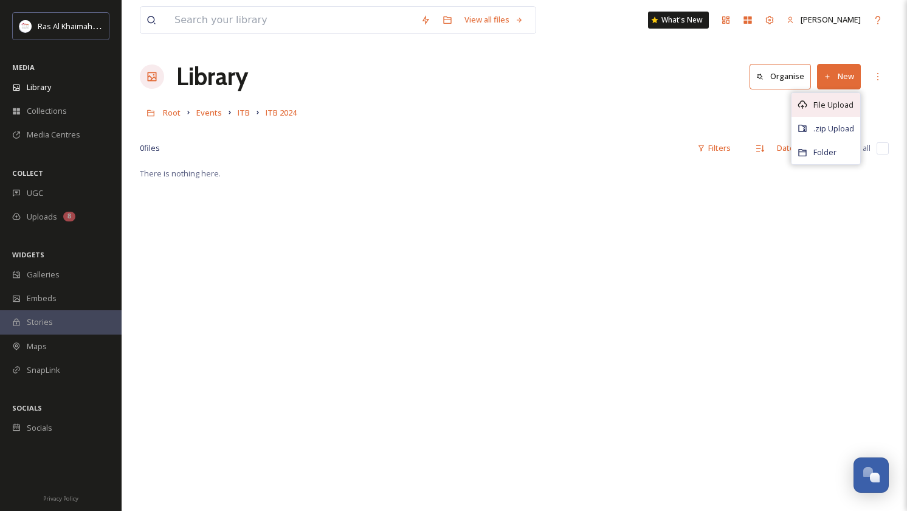
click at [827, 105] on span "File Upload" at bounding box center [833, 105] width 40 height 12
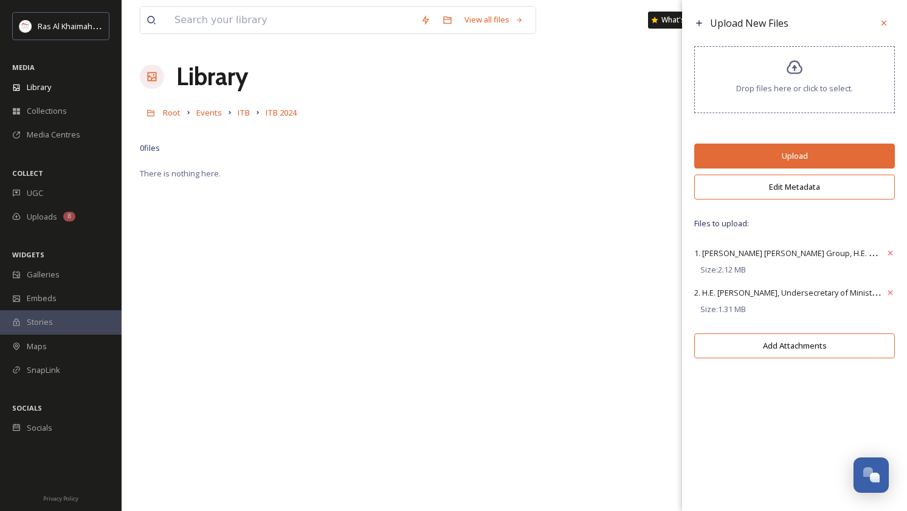
click at [799, 192] on button "Edit Metadata" at bounding box center [794, 186] width 201 height 25
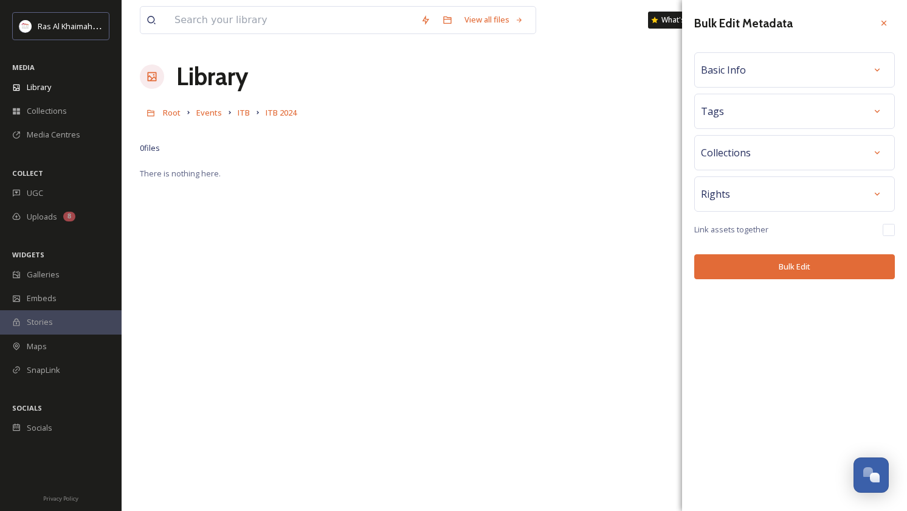
click at [784, 74] on div "Basic Info" at bounding box center [794, 70] width 187 height 22
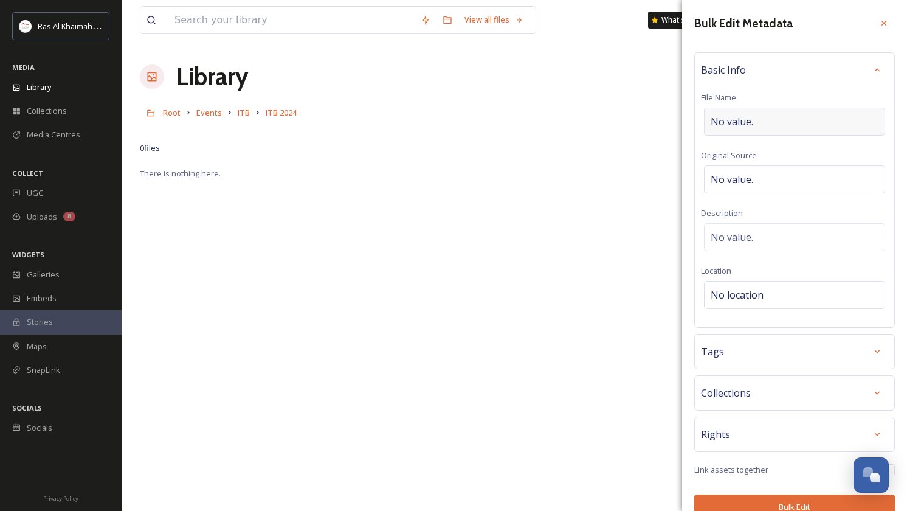
click at [731, 116] on span "No value." at bounding box center [732, 121] width 43 height 15
type input "ITB 2024"
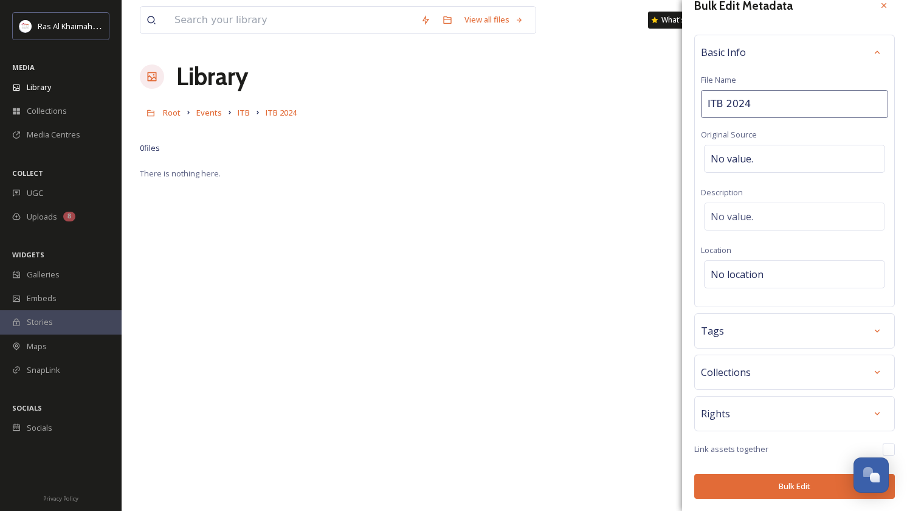
scroll to position [17, 0]
click at [799, 485] on button "Bulk Edit" at bounding box center [794, 486] width 201 height 25
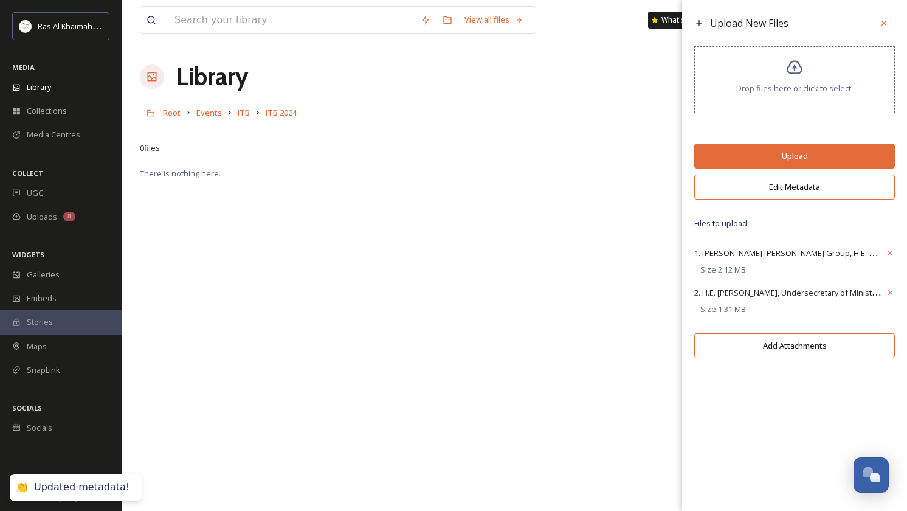
click at [805, 168] on button "Upload" at bounding box center [794, 155] width 201 height 25
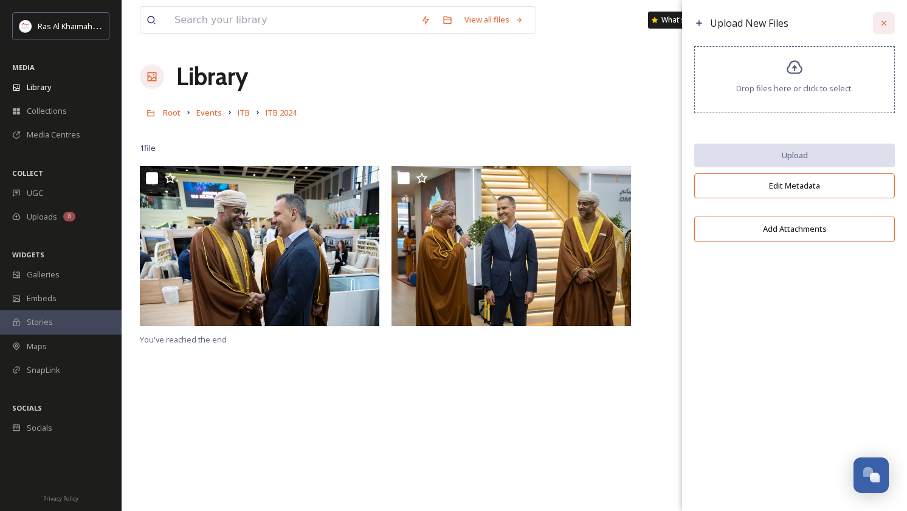
click at [885, 21] on icon at bounding box center [884, 23] width 10 height 10
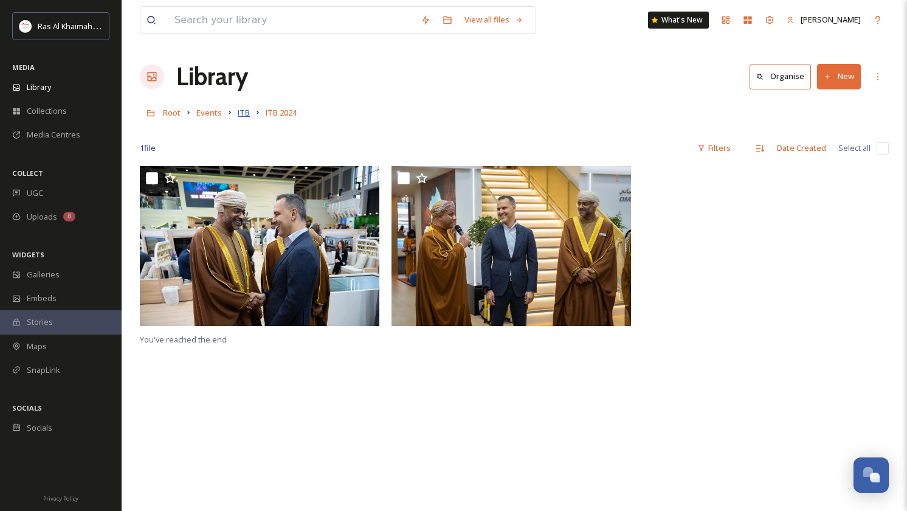
click at [244, 116] on span "ITB" at bounding box center [244, 112] width 12 height 11
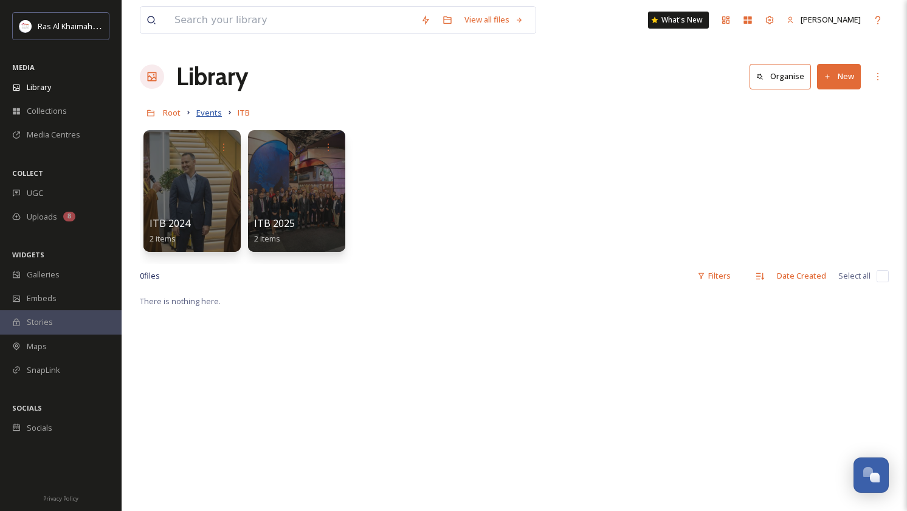
click at [205, 113] on span "Events" at bounding box center [209, 112] width 26 height 11
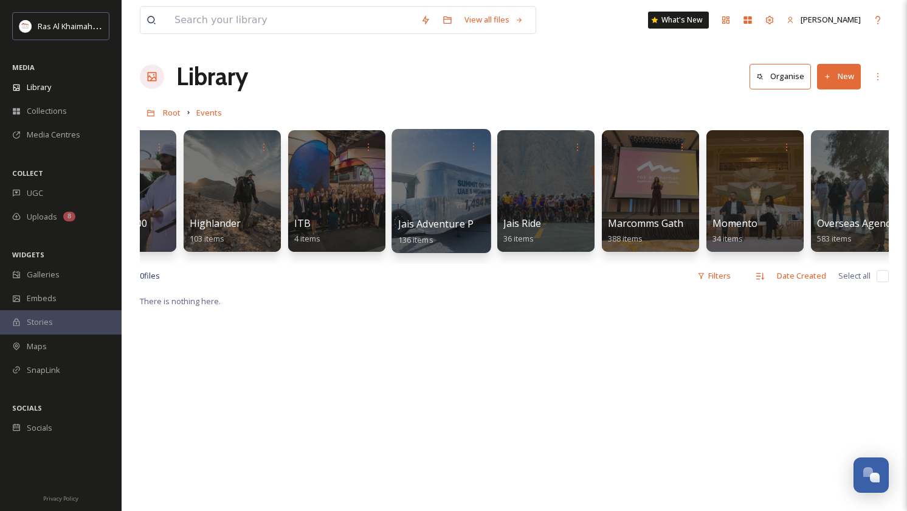
scroll to position [0, 571]
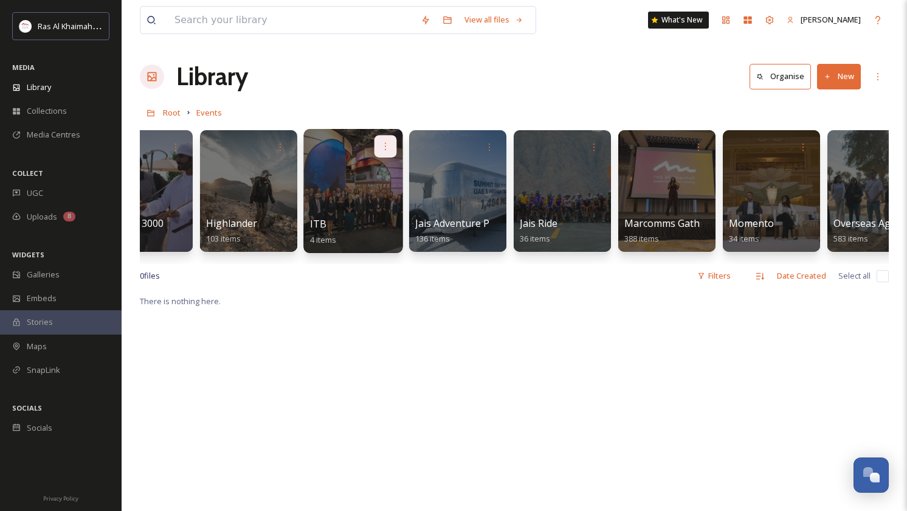
click at [382, 146] on icon at bounding box center [386, 146] width 10 height 10
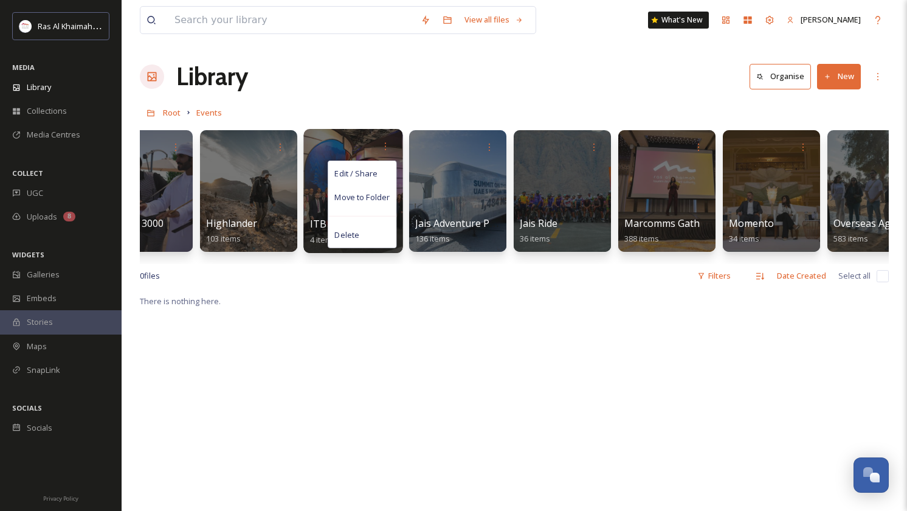
click at [364, 170] on span "Edit / Share" at bounding box center [355, 173] width 43 height 12
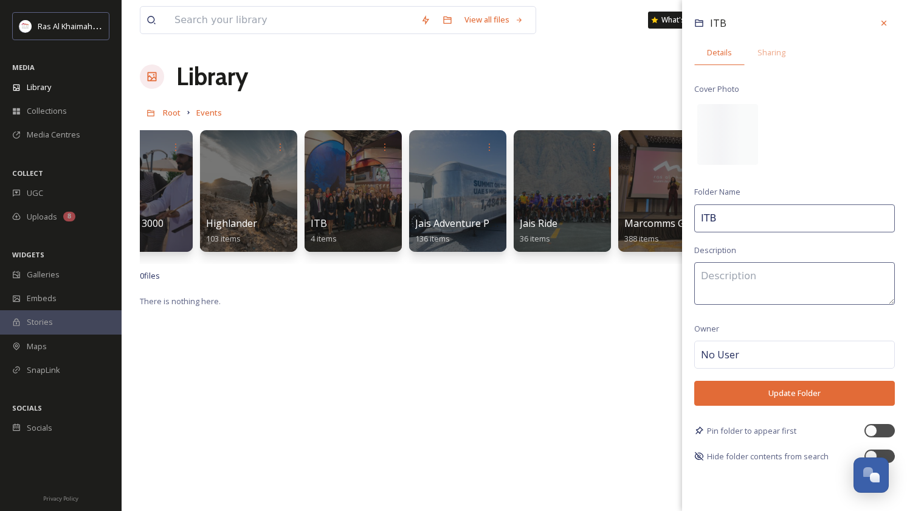
click at [747, 218] on input "ITB" at bounding box center [794, 218] width 201 height 28
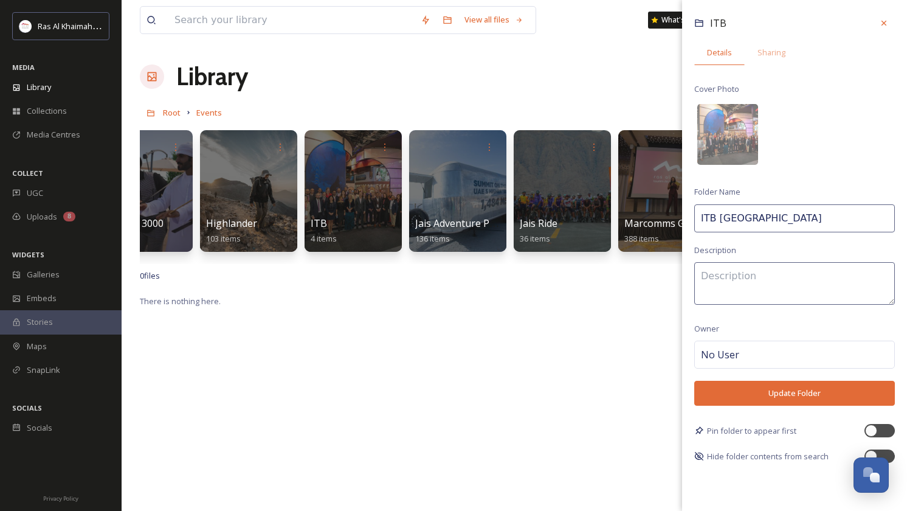
type input "ITB [GEOGRAPHIC_DATA]"
click at [792, 395] on button "Update Folder" at bounding box center [794, 393] width 201 height 25
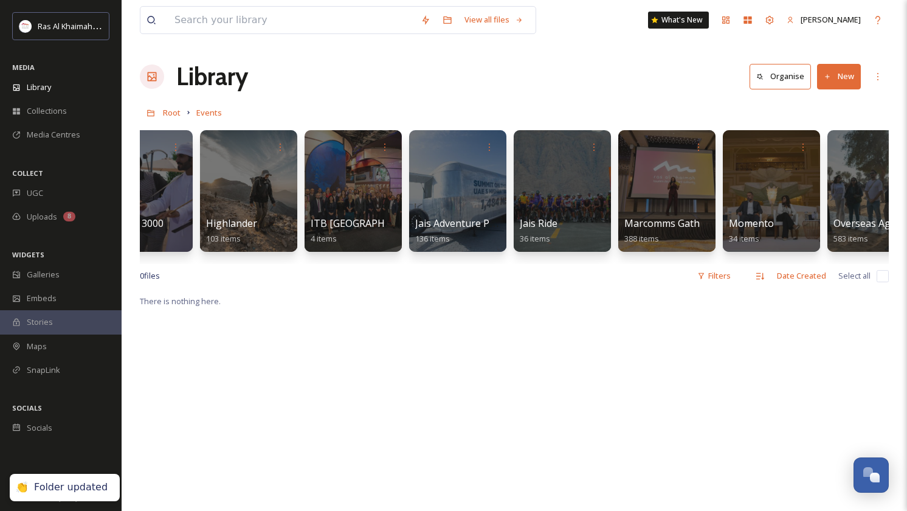
click at [832, 83] on button "New" at bounding box center [839, 76] width 44 height 25
click at [810, 159] on div "Folder" at bounding box center [826, 152] width 69 height 24
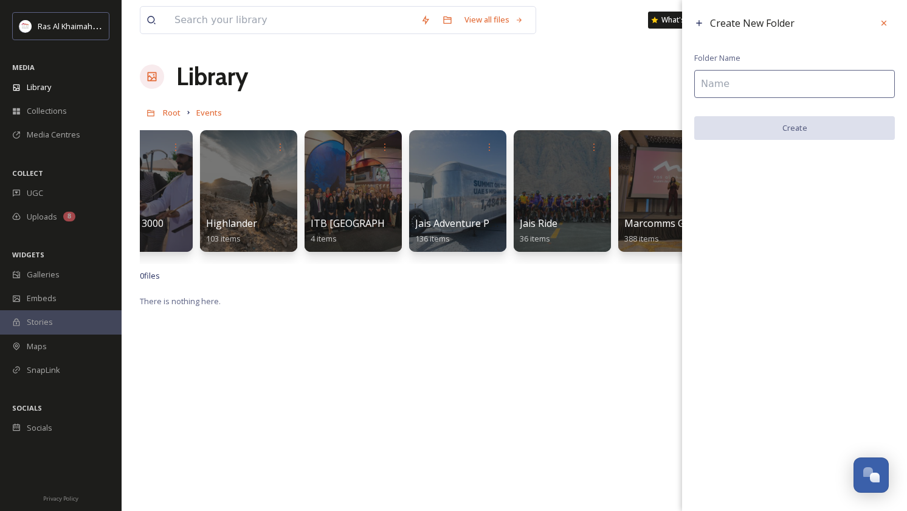
click at [765, 89] on input at bounding box center [794, 84] width 201 height 28
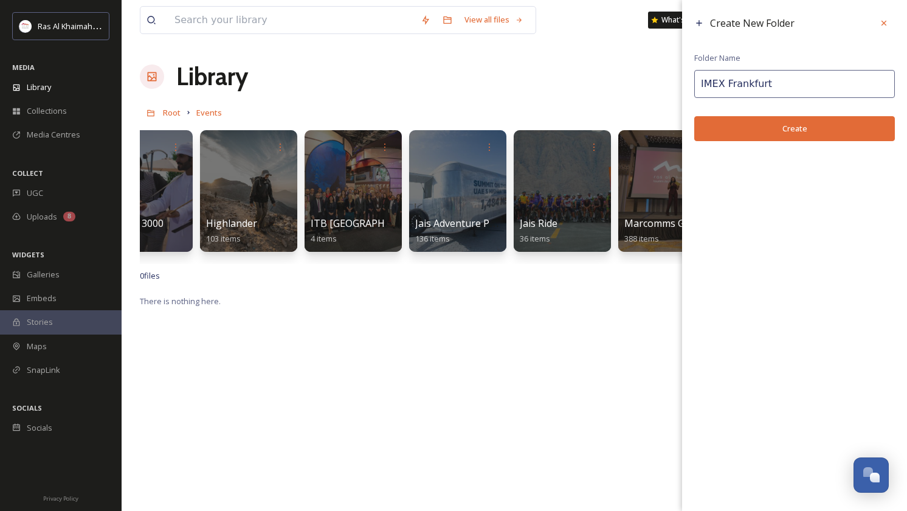
type input "IMEX Frankfurt"
click at [802, 120] on button "Create" at bounding box center [794, 128] width 201 height 25
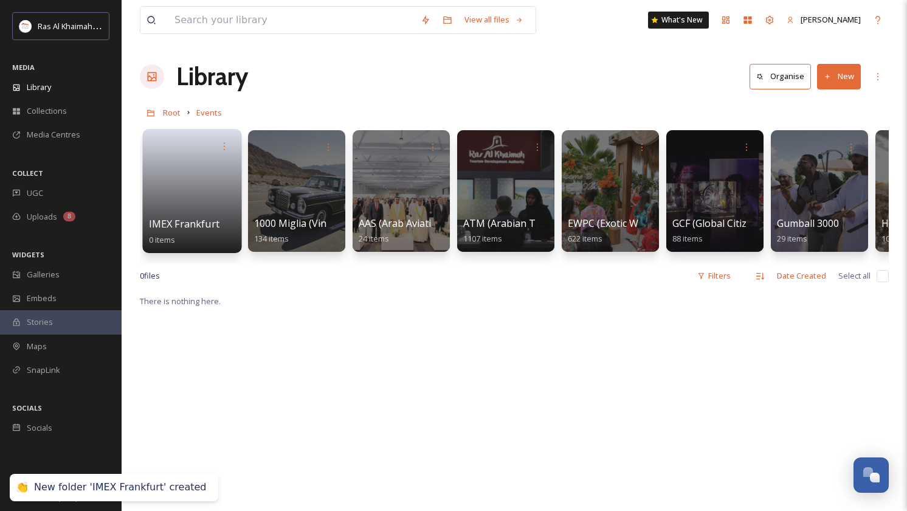
scroll to position [0, 0]
click at [185, 181] on link at bounding box center [192, 186] width 87 height 59
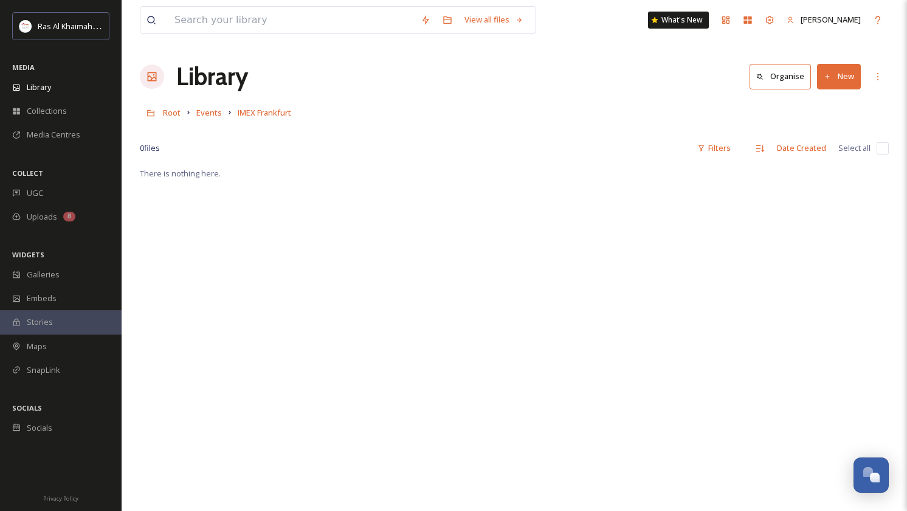
click at [833, 78] on button "New" at bounding box center [839, 76] width 44 height 25
click at [829, 99] on span "File Upload" at bounding box center [833, 105] width 40 height 12
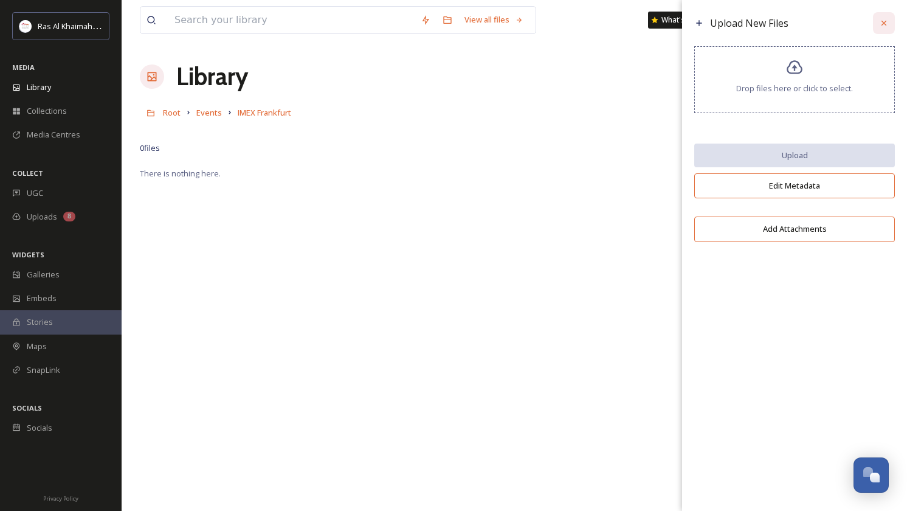
click at [883, 24] on icon at bounding box center [884, 23] width 5 height 5
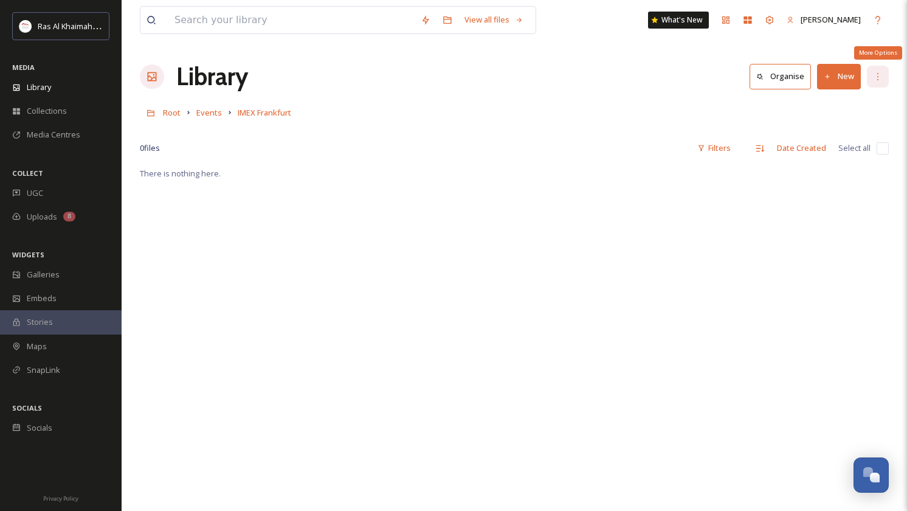
click at [876, 71] on div "More Options" at bounding box center [878, 77] width 22 height 22
click at [831, 77] on icon at bounding box center [828, 77] width 8 height 8
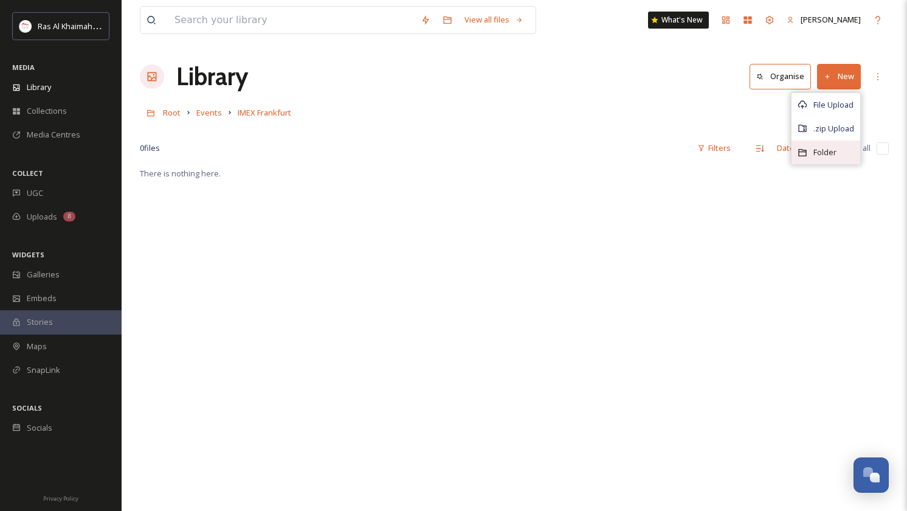
click at [820, 150] on span "Folder" at bounding box center [824, 153] width 23 height 12
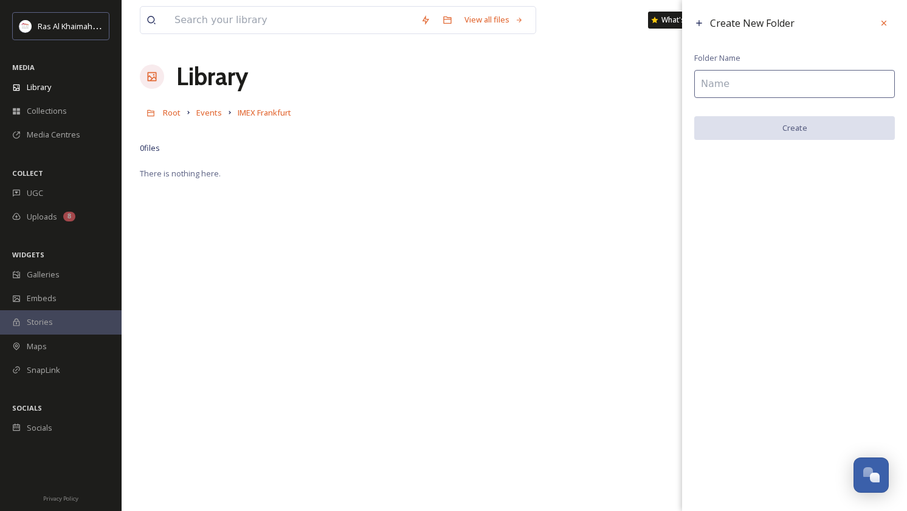
click at [746, 86] on input at bounding box center [794, 84] width 201 height 28
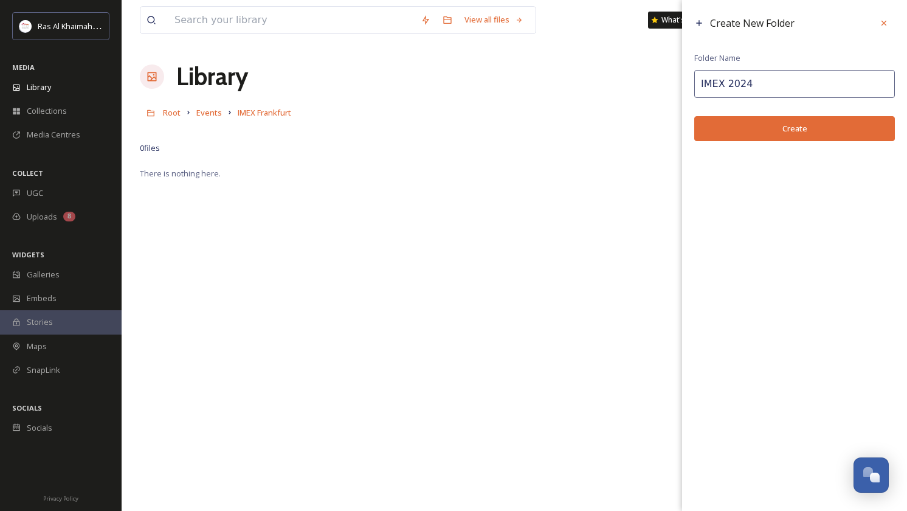
type input "IMEX 2024"
click at [778, 134] on button "Create" at bounding box center [794, 128] width 201 height 25
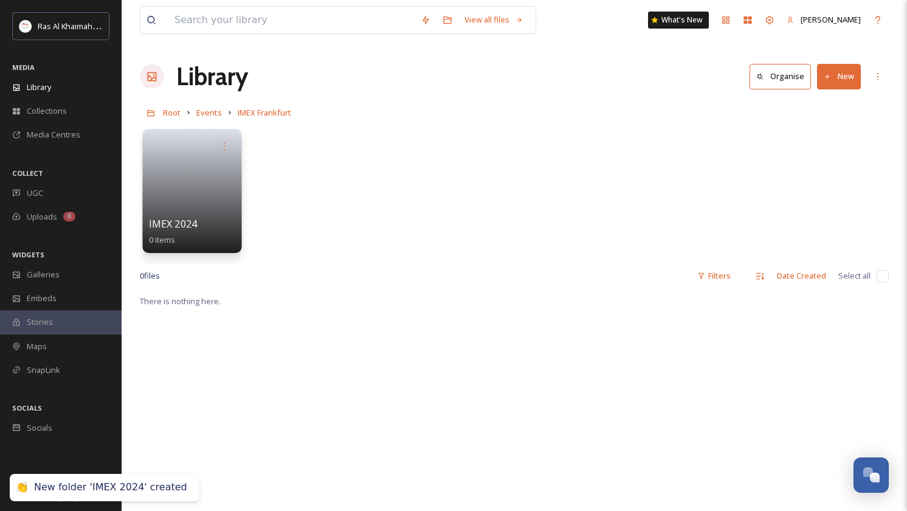
click at [191, 184] on link at bounding box center [192, 186] width 87 height 59
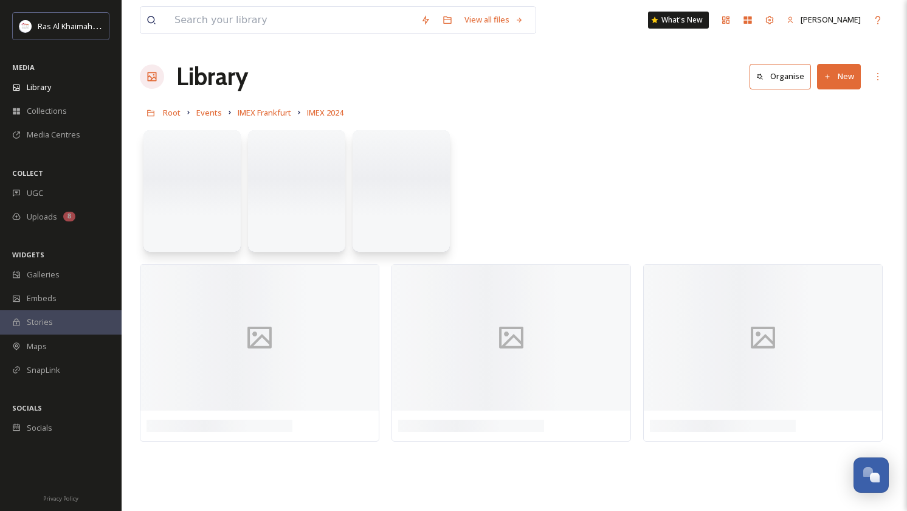
click at [840, 79] on button "New" at bounding box center [839, 76] width 44 height 25
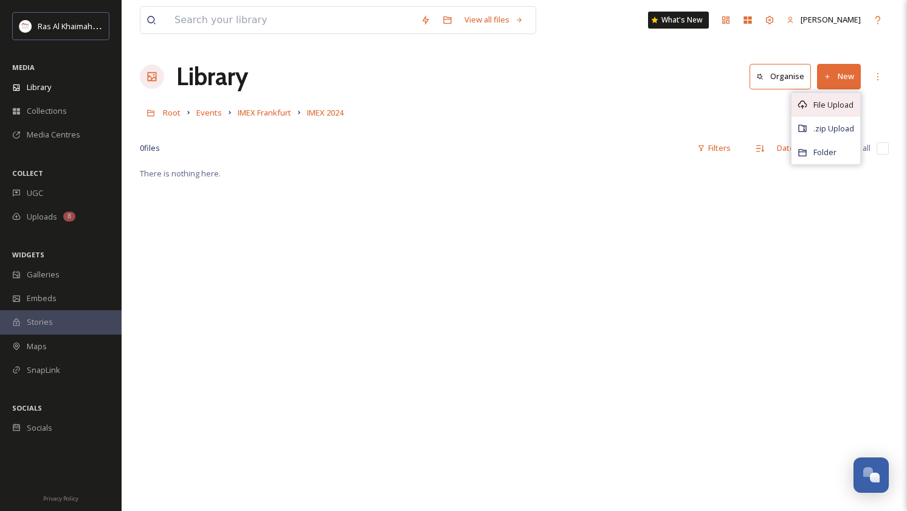
click at [833, 100] on span "File Upload" at bounding box center [833, 105] width 40 height 12
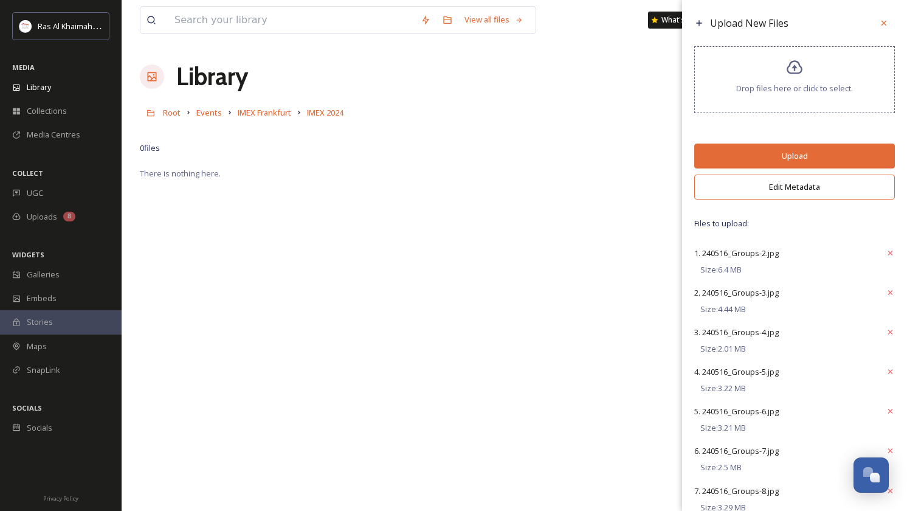
click at [823, 196] on button "Edit Metadata" at bounding box center [794, 186] width 201 height 25
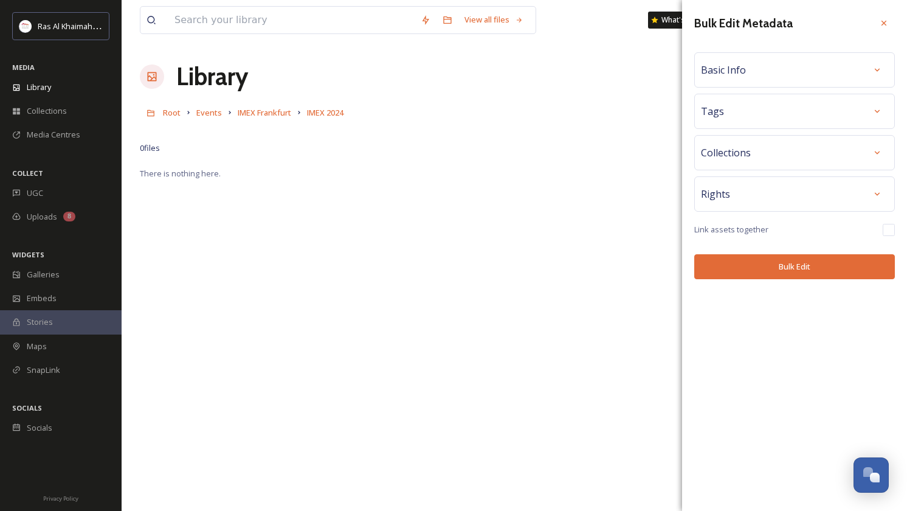
click at [797, 74] on div "Basic Info" at bounding box center [794, 70] width 187 height 22
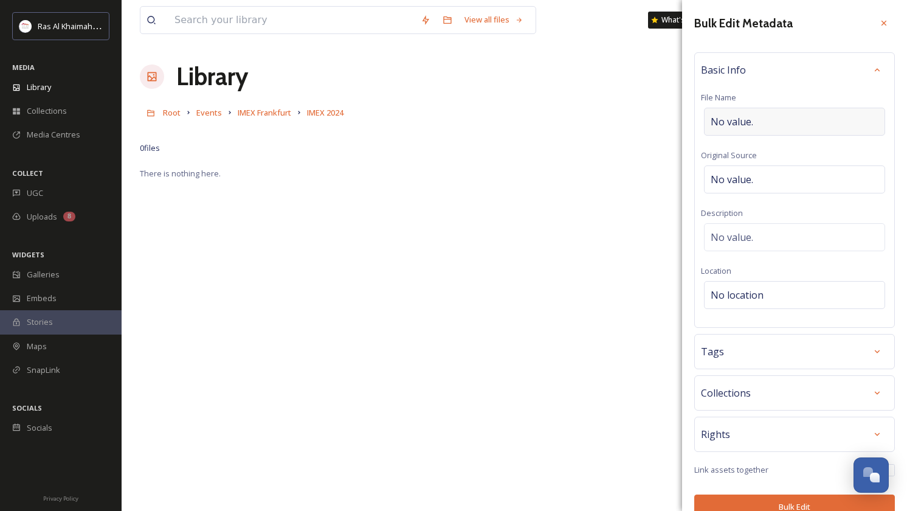
click at [764, 119] on div "No value." at bounding box center [794, 122] width 181 height 28
type input "IMEX 2024"
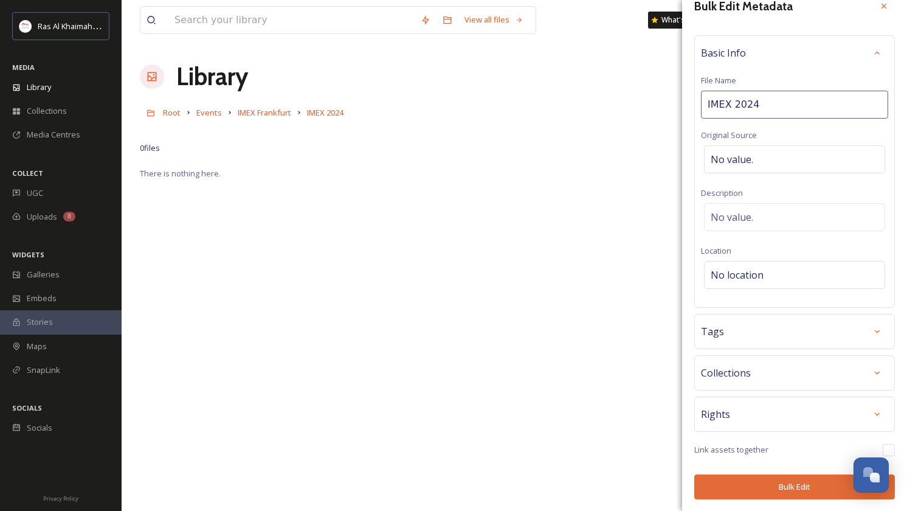
scroll to position [16, 0]
click at [792, 488] on button "Bulk Edit" at bounding box center [794, 487] width 201 height 25
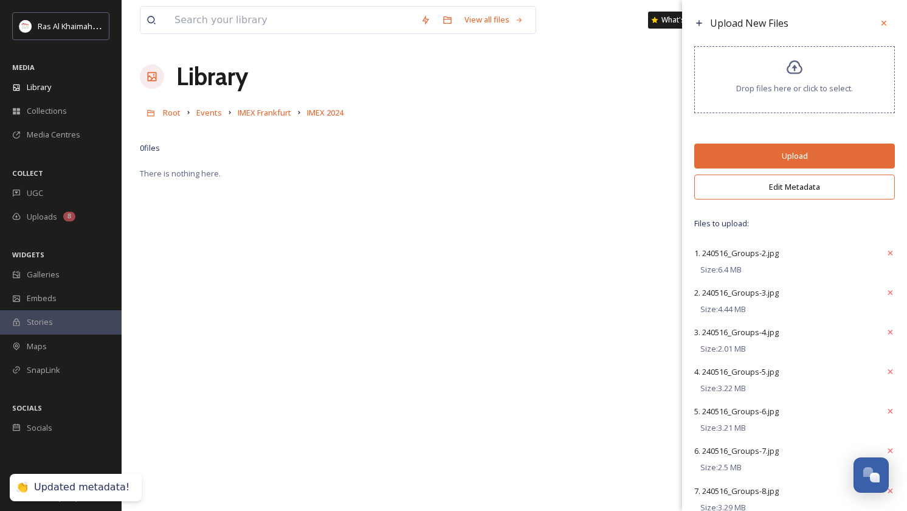
click at [804, 162] on button "Upload" at bounding box center [794, 155] width 201 height 25
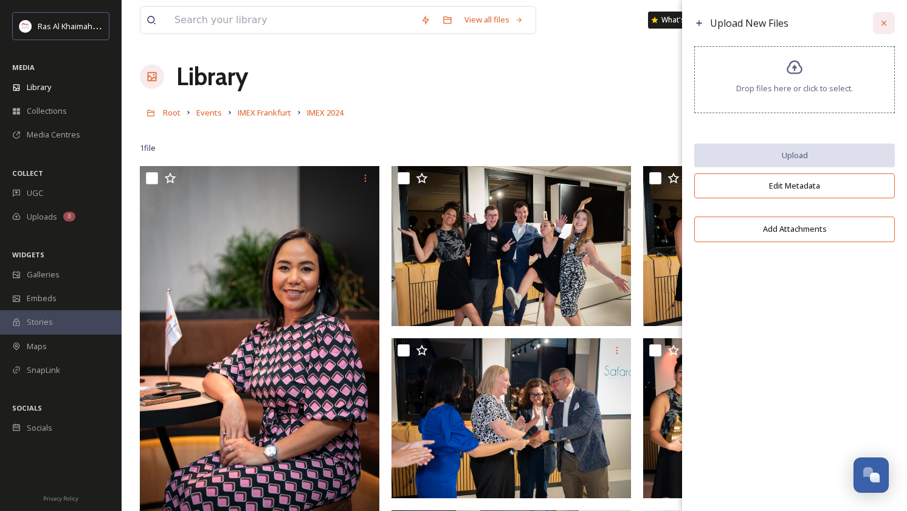
click at [883, 26] on icon at bounding box center [884, 23] width 10 height 10
